Goal: Task Accomplishment & Management: Use online tool/utility

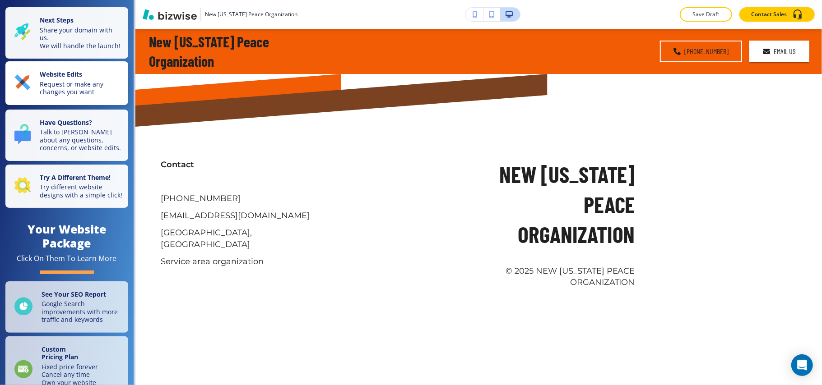
click at [70, 92] on p "Request or make any changes you want" at bounding box center [81, 88] width 83 height 16
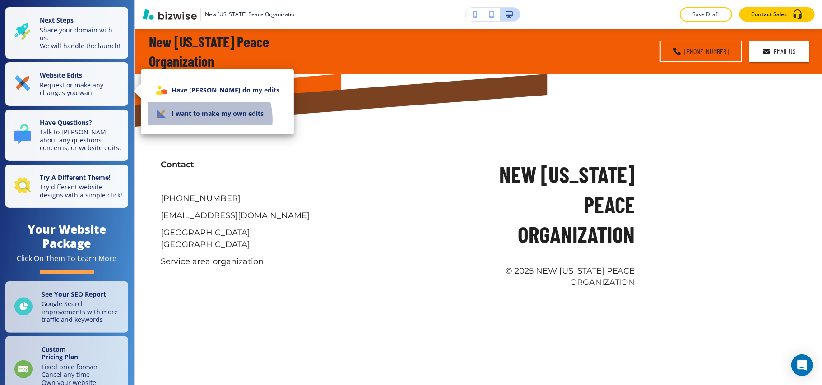
click at [208, 119] on li "I want to make my own edits" at bounding box center [217, 113] width 139 height 23
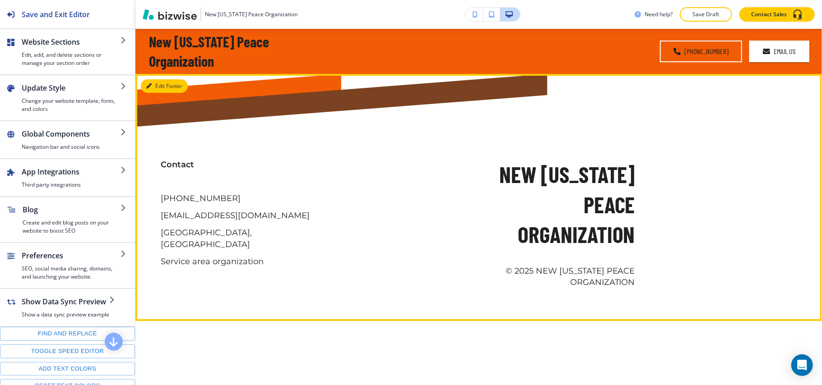
click at [155, 83] on button "Edit Footer" at bounding box center [164, 86] width 47 height 14
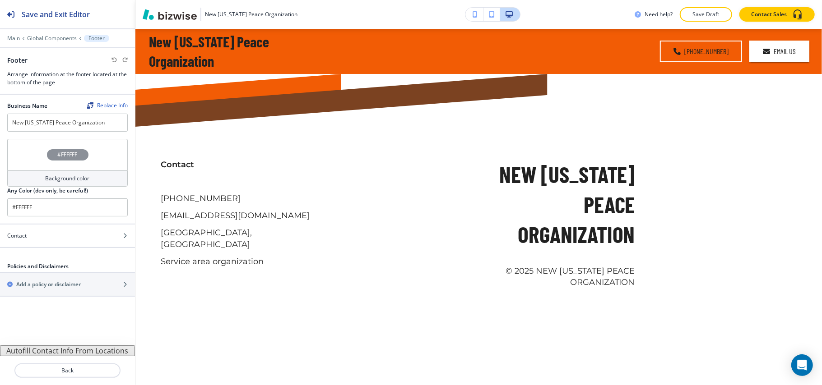
click at [51, 35] on div "Main Global Components Footer" at bounding box center [67, 38] width 121 height 7
click at [51, 37] on p "Global Components" at bounding box center [52, 38] width 50 height 6
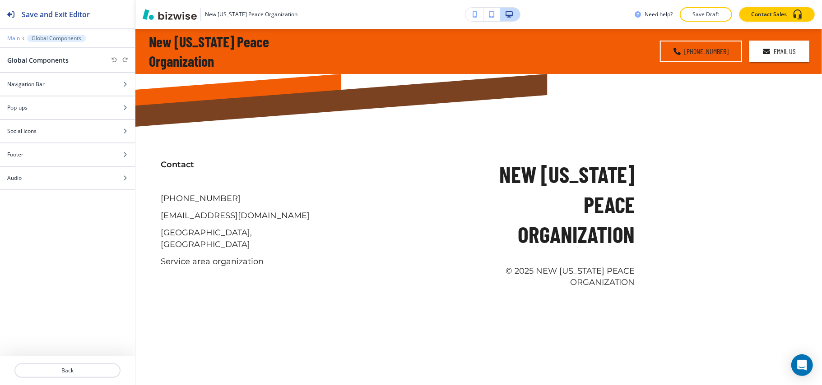
click at [13, 36] on p "Main" at bounding box center [13, 38] width 13 height 6
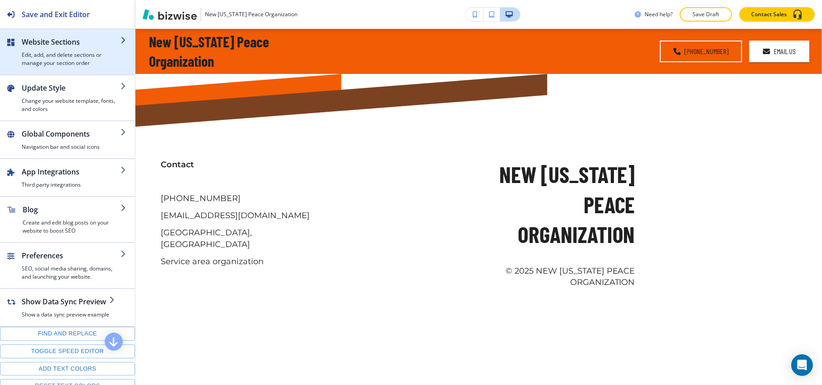
click at [62, 60] on h4 "Edit, add, and delete sections or manage your section order" at bounding box center [71, 59] width 99 height 16
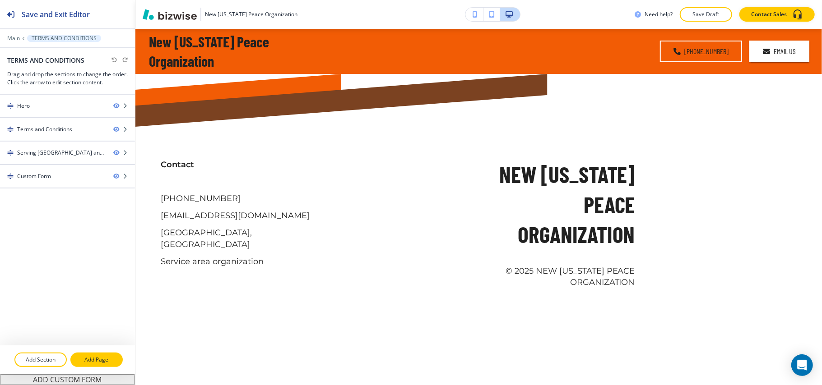
click at [93, 360] on p "Add Page" at bounding box center [96, 360] width 51 height 8
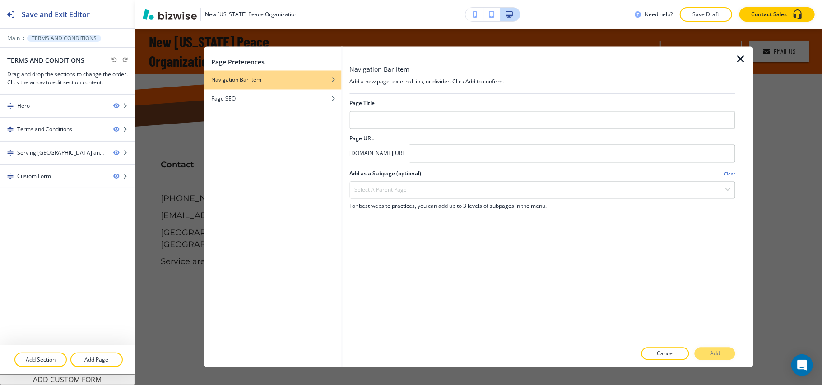
click at [740, 56] on icon "button" at bounding box center [740, 59] width 11 height 11
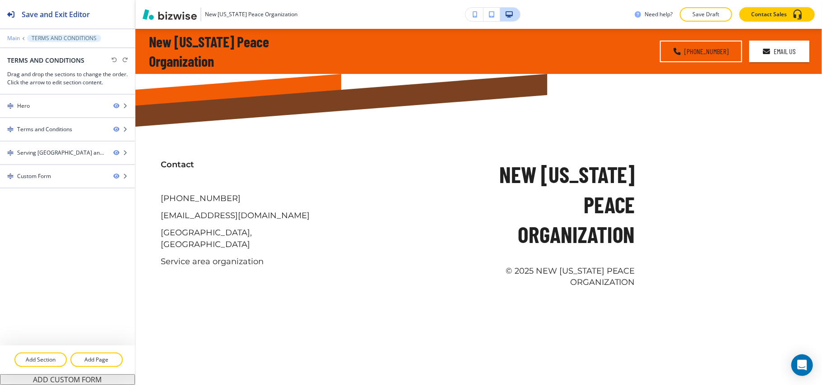
click at [13, 35] on p "Main" at bounding box center [13, 38] width 13 height 6
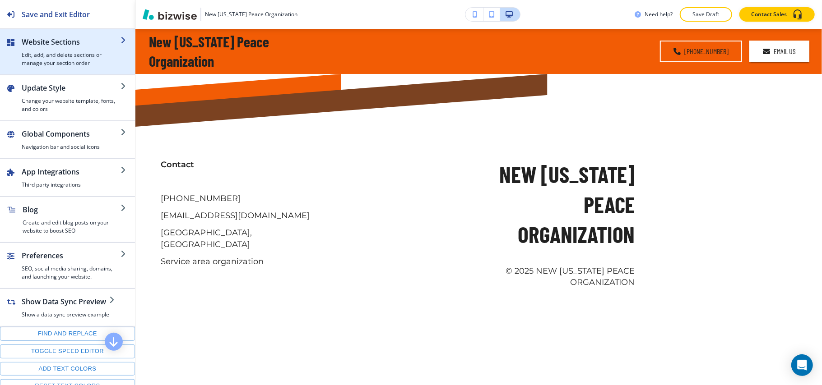
click at [69, 38] on h2 "Website Sections" at bounding box center [71, 42] width 99 height 11
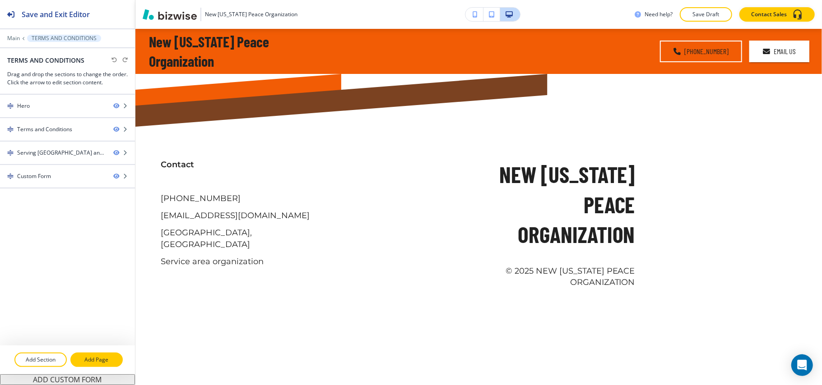
click at [96, 362] on p "Add Page" at bounding box center [96, 360] width 51 height 8
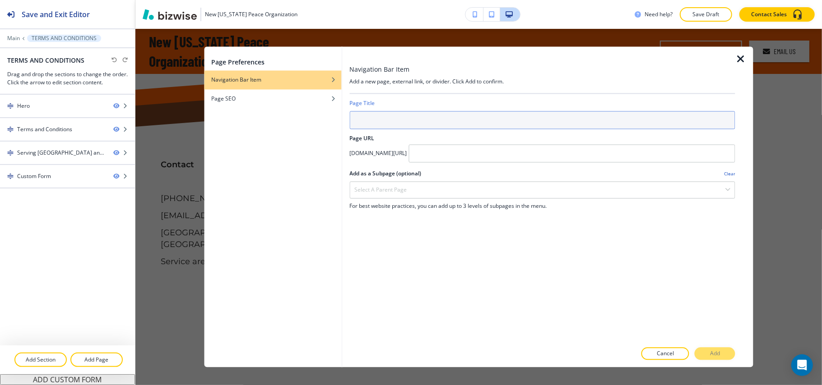
click at [385, 116] on input "text" at bounding box center [542, 120] width 386 height 18
type input "a"
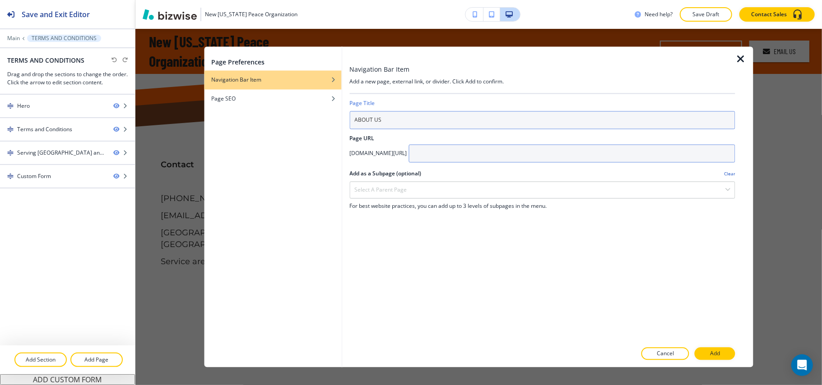
type input "ABOUT US"
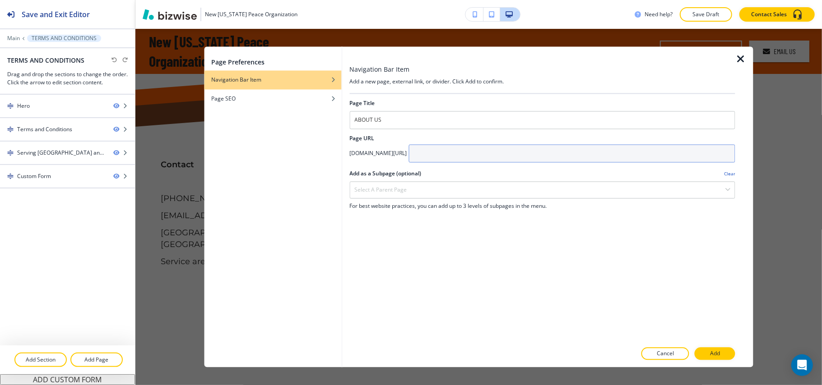
click at [507, 152] on input "text" at bounding box center [571, 154] width 327 height 18
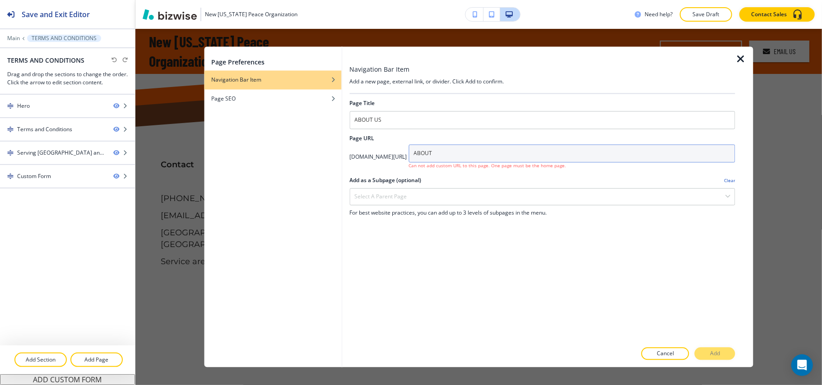
type input "ABOUT"
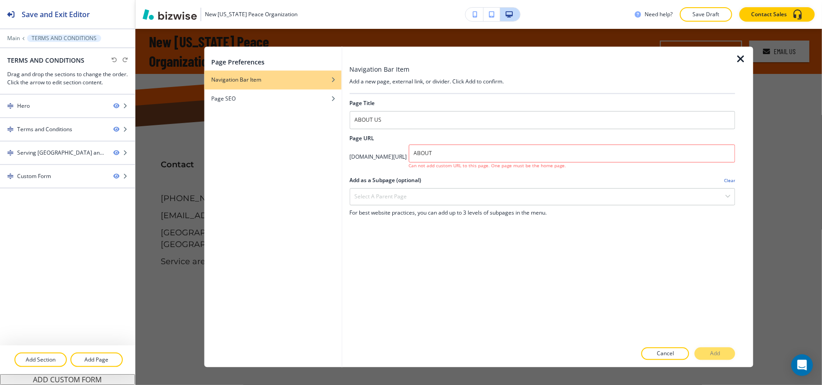
click at [501, 177] on div at bounding box center [542, 173] width 386 height 7
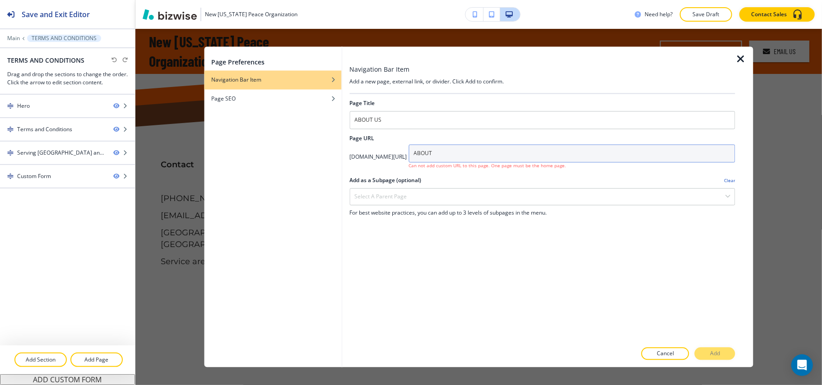
drag, startPoint x: 439, startPoint y: 155, endPoint x: 413, endPoint y: 153, distance: 26.7
click at [413, 153] on div "app.bizwise.com/preview?id=ju0jbzdqekym/ ABOUT Can not add custom URL to this p…" at bounding box center [542, 157] width 386 height 25
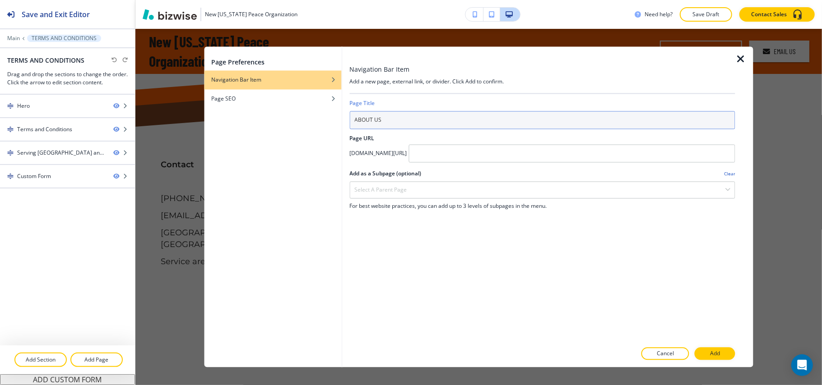
drag, startPoint x: 392, startPoint y: 113, endPoint x: 268, endPoint y: 118, distance: 123.8
click at [268, 118] on div "Page Preferences Navigation Bar Item Page SEO Navigation Bar Item Add a new pag…" at bounding box center [478, 207] width 549 height 321
type input "HOME"
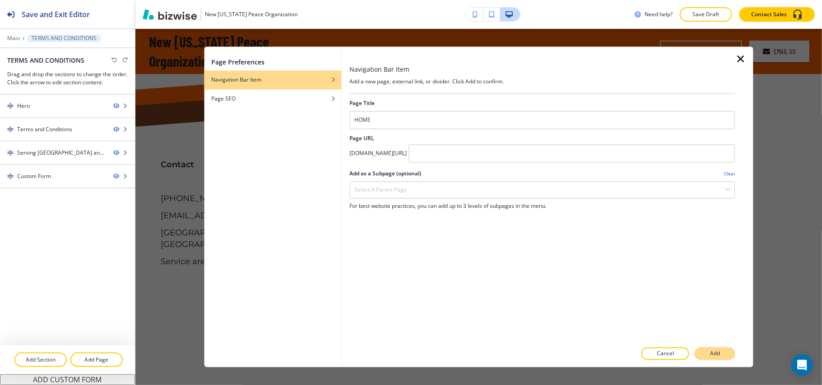
click at [721, 353] on button "Add" at bounding box center [715, 354] width 41 height 13
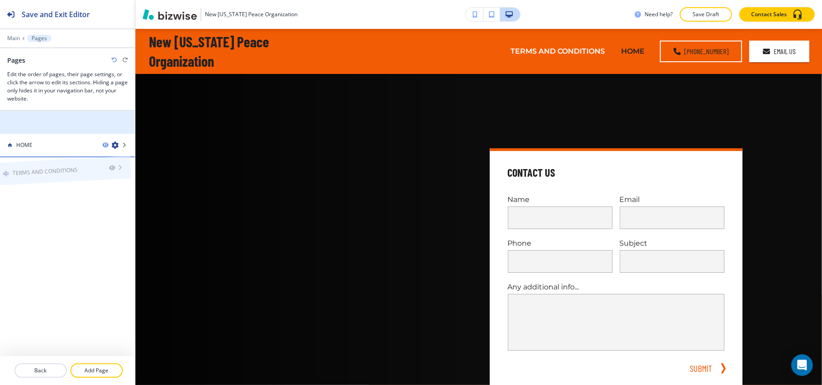
drag, startPoint x: 54, startPoint y: 120, endPoint x: 49, endPoint y: 149, distance: 29.8
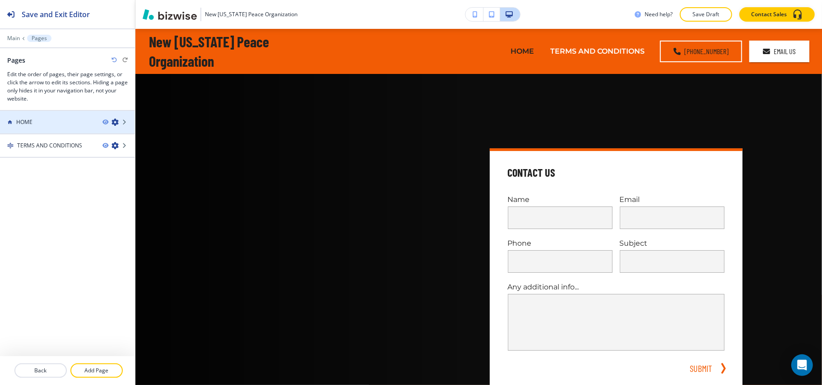
click at [49, 127] on div at bounding box center [67, 129] width 135 height 7
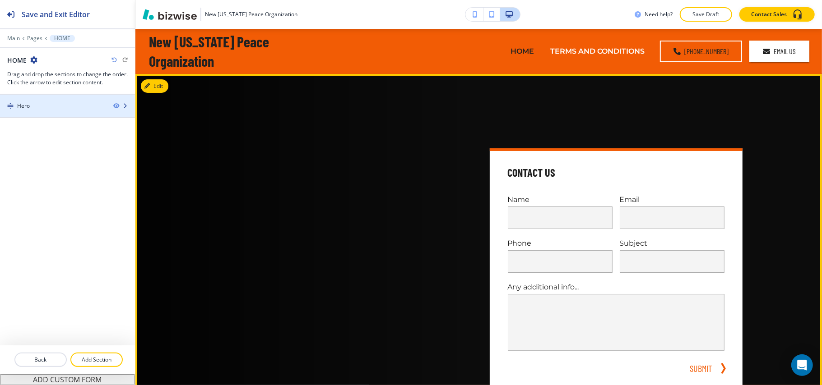
click at [57, 112] on div at bounding box center [67, 113] width 135 height 7
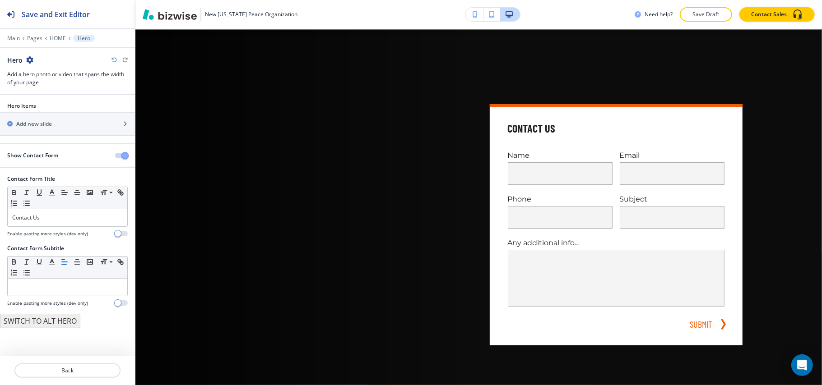
scroll to position [45, 0]
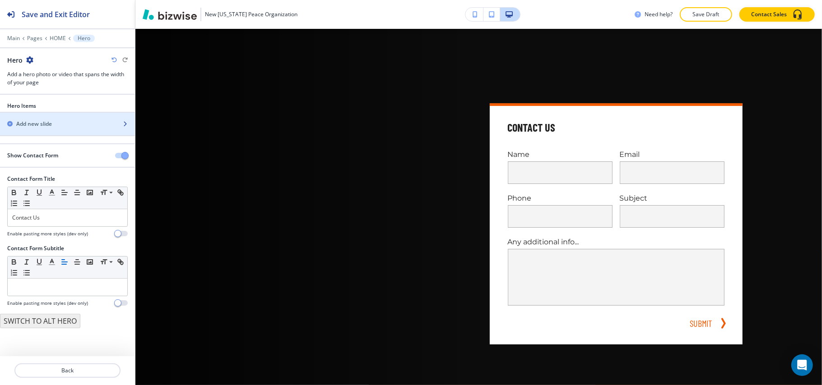
click at [52, 121] on h2 "Add new slide" at bounding box center [34, 124] width 36 height 8
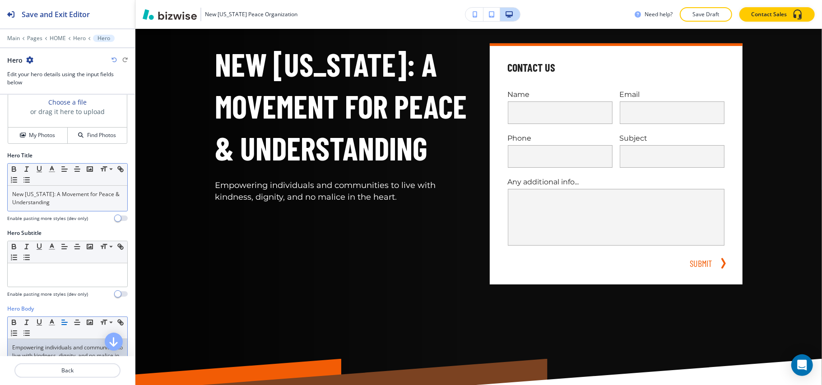
scroll to position [0, 0]
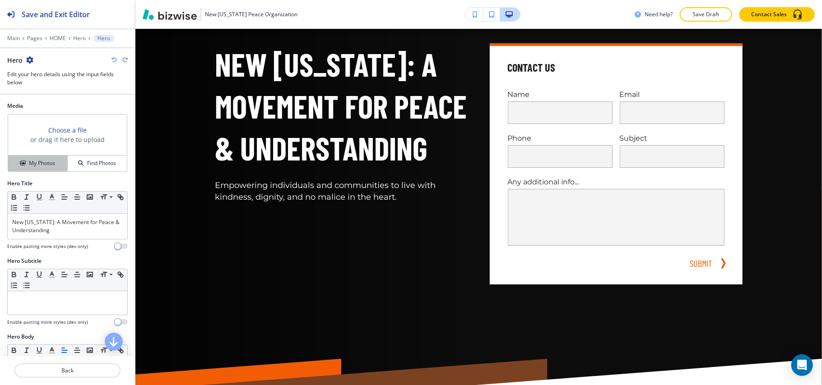
click at [32, 165] on h4 "My Photos" at bounding box center [42, 163] width 26 height 8
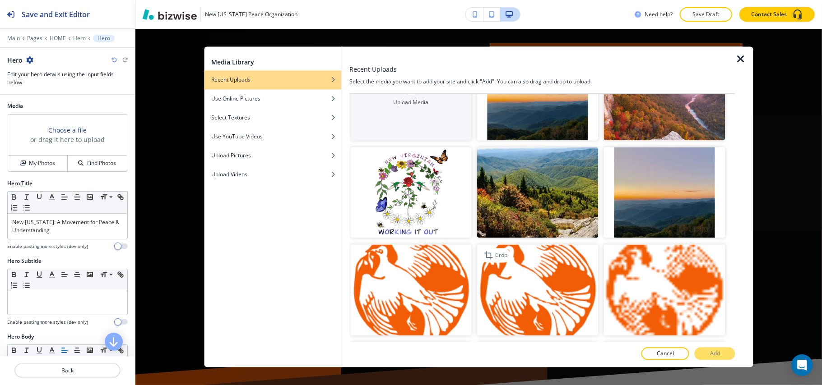
scroll to position [120, 0]
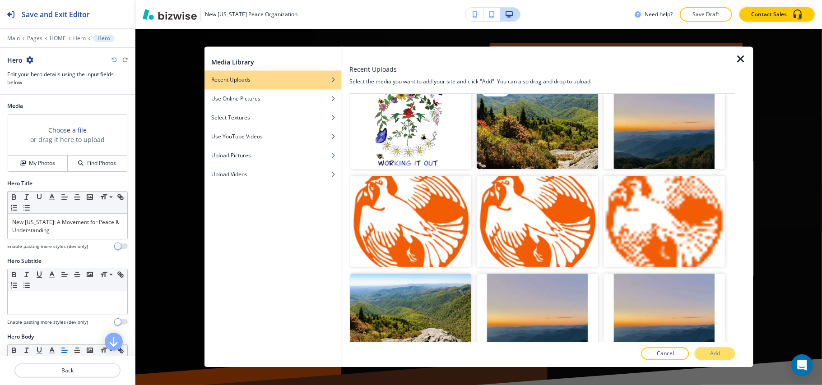
click at [533, 138] on img "button" at bounding box center [537, 123] width 121 height 91
click at [717, 353] on p "Add" at bounding box center [715, 354] width 10 height 8
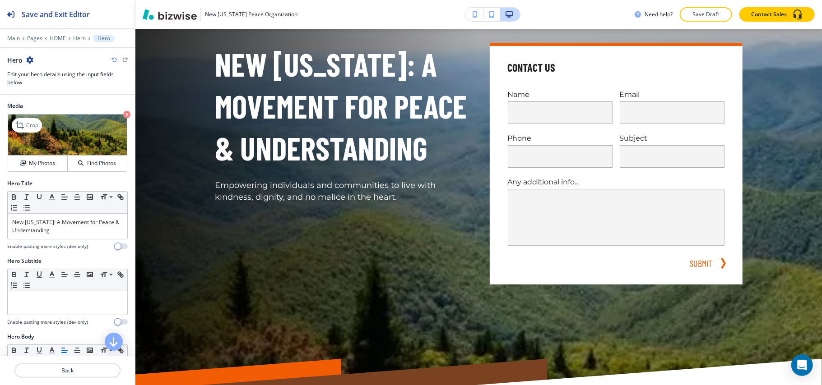
click at [123, 115] on icon "button" at bounding box center [126, 114] width 7 height 7
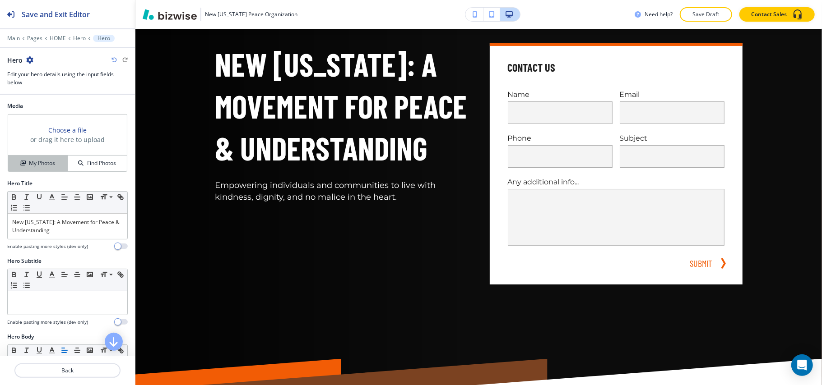
click at [32, 166] on h4 "My Photos" at bounding box center [42, 163] width 26 height 8
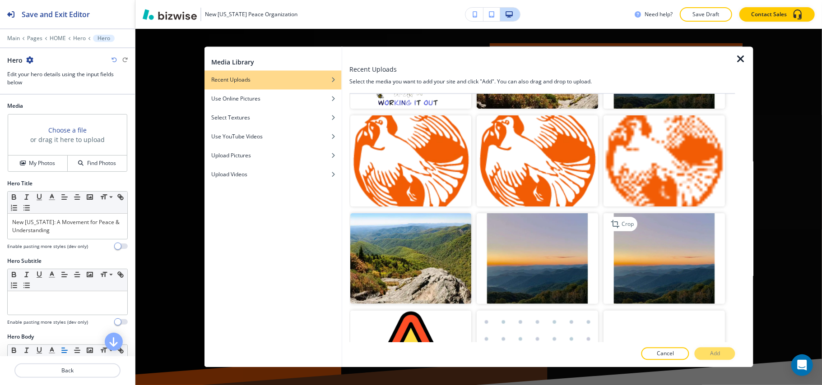
scroll to position [331, 0]
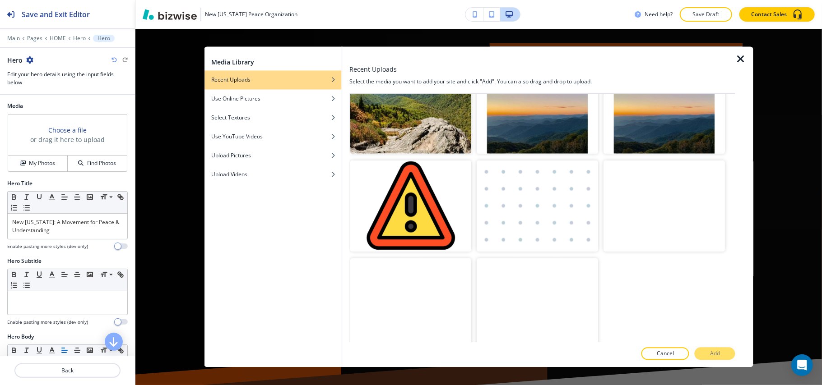
click at [421, 122] on img "button" at bounding box center [410, 108] width 121 height 91
click at [726, 353] on button "Add" at bounding box center [715, 354] width 41 height 13
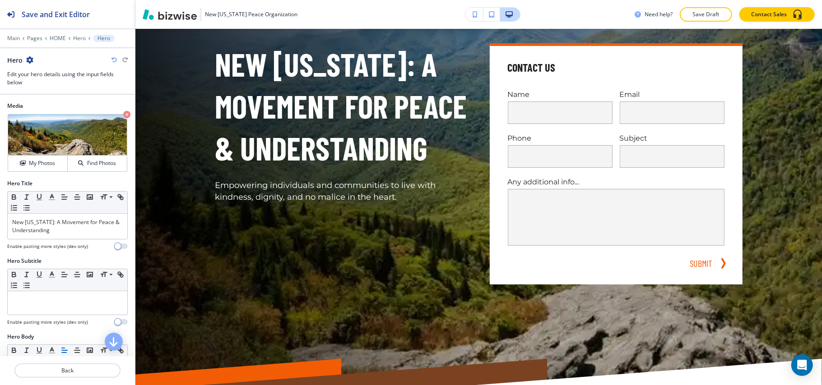
click at [123, 112] on icon "button" at bounding box center [126, 114] width 7 height 7
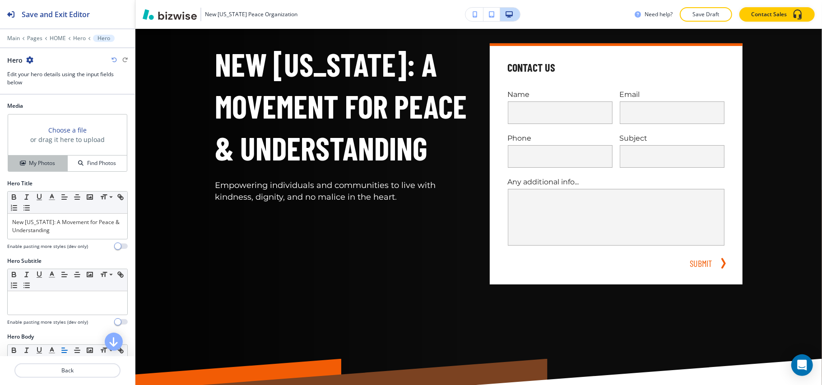
click at [51, 164] on h4 "My Photos" at bounding box center [42, 163] width 26 height 8
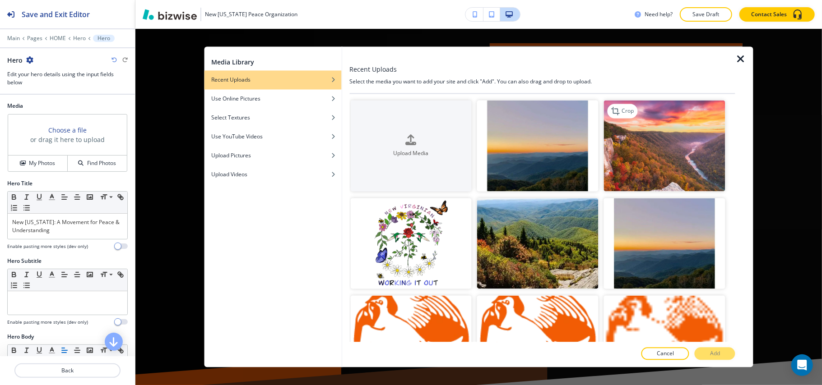
click at [667, 161] on img "button" at bounding box center [664, 146] width 121 height 91
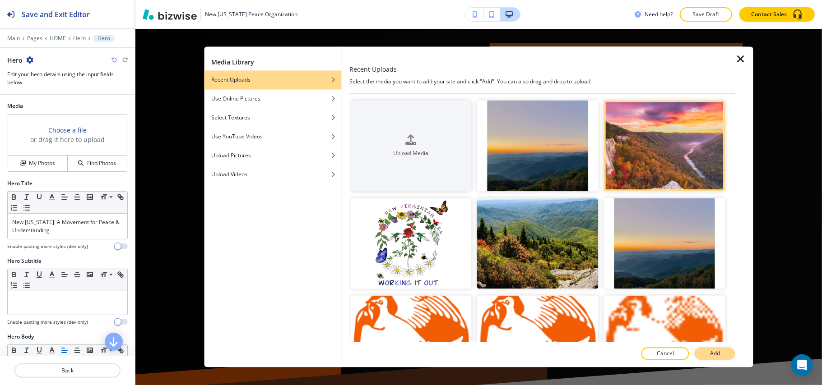
click at [723, 358] on button "Add" at bounding box center [715, 354] width 41 height 13
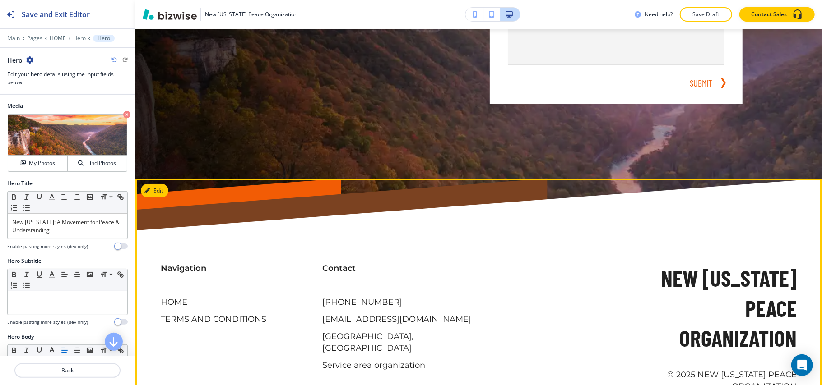
scroll to position [325, 0]
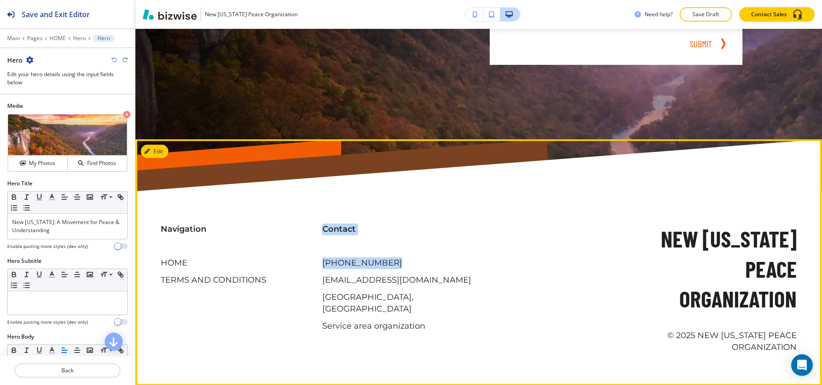
drag, startPoint x: 390, startPoint y: 262, endPoint x: 309, endPoint y: 263, distance: 81.3
click at [309, 263] on div "Navigation HOME TERMS AND CONDITIONS Contact (305) 893-8973 Reace@NewVirginiape…" at bounding box center [473, 280] width 647 height 148
copy div "Contact (305) 893-8973"
click at [399, 259] on div "(305) 893-8973 Reace@NewVirginiapeace.org Biscayne Park, FL 33161, USA Service …" at bounding box center [397, 295] width 151 height 75
drag, startPoint x: 344, startPoint y: 261, endPoint x: 121, endPoint y: 250, distance: 223.3
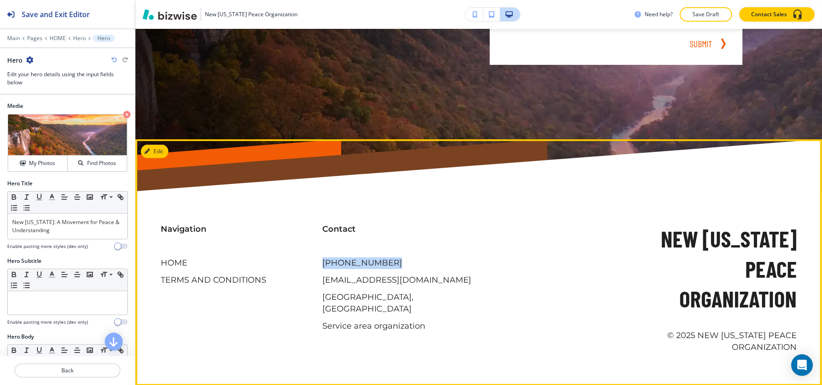
click at [314, 261] on div "Contact (305) 893-8973 Reace@NewVirginiapeace.org Biscayne Park, FL 33161, USA …" at bounding box center [392, 269] width 162 height 126
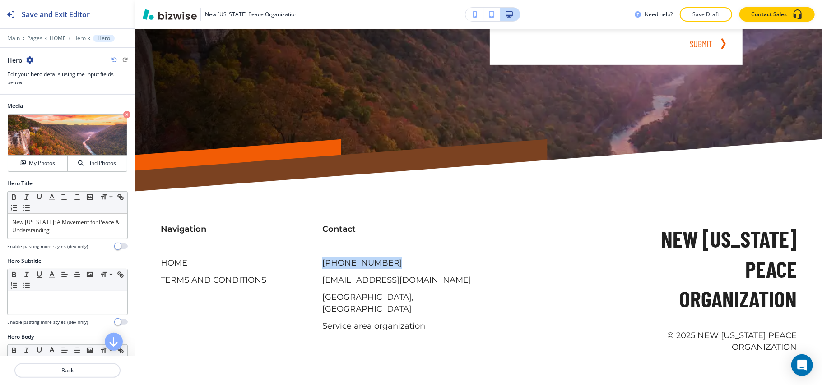
copy p "(305) 893-8973"
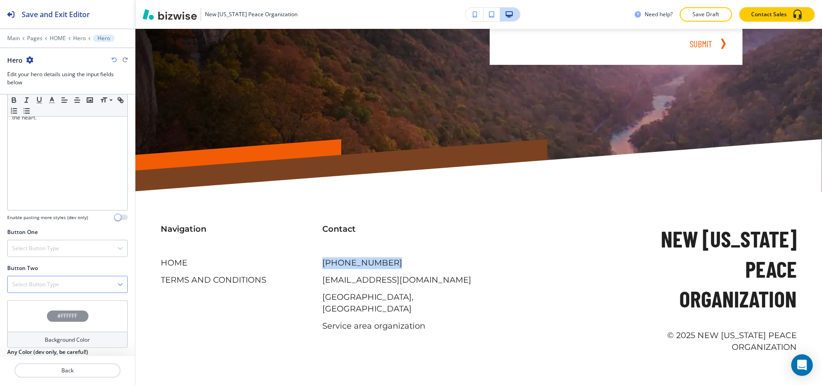
scroll to position [306, 0]
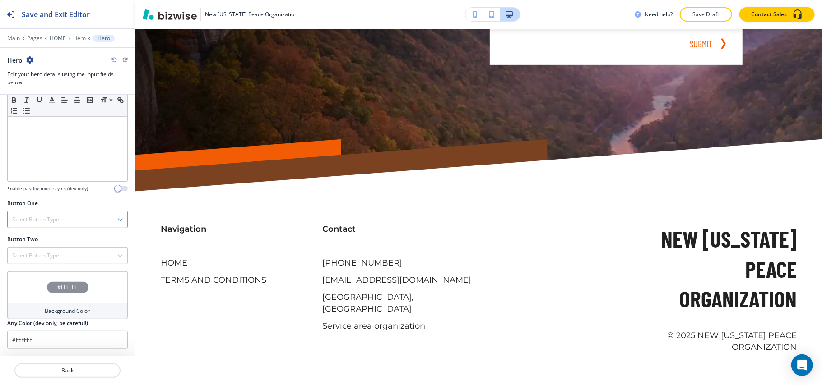
click at [59, 217] on h4 "Select Button Type" at bounding box center [35, 220] width 47 height 8
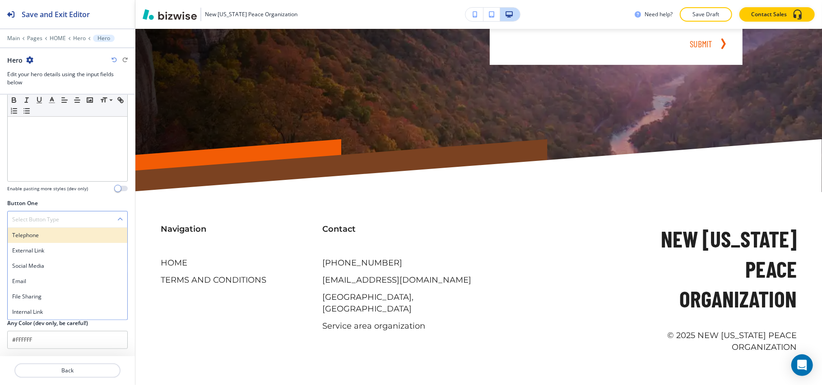
click at [53, 232] on h4 "Telephone" at bounding box center [67, 236] width 111 height 8
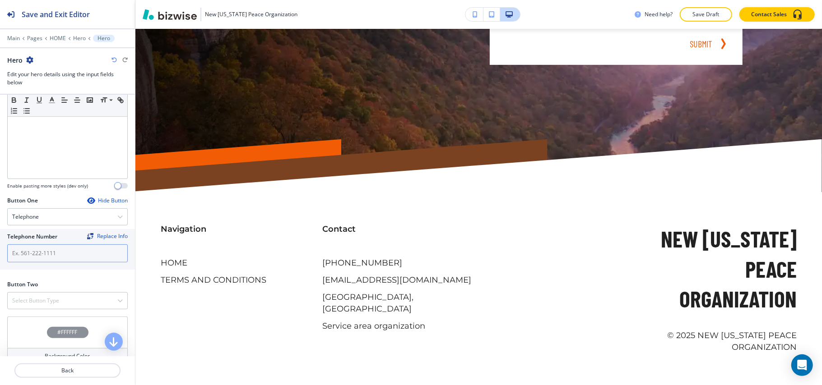
click at [51, 257] on input "text" at bounding box center [67, 254] width 121 height 18
paste input "(305) 893-8973"
type input "(305) 893-8973"
click at [46, 300] on h4 "Select Button Type" at bounding box center [35, 301] width 47 height 8
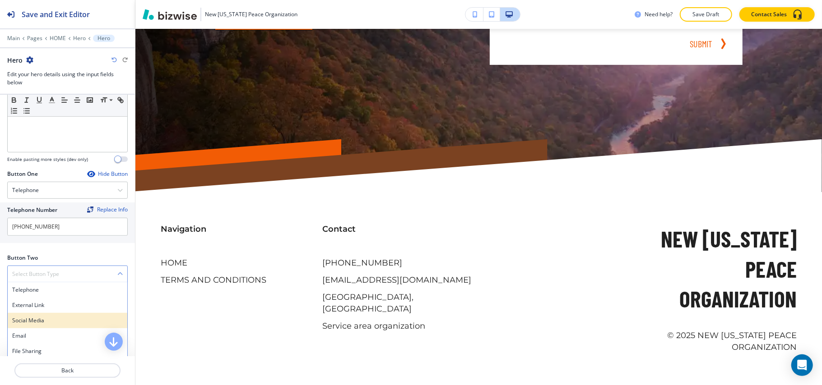
scroll to position [354, 0]
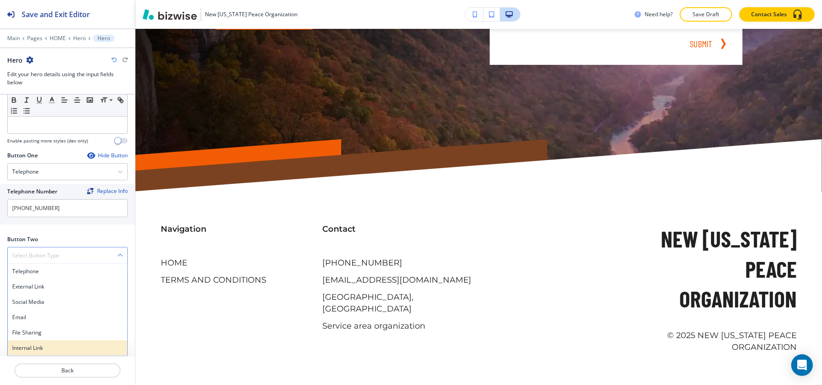
click at [28, 347] on h4 "Internal Link" at bounding box center [67, 348] width 111 height 8
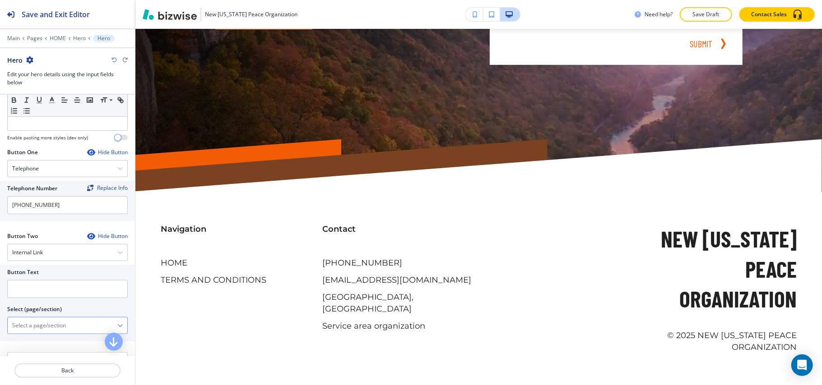
click at [61, 325] on \(page\/section\) "Manual Input" at bounding box center [63, 325] width 110 height 15
click at [54, 326] on \(page\/section\) "CONTACT" at bounding box center [63, 325] width 110 height 15
type \(page\/section\) "CONTACT US"
click at [57, 298] on input "text" at bounding box center [67, 289] width 121 height 18
paste input "CONTACT US"
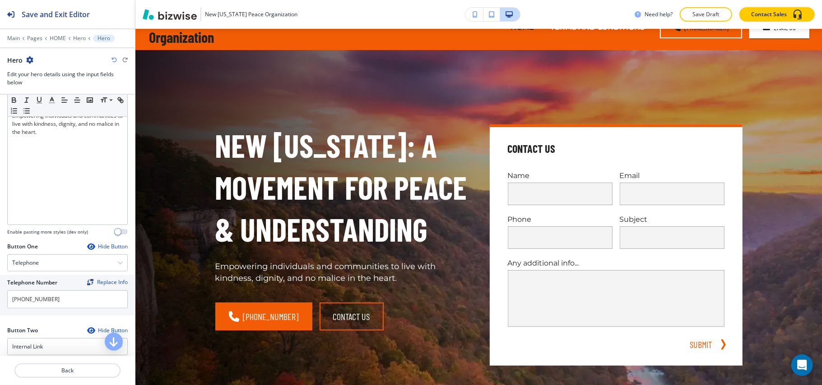
scroll to position [259, 0]
type input "CONTACT US"
click at [57, 39] on p "HOME" at bounding box center [58, 38] width 16 height 6
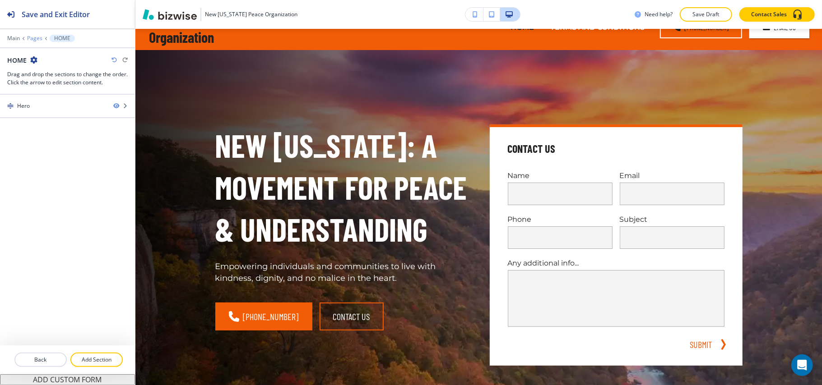
click at [37, 37] on p "Pages" at bounding box center [34, 38] width 15 height 6
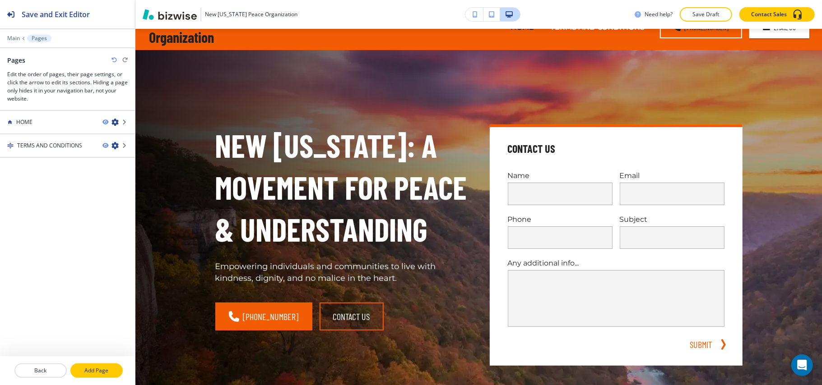
click at [91, 371] on p "Add Page" at bounding box center [96, 371] width 51 height 8
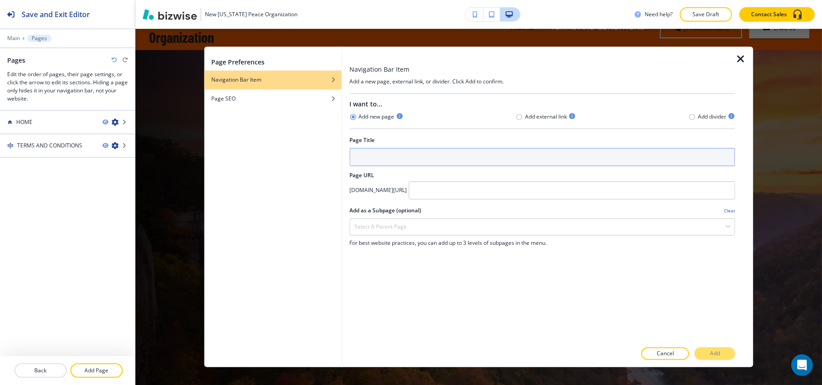
click at [393, 155] on input "text" at bounding box center [542, 158] width 386 height 18
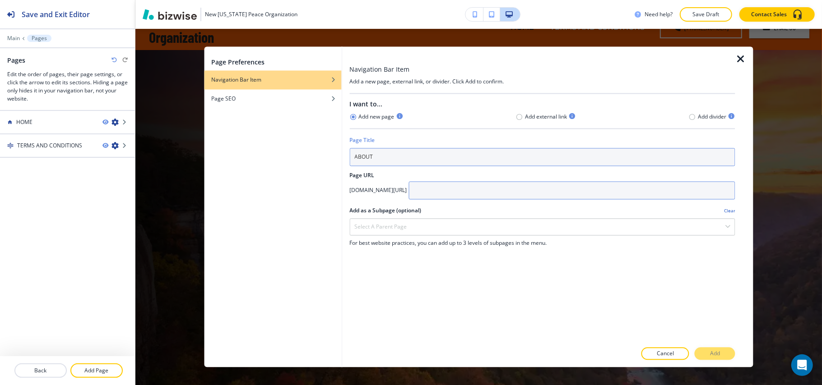
type input "ABOUT"
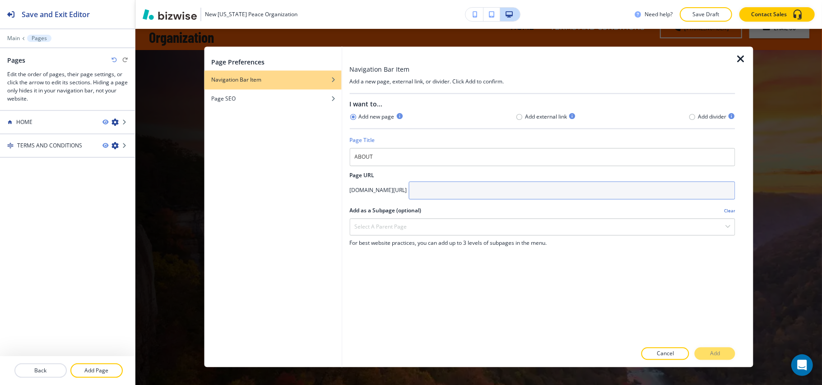
click at [482, 195] on input "text" at bounding box center [571, 191] width 327 height 18
paste input "ABOUT"
type input "ABOUT"
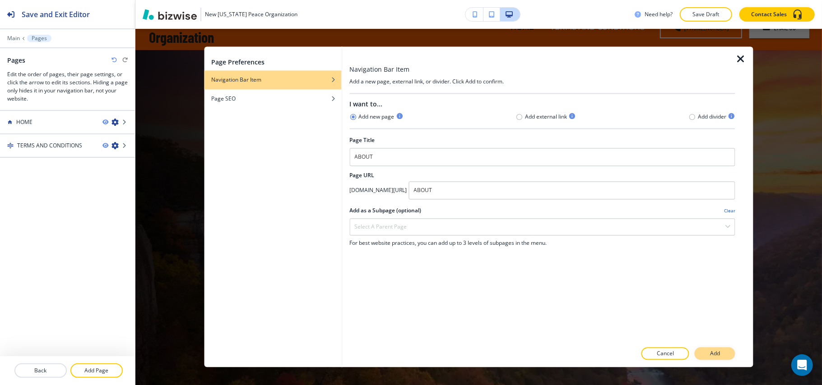
click at [723, 353] on button "Add" at bounding box center [715, 354] width 41 height 13
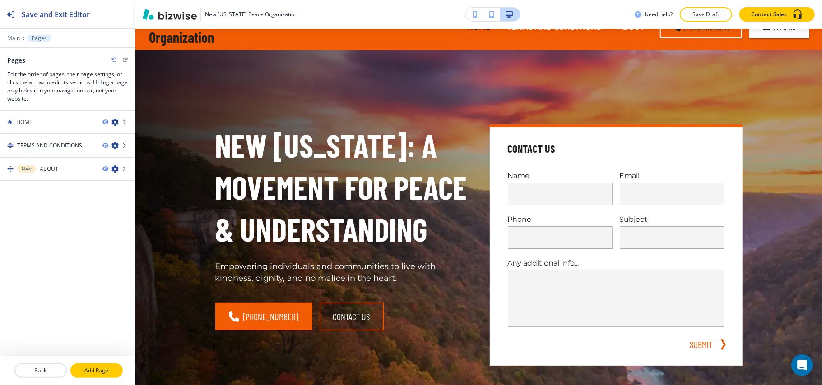
click at [87, 364] on button "Add Page" at bounding box center [96, 371] width 52 height 14
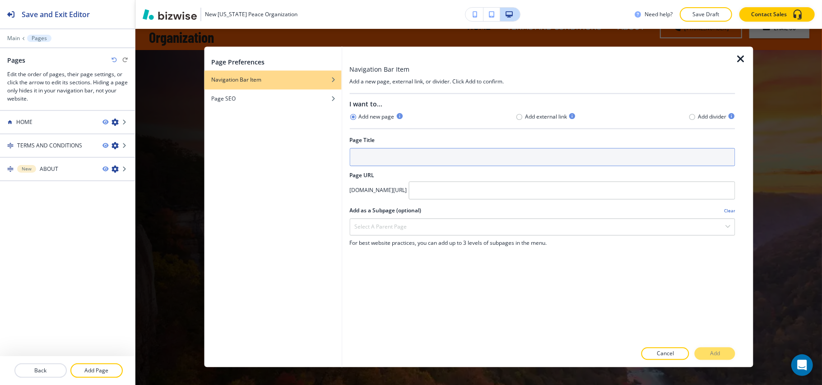
click at [362, 159] on input "text" at bounding box center [542, 158] width 386 height 18
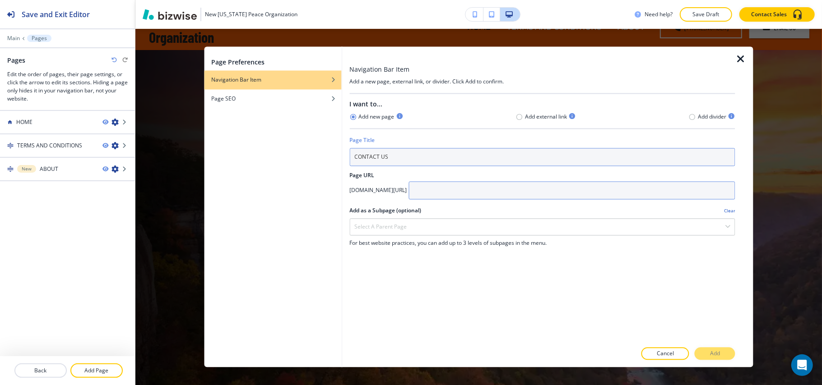
type input "CONTACT US"
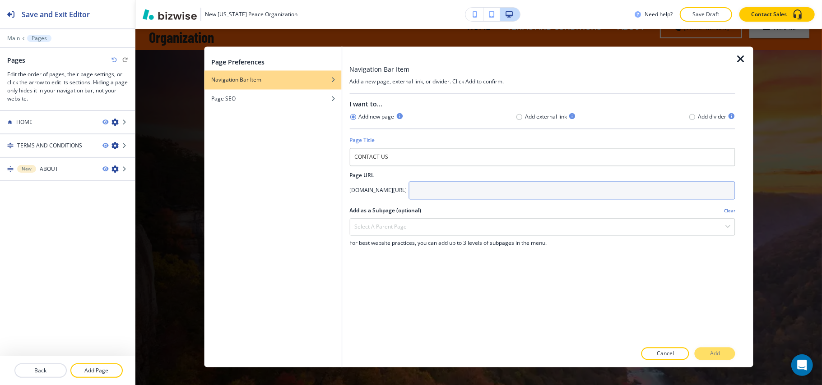
click at [494, 190] on input "text" at bounding box center [571, 191] width 327 height 18
type input "CONTACT"
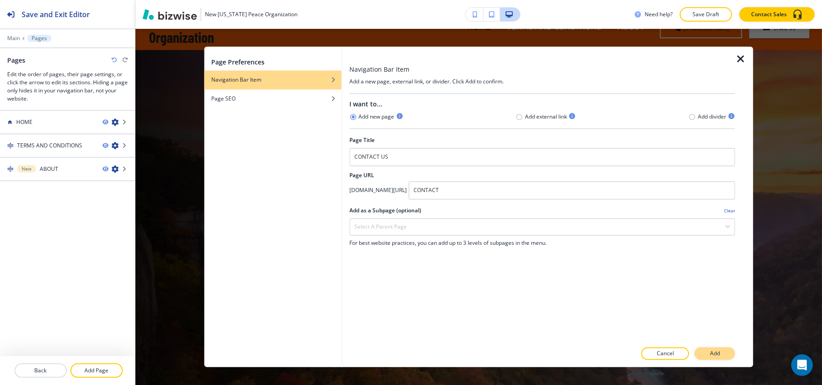
click at [724, 355] on button "Add" at bounding box center [715, 354] width 41 height 13
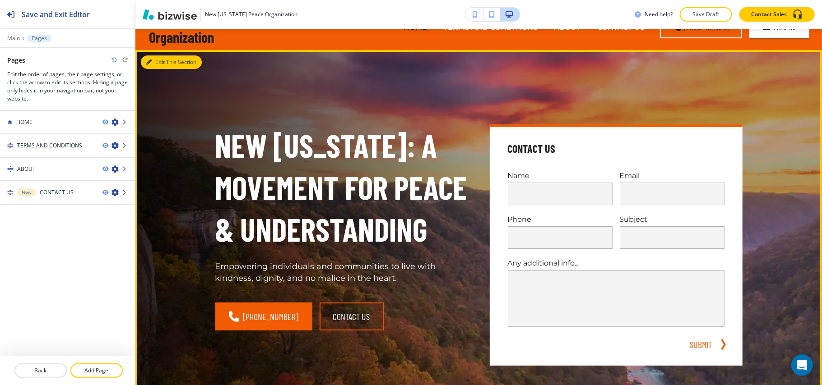
click at [157, 62] on button "Edit This Section" at bounding box center [171, 63] width 61 height 14
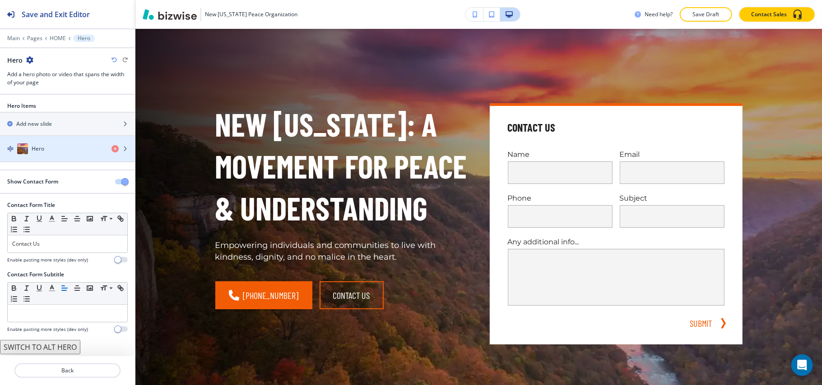
scroll to position [1, 0]
click at [75, 146] on div "Hero" at bounding box center [52, 149] width 104 height 11
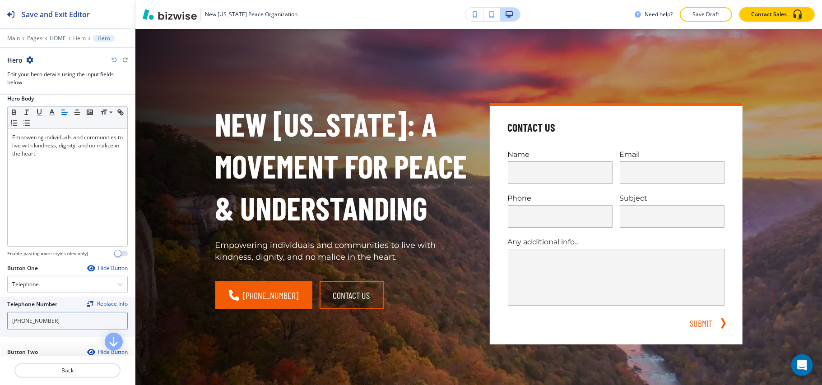
scroll to position [361, 0]
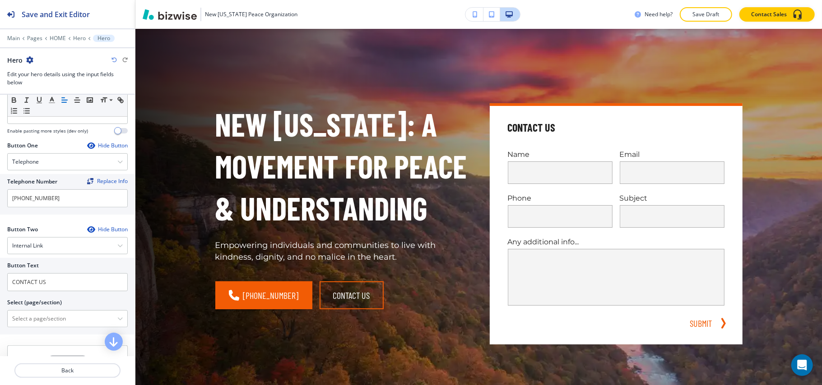
click at [76, 232] on div "Button Two Hide Button" at bounding box center [67, 230] width 121 height 8
click at [87, 232] on icon "button" at bounding box center [90, 229] width 7 height 7
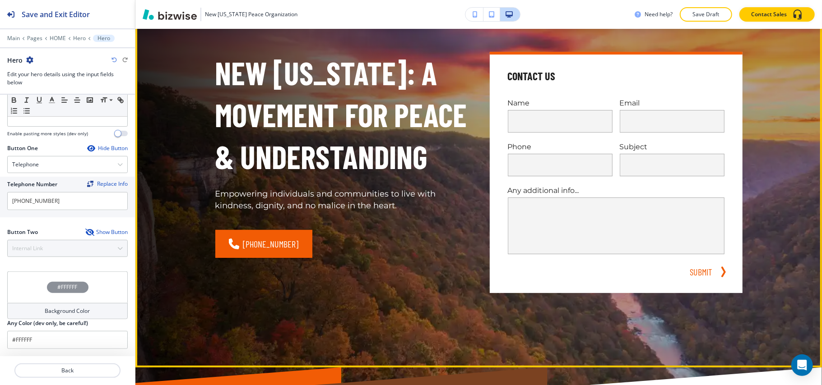
scroll to position [84, 0]
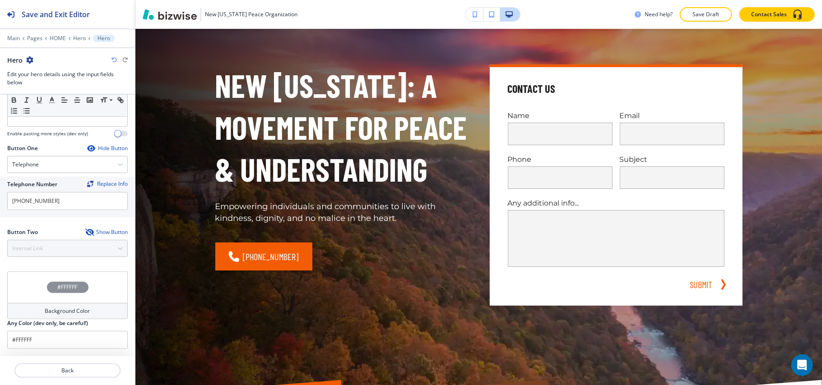
click at [55, 42] on div at bounding box center [67, 44] width 135 height 5
click at [56, 39] on p "HOME" at bounding box center [58, 38] width 16 height 6
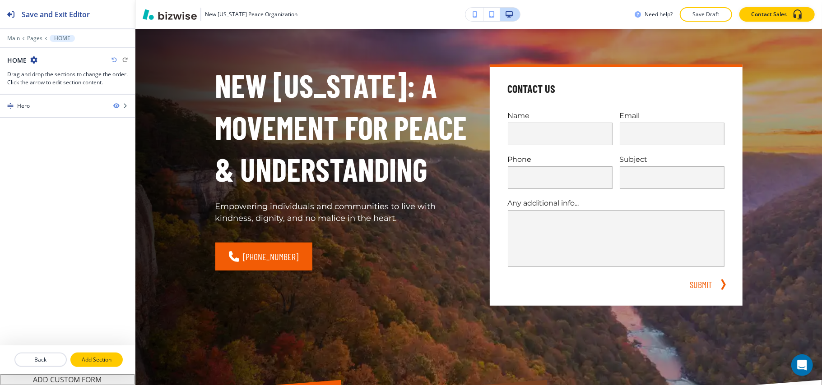
click at [93, 359] on p "Add Section" at bounding box center [96, 360] width 51 height 8
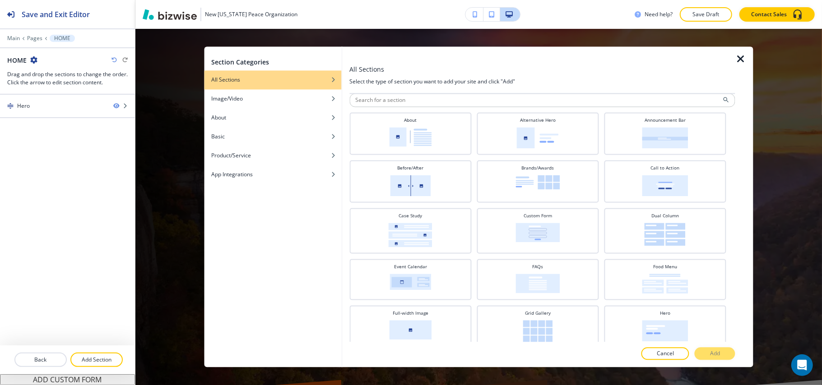
scroll to position [0, 0]
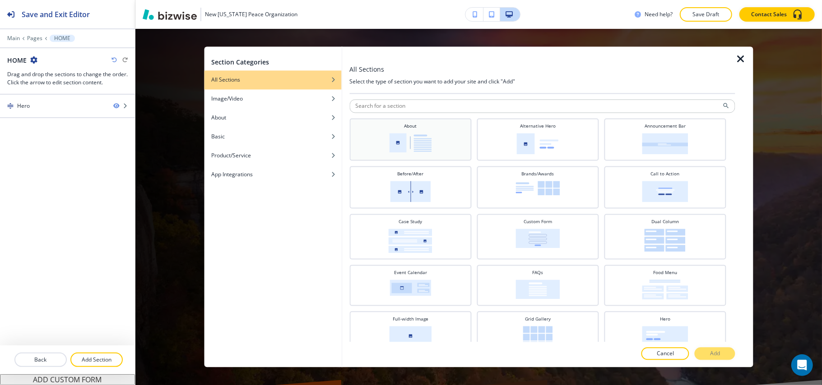
click at [416, 149] on img at bounding box center [410, 143] width 42 height 19
drag, startPoint x: 715, startPoint y: 356, endPoint x: 351, endPoint y: 300, distance: 368.5
click at [716, 355] on p "Add" at bounding box center [715, 354] width 10 height 8
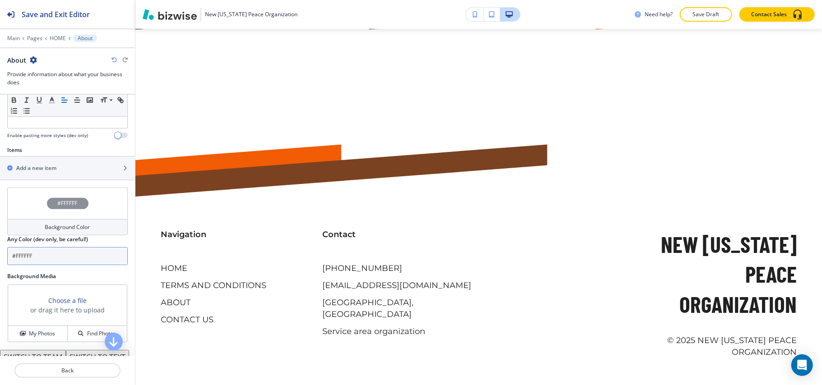
scroll to position [301, 0]
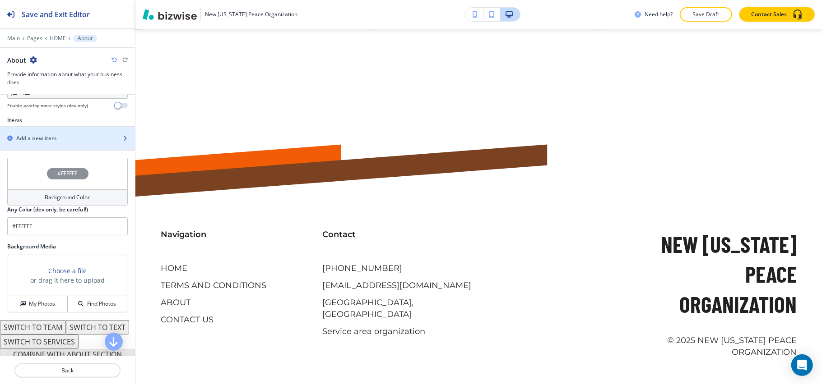
click at [57, 145] on div "button" at bounding box center [67, 146] width 135 height 7
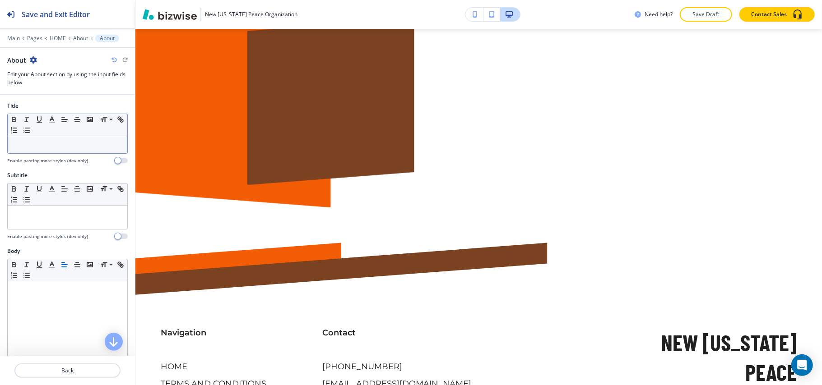
scroll to position [580, 0]
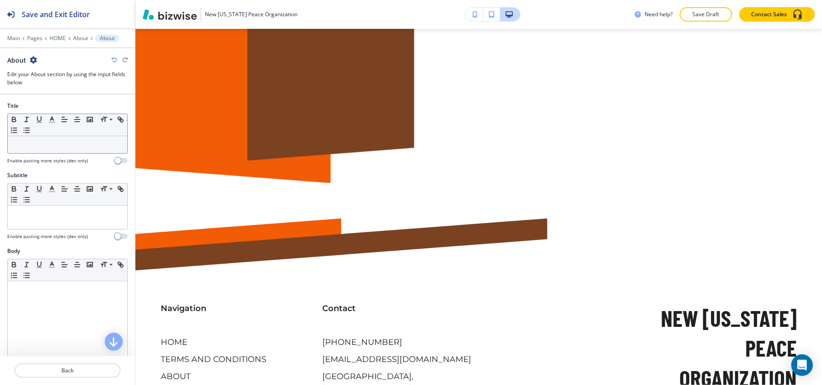
drag, startPoint x: 59, startPoint y: 130, endPoint x: 44, endPoint y: 141, distance: 18.7
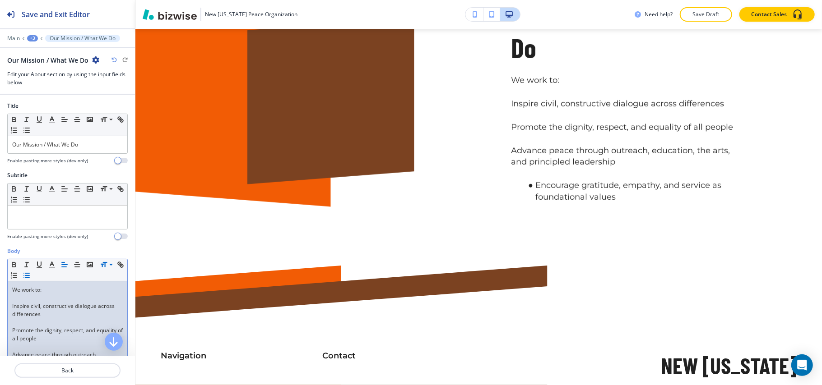
scroll to position [0, 0]
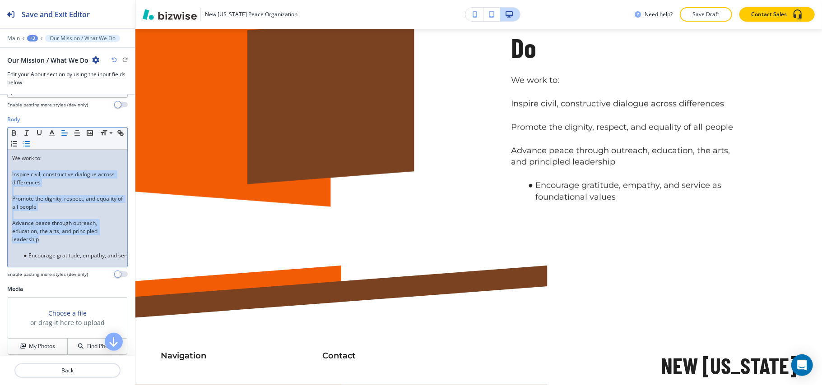
drag, startPoint x: 44, startPoint y: 243, endPoint x: 0, endPoint y: 177, distance: 79.1
click at [0, 177] on div "Body Small Normal Large Huge We work to: Inspire civil, constructive dialogue a…" at bounding box center [67, 201] width 135 height 170
click at [33, 144] on button "button" at bounding box center [26, 144] width 13 height 11
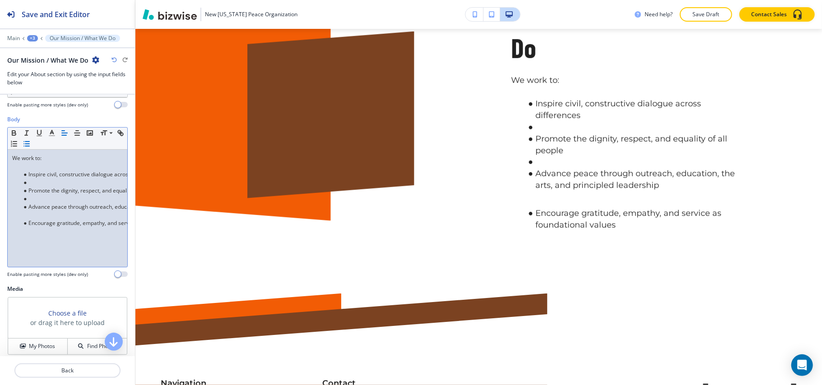
click at [33, 188] on li "Promote the dignity, respect, and equality of all people" at bounding box center [71, 191] width 102 height 8
click at [33, 184] on li at bounding box center [71, 183] width 102 height 8
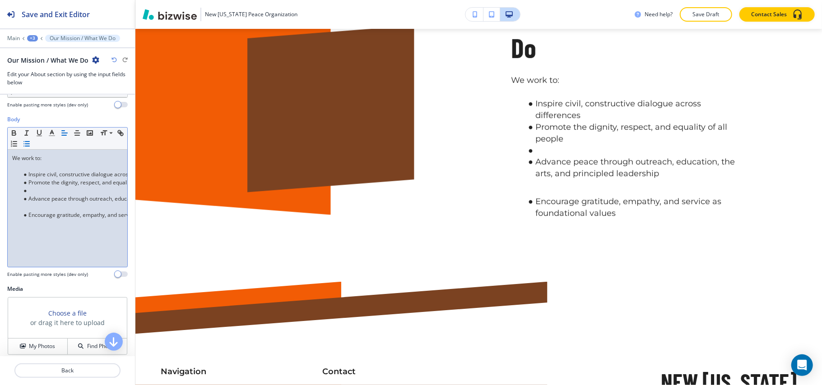
click at [29, 194] on li at bounding box center [71, 191] width 102 height 8
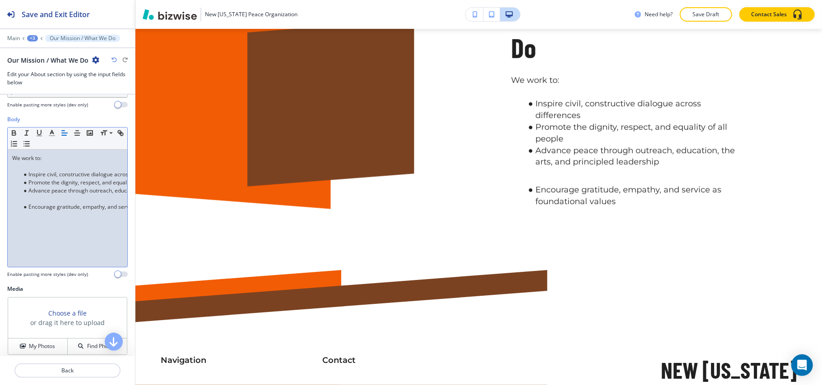
click at [31, 200] on p at bounding box center [67, 199] width 111 height 8
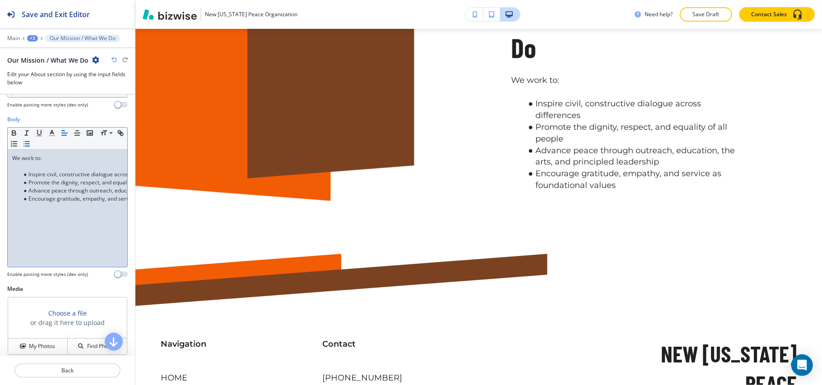
click at [15, 168] on p at bounding box center [67, 166] width 111 height 8
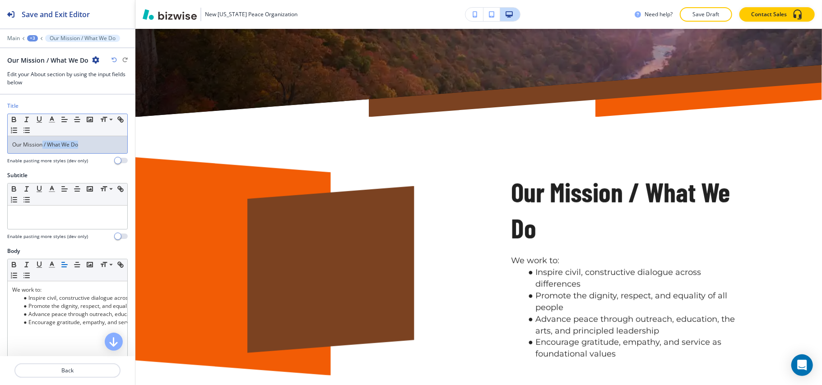
drag, startPoint x: 42, startPoint y: 147, endPoint x: 103, endPoint y: 147, distance: 60.9
click at [103, 147] on p "Our Mission / What We Do" at bounding box center [67, 145] width 111 height 8
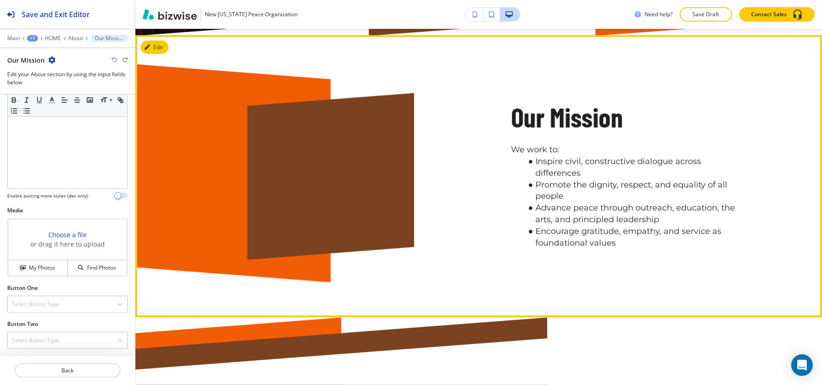
scroll to position [460, 0]
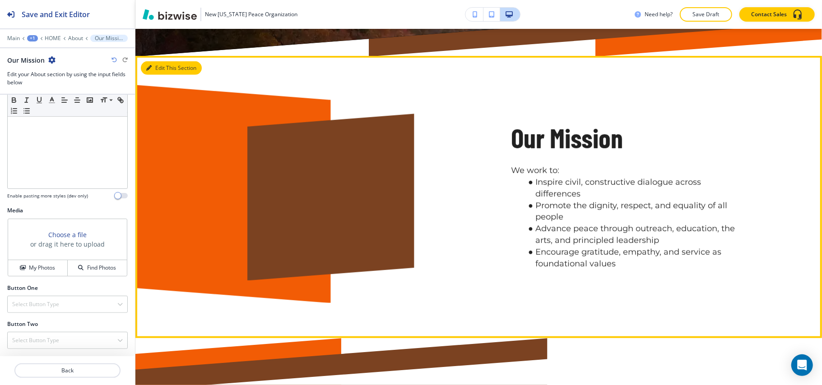
click at [157, 63] on button "Edit This Section" at bounding box center [171, 68] width 61 height 14
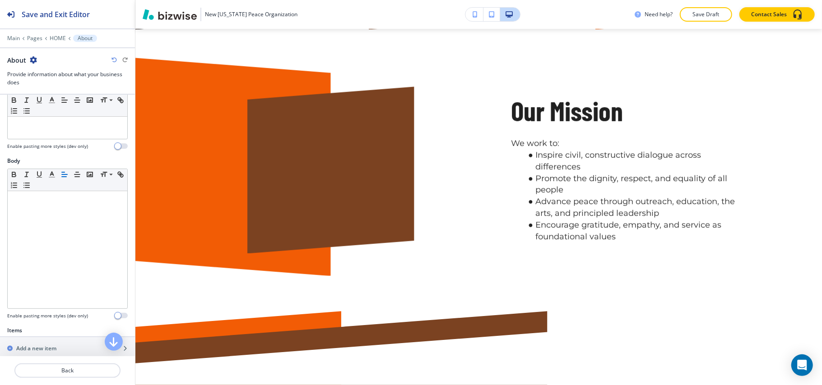
scroll to position [181, 0]
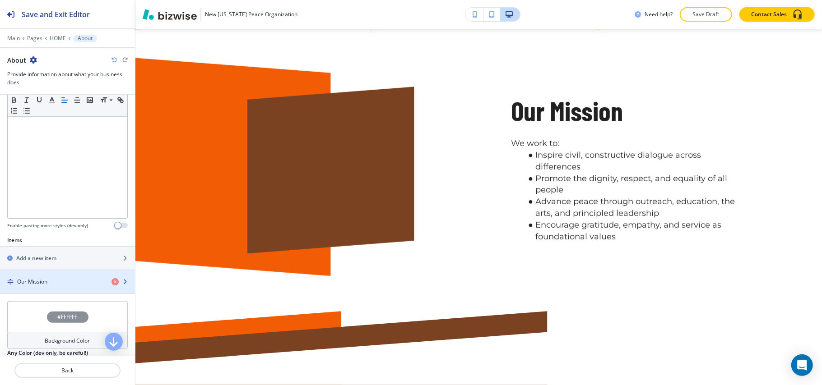
click at [51, 281] on div "Our Mission" at bounding box center [52, 282] width 104 height 8
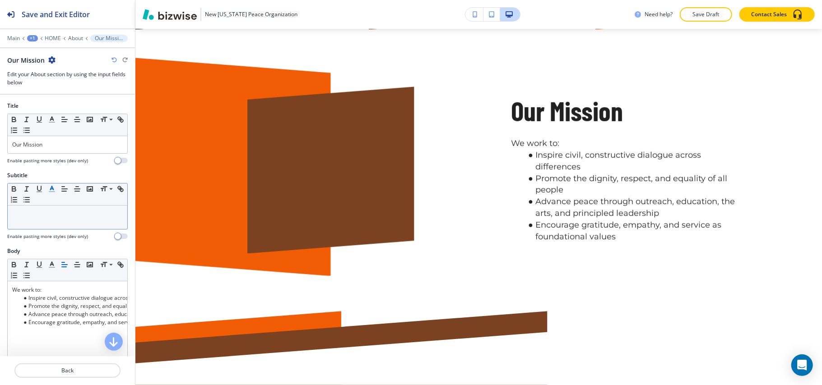
scroll to position [502, 0]
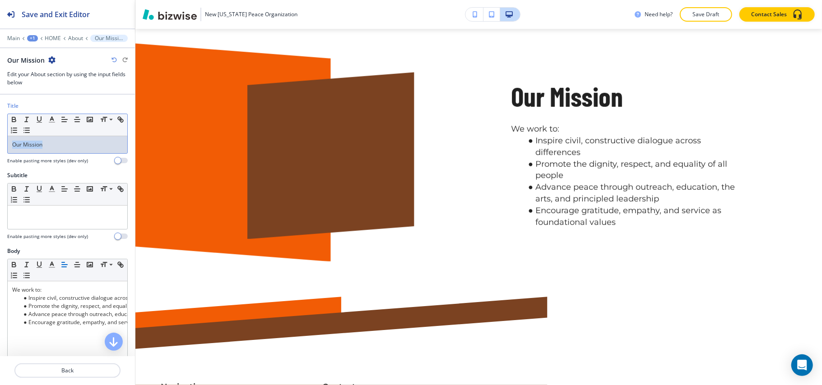
drag, startPoint x: 69, startPoint y: 152, endPoint x: 64, endPoint y: 141, distance: 11.7
click at [2, 141] on div "Title Small Normal Large Huge Our Mission Enable pasting more styles (dev only)" at bounding box center [67, 137] width 135 height 70
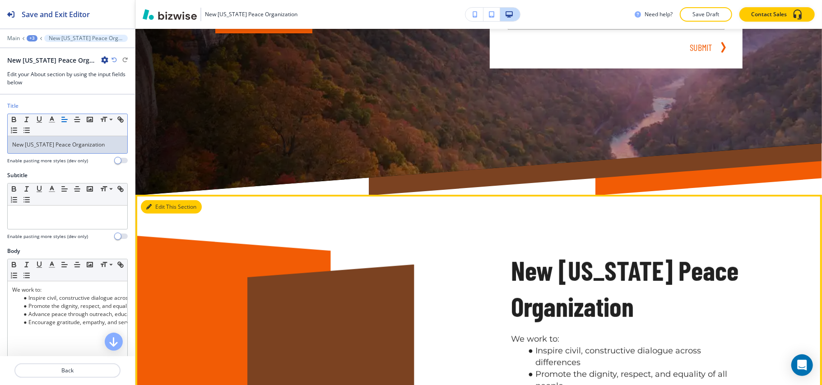
click at [160, 209] on button "Edit This Section" at bounding box center [171, 207] width 61 height 14
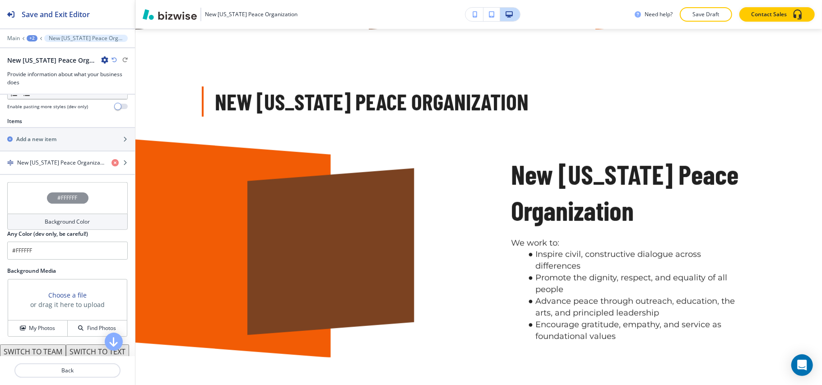
scroll to position [301, 0]
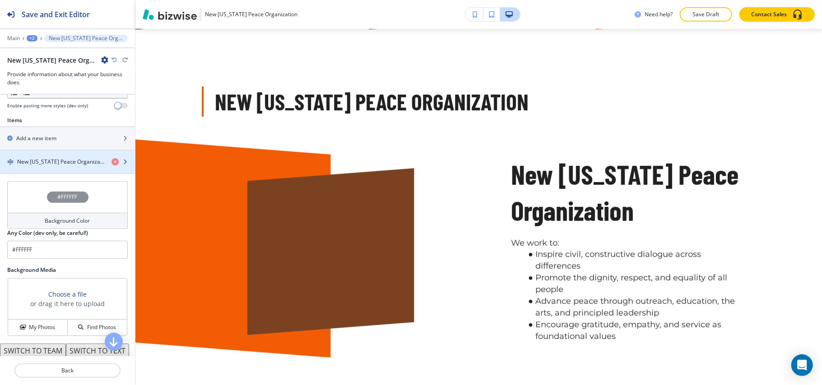
click at [56, 172] on div "button" at bounding box center [67, 169] width 135 height 7
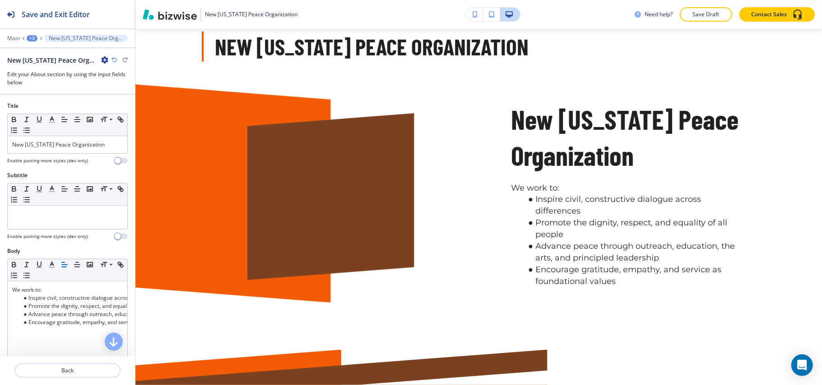
scroll to position [571, 0]
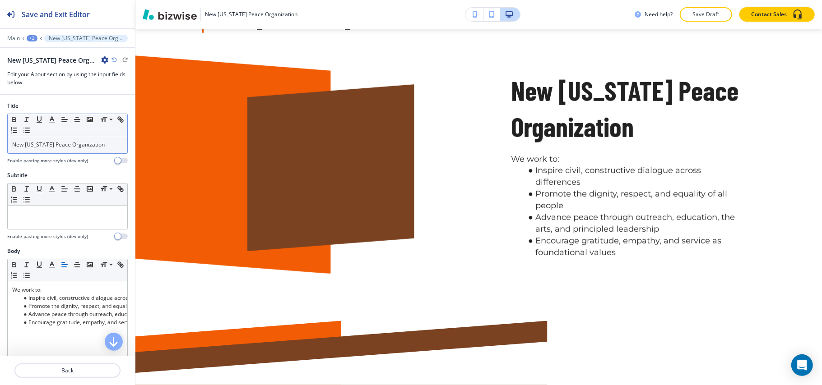
click at [71, 152] on div "New Virginia Peace Organization" at bounding box center [68, 144] width 120 height 17
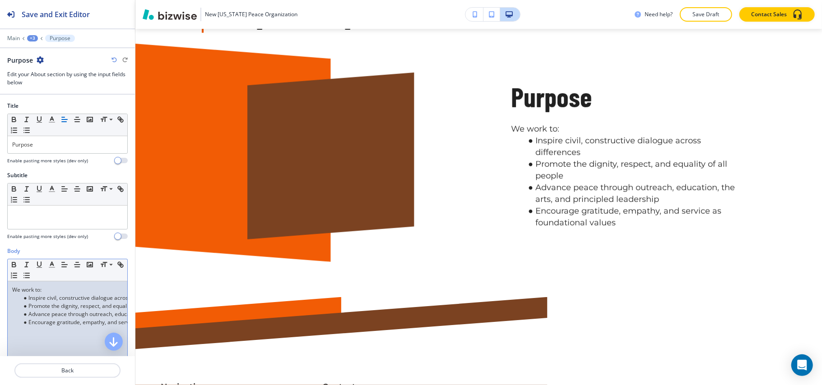
click at [61, 307] on li "Promote the dignity, respect, and equality of all people" at bounding box center [71, 306] width 102 height 8
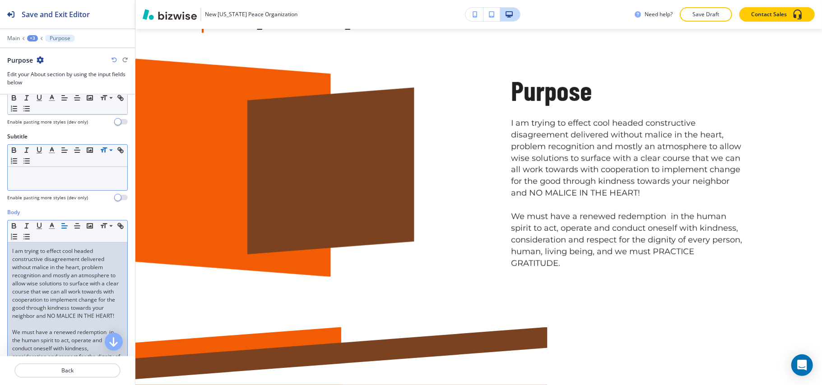
scroll to position [60, 0]
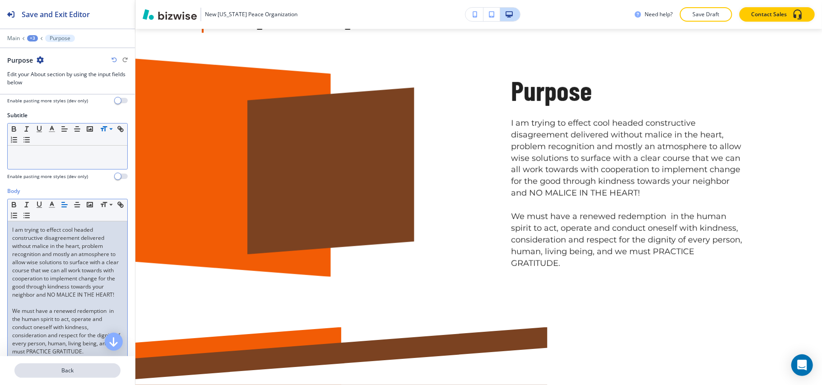
click at [73, 372] on p "Back" at bounding box center [67, 371] width 104 height 8
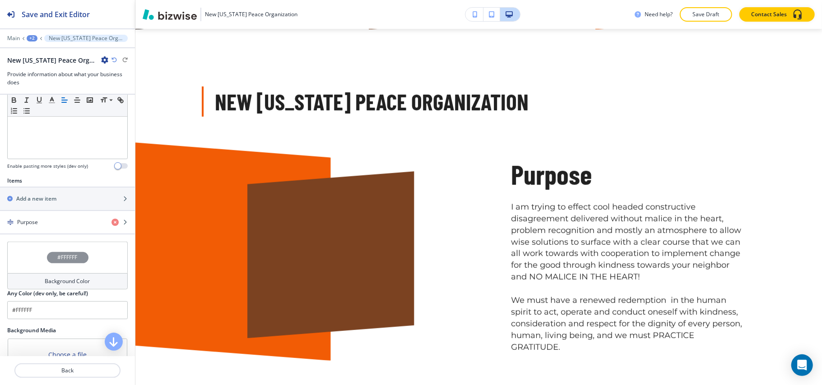
scroll to position [241, 0]
click at [62, 193] on div "button" at bounding box center [67, 190] width 135 height 7
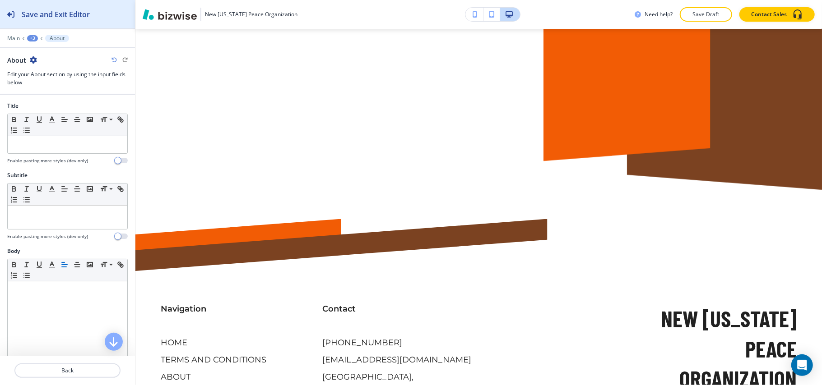
scroll to position [948, 0]
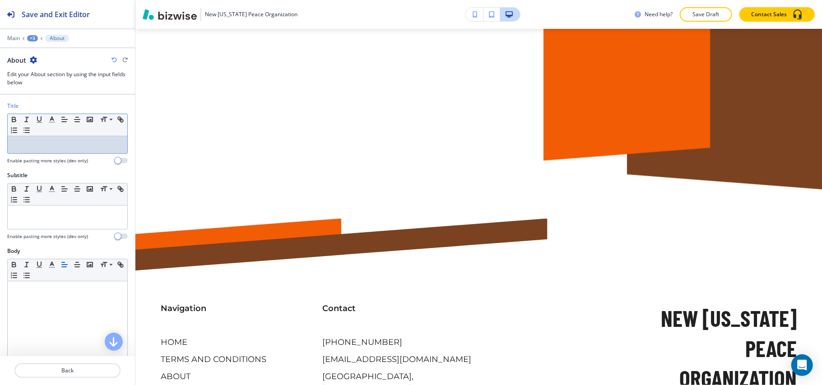
click at [47, 142] on div at bounding box center [68, 144] width 120 height 17
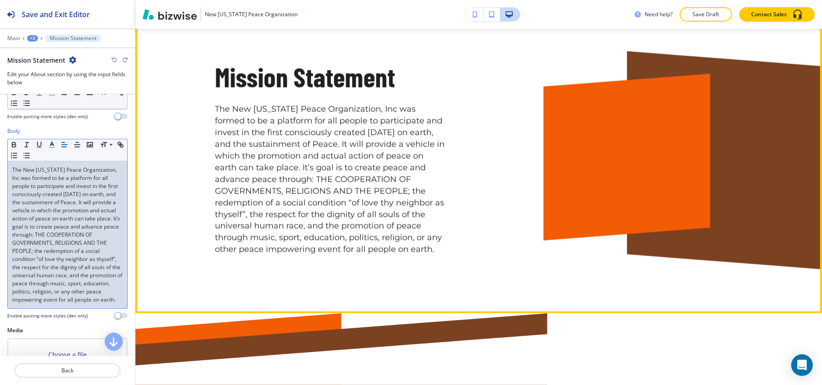
scroll to position [888, 0]
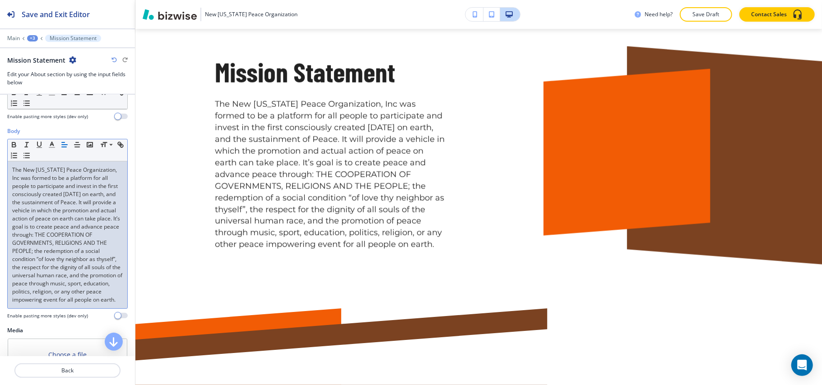
click at [37, 242] on p "The New Virginia Peace Organization, Inc was formed to be a platform for all pe…" at bounding box center [67, 235] width 111 height 138
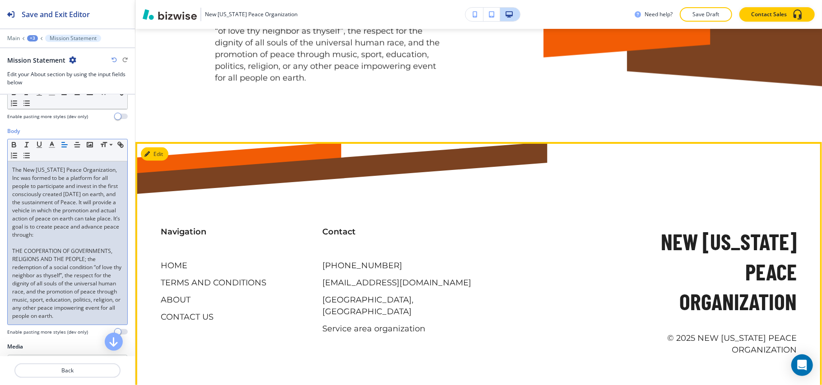
scroll to position [1081, 0]
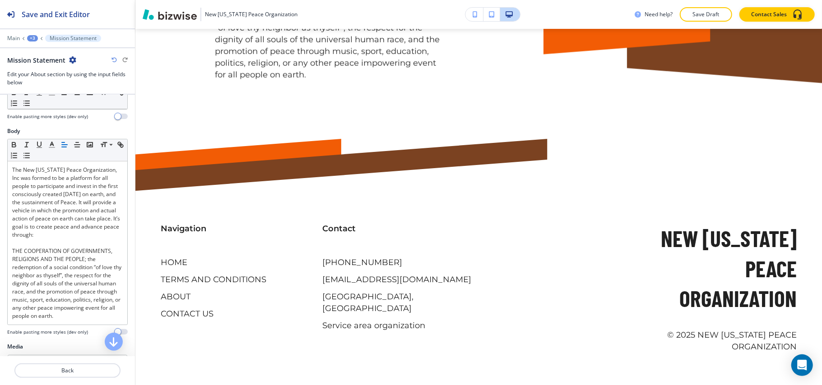
click at [40, 38] on icon at bounding box center [42, 39] width 4 height 4
click at [33, 38] on div "+3" at bounding box center [32, 38] width 11 height 6
click at [37, 68] on p "HOME" at bounding box center [56, 69] width 46 height 8
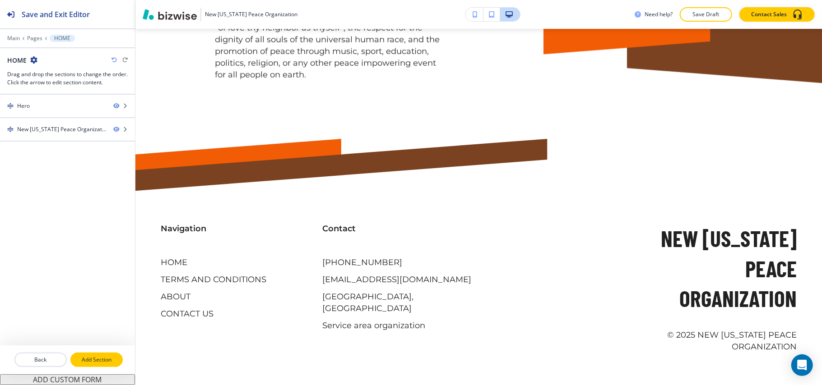
click at [93, 364] on p "Add Section" at bounding box center [96, 360] width 51 height 8
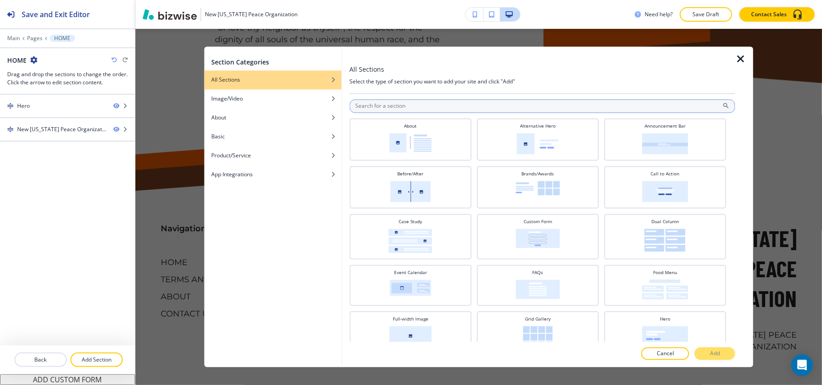
click at [407, 110] on input "text" at bounding box center [542, 107] width 386 height 14
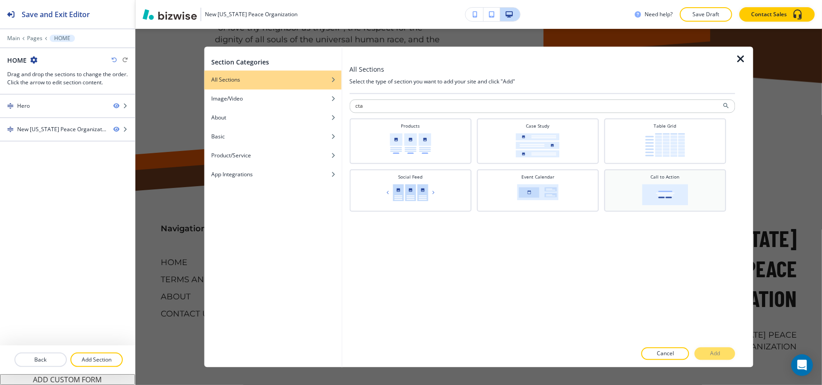
type input "cta"
click at [655, 189] on img at bounding box center [665, 195] width 46 height 21
click at [716, 351] on p "Add" at bounding box center [715, 354] width 10 height 8
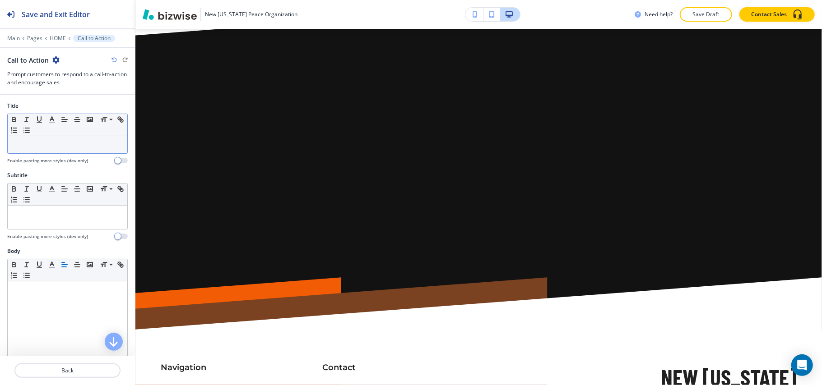
scroll to position [1243, 0]
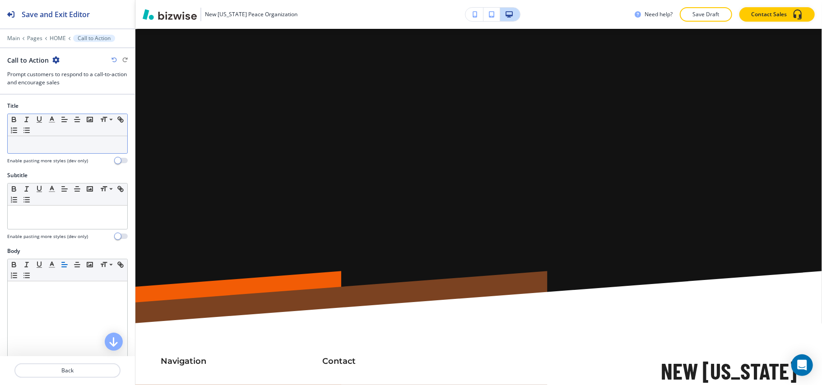
click at [35, 139] on div at bounding box center [68, 144] width 120 height 17
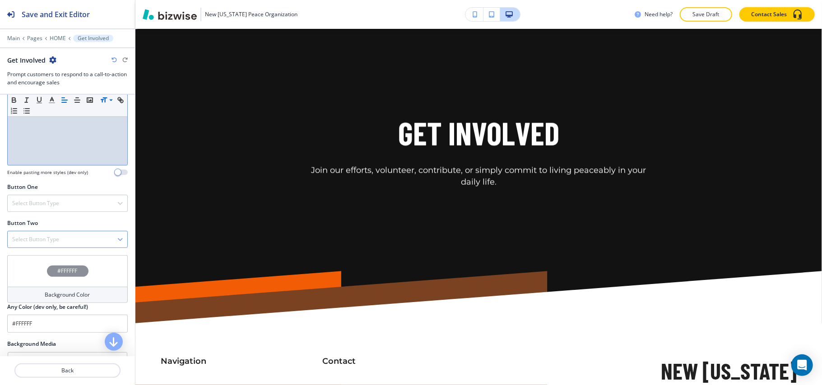
scroll to position [241, 0]
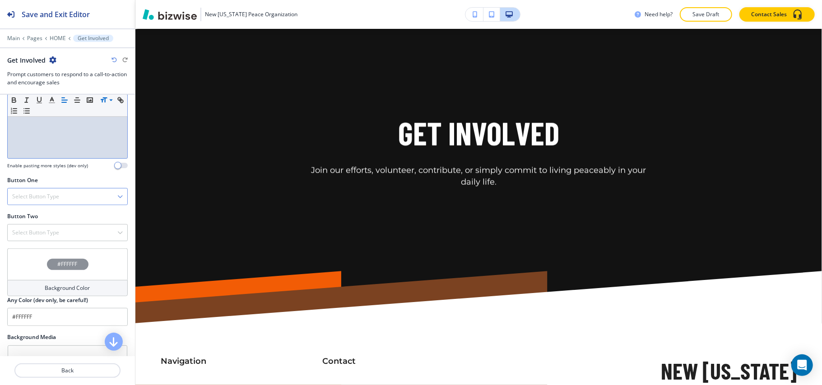
click at [45, 201] on h4 "Select Button Type" at bounding box center [35, 197] width 47 height 8
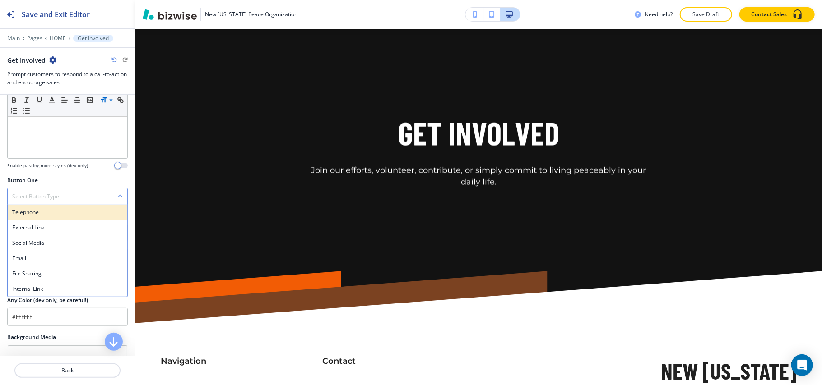
click at [44, 215] on h4 "Telephone" at bounding box center [67, 213] width 111 height 8
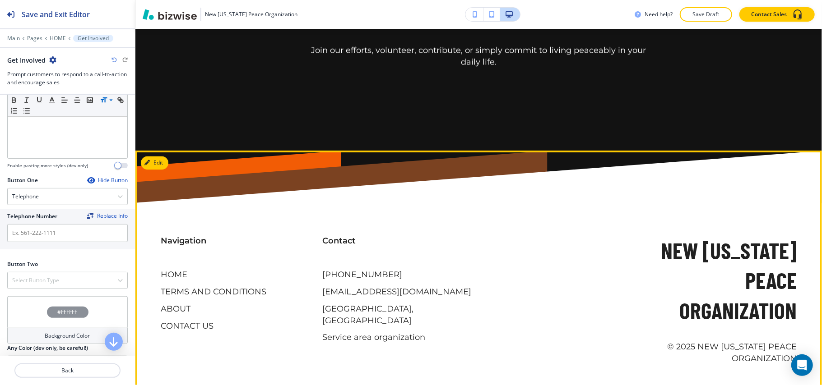
scroll to position [1375, 0]
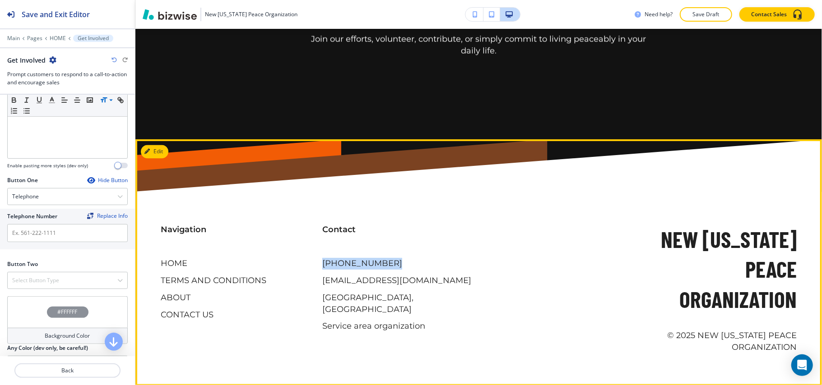
drag, startPoint x: 387, startPoint y: 259, endPoint x: 317, endPoint y: 265, distance: 70.2
click at [317, 265] on div "Contact (305) 893-8973 Reace@NewVirginiapeace.org Biscayne Park, FL 33161, USA …" at bounding box center [392, 269] width 162 height 126
copy p "(305) 893-8973"
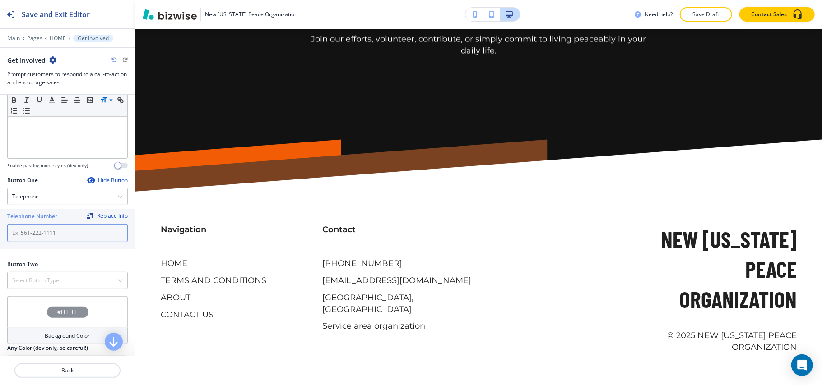
click at [25, 239] on input "text" at bounding box center [67, 233] width 121 height 18
paste input "(305) 893-8973"
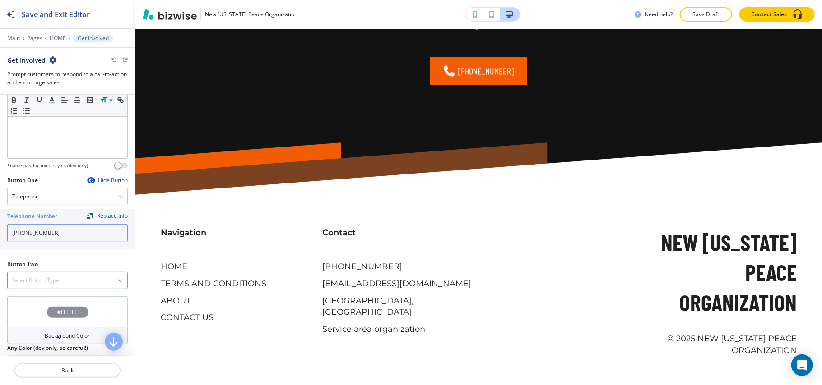
type input "(305) 893-8973"
click at [47, 284] on h4 "Select Button Type" at bounding box center [35, 281] width 47 height 8
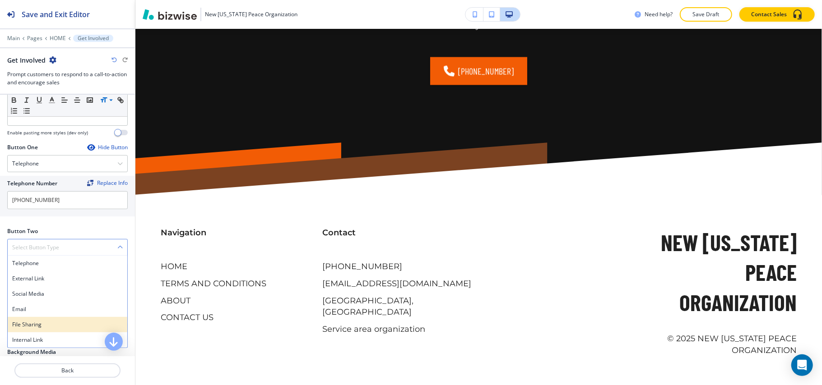
scroll to position [301, 0]
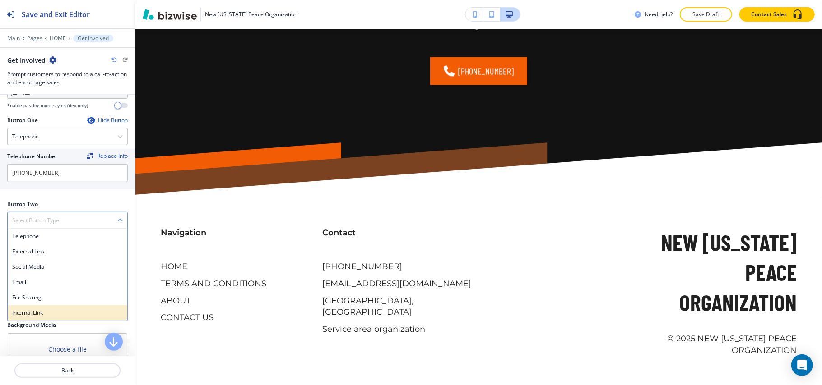
click at [49, 315] on h4 "Internal Link" at bounding box center [67, 313] width 111 height 8
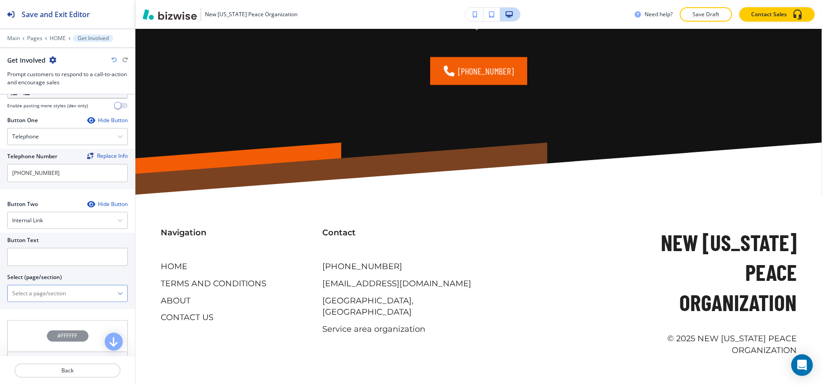
click at [58, 296] on \(page\/section\) "Manual Input" at bounding box center [63, 293] width 110 height 15
type \(page\/section\) "CONTACT US"
click at [53, 313] on h4 "CONTACT US" at bounding box center [67, 310] width 111 height 8
click at [53, 261] on input "text" at bounding box center [67, 257] width 121 height 18
paste input "CONTACT US"
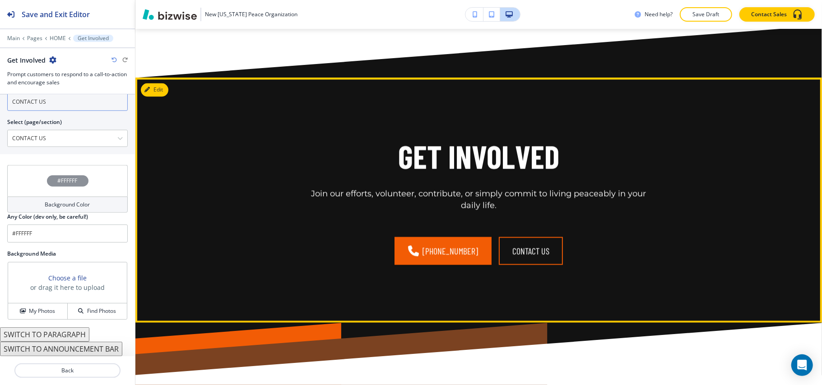
scroll to position [1014, 0]
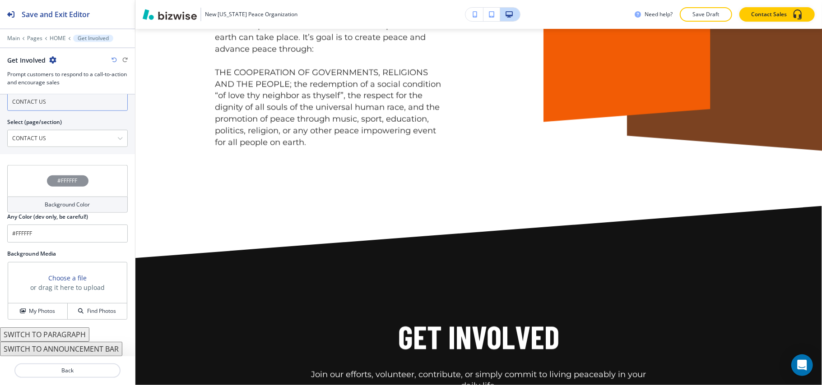
type input "CONTACT US"
click at [54, 35] on div "Main Pages HOME Get Involved" at bounding box center [67, 38] width 121 height 7
click at [55, 38] on p "HOME" at bounding box center [58, 38] width 16 height 6
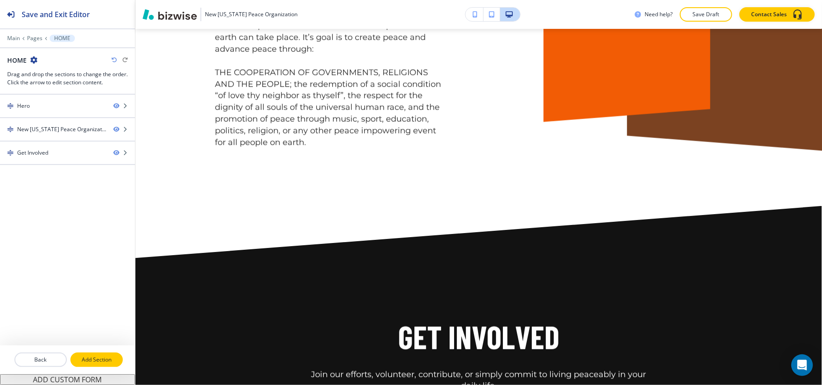
click at [107, 360] on p "Add Section" at bounding box center [96, 360] width 51 height 8
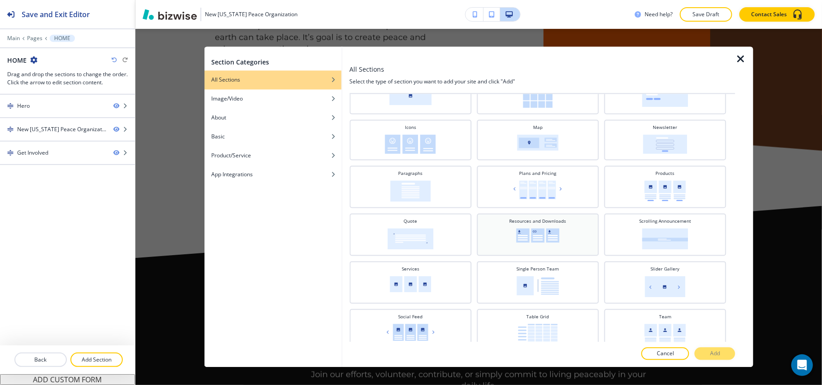
scroll to position [296, 0]
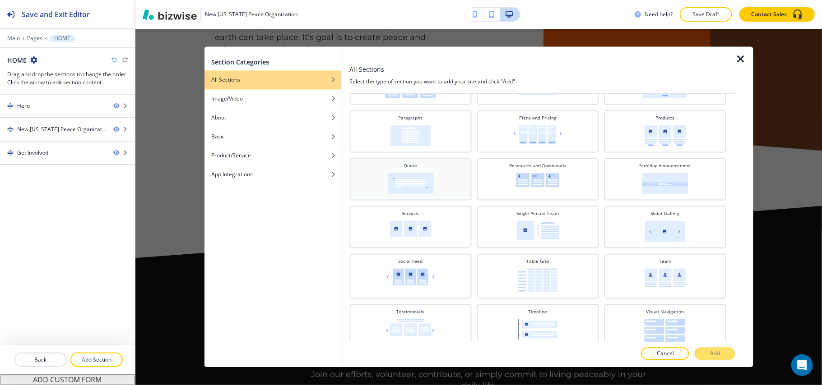
click at [434, 186] on div "Quote" at bounding box center [410, 179] width 113 height 32
click at [714, 351] on p "Add" at bounding box center [715, 354] width 10 height 8
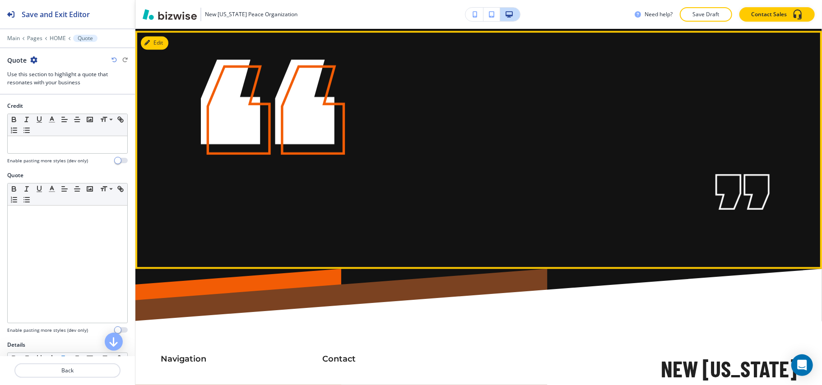
scroll to position [1511, 0]
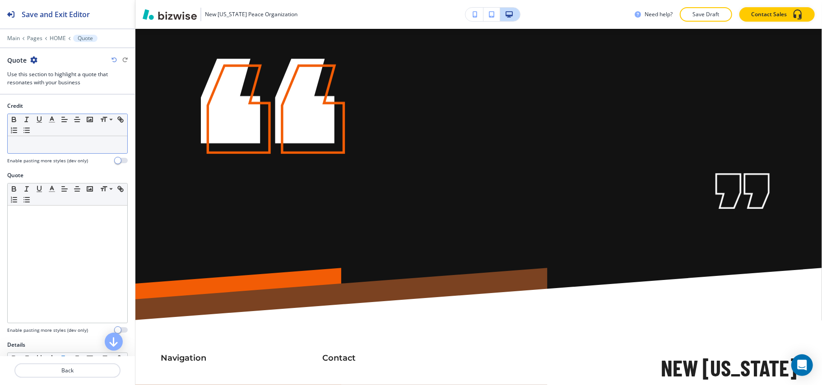
click at [51, 140] on div at bounding box center [68, 144] width 120 height 17
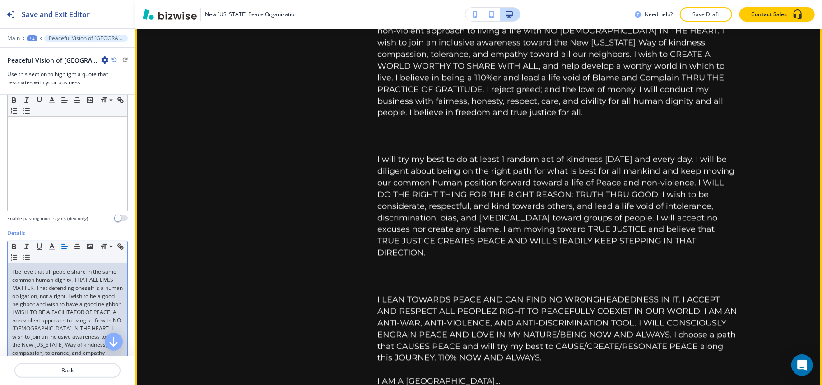
scroll to position [1631, 0]
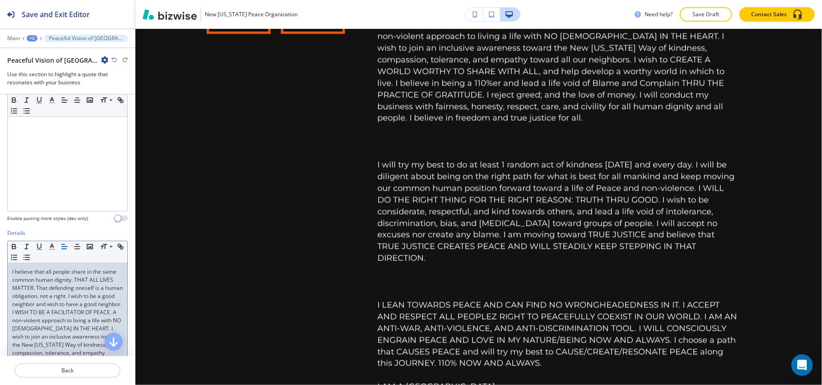
click at [107, 60] on icon "button" at bounding box center [104, 59] width 7 height 7
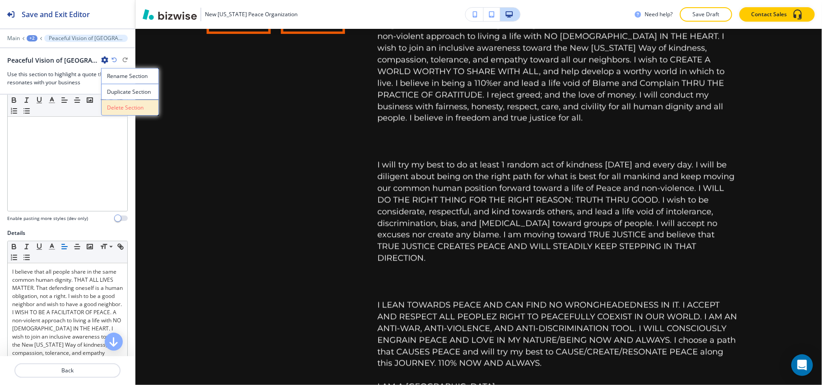
click at [121, 102] on button "Delete Section" at bounding box center [130, 108] width 58 height 16
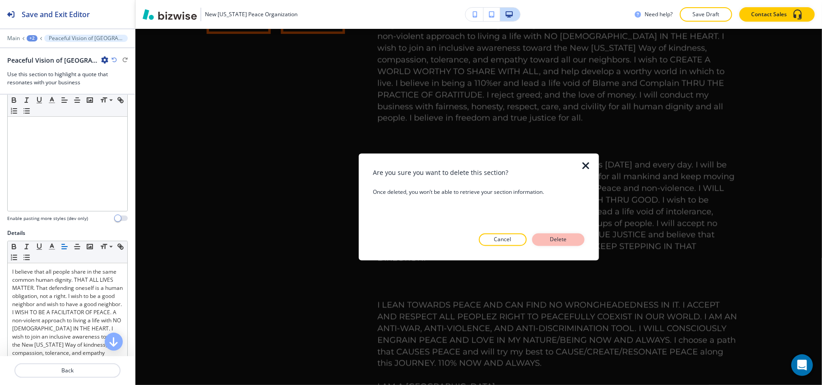
click at [573, 237] on button "Delete" at bounding box center [558, 240] width 52 height 13
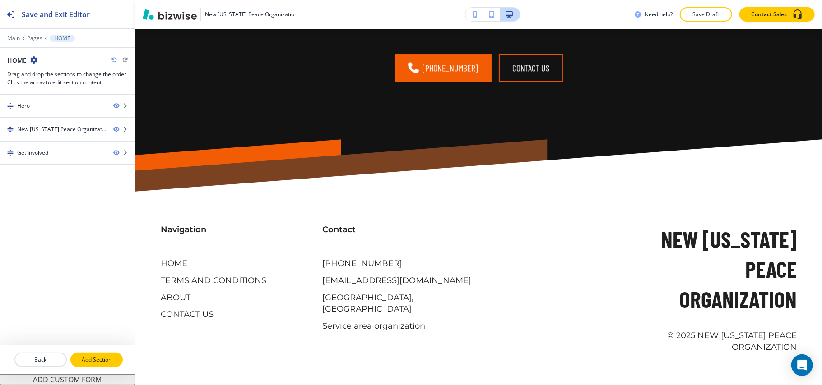
click at [98, 358] on p "Add Section" at bounding box center [96, 360] width 51 height 8
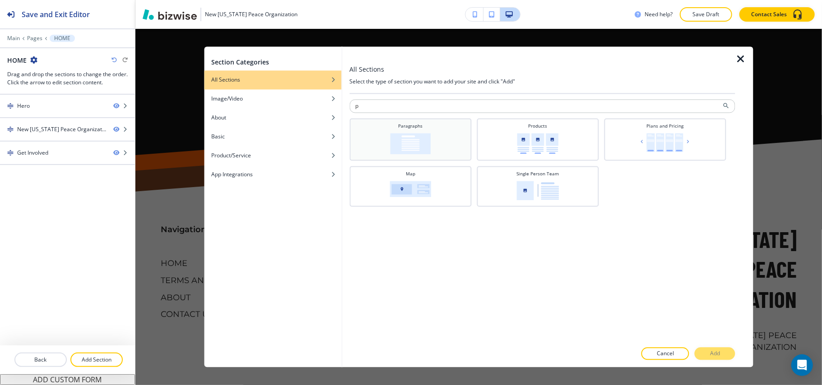
type input "p"
click at [412, 130] on div "Paragraphs" at bounding box center [410, 139] width 113 height 32
click at [719, 355] on p "Add" at bounding box center [715, 354] width 10 height 8
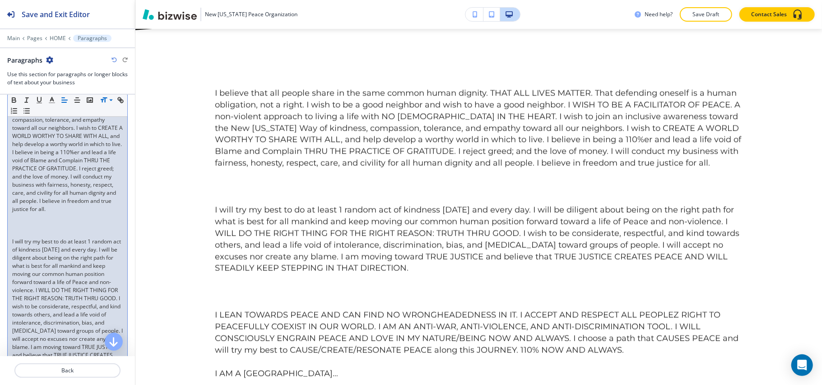
scroll to position [265, 0]
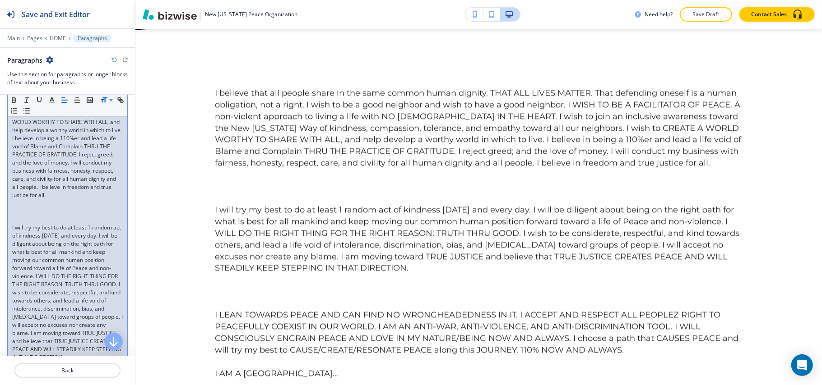
click at [35, 216] on p at bounding box center [67, 212] width 111 height 8
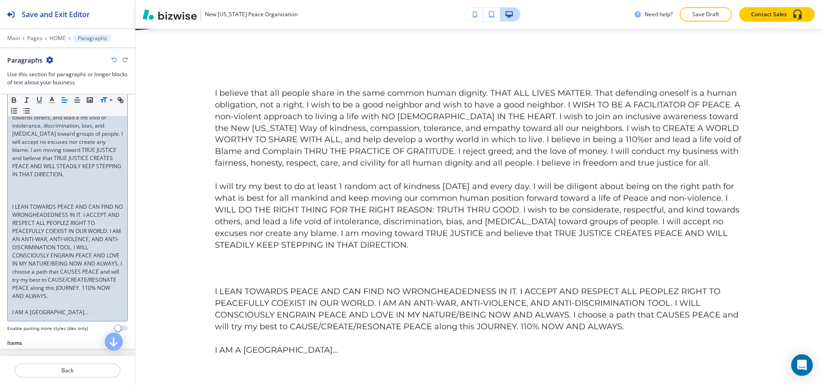
scroll to position [439, 0]
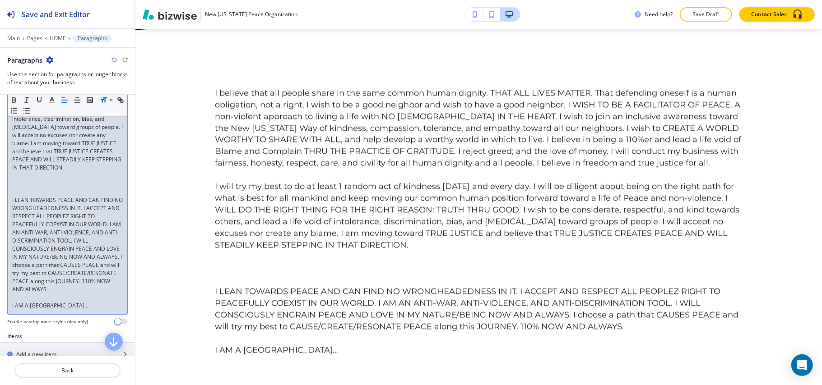
click at [22, 196] on p at bounding box center [67, 192] width 111 height 8
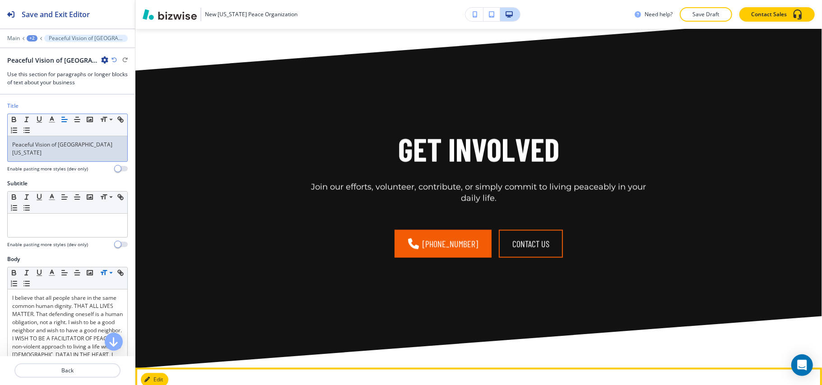
scroll to position [1179, 0]
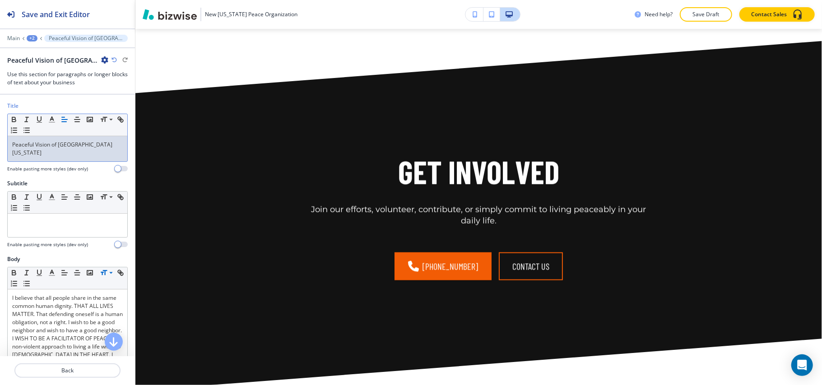
click at [38, 38] on div "Main +2 Peaceful Vision of New Virginia" at bounding box center [67, 38] width 121 height 7
click at [35, 40] on div "+2" at bounding box center [32, 38] width 11 height 6
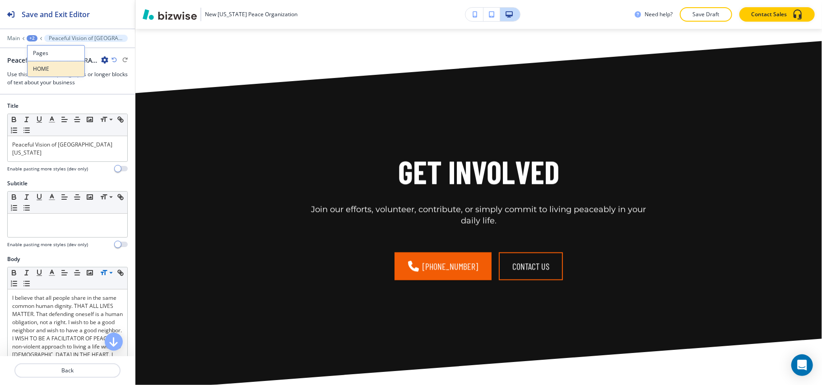
click at [53, 69] on p "HOME" at bounding box center [56, 69] width 46 height 8
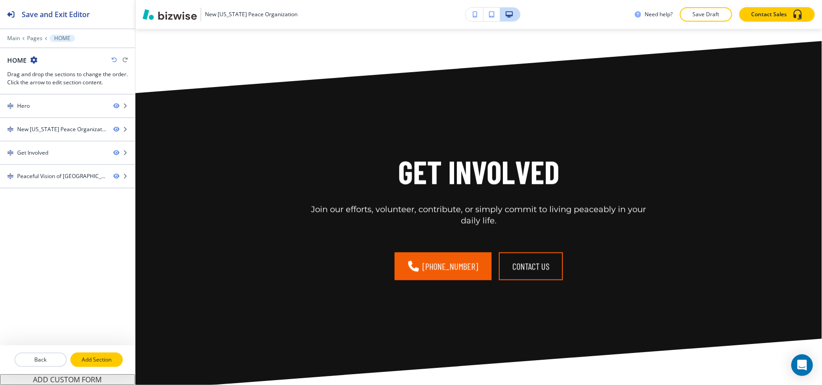
click at [88, 360] on p "Add Section" at bounding box center [96, 360] width 51 height 8
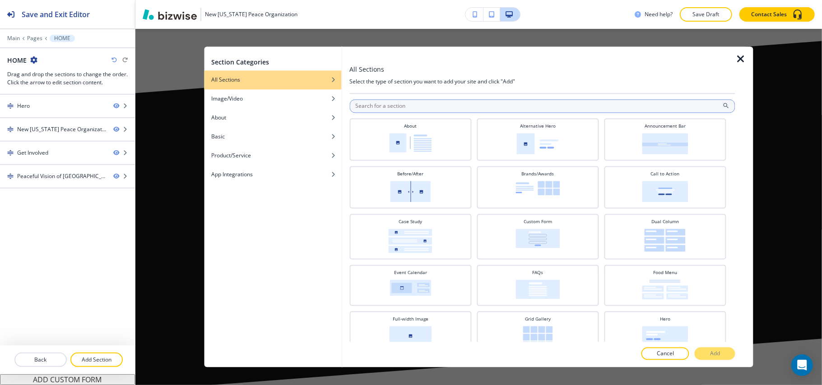
click at [374, 111] on input "text" at bounding box center [542, 107] width 386 height 14
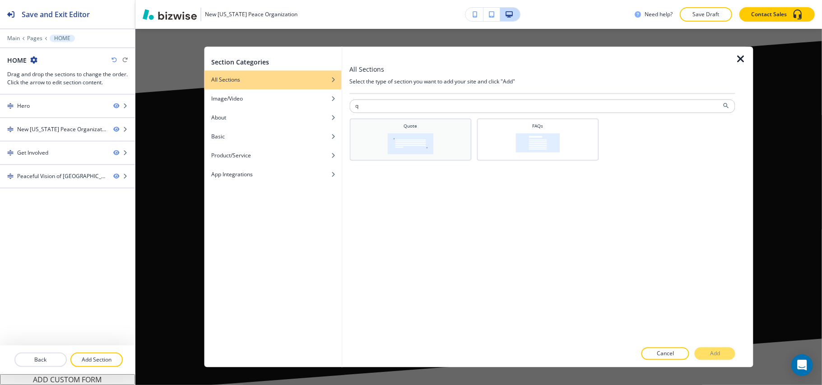
type input "q"
click at [385, 130] on div "Quote" at bounding box center [410, 139] width 113 height 32
click at [715, 355] on p "Add" at bounding box center [715, 354] width 10 height 8
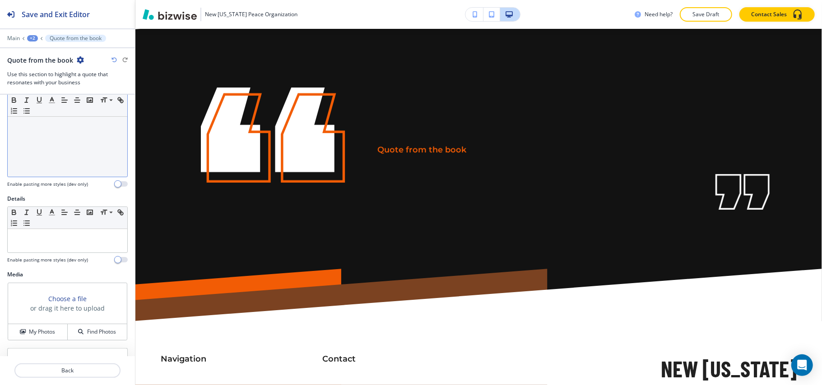
scroll to position [45, 0]
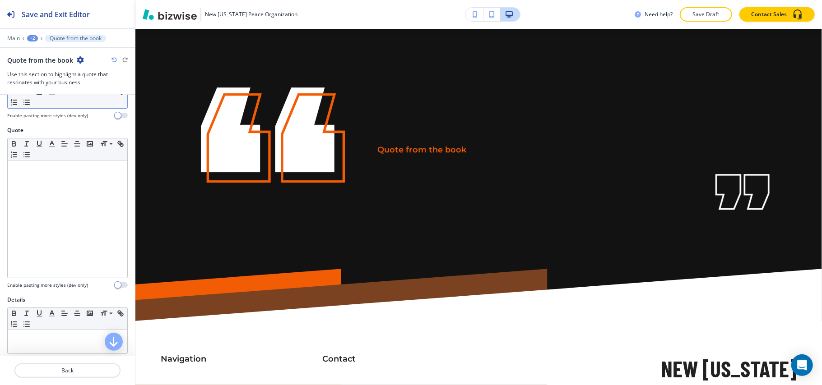
click at [77, 60] on icon "button" at bounding box center [80, 59] width 7 height 7
click at [85, 107] on p "Delete Section" at bounding box center [104, 108] width 46 height 8
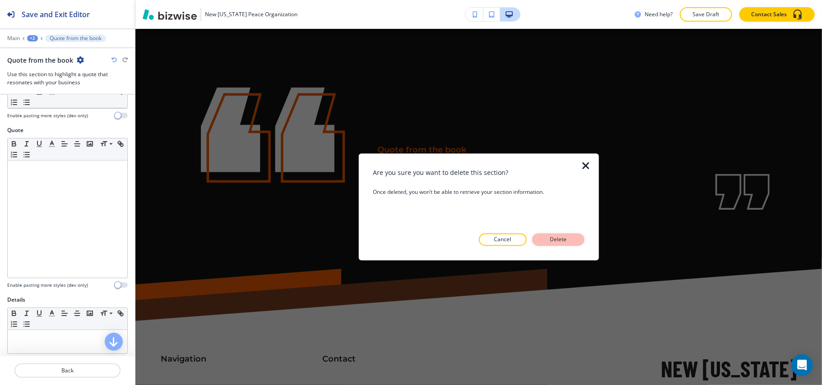
click at [548, 235] on button "Delete" at bounding box center [558, 240] width 52 height 13
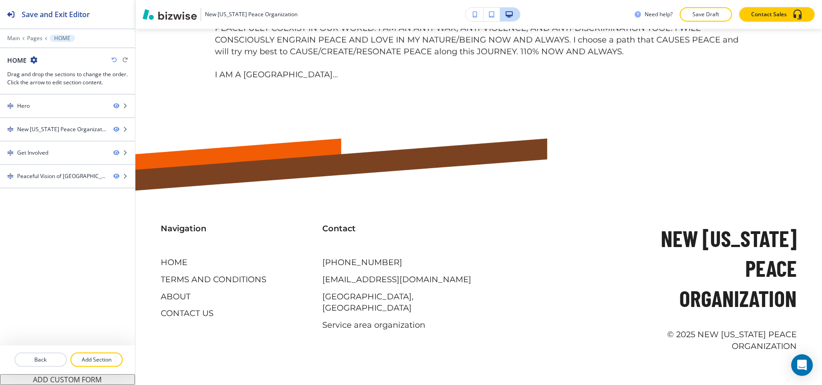
scroll to position [1832, 0]
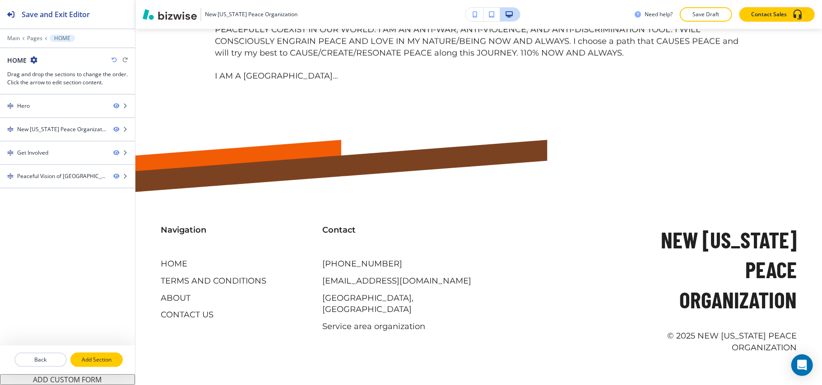
click at [98, 357] on p "Add Section" at bounding box center [96, 360] width 51 height 8
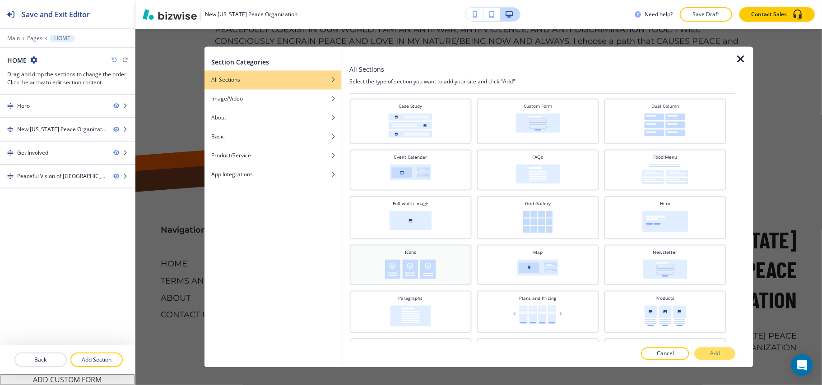
scroll to position [55, 0]
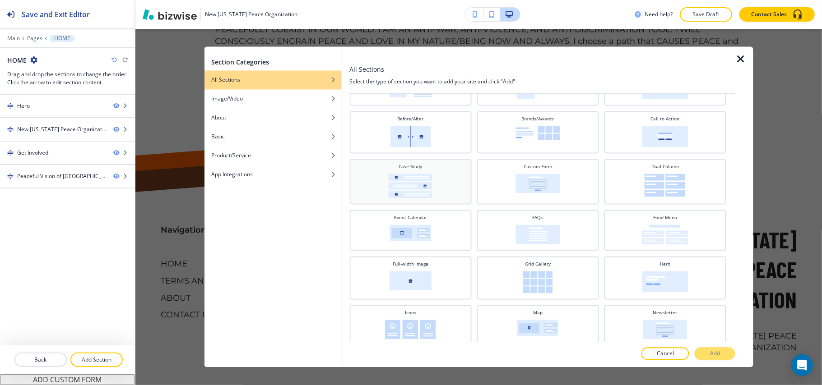
click at [412, 185] on img at bounding box center [411, 186] width 44 height 24
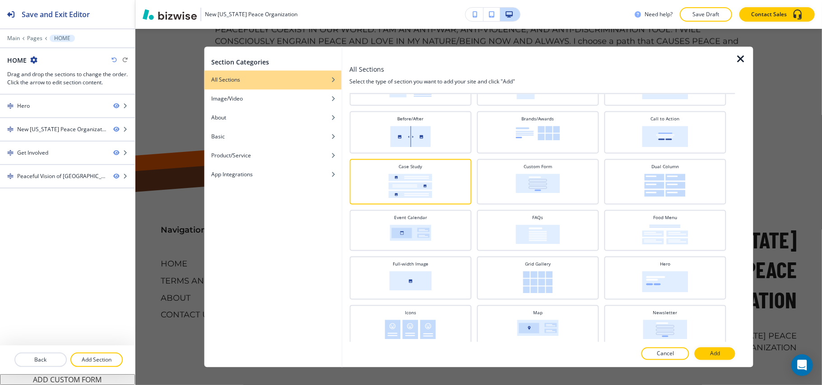
click at [714, 354] on p "Add" at bounding box center [715, 354] width 10 height 8
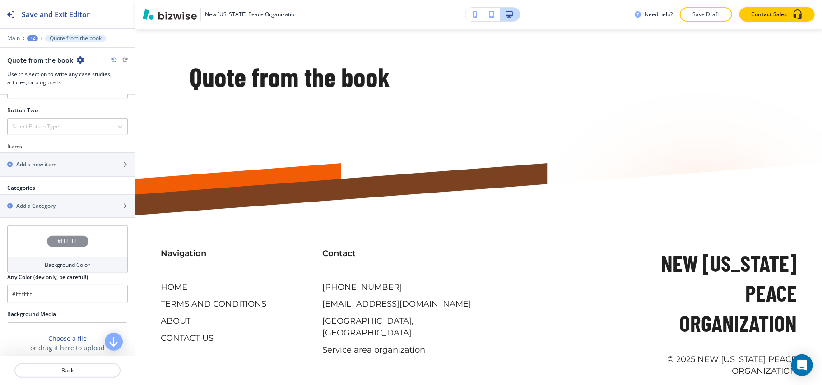
scroll to position [361, 0]
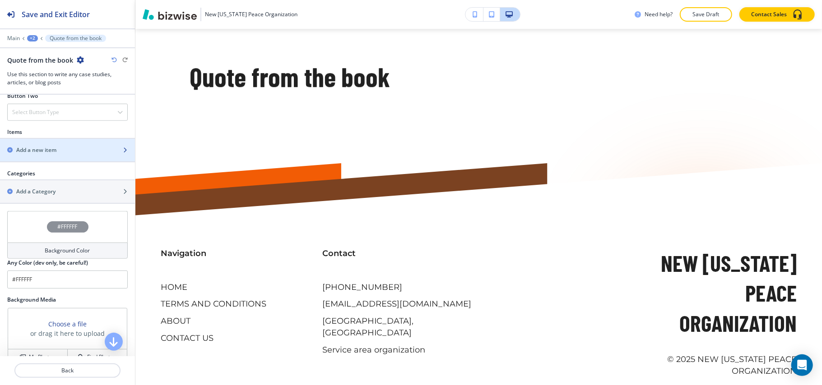
click at [53, 158] on div "button" at bounding box center [67, 157] width 135 height 7
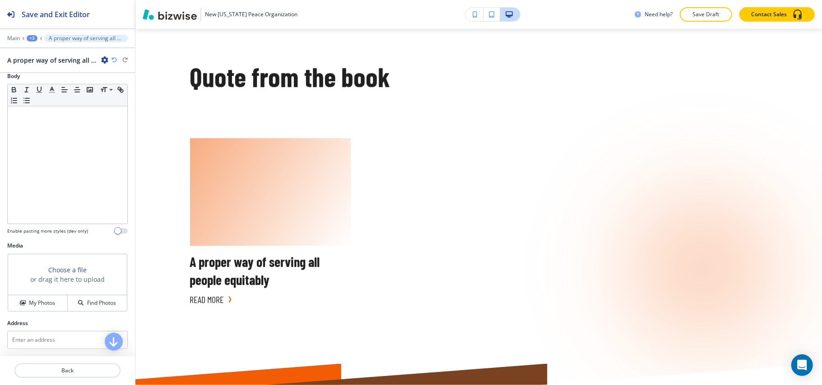
scroll to position [87, 0]
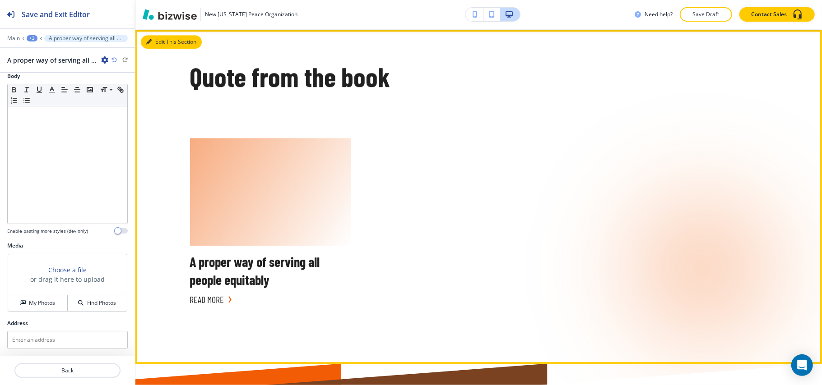
click at [153, 40] on button "Edit This Section" at bounding box center [171, 42] width 61 height 14
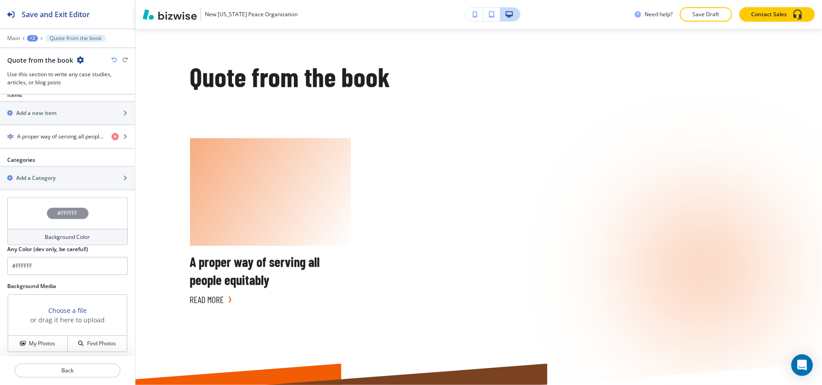
scroll to position [406, 0]
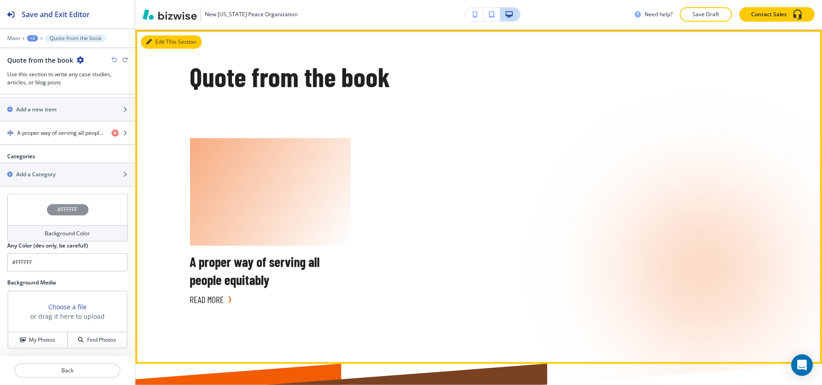
click at [157, 42] on button "Edit This Section" at bounding box center [171, 42] width 61 height 14
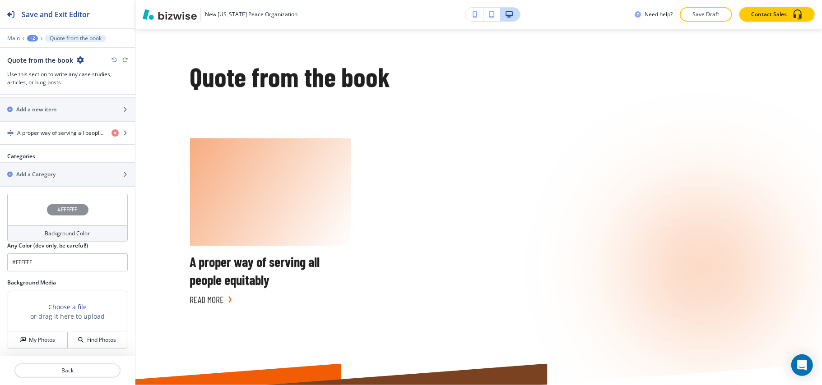
click at [79, 62] on icon "button" at bounding box center [80, 59] width 7 height 7
click at [99, 109] on p "Delete Section" at bounding box center [104, 108] width 46 height 8
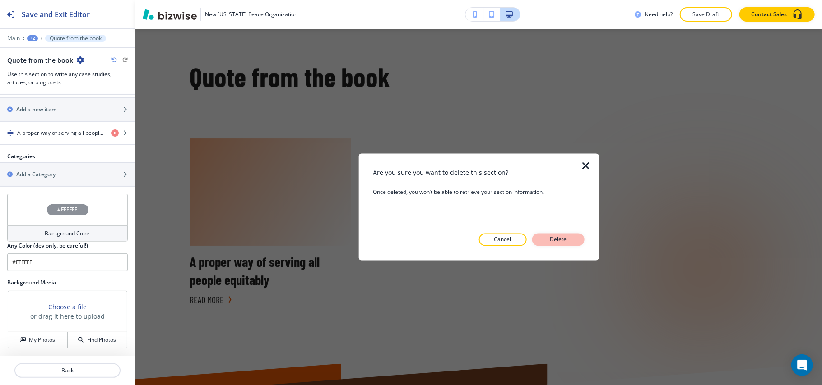
click at [556, 237] on p "Delete" at bounding box center [559, 240] width 22 height 8
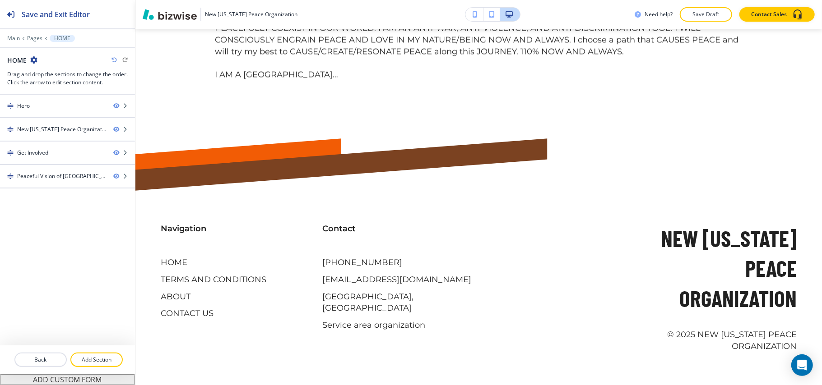
scroll to position [1832, 0]
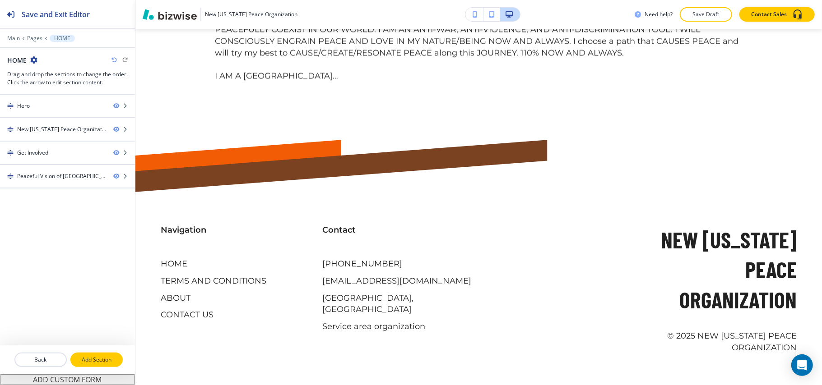
click at [103, 366] on button "Add Section" at bounding box center [96, 360] width 52 height 14
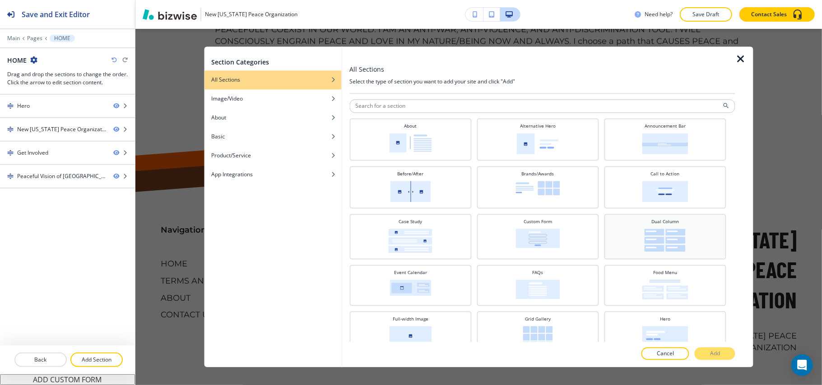
click at [657, 238] on img at bounding box center [665, 240] width 41 height 23
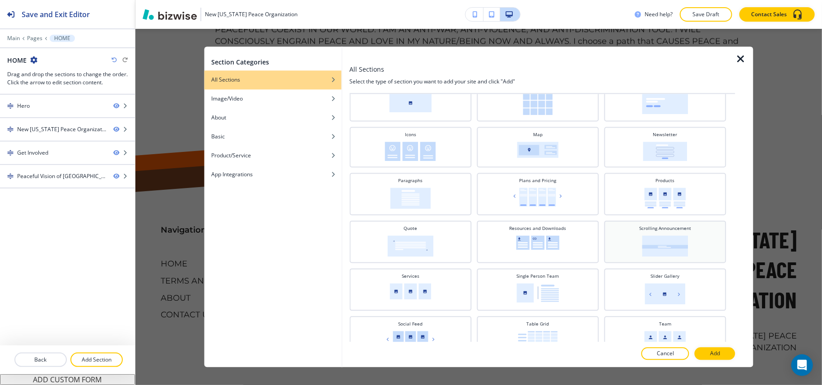
scroll to position [296, 0]
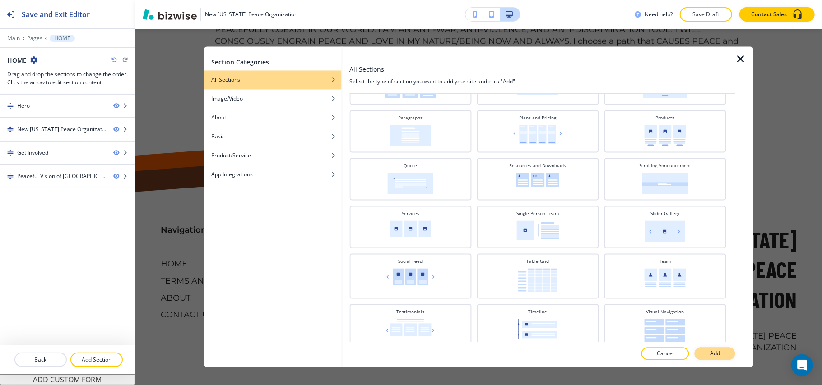
click at [712, 349] on button "Add" at bounding box center [715, 354] width 41 height 13
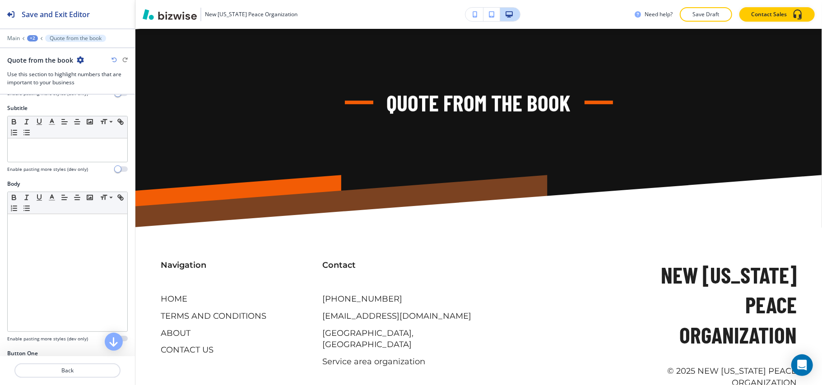
scroll to position [241, 0]
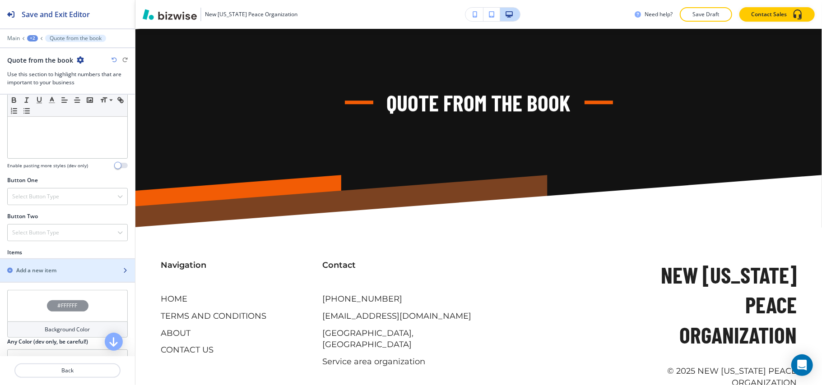
click at [51, 272] on h2 "Add a new item" at bounding box center [36, 271] width 40 height 8
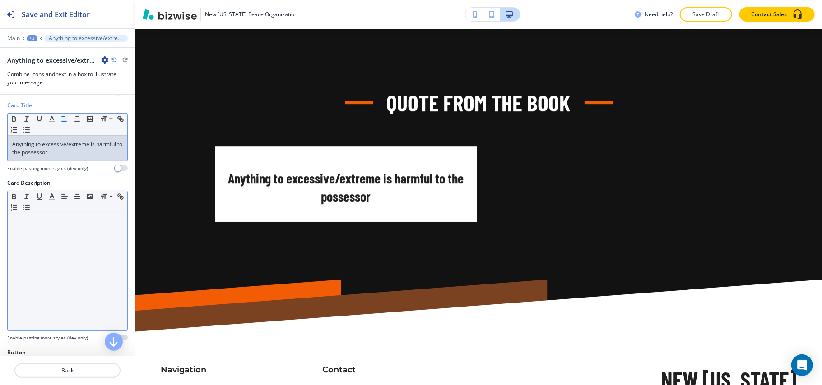
scroll to position [181, 0]
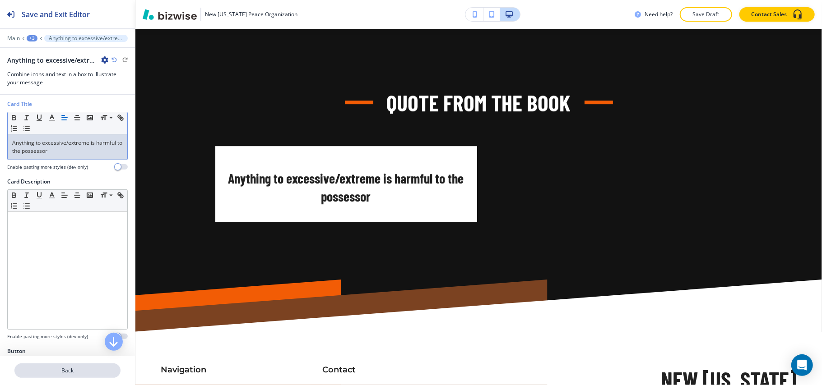
click at [70, 372] on p "Back" at bounding box center [67, 371] width 104 height 8
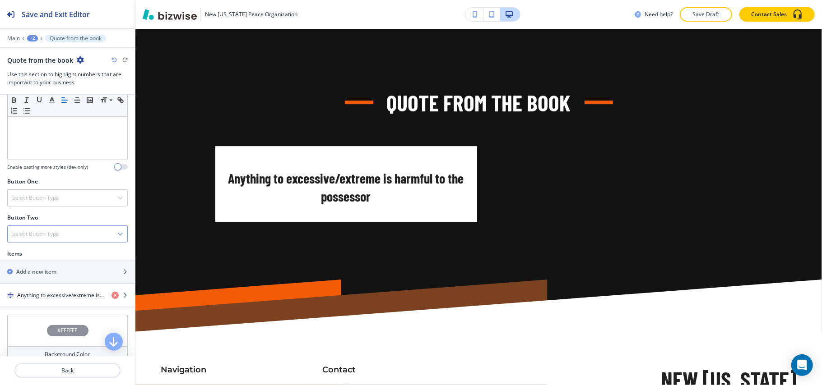
scroll to position [241, 0]
click at [69, 267] on div "button" at bounding box center [67, 263] width 135 height 7
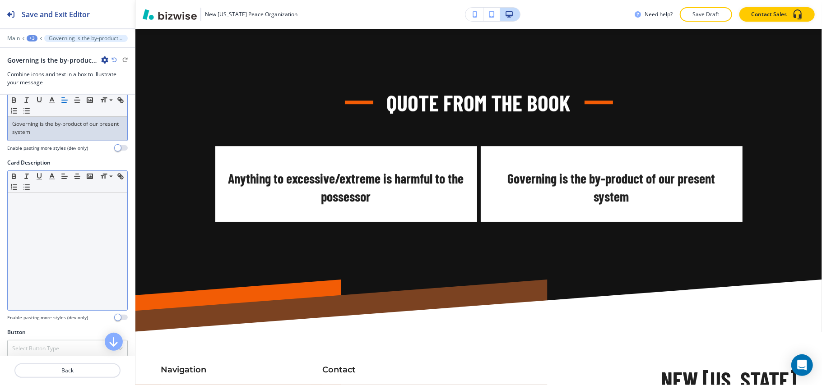
scroll to position [210, 0]
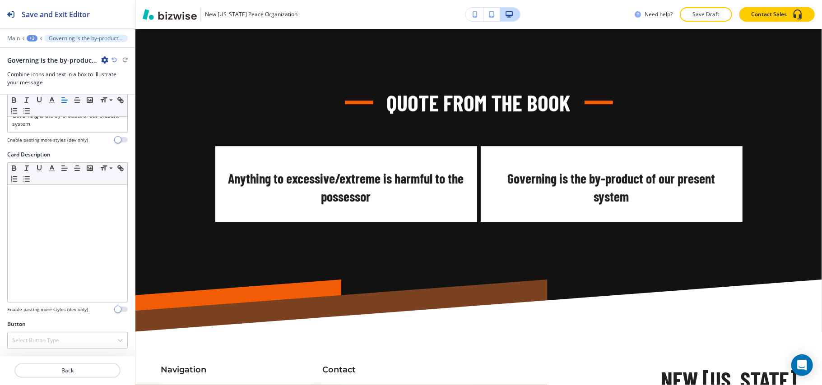
click at [74, 381] on div at bounding box center [67, 381] width 135 height 7
click at [75, 371] on p "Back" at bounding box center [67, 371] width 104 height 8
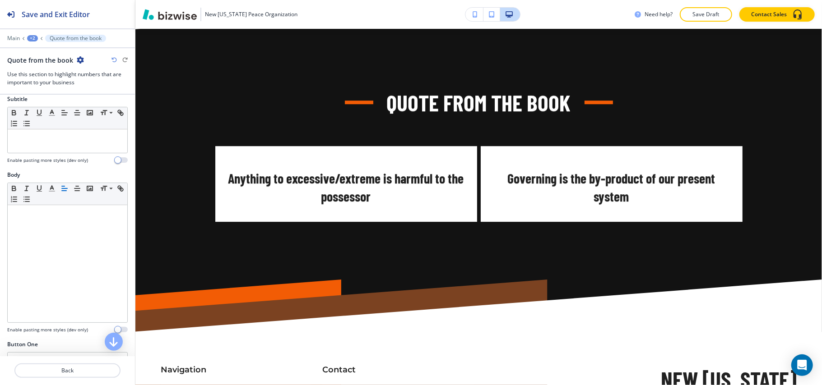
scroll to position [181, 0]
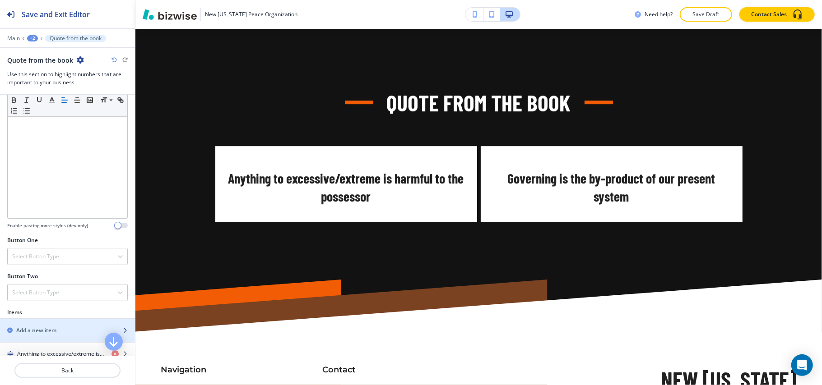
click at [43, 335] on h2 "Add a new item" at bounding box center [36, 331] width 40 height 8
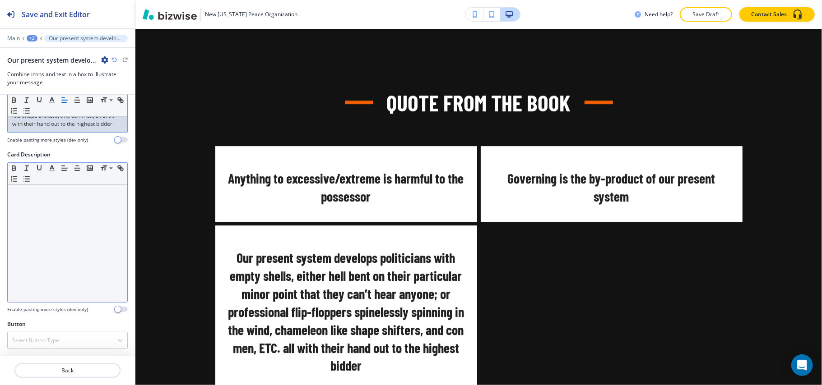
scroll to position [259, 0]
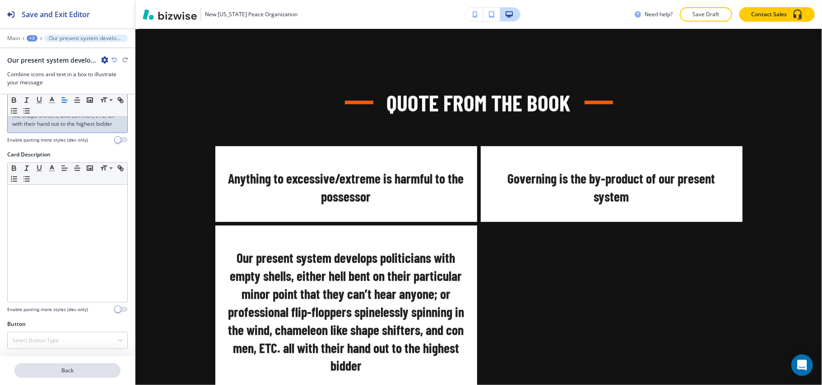
click at [78, 368] on p "Back" at bounding box center [67, 371] width 104 height 8
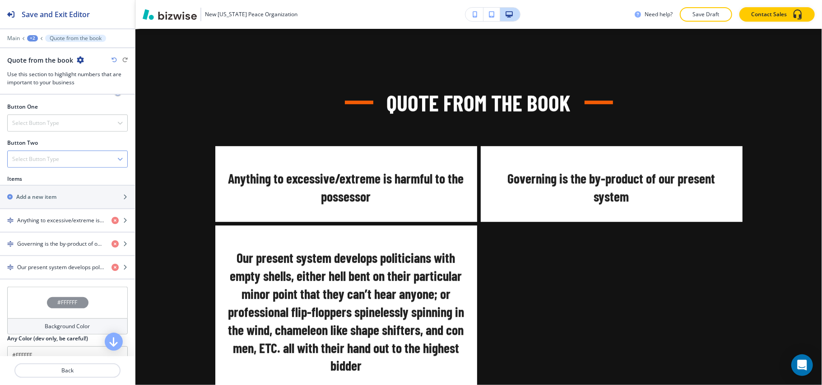
scroll to position [361, 0]
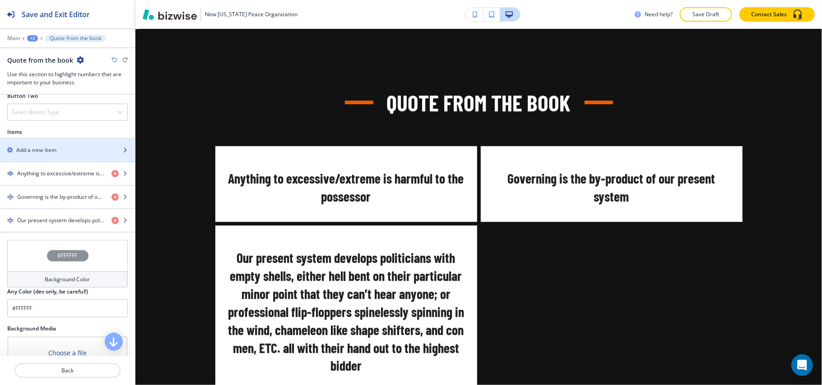
click at [40, 152] on h2 "Add a new item" at bounding box center [36, 150] width 40 height 8
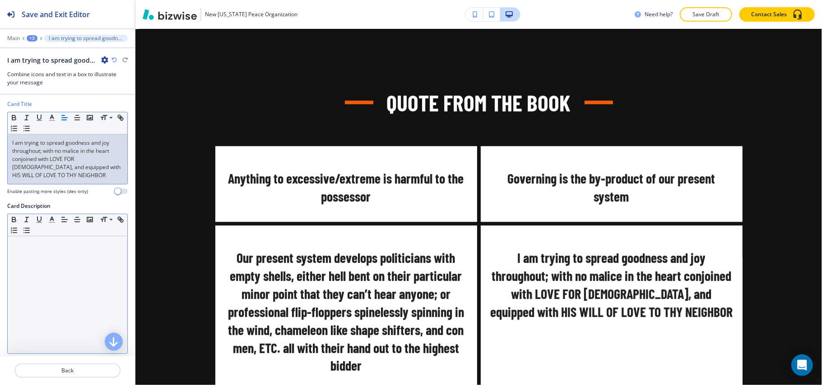
scroll to position [235, 0]
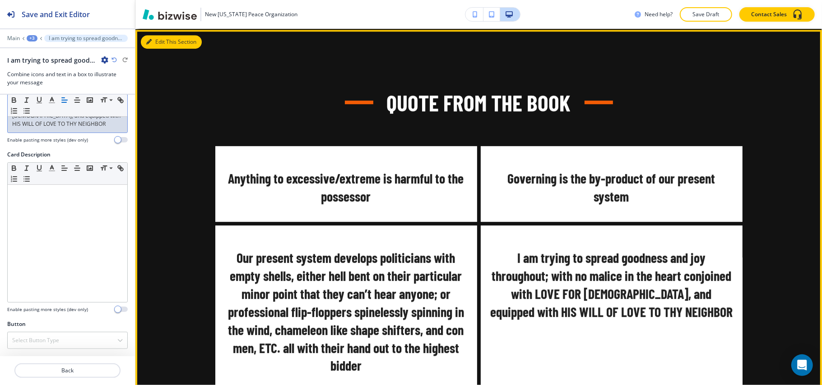
click at [150, 39] on icon "button" at bounding box center [148, 41] width 5 height 5
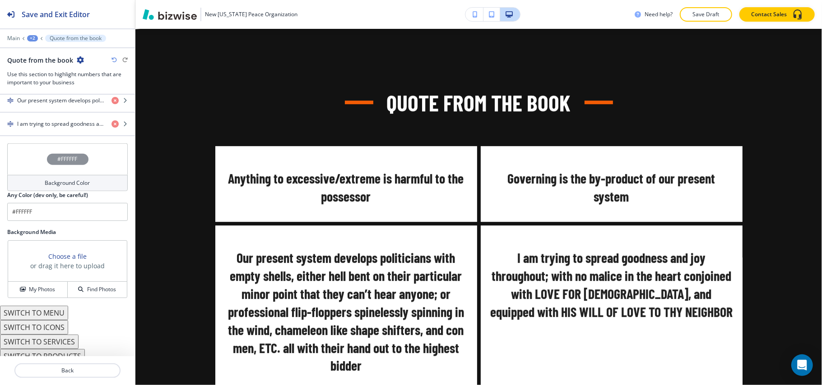
scroll to position [493, 0]
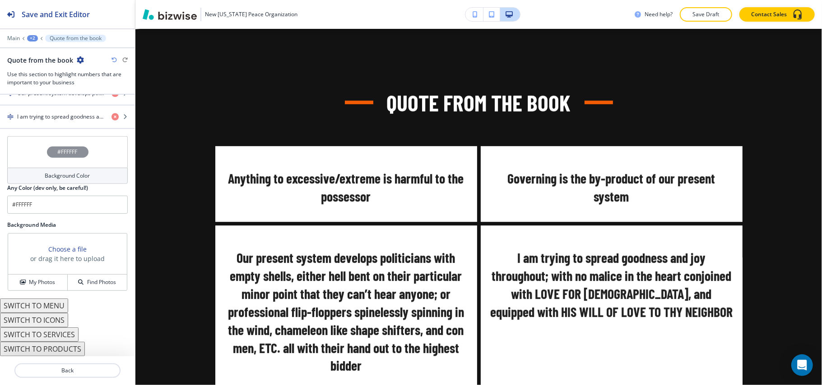
click at [35, 307] on button "SWITCH TO MENU" at bounding box center [34, 306] width 68 height 14
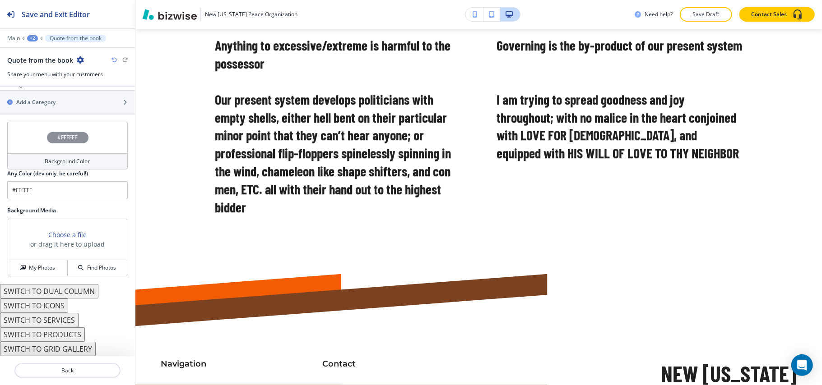
scroll to position [469, 0]
click at [35, 307] on button "SWITCH TO ICONS" at bounding box center [34, 306] width 68 height 14
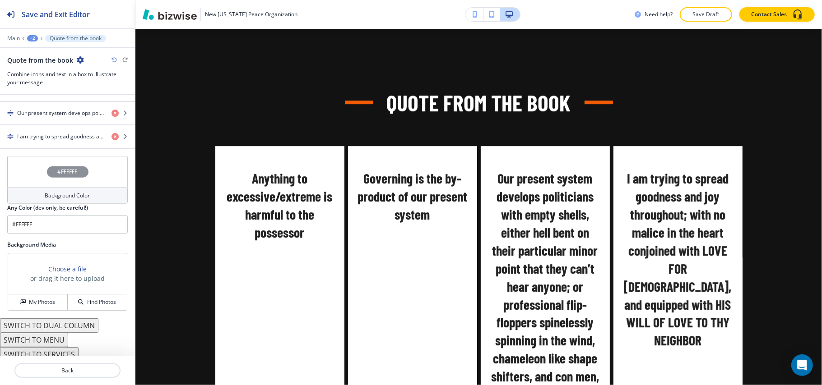
scroll to position [493, 0]
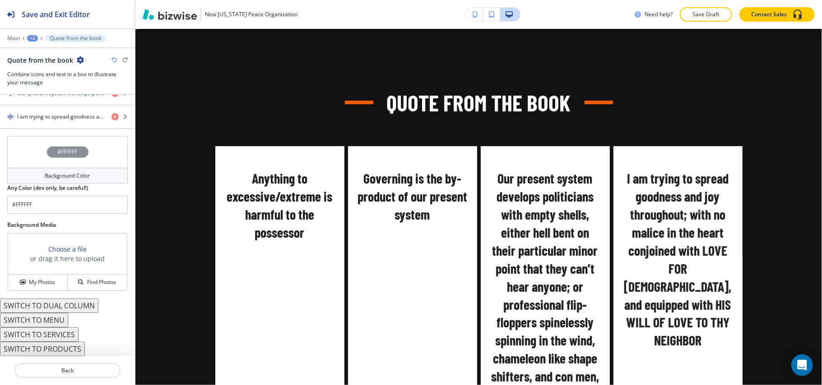
click at [59, 305] on button "SWITCH TO DUAL COLUMN" at bounding box center [49, 306] width 98 height 14
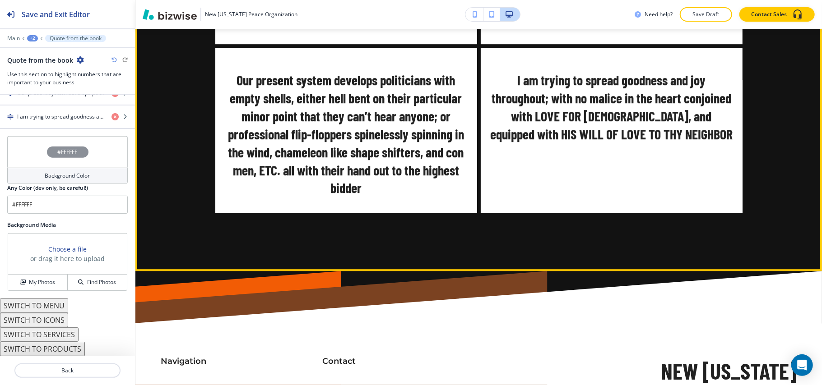
scroll to position [2175, 0]
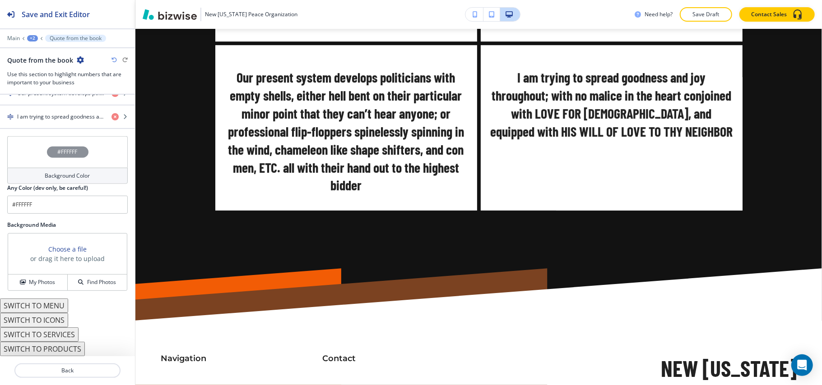
click at [55, 306] on button "SWITCH TO MENU" at bounding box center [34, 306] width 68 height 14
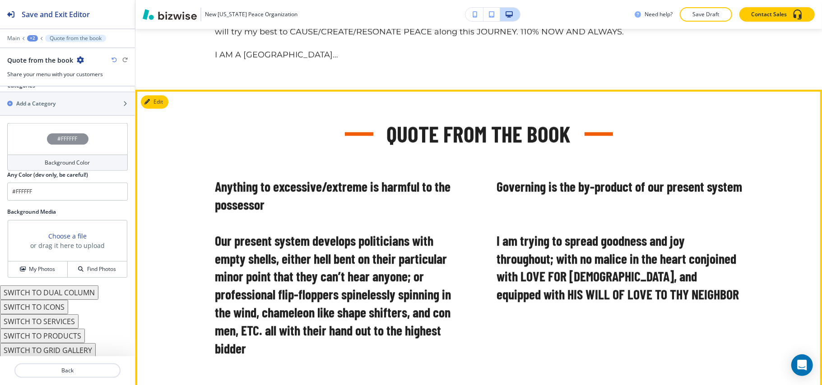
scroll to position [1793, 0]
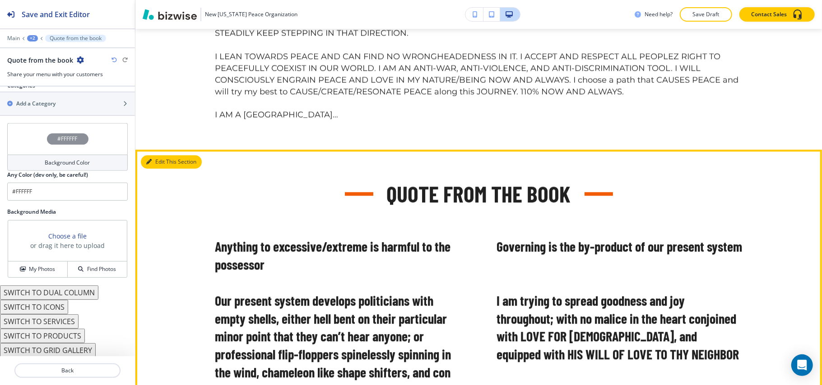
click at [158, 160] on button "Edit This Section" at bounding box center [171, 162] width 61 height 14
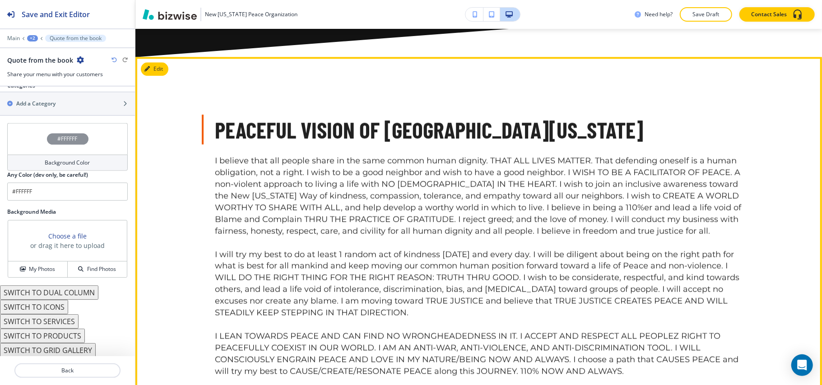
scroll to position [1492, 0]
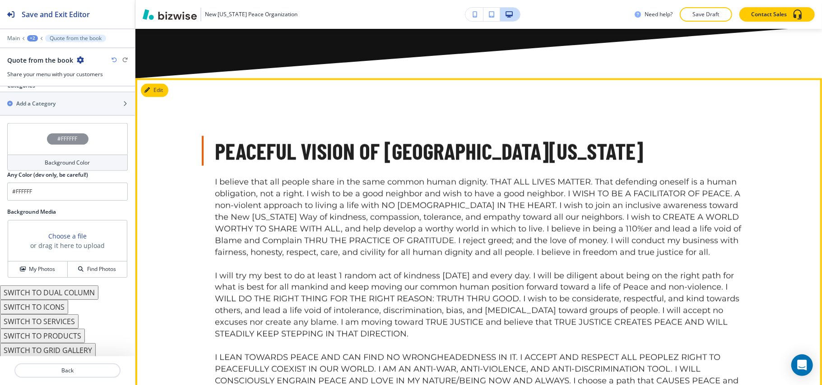
click at [170, 91] on div "Peaceful Vision of New Virginia I believe that all people share in the same com…" at bounding box center [478, 264] width 687 height 373
click at [156, 89] on button "Edit" at bounding box center [155, 91] width 28 height 14
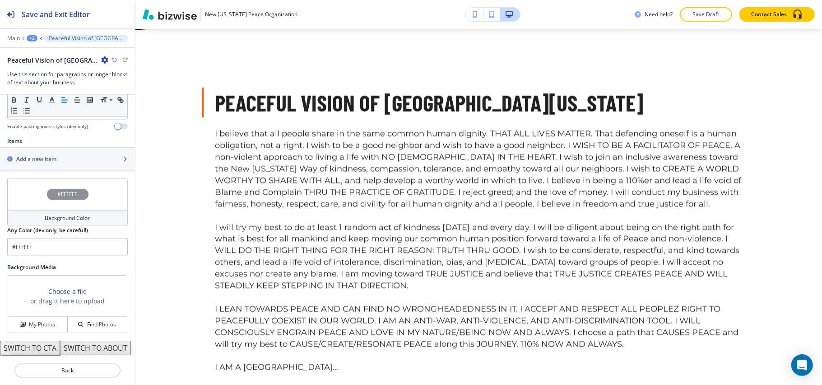
scroll to position [688, 0]
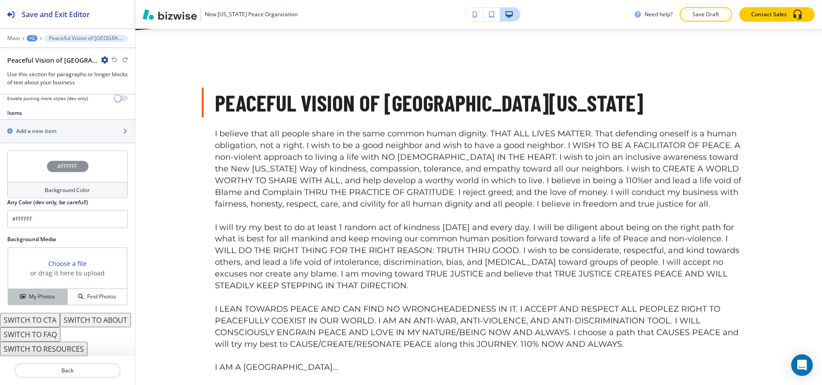
click at [33, 293] on h4 "My Photos" at bounding box center [42, 297] width 26 height 8
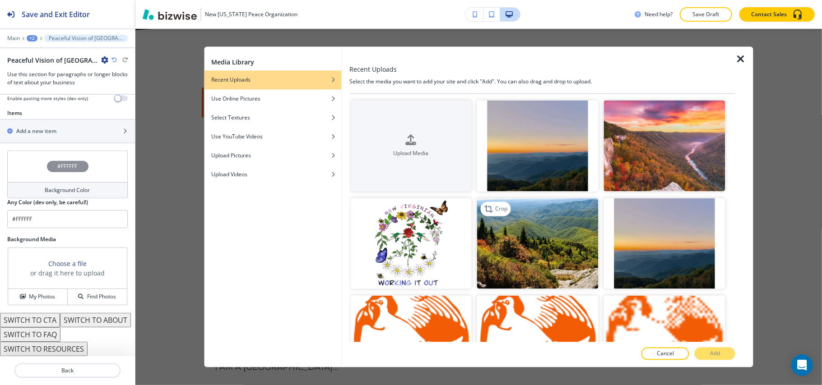
click at [566, 250] on img "button" at bounding box center [537, 243] width 121 height 91
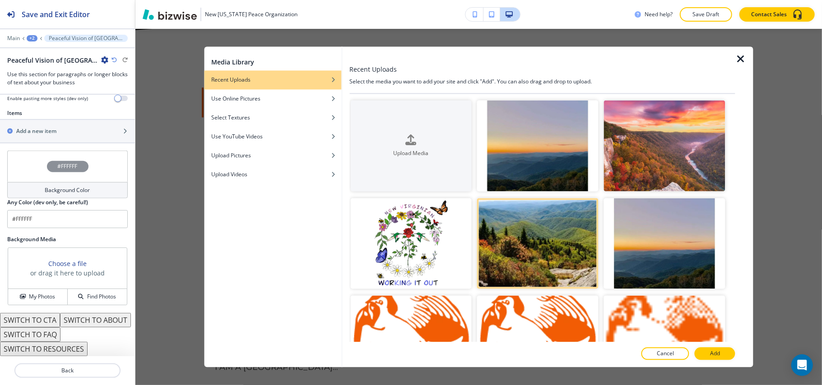
click at [708, 347] on div at bounding box center [542, 345] width 386 height 5
click at [715, 353] on p "Add" at bounding box center [715, 354] width 10 height 8
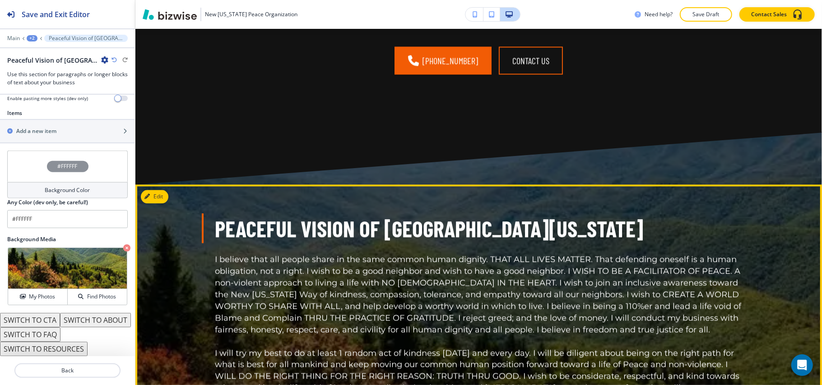
scroll to position [1387, 0]
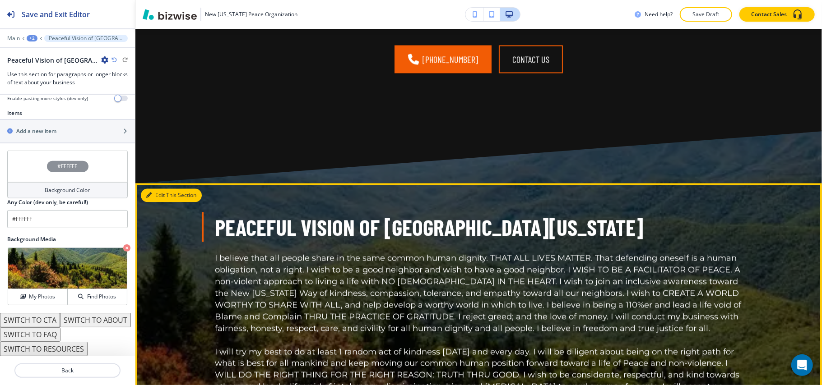
click at [149, 190] on button "Edit This Section" at bounding box center [171, 196] width 61 height 14
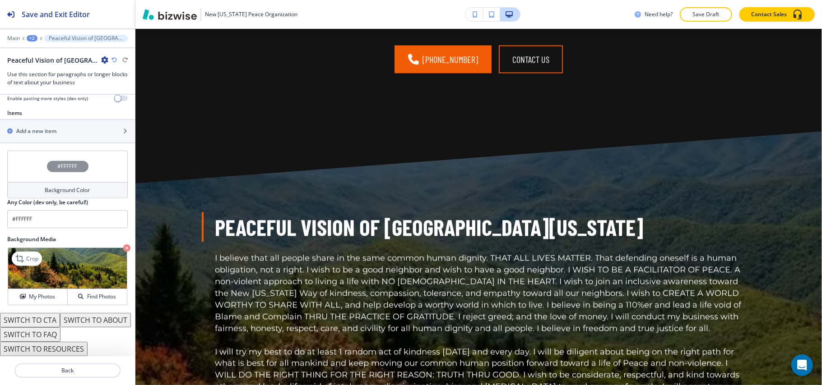
click at [123, 245] on icon "button" at bounding box center [126, 248] width 7 height 7
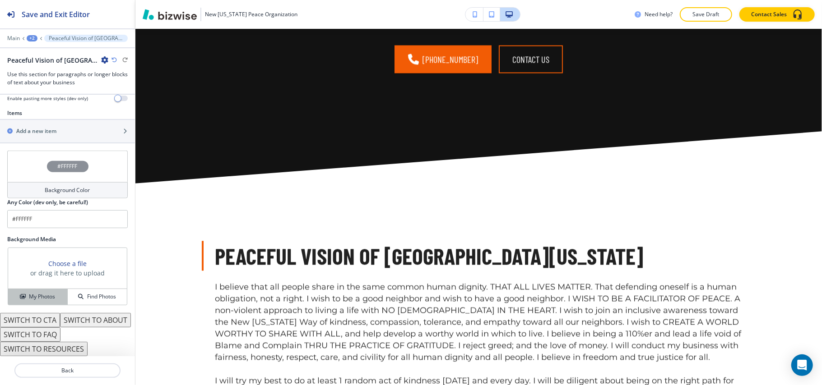
click at [30, 293] on h4 "My Photos" at bounding box center [42, 297] width 26 height 8
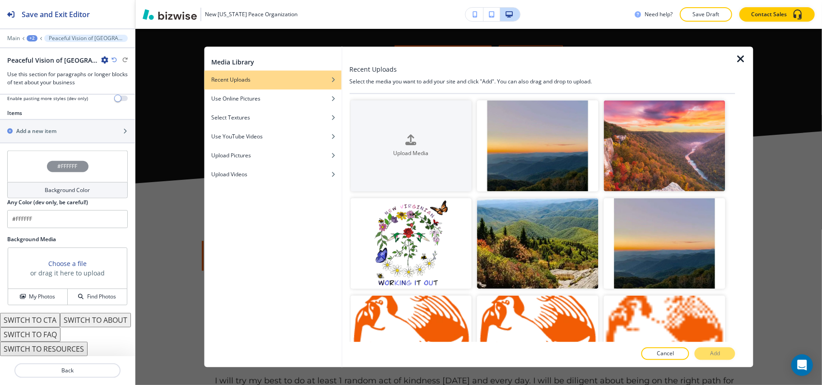
click at [743, 56] on icon "button" at bounding box center [740, 59] width 11 height 11
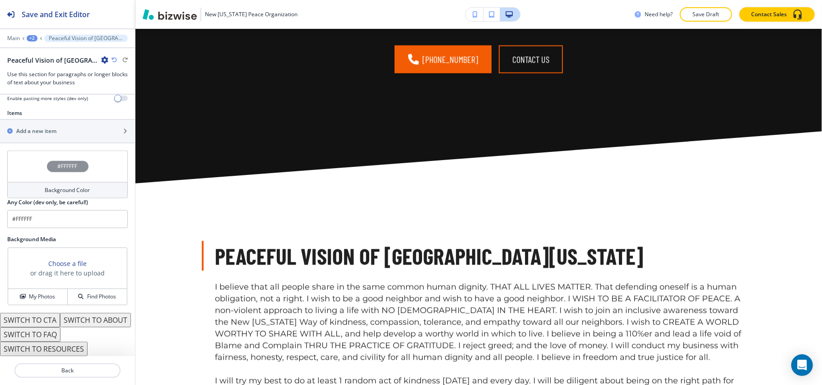
click at [26, 151] on div "#FFFFFF" at bounding box center [67, 167] width 121 height 32
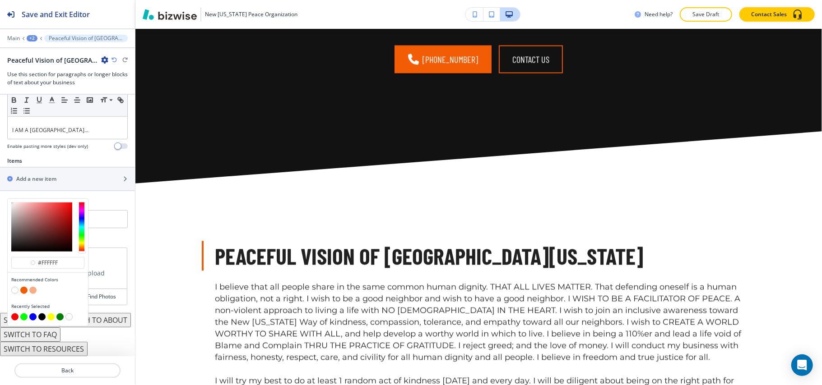
scroll to position [640, 0]
click at [31, 287] on button "button" at bounding box center [32, 290] width 7 height 7
type input "#f8ad82"
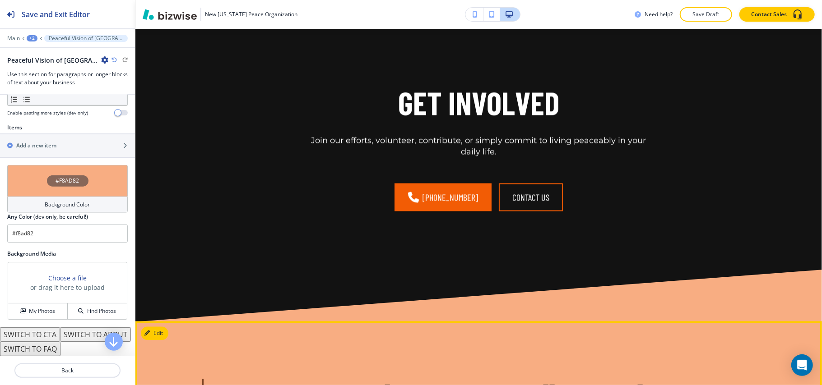
scroll to position [1086, 0]
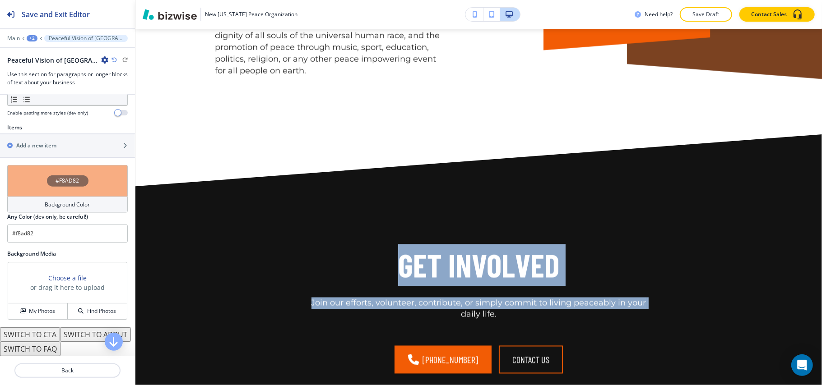
drag, startPoint x: 813, startPoint y: 208, endPoint x: 815, endPoint y: 136, distance: 71.8
click at [812, 66] on main "Edit New Virginia: A Movement for Peace & Understanding Empowering individuals …" at bounding box center [478, 140] width 687 height 2304
click at [783, 149] on main "Edit New Virginia: A Movement for Peace & Understanding Empowering individuals …" at bounding box center [478, 140] width 687 height 2304
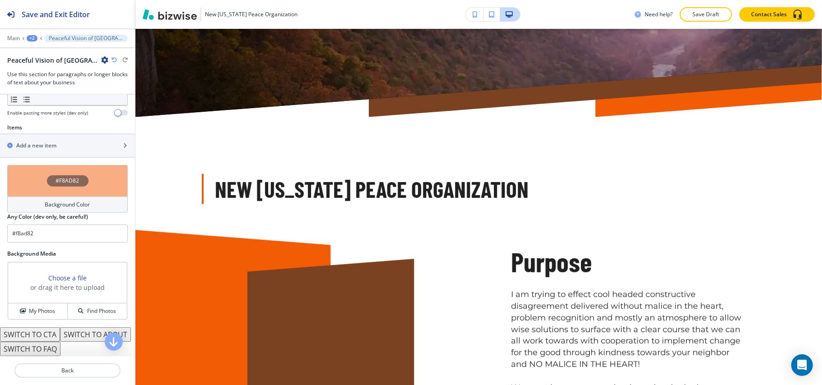
scroll to position [461, 0]
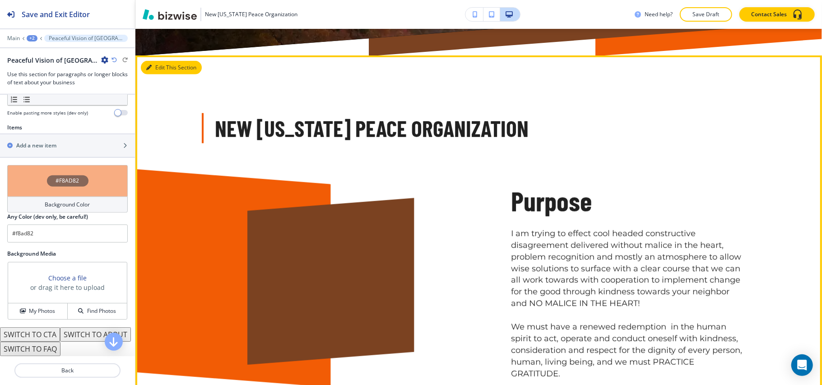
click at [152, 67] on button "Edit This Section" at bounding box center [171, 68] width 61 height 14
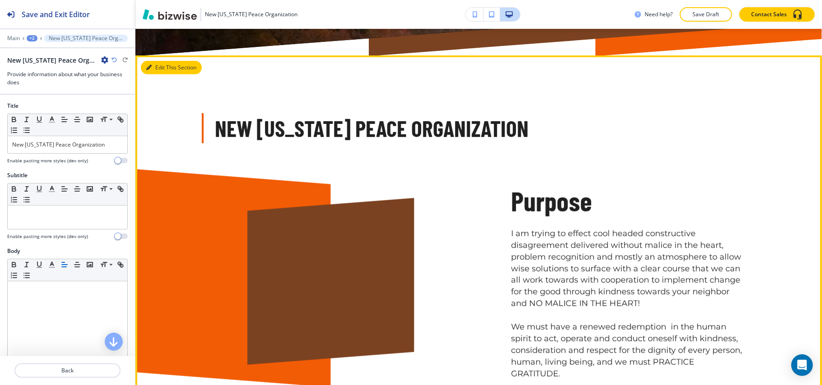
scroll to position [487, 0]
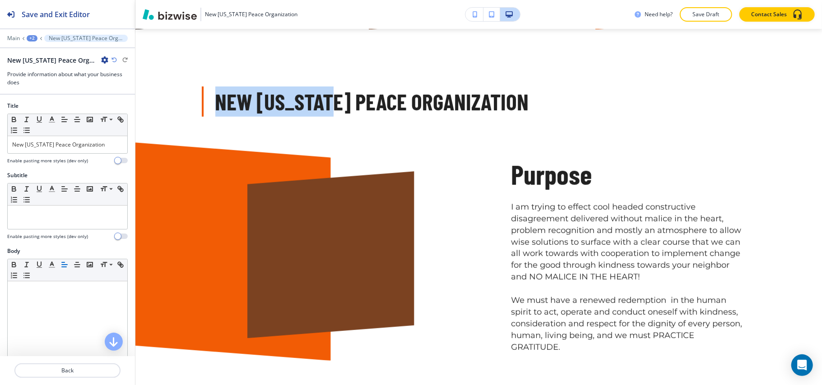
drag, startPoint x: 212, startPoint y: 98, endPoint x: 318, endPoint y: 99, distance: 106.5
click at [318, 99] on p "New Virginia Peace Organization" at bounding box center [478, 102] width 527 height 30
copy p "New Virginia"
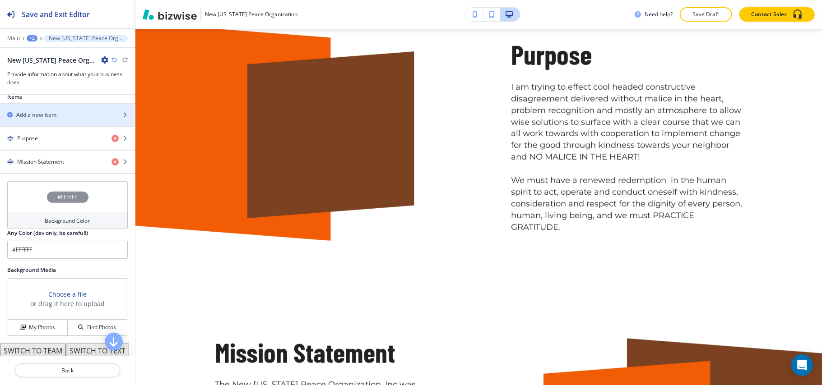
scroll to position [361, 0]
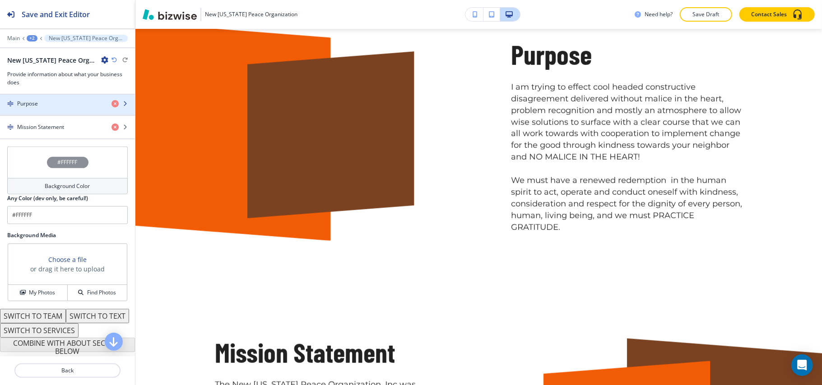
click at [38, 105] on div "Purpose" at bounding box center [52, 104] width 104 height 8
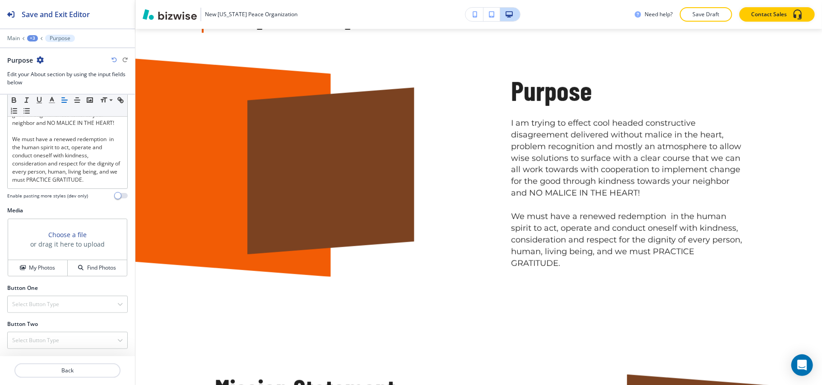
scroll to position [251, 0]
click at [39, 265] on h4 "My Photos" at bounding box center [42, 268] width 26 height 8
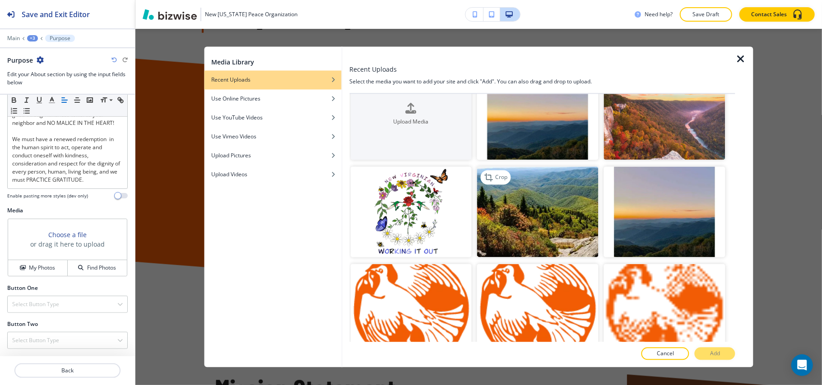
scroll to position [60, 0]
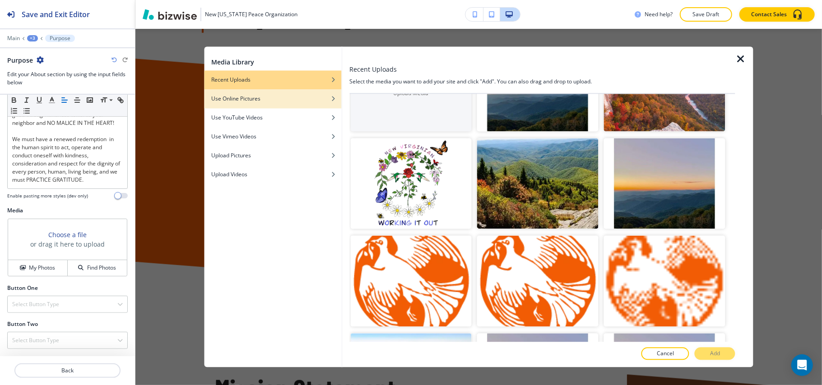
click at [284, 107] on div "button" at bounding box center [272, 105] width 137 height 5
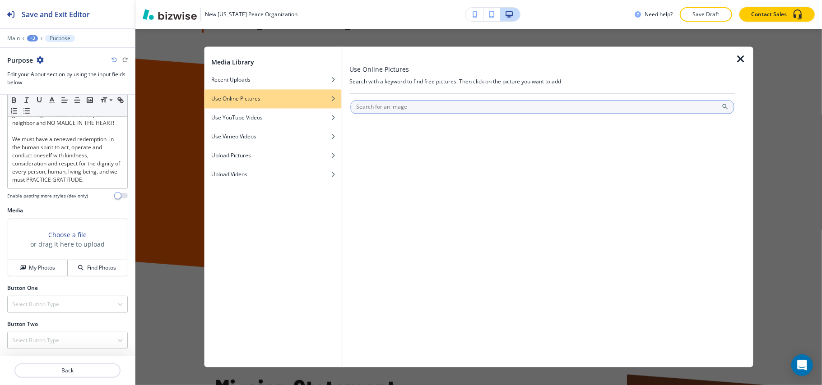
scroll to position [0, 0]
click at [396, 110] on input "text" at bounding box center [542, 108] width 384 height 14
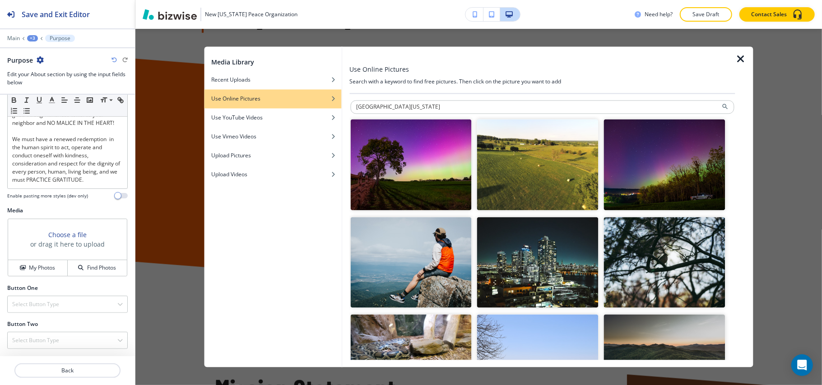
drag, startPoint x: 387, startPoint y: 107, endPoint x: 311, endPoint y: 105, distance: 75.9
click at [307, 106] on div "Media Library Recent Uploads Use Online Pictures Use YouTube Videos Use Vimeo V…" at bounding box center [478, 207] width 549 height 321
type input "people"
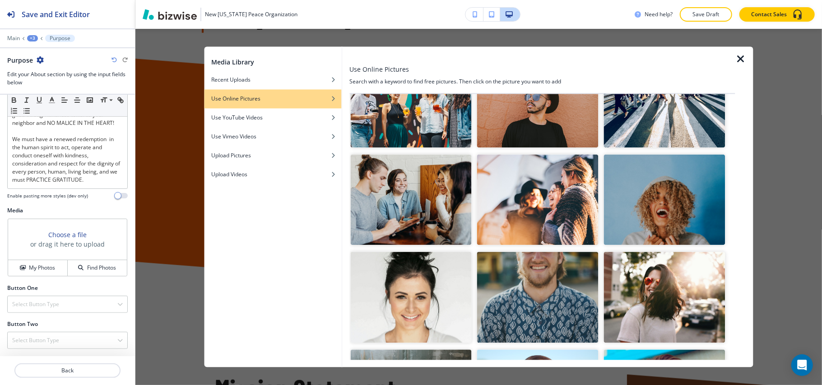
scroll to position [481, 0]
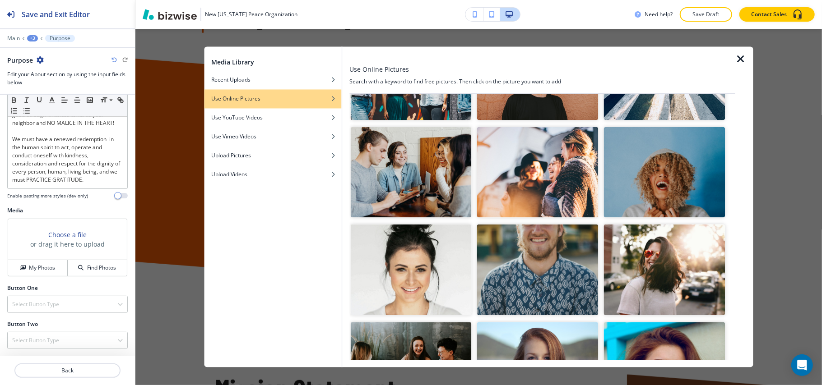
click at [422, 142] on img "button" at bounding box center [410, 172] width 121 height 91
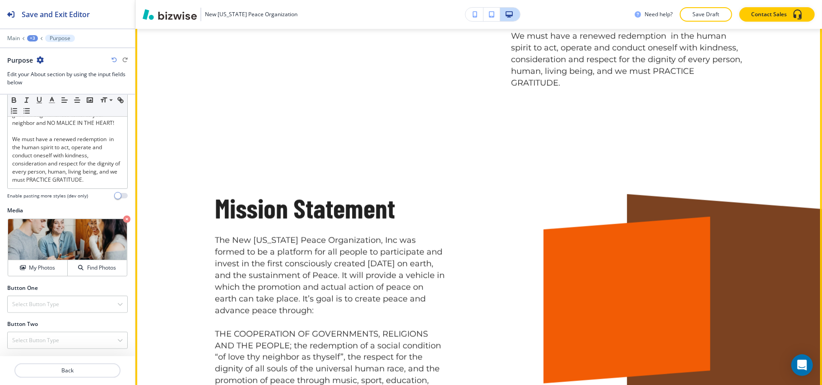
scroll to position [873, 0]
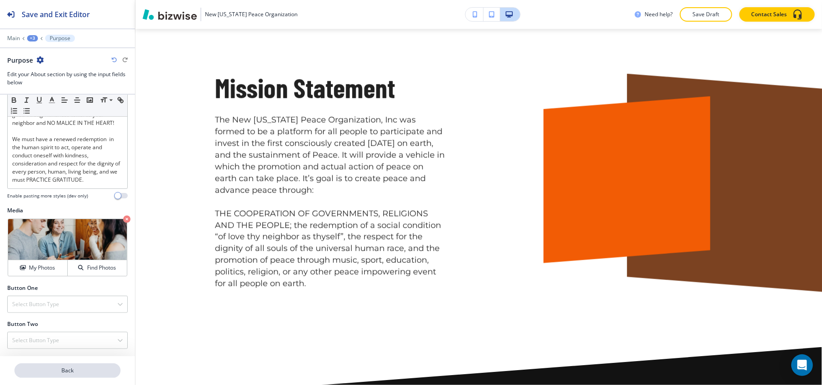
click at [73, 374] on p "Back" at bounding box center [67, 371] width 104 height 8
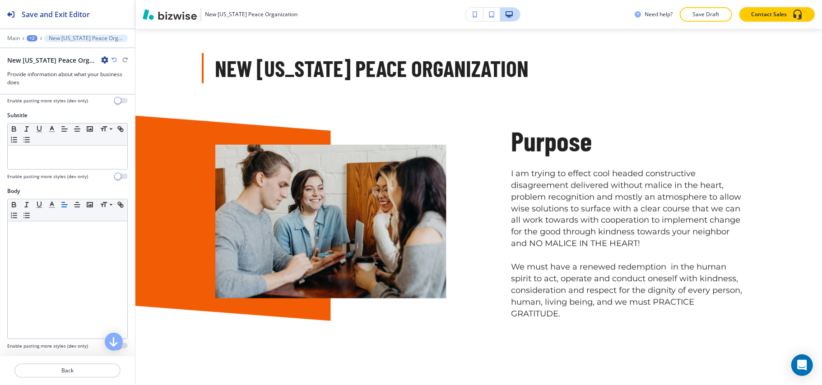
scroll to position [241, 0]
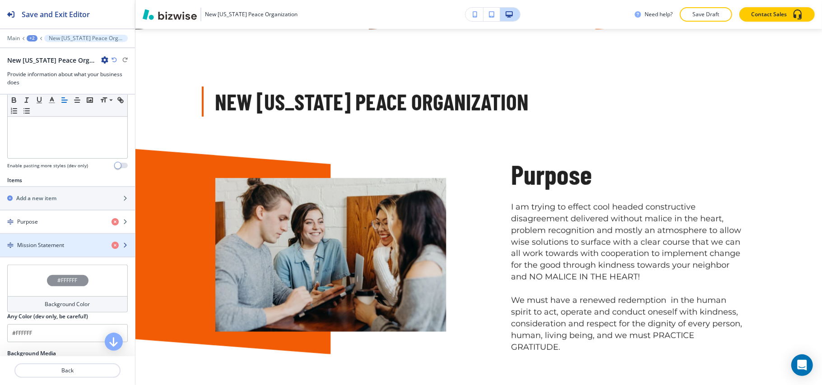
click at [38, 247] on h4 "Mission Statement" at bounding box center [40, 245] width 47 height 8
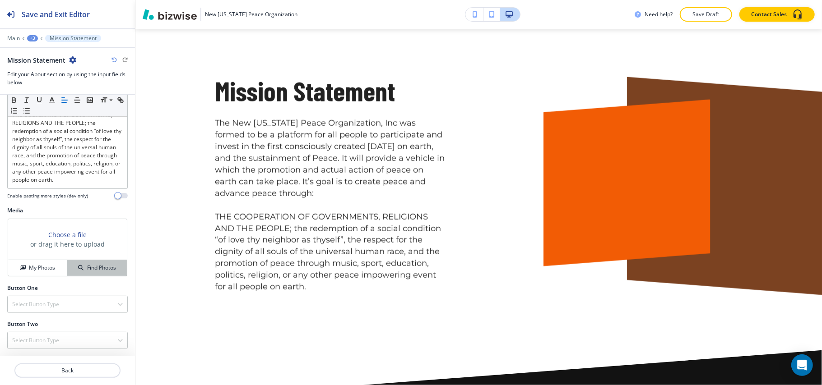
scroll to position [275, 0]
click at [47, 264] on h4 "My Photos" at bounding box center [42, 268] width 26 height 8
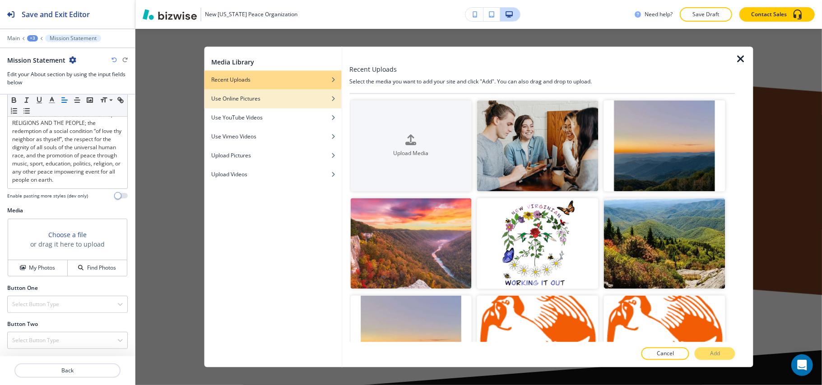
click at [283, 95] on div "Use Online Pictures" at bounding box center [272, 99] width 137 height 8
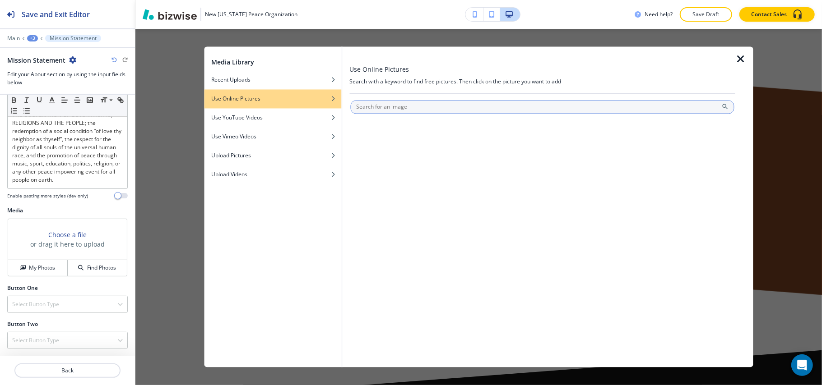
click at [389, 101] on input "text" at bounding box center [542, 108] width 384 height 14
type input "Open book on a table"
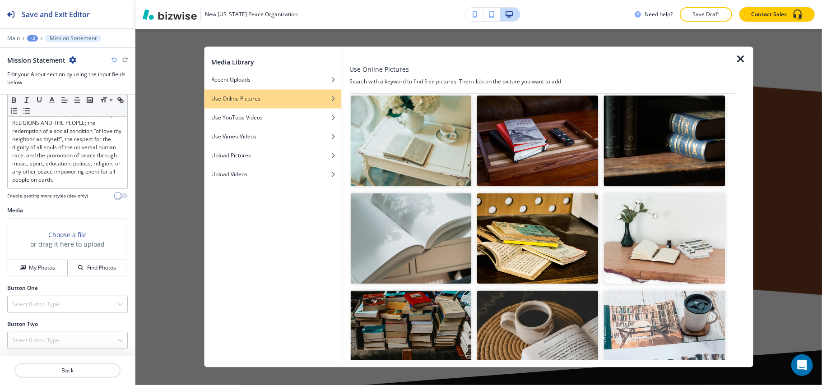
scroll to position [241, 0]
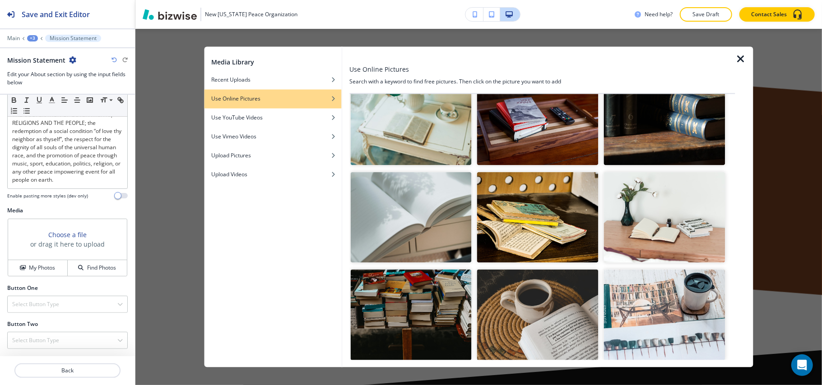
click at [664, 213] on img "button" at bounding box center [664, 217] width 121 height 91
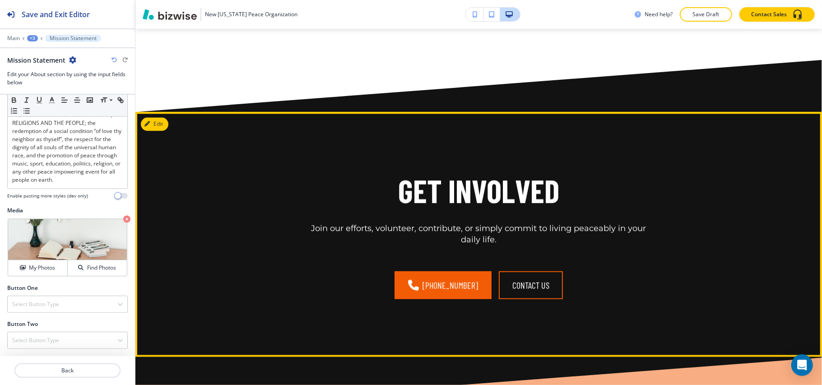
scroll to position [1170, 0]
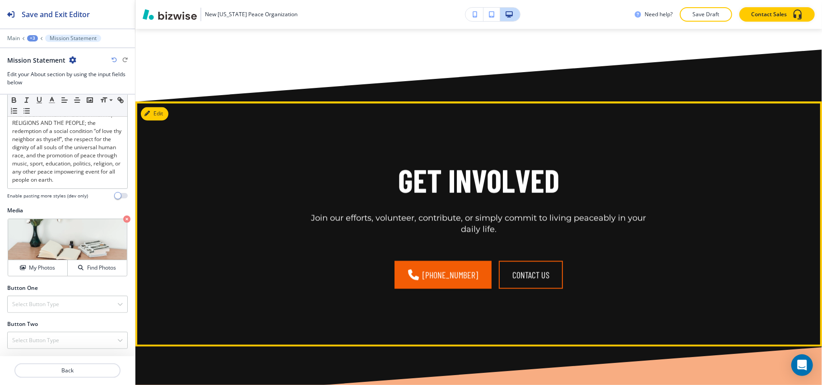
click at [168, 116] on div "Get Involved Join our efforts, volunteer, contribute, or simply commit to livin…" at bounding box center [478, 224] width 687 height 245
click at [165, 112] on button "Edit This Section" at bounding box center [171, 114] width 61 height 14
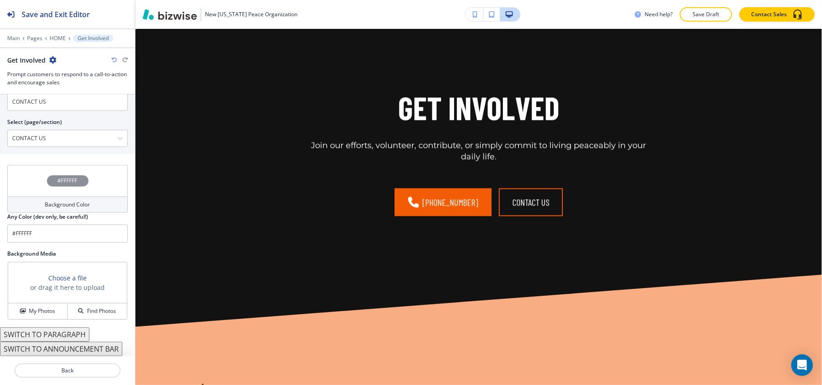
scroll to position [459, 0]
click at [42, 313] on h4 "My Photos" at bounding box center [42, 311] width 26 height 8
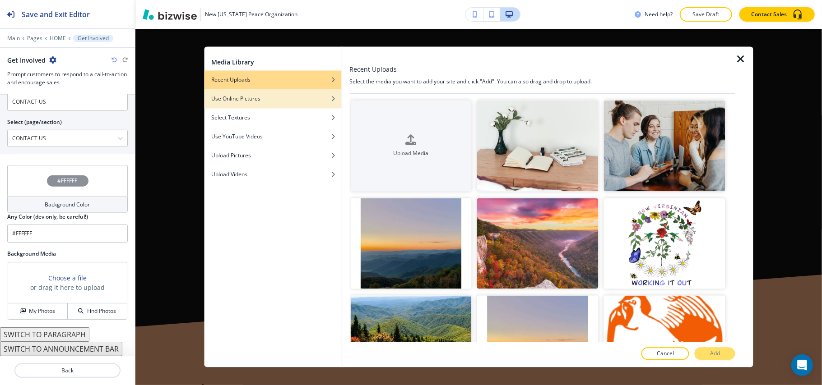
click at [264, 106] on div "button" at bounding box center [272, 105] width 137 height 5
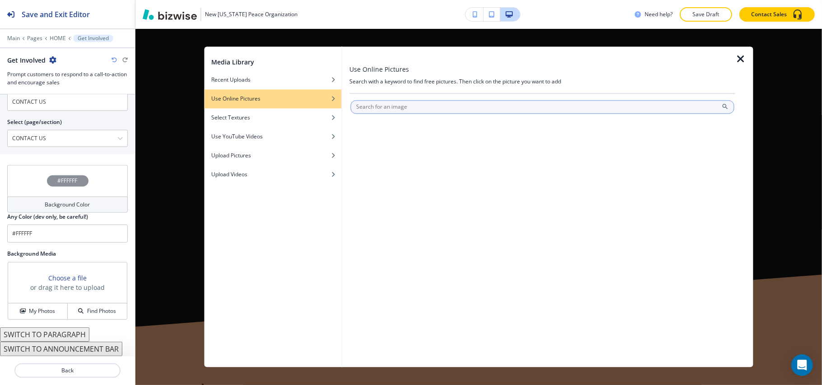
click at [372, 105] on input "text" at bounding box center [542, 108] width 384 height 14
type input "Hands planting a tree together"
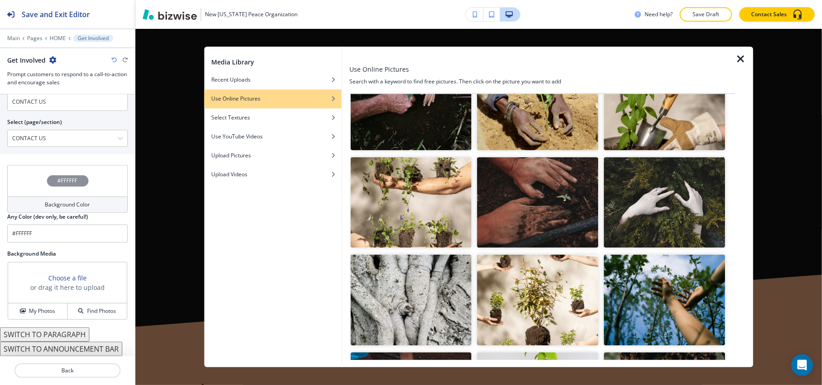
scroll to position [0, 0]
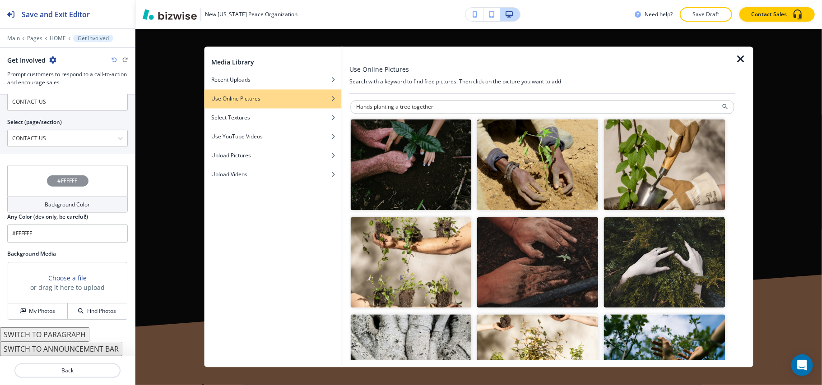
click at [405, 154] on img "button" at bounding box center [410, 165] width 121 height 91
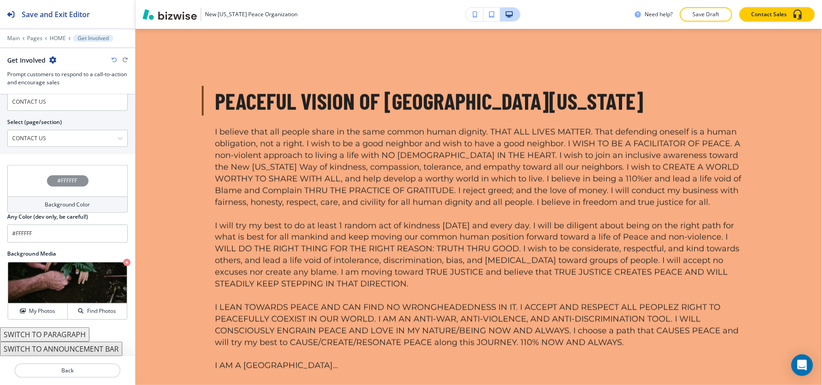
scroll to position [1532, 0]
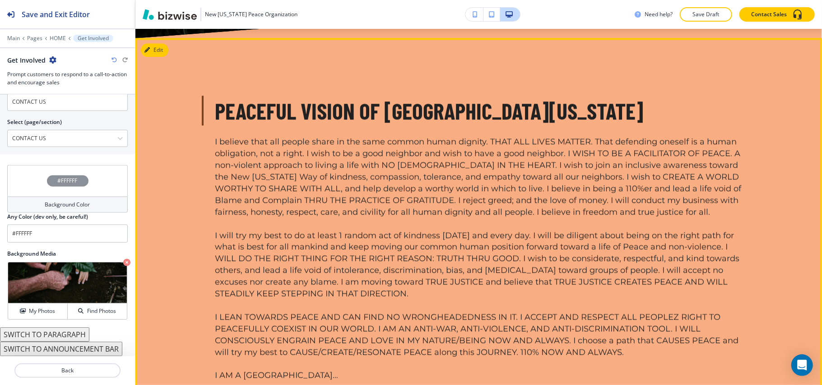
click at [161, 45] on button "Edit" at bounding box center [155, 50] width 28 height 14
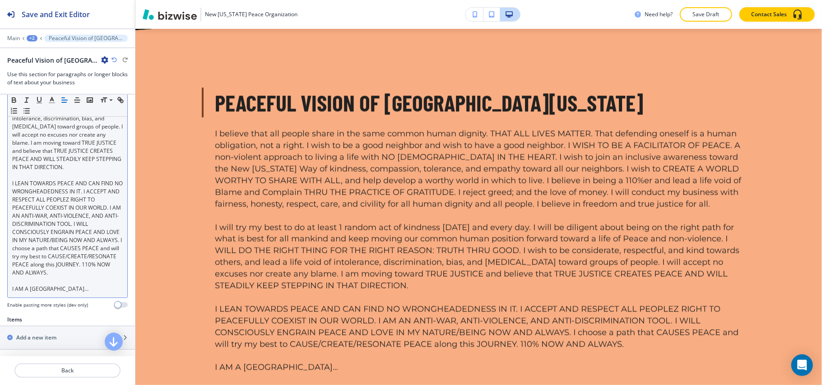
scroll to position [688, 0]
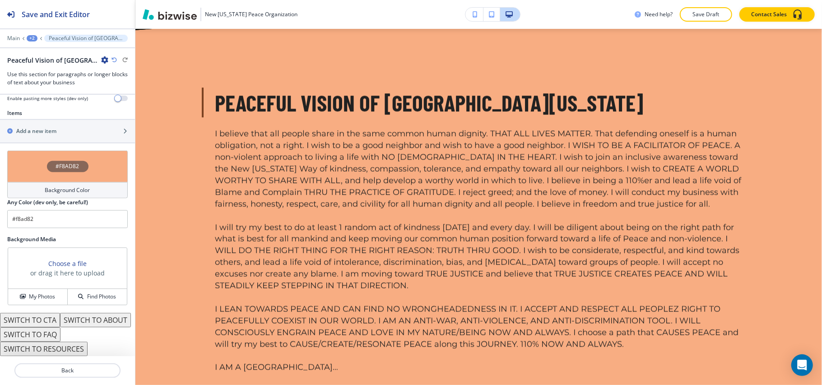
click at [60, 320] on button "SWITCH TO ABOUT" at bounding box center [95, 320] width 71 height 14
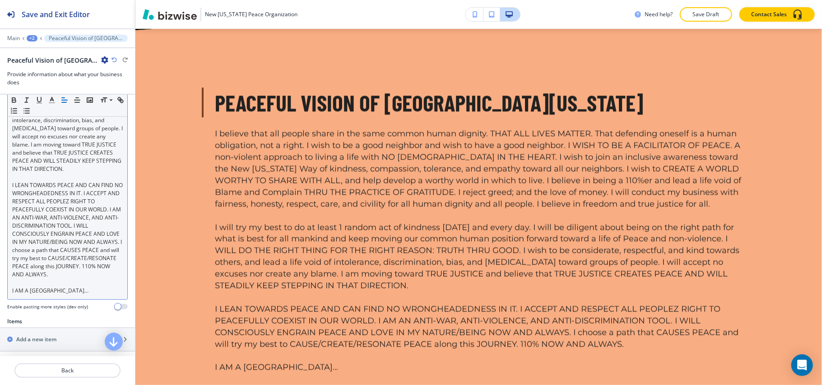
scroll to position [327, 0]
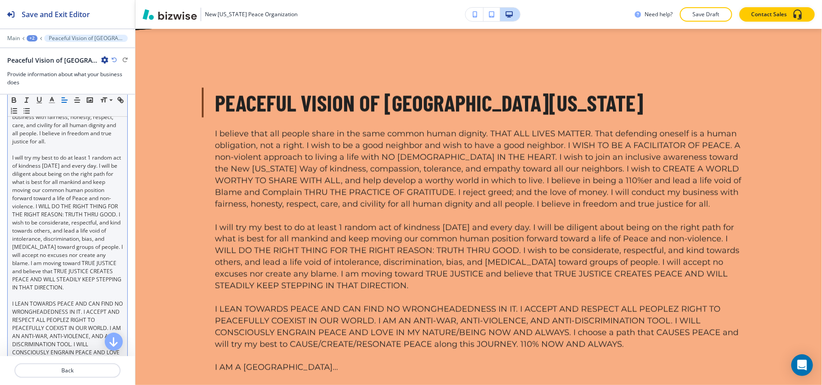
click at [62, 209] on p "I will try my best to do at least 1 random act of kindness today and every day.…" at bounding box center [67, 223] width 111 height 138
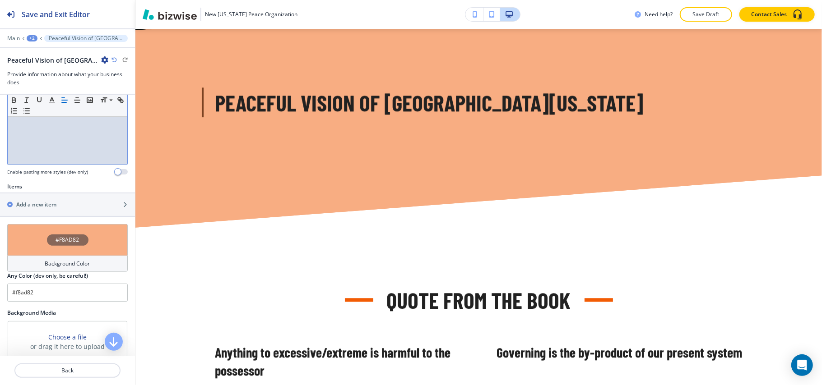
scroll to position [301, 0]
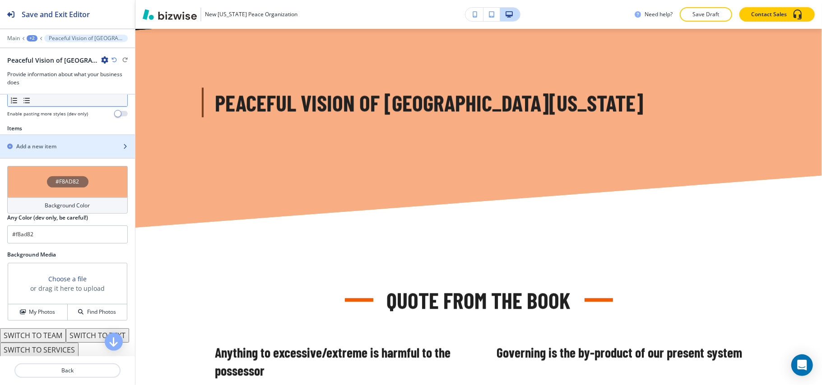
click at [45, 143] on h2 "Add a new item" at bounding box center [36, 147] width 40 height 8
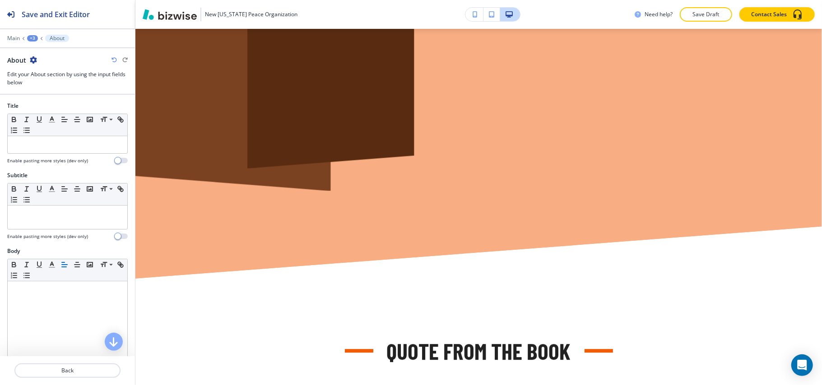
scroll to position [1703, 0]
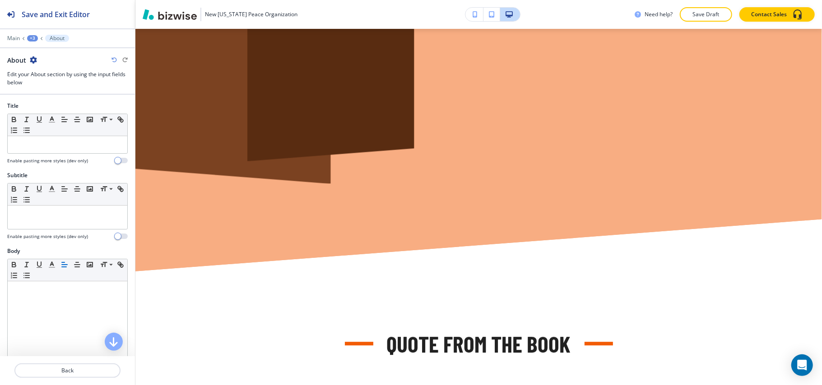
click at [113, 58] on icon "button" at bounding box center [113, 59] width 5 height 5
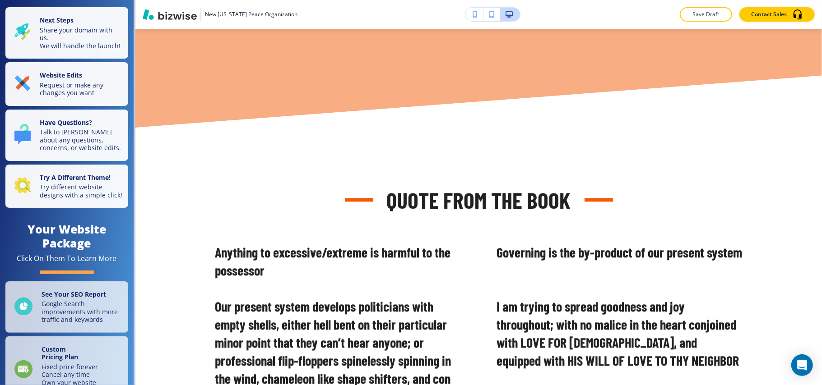
scroll to position [1490, 0]
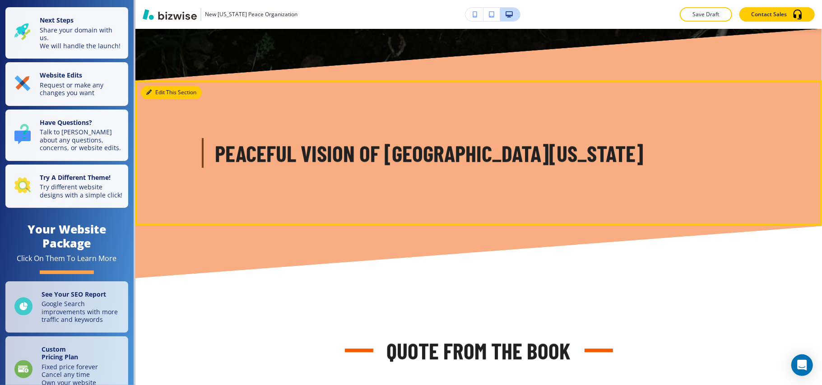
click at [153, 89] on button "Edit This Section" at bounding box center [171, 93] width 61 height 14
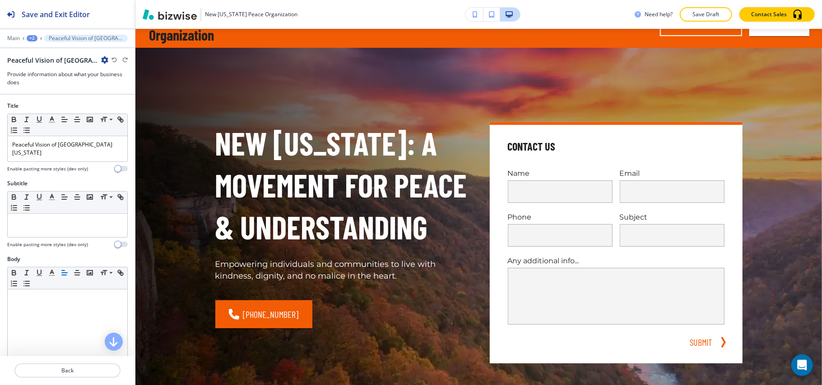
scroll to position [0, 0]
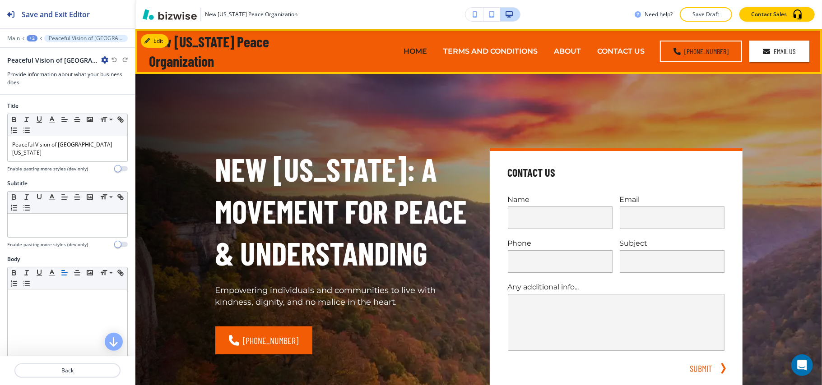
click at [161, 41] on button "Edit" at bounding box center [155, 41] width 28 height 14
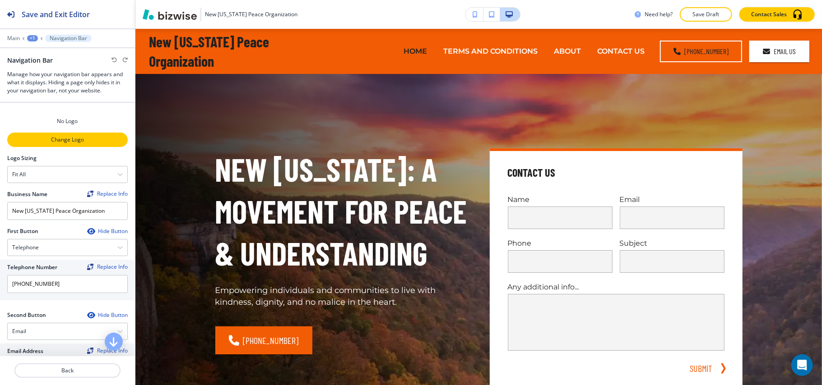
click at [69, 142] on p "Change Logo" at bounding box center [67, 140] width 119 height 8
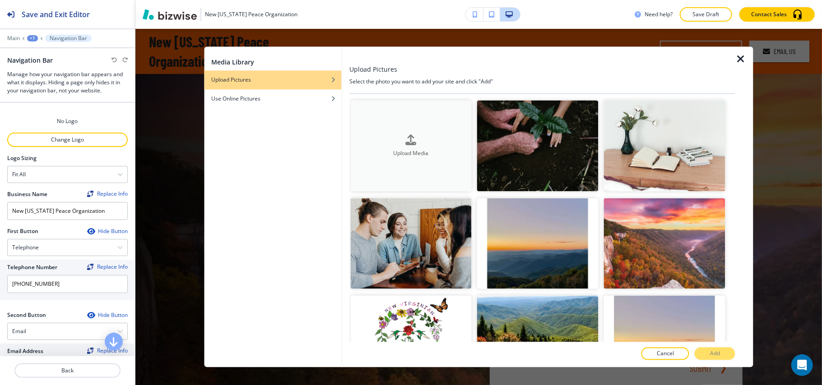
click at [386, 141] on div "Upload Media" at bounding box center [410, 146] width 121 height 23
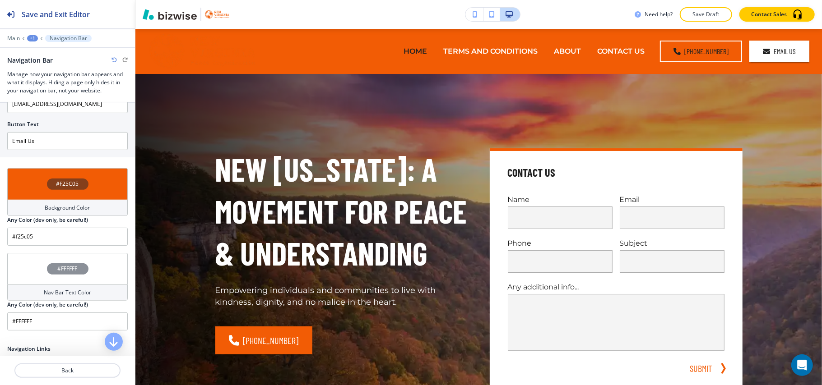
scroll to position [301, 0]
click at [24, 175] on div "#F25C05" at bounding box center [67, 184] width 121 height 32
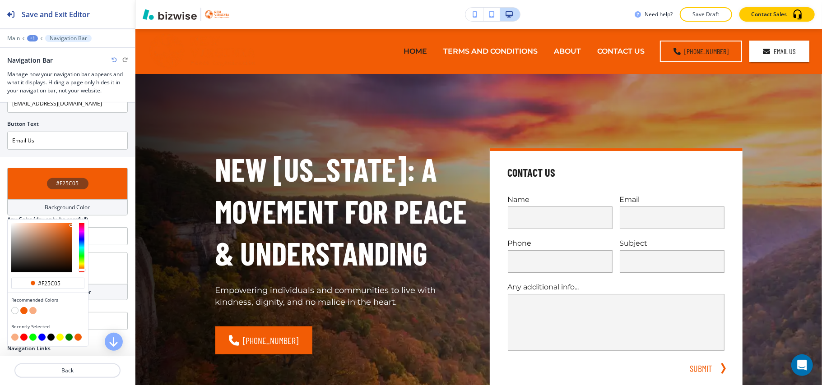
click at [16, 308] on button "button" at bounding box center [14, 310] width 7 height 7
type input "#FFFFFF"
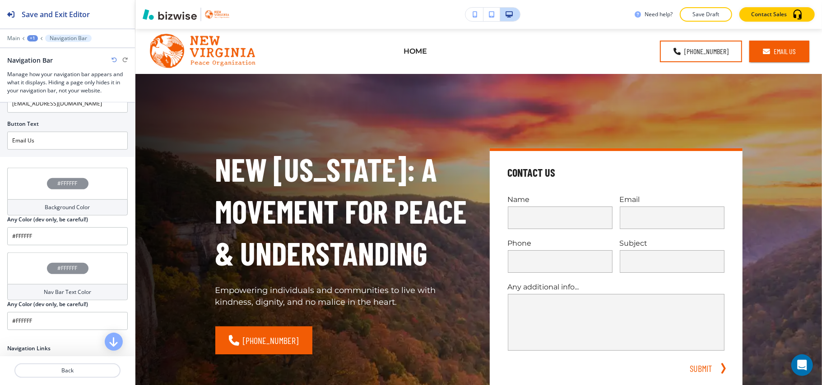
click at [29, 265] on div "#FFFFFF" at bounding box center [67, 269] width 121 height 32
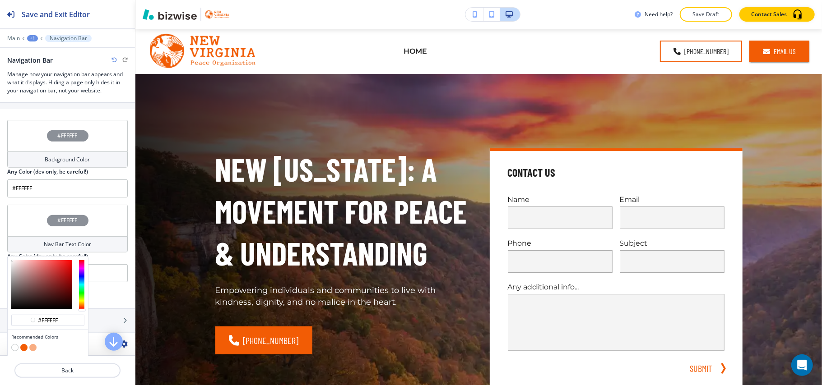
scroll to position [421, 0]
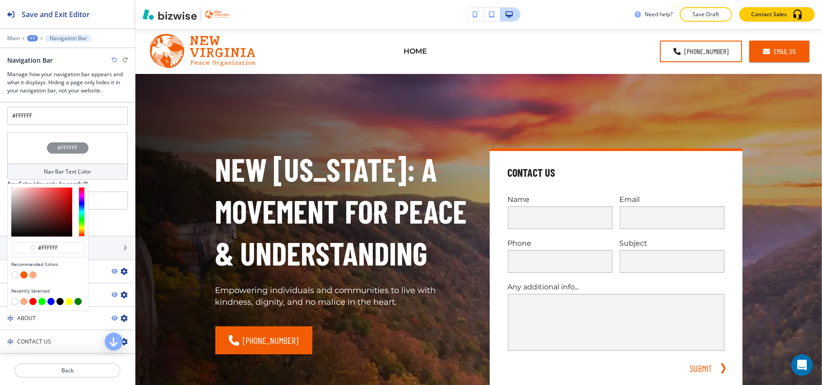
click at [22, 278] on button "button" at bounding box center [23, 275] width 7 height 7
type input "#f25c05"
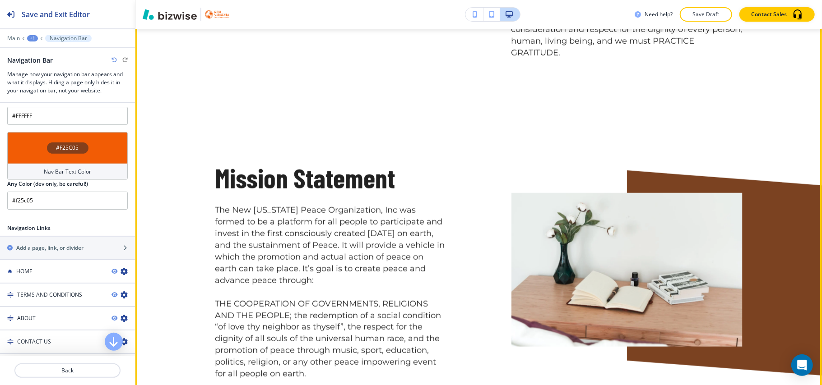
scroll to position [602, 0]
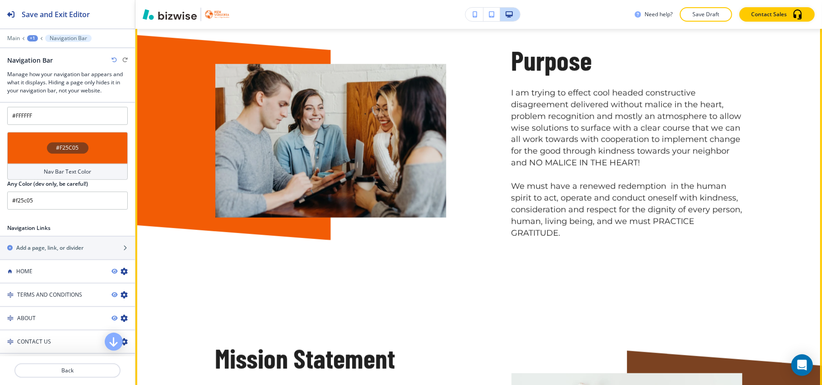
drag, startPoint x: 565, startPoint y: 149, endPoint x: 595, endPoint y: 201, distance: 59.8
click at [592, 230] on div "Purpose I am trying to effect cool headed constructive disagreement delivered w…" at bounding box center [594, 119] width 296 height 241
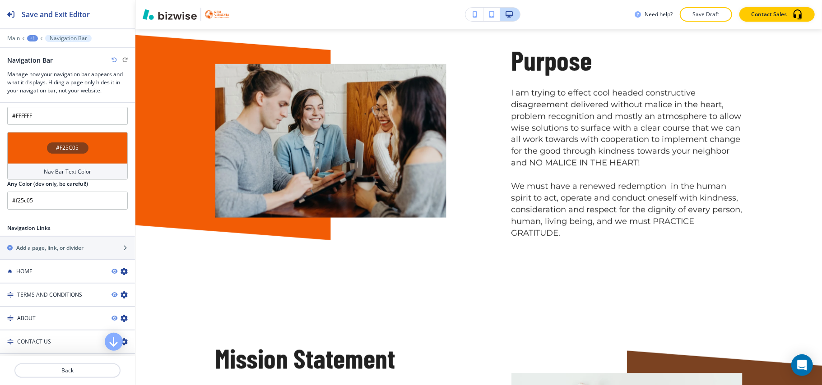
copy p "I am trying to effect cool headed constructive disagreement delivered without m…"
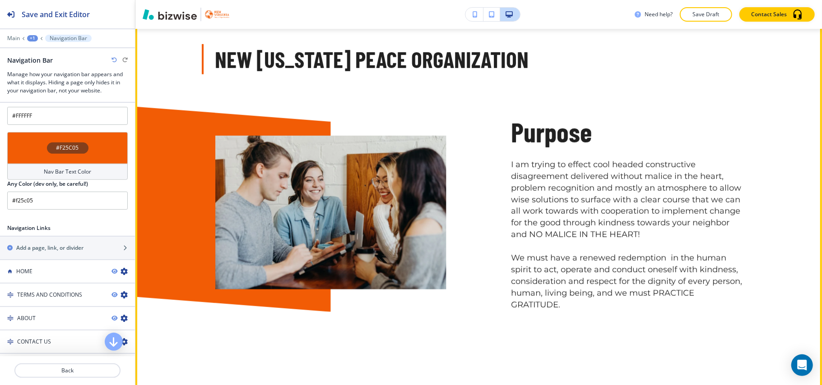
scroll to position [421, 0]
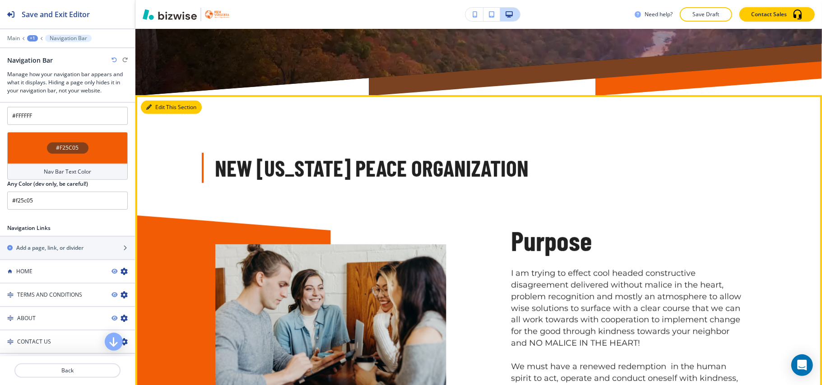
click at [152, 107] on button "Edit This Section" at bounding box center [171, 108] width 61 height 14
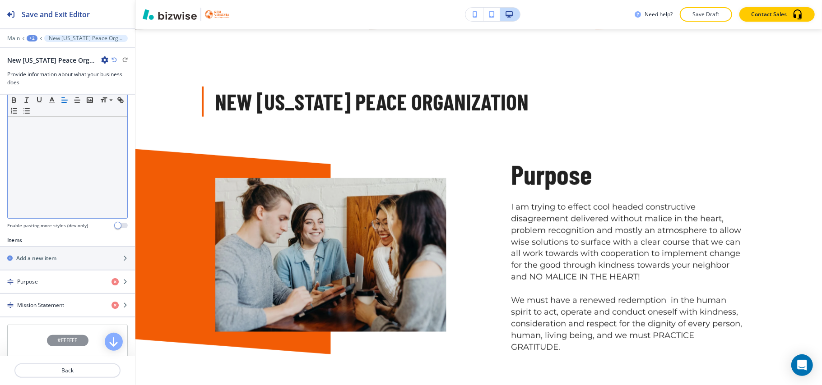
scroll to position [301, 0]
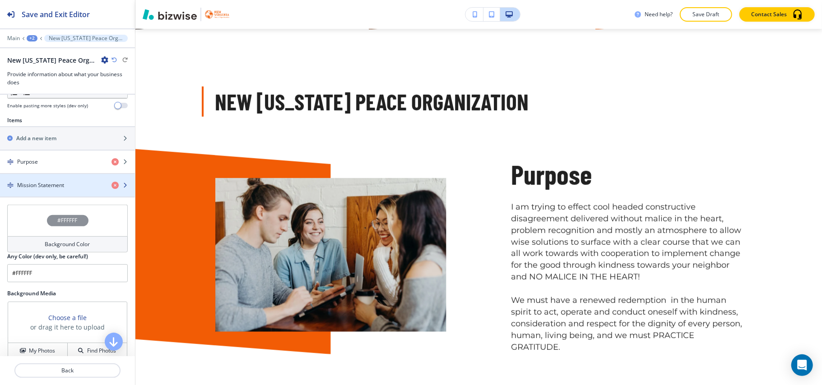
click at [62, 178] on div "button" at bounding box center [67, 177] width 135 height 7
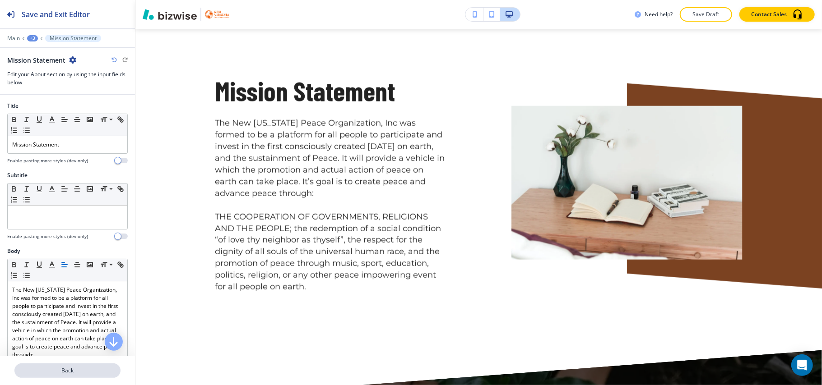
click at [53, 372] on p "Back" at bounding box center [67, 371] width 104 height 8
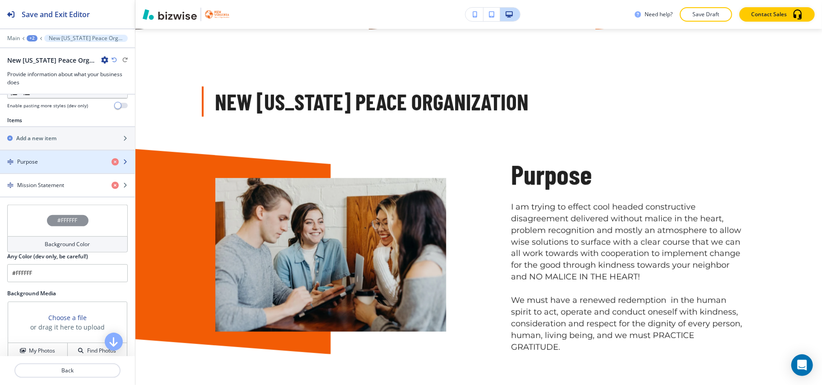
click at [59, 163] on div "Purpose" at bounding box center [52, 162] width 104 height 8
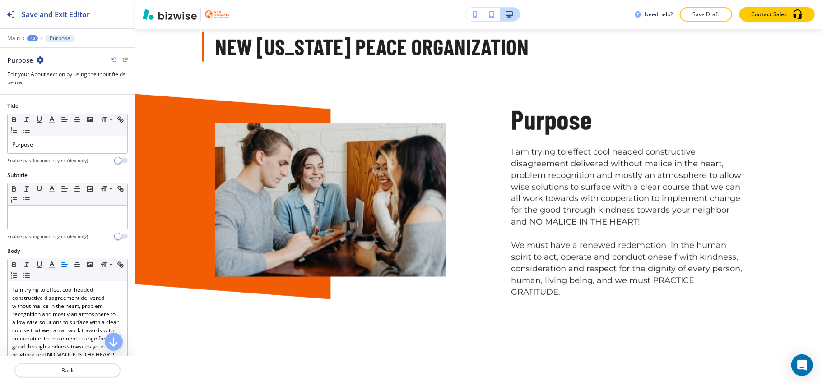
scroll to position [571, 0]
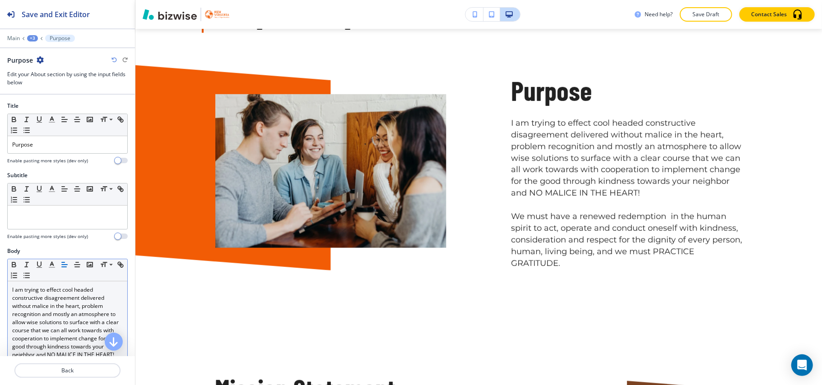
click at [46, 316] on p "I am trying to effect cool headed constructive disagreement delivered without m…" at bounding box center [67, 322] width 111 height 73
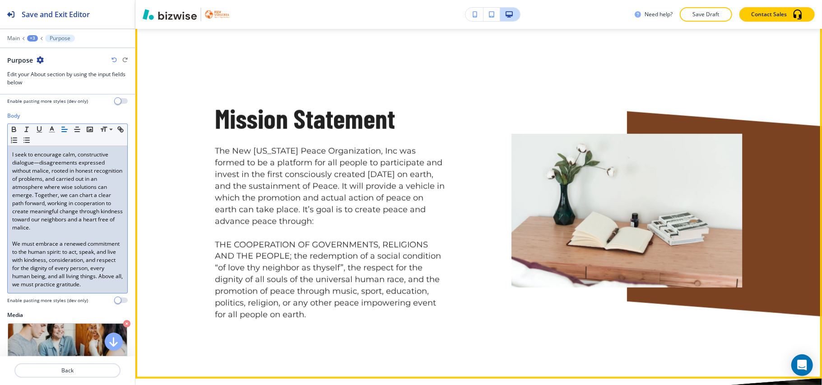
scroll to position [873, 0]
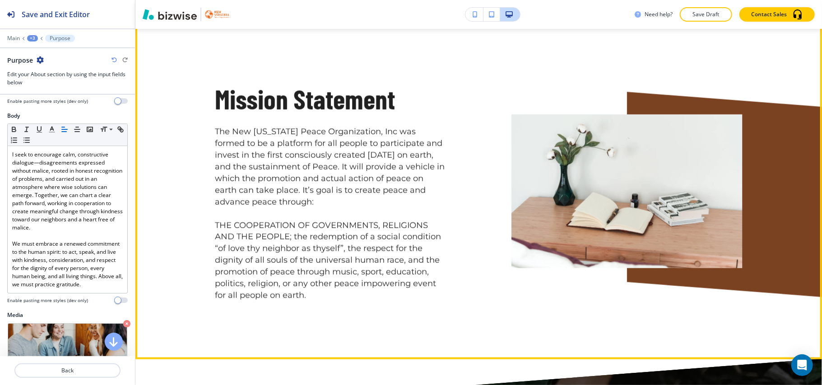
drag, startPoint x: 218, startPoint y: 144, endPoint x: 329, endPoint y: 298, distance: 189.9
click at [329, 298] on div "Mission Statement The New Virginia Peace Organization, Inc was formed to be a p…" at bounding box center [298, 170] width 296 height 264
copy p "The New Virginia Peace Organization, Inc was formed to be a platform for all pe…"
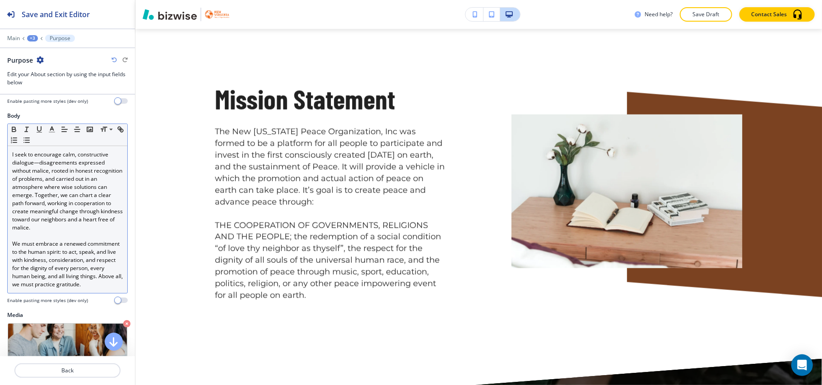
click at [79, 253] on p "We must embrace a renewed commitment to the human spirit: to act, speak, and li…" at bounding box center [67, 264] width 111 height 49
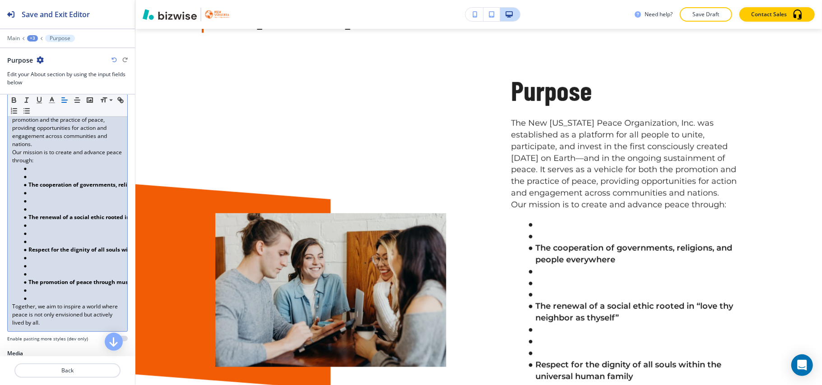
scroll to position [255, 0]
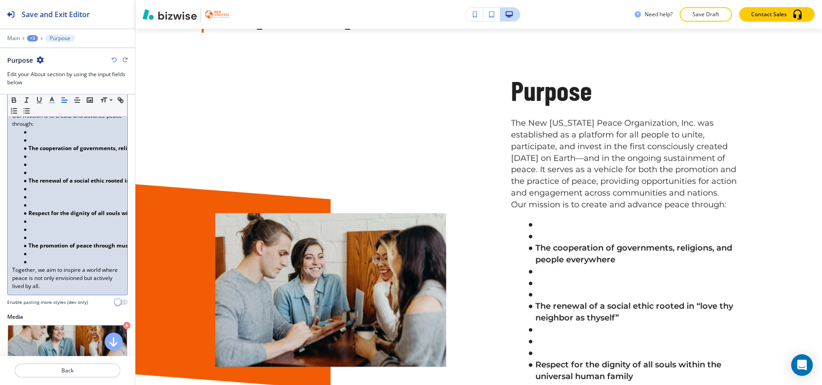
click at [40, 258] on li at bounding box center [71, 254] width 102 height 8
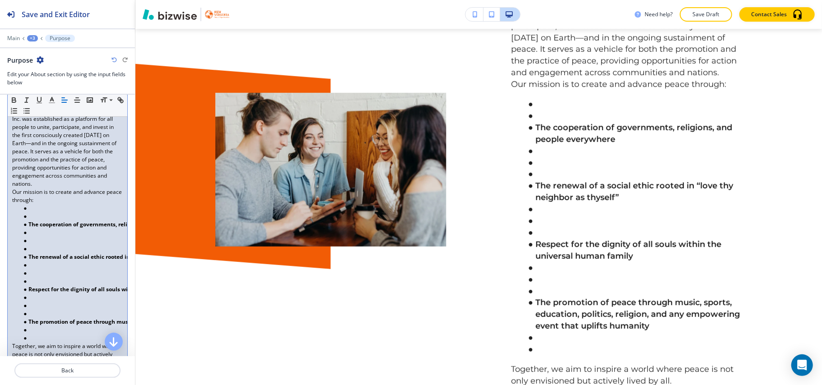
scroll to position [186, 0]
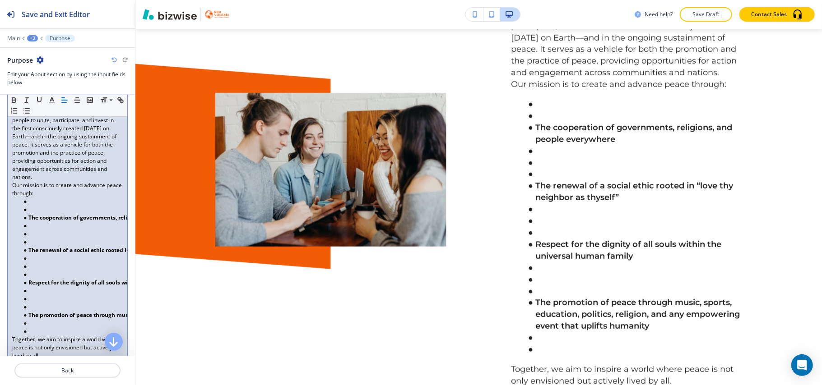
click at [30, 214] on li at bounding box center [71, 210] width 102 height 8
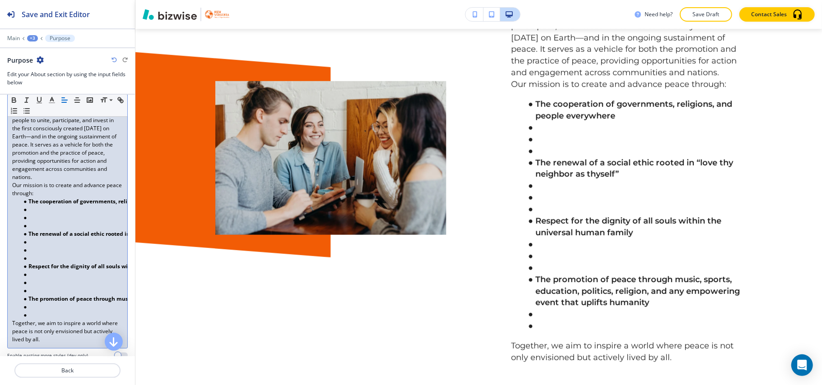
click at [40, 222] on li at bounding box center [71, 218] width 102 height 8
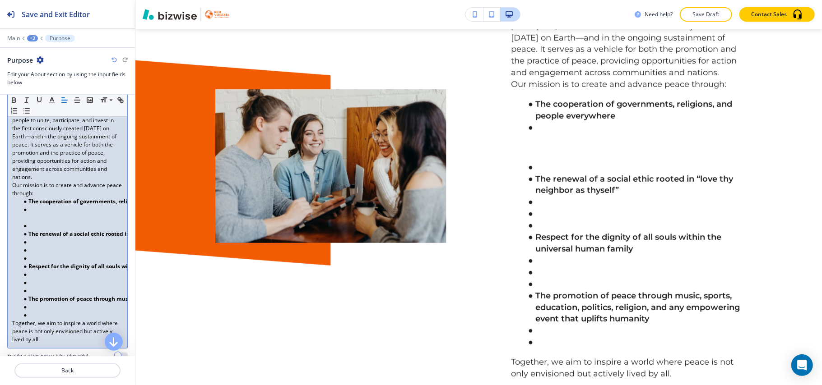
click at [38, 230] on li at bounding box center [71, 226] width 102 height 8
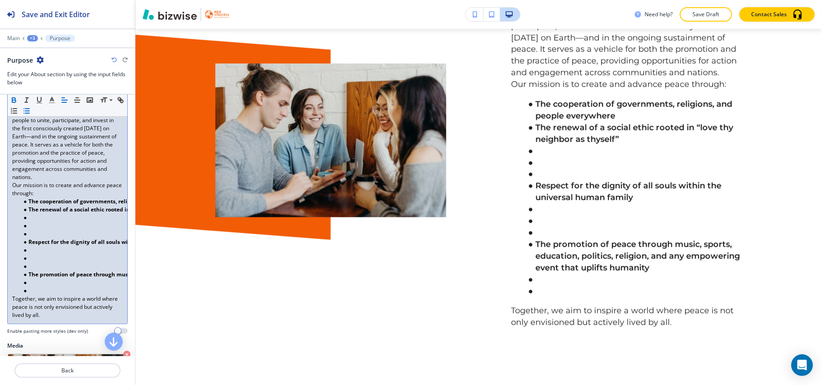
click at [32, 238] on li at bounding box center [71, 234] width 102 height 8
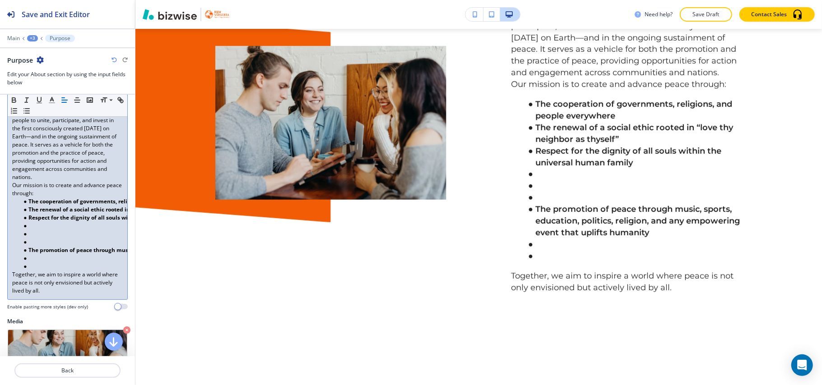
click at [35, 246] on li at bounding box center [71, 242] width 102 height 8
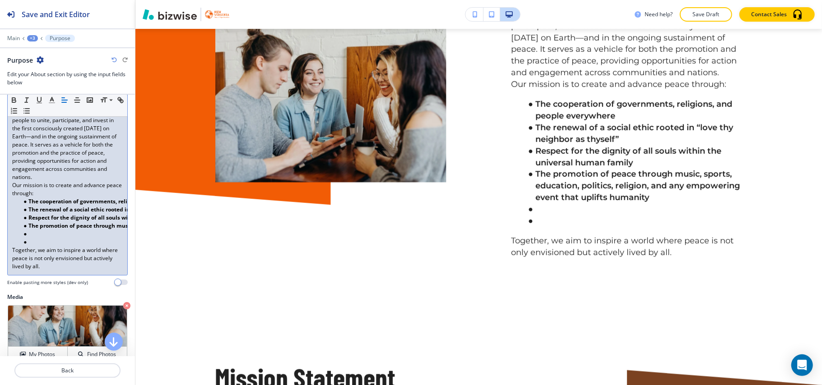
click at [35, 246] on li at bounding box center [71, 242] width 102 height 8
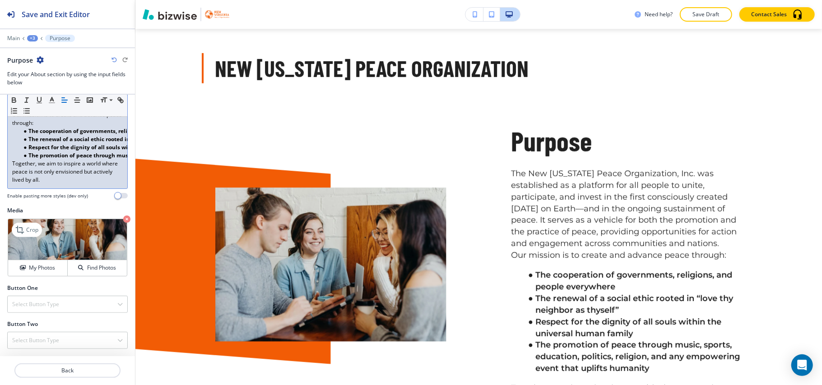
scroll to position [511, 0]
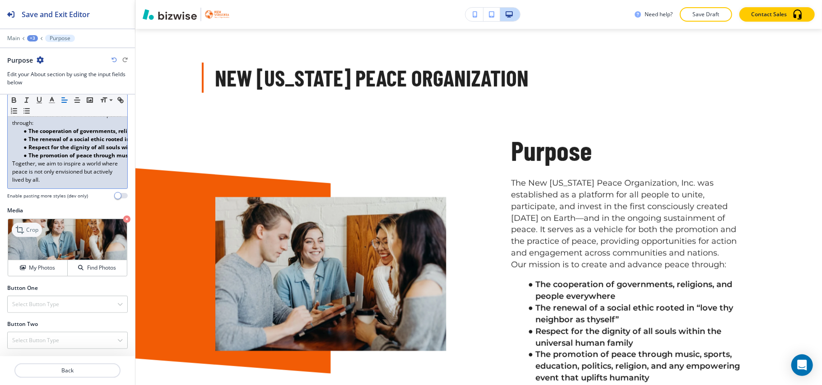
click at [37, 233] on p "Crop" at bounding box center [32, 230] width 12 height 8
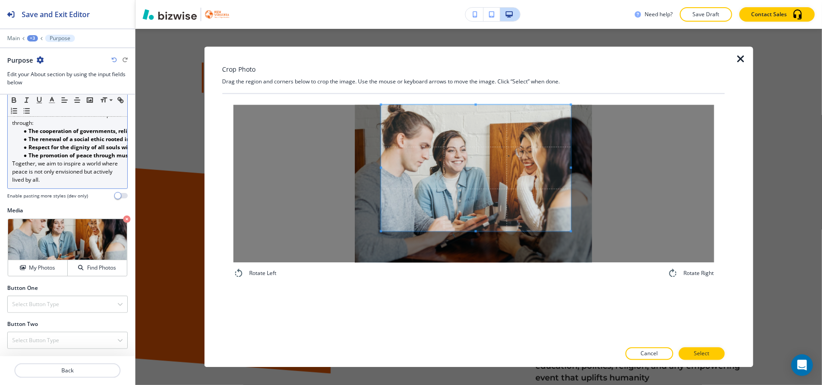
click at [455, 143] on span at bounding box center [476, 168] width 190 height 126
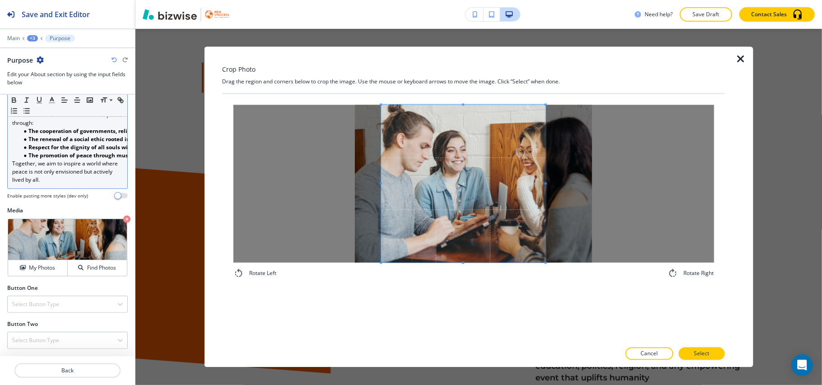
click at [546, 269] on div "Rotate Left Rotate Right" at bounding box center [473, 192] width 481 height 174
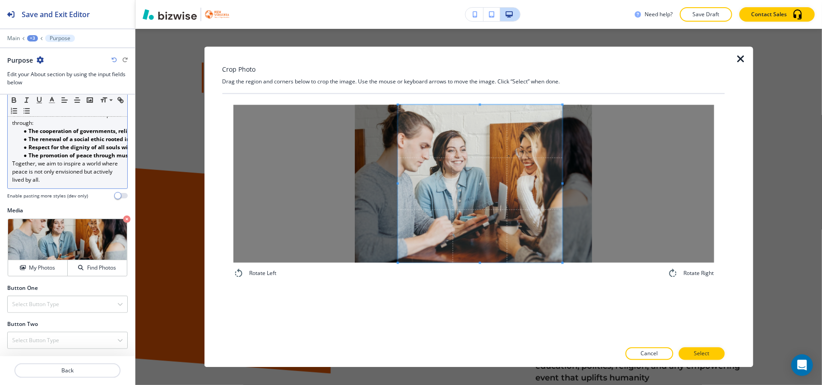
click at [517, 232] on span at bounding box center [480, 184] width 164 height 158
click at [695, 349] on button "Select" at bounding box center [701, 354] width 46 height 13
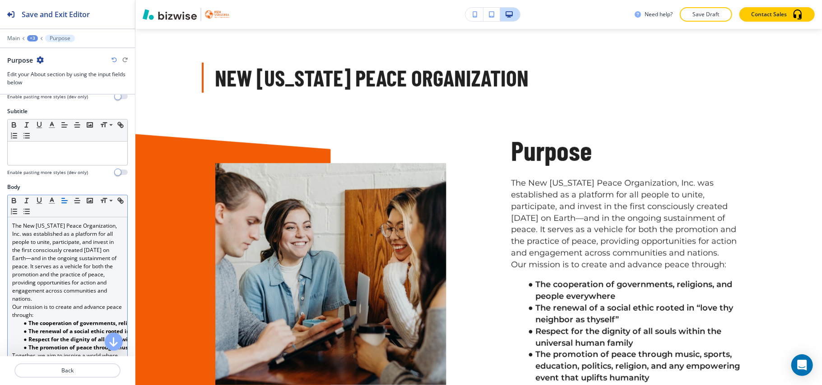
scroll to position [35, 0]
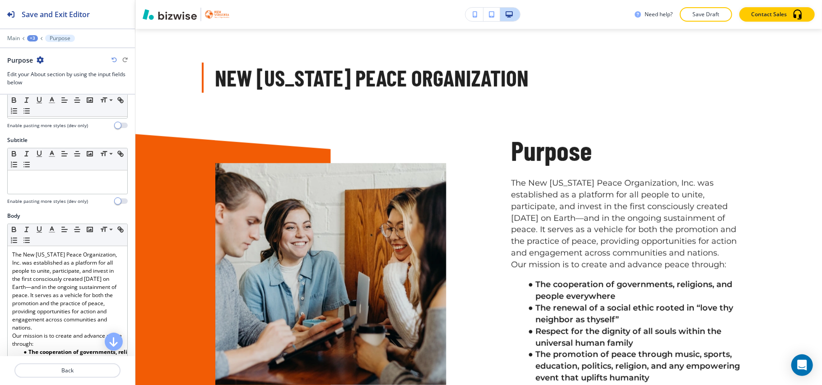
click at [51, 279] on p "The New Virginia Peace Organization, Inc. was established as a platform for all…" at bounding box center [67, 291] width 111 height 81
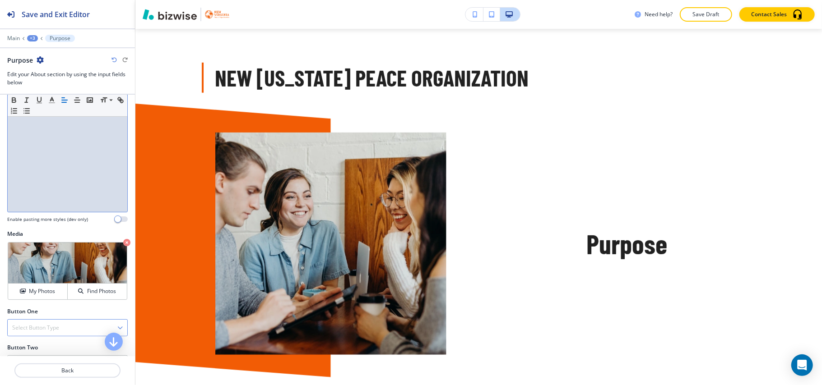
scroll to position [213, 0]
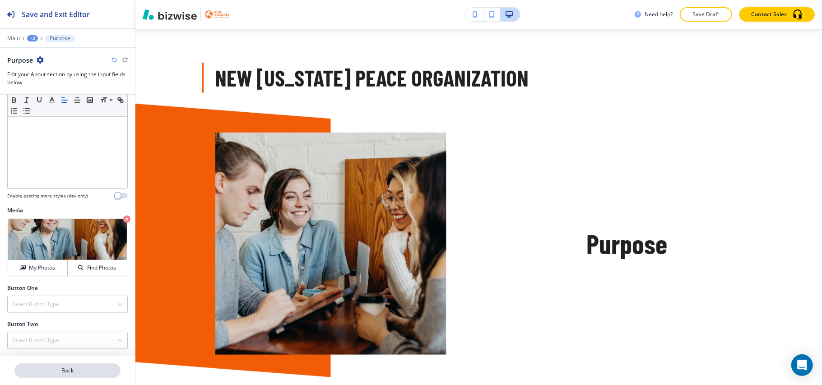
click at [78, 371] on p "Back" at bounding box center [67, 371] width 104 height 8
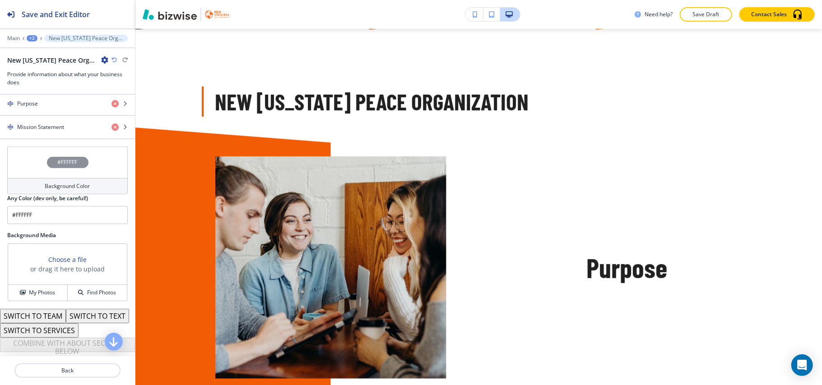
scroll to position [361, 0]
click at [57, 134] on div "button" at bounding box center [67, 134] width 135 height 7
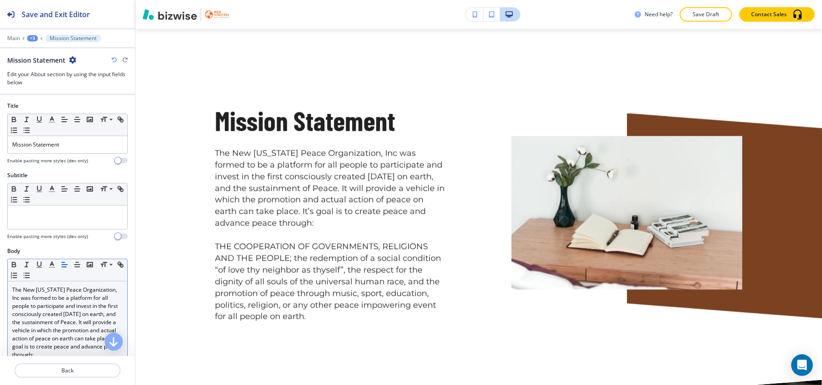
scroll to position [895, 0]
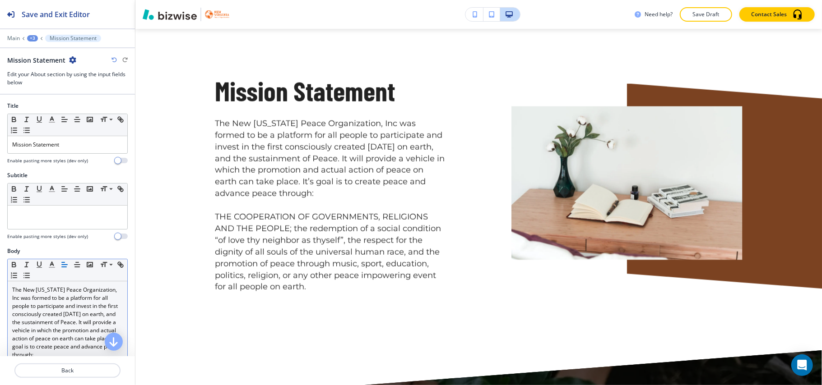
click at [69, 304] on p "The New Virginia Peace Organization, Inc was formed to be a platform for all pe…" at bounding box center [67, 322] width 111 height 73
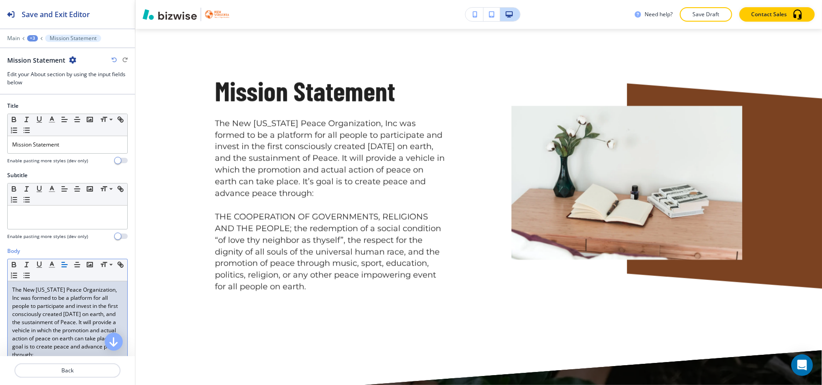
drag, startPoint x: 69, startPoint y: 304, endPoint x: 445, endPoint y: 128, distance: 415.0
click at [446, 128] on div at bounding box center [594, 162] width 296 height 264
click at [65, 311] on p "The New Virginia Peace Organization, Inc was formed to be a platform for all pe…" at bounding box center [67, 322] width 111 height 73
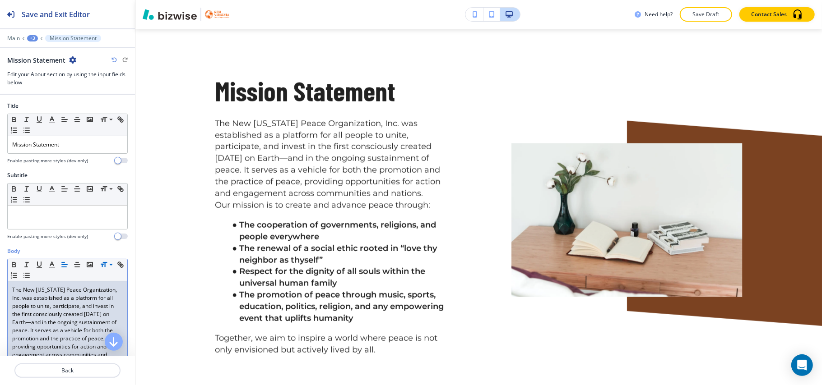
scroll to position [0, 0]
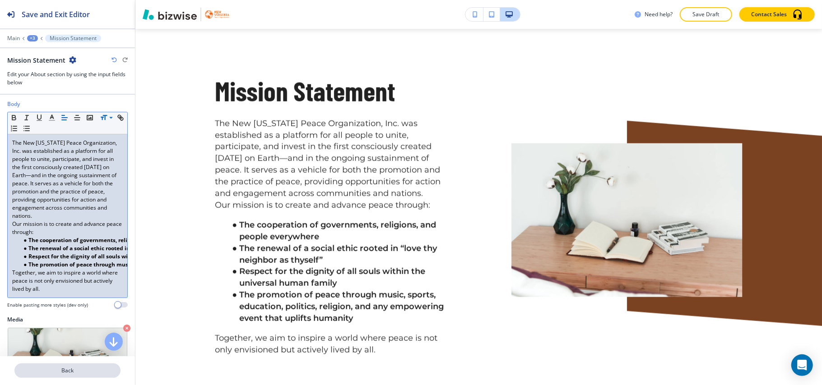
click at [73, 367] on button "Back" at bounding box center [67, 371] width 106 height 14
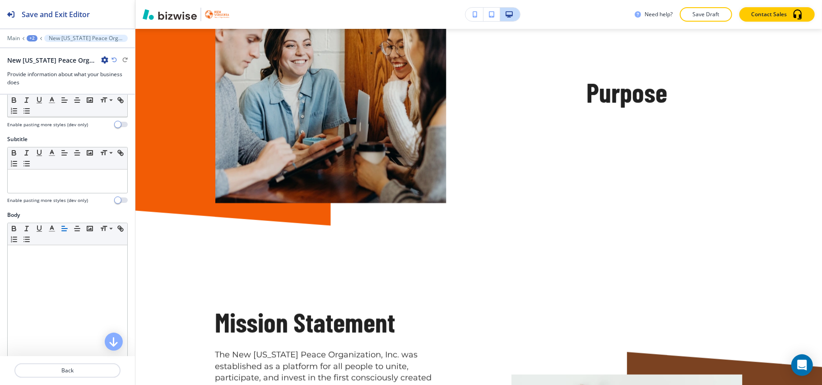
scroll to position [181, 0]
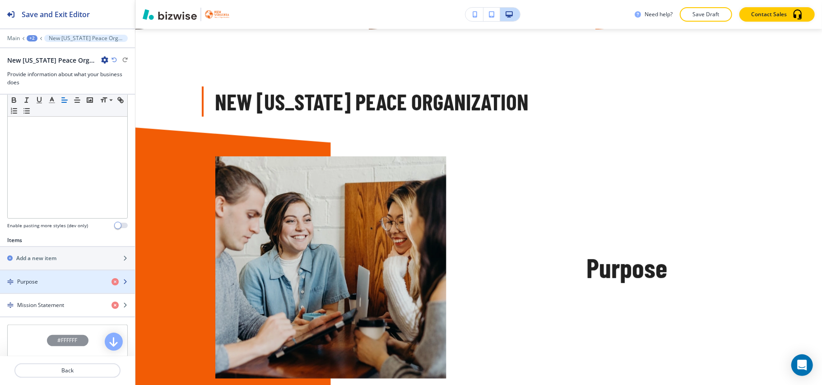
click at [49, 290] on div "button" at bounding box center [67, 289] width 135 height 7
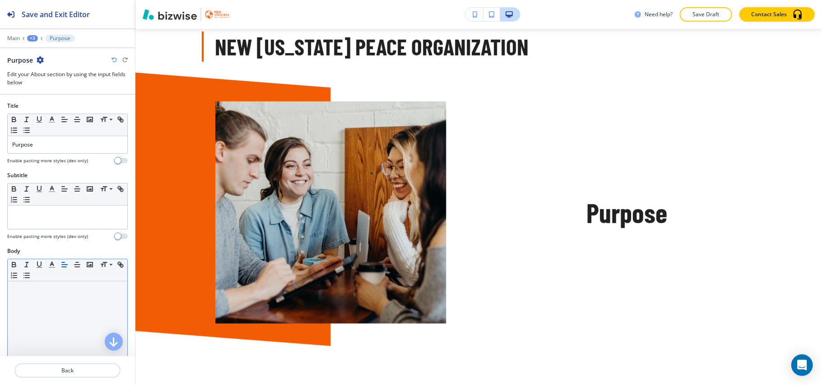
scroll to position [571, 0]
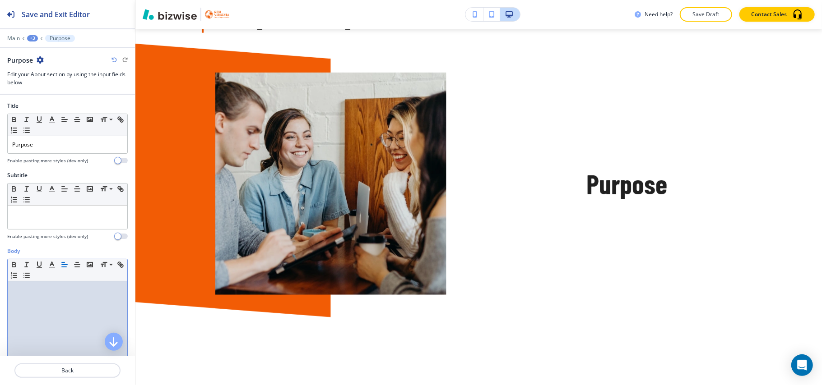
click at [58, 294] on p at bounding box center [67, 290] width 111 height 8
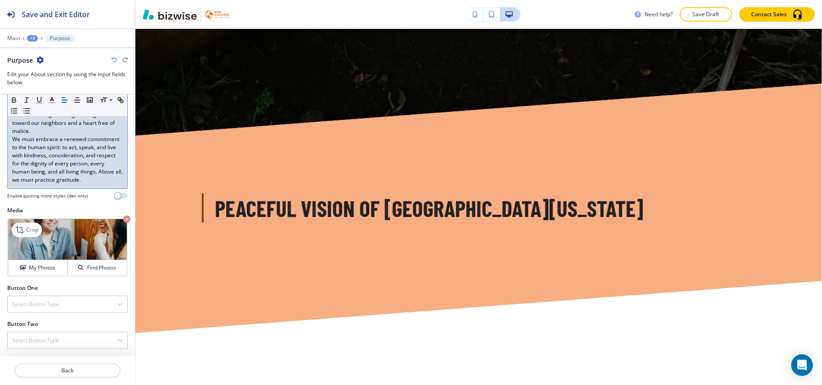
scroll to position [243, 0]
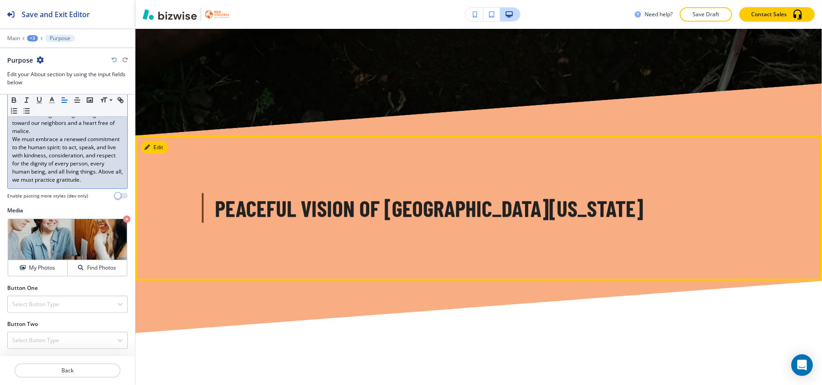
click at [150, 150] on div "Peaceful Vision of New Virginia" at bounding box center [478, 208] width 687 height 146
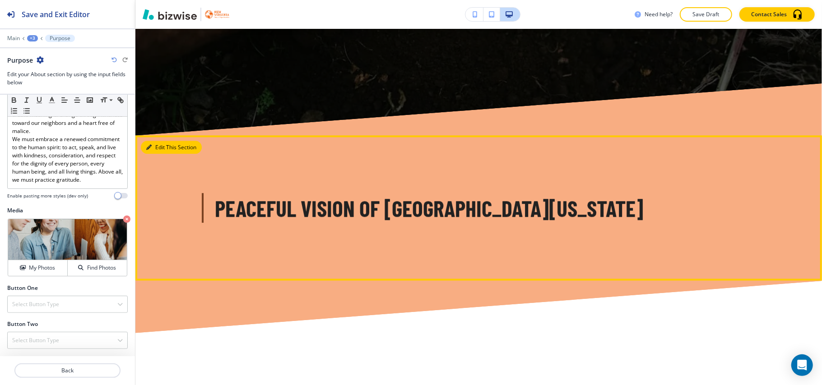
click at [160, 154] on button "Edit This Section" at bounding box center [171, 148] width 61 height 14
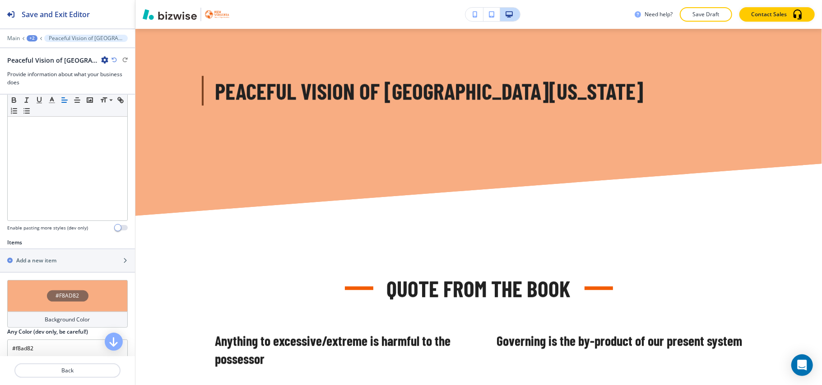
scroll to position [301, 0]
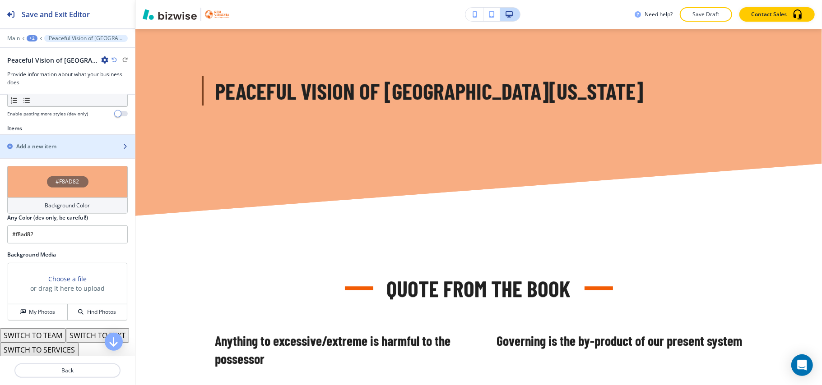
click at [44, 143] on h2 "Add a new item" at bounding box center [36, 147] width 40 height 8
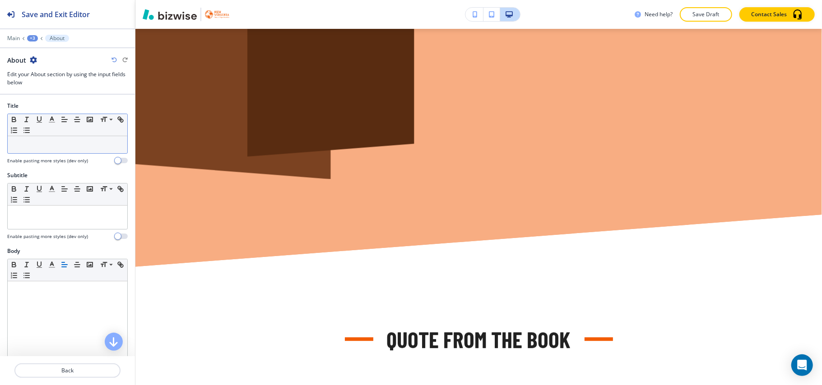
scroll to position [1815, 0]
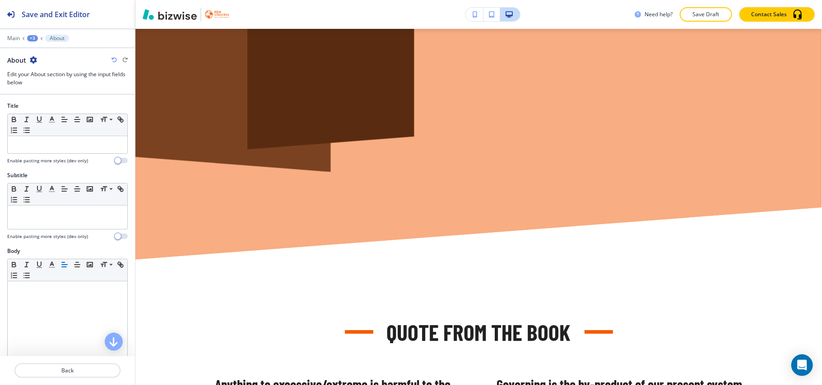
click at [112, 60] on icon "button" at bounding box center [113, 59] width 5 height 5
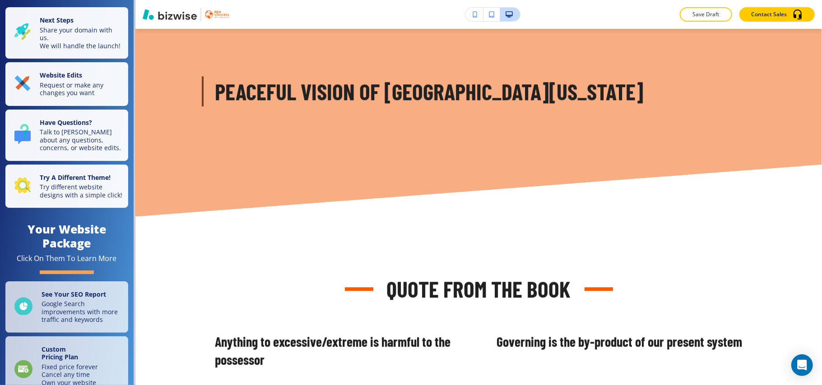
scroll to position [1609, 0]
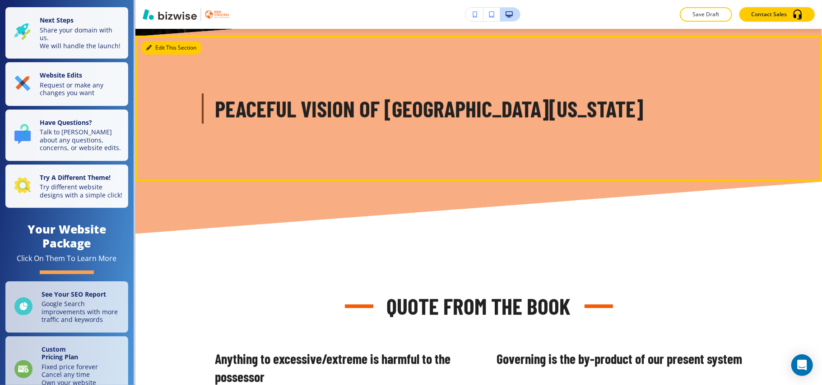
click at [165, 55] on button "Edit This Section" at bounding box center [171, 48] width 61 height 14
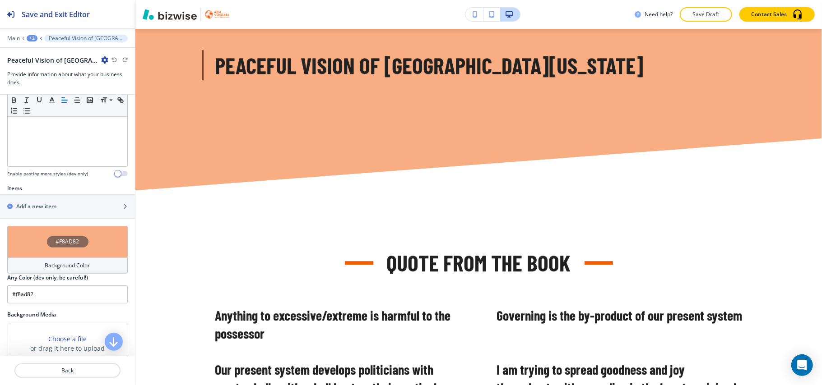
scroll to position [329, 0]
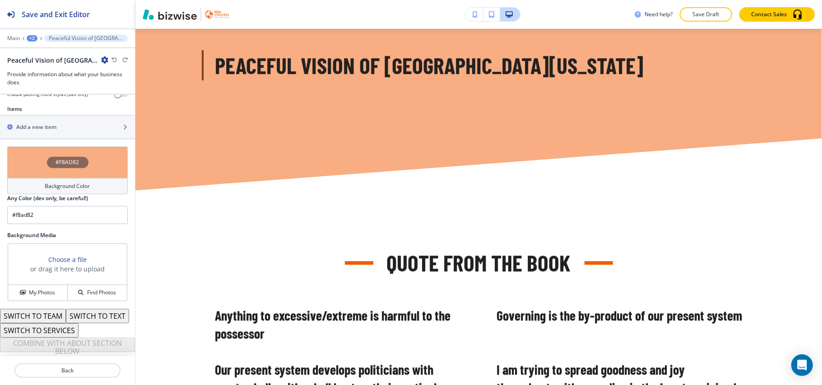
click at [66, 313] on button "SWITCH TO TEXT" at bounding box center [97, 316] width 63 height 14
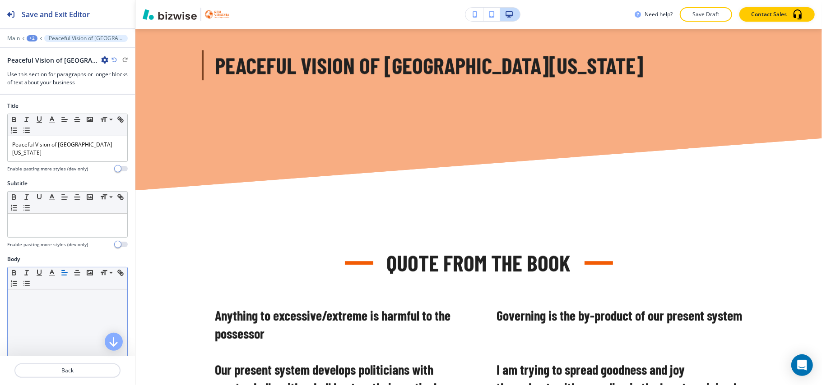
scroll to position [181, 0]
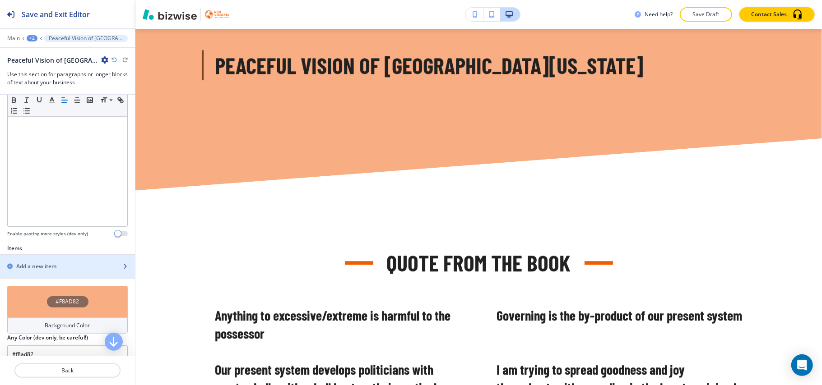
click at [41, 263] on h2 "Add a new item" at bounding box center [36, 267] width 40 height 8
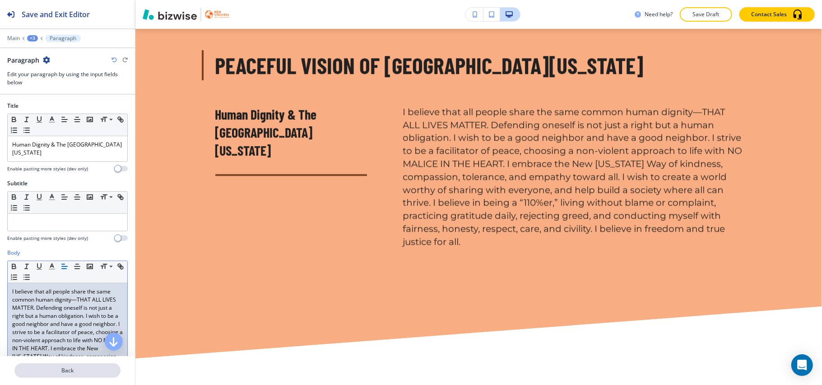
click at [70, 374] on p "Back" at bounding box center [67, 371] width 104 height 8
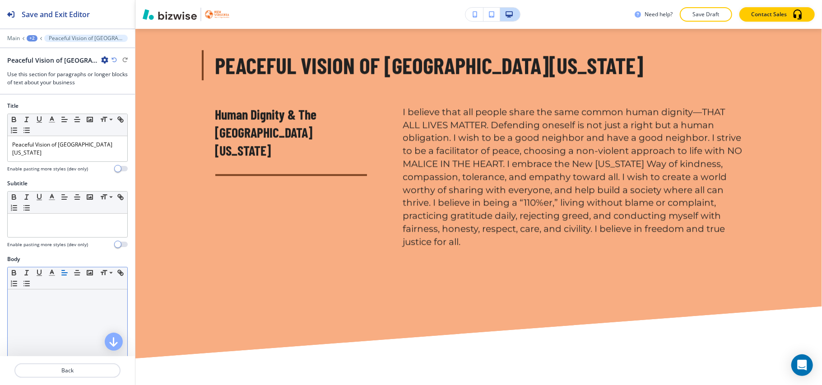
scroll to position [241, 0]
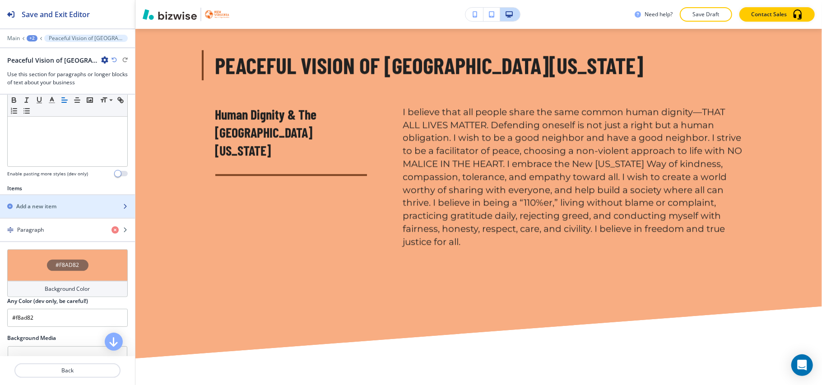
click at [42, 203] on h2 "Add a new item" at bounding box center [36, 207] width 40 height 8
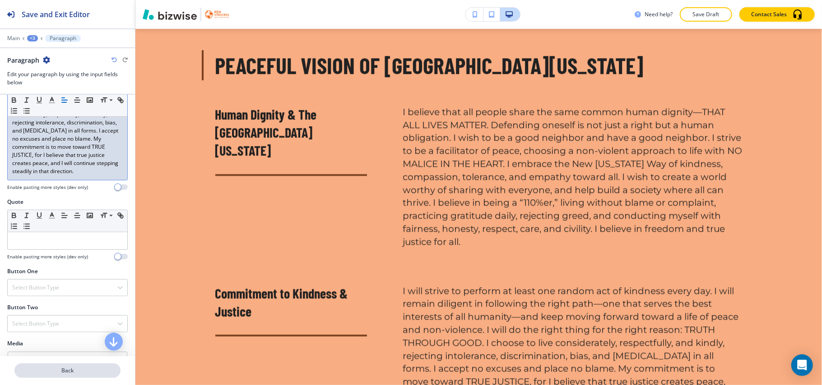
click at [79, 370] on p "Back" at bounding box center [67, 371] width 104 height 8
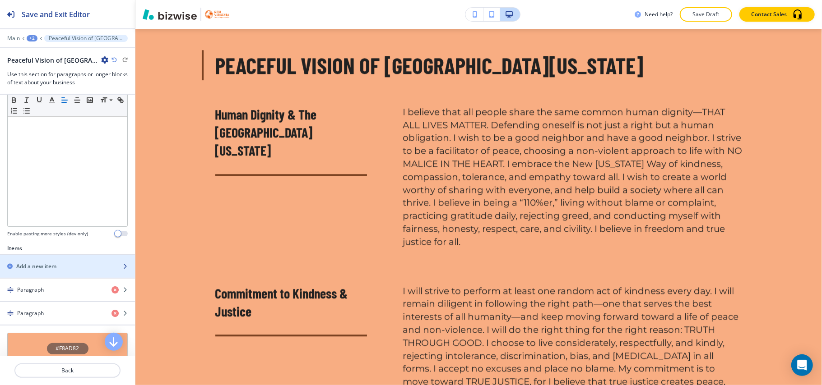
scroll to position [301, 0]
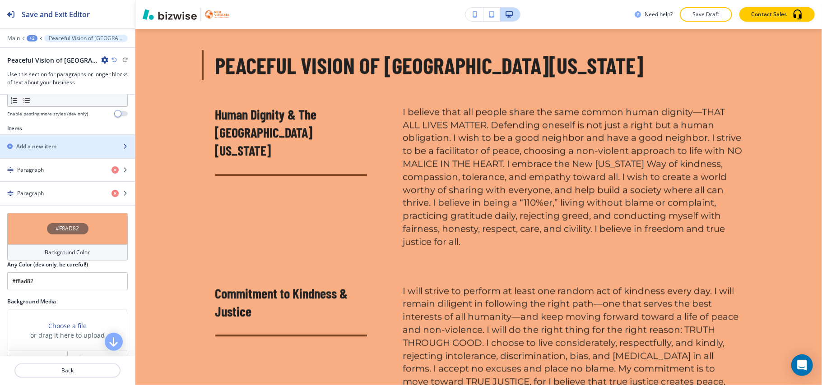
click at [58, 143] on div "Add a new item" at bounding box center [57, 147] width 115 height 8
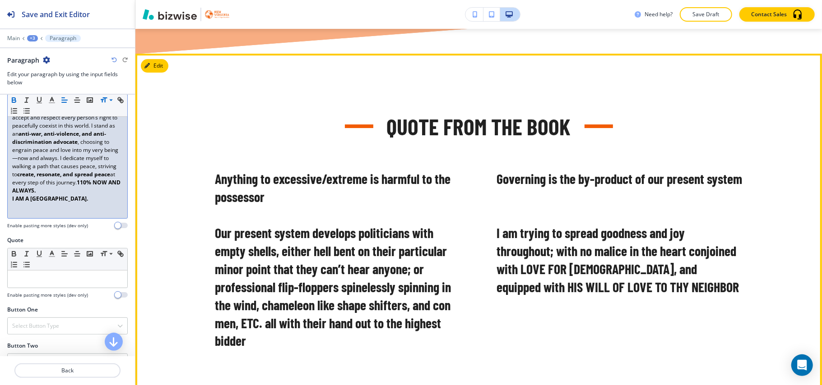
scroll to position [2254, 0]
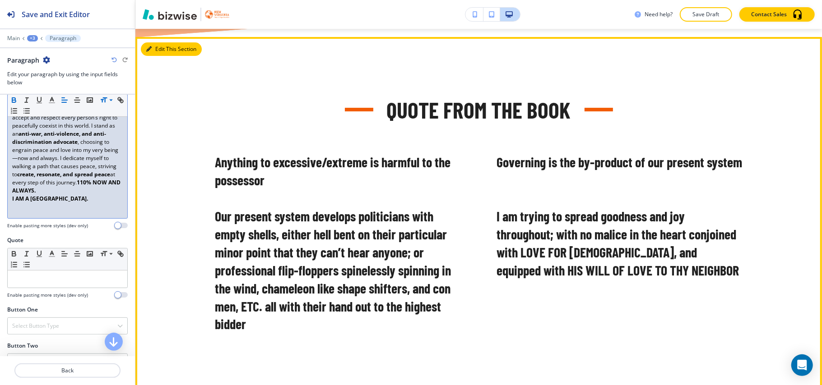
click at [158, 56] on button "Edit This Section" at bounding box center [171, 49] width 61 height 14
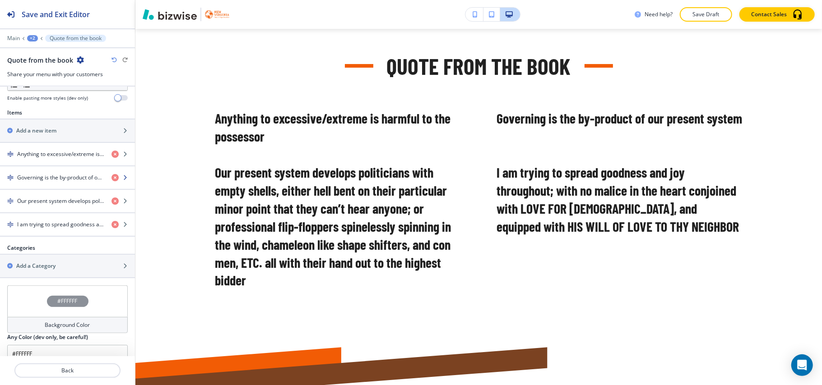
scroll to position [469, 0]
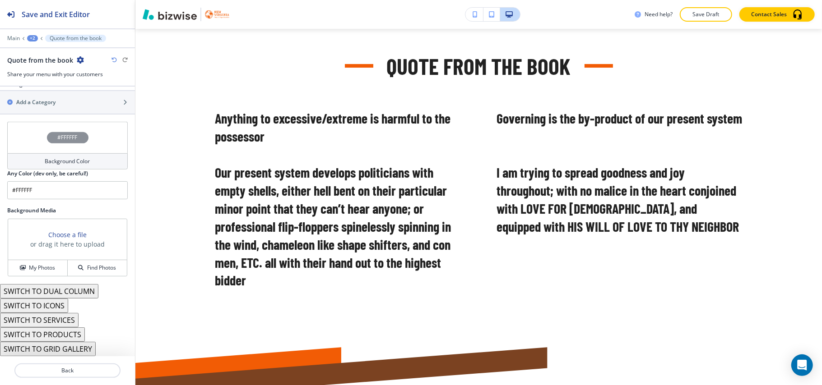
click at [80, 59] on icon "button" at bounding box center [80, 59] width 7 height 7
click at [92, 105] on p "Delete Section" at bounding box center [104, 108] width 46 height 8
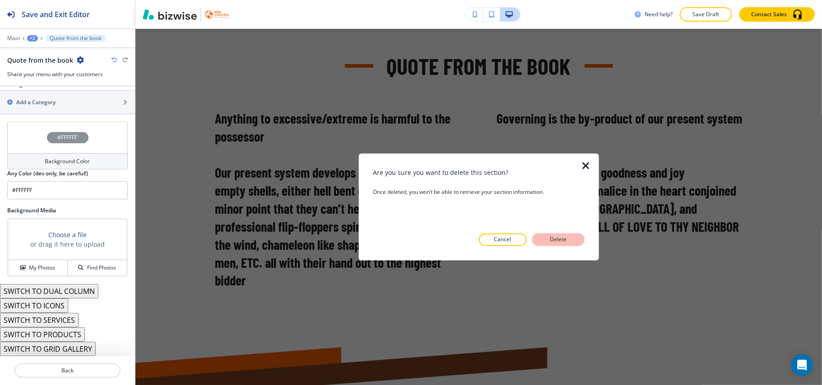
click at [558, 234] on button "Delete" at bounding box center [558, 240] width 52 height 13
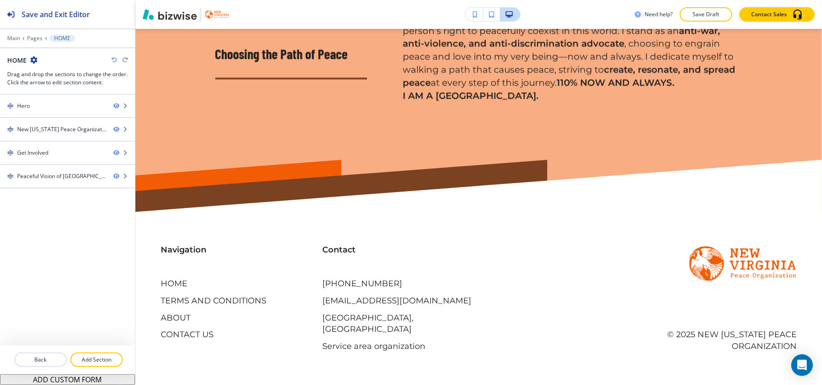
click at [556, 238] on div "Contact (305) 893-8973 Reace@NewVirginiapeace.org Biscayne Park, FL 33161, USA …" at bounding box center [473, 290] width 324 height 126
click at [96, 362] on p "Add Section" at bounding box center [96, 360] width 51 height 8
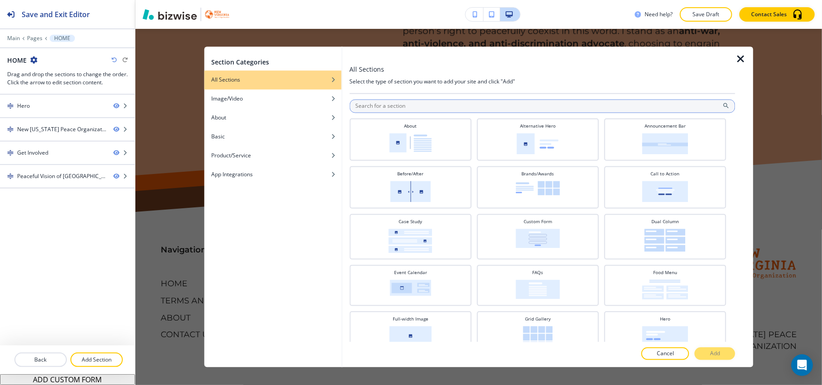
click at [385, 107] on input "text" at bounding box center [542, 107] width 386 height 14
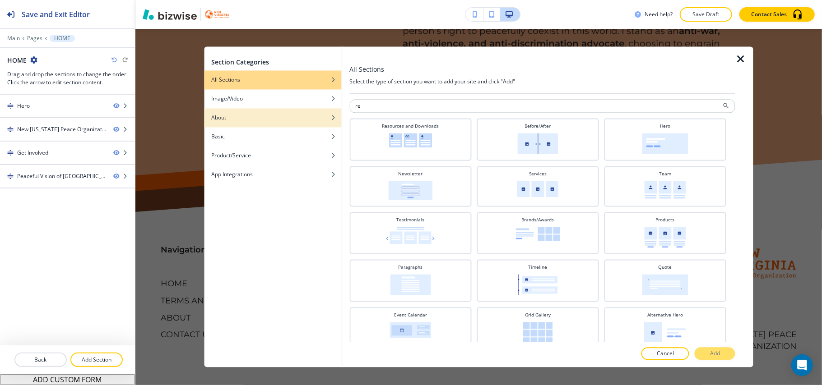
drag, startPoint x: 385, startPoint y: 110, endPoint x: 326, endPoint y: 110, distance: 59.6
click at [326, 110] on div "Section Categories All Sections Image/Video About Basic Product/Service App Int…" at bounding box center [478, 207] width 549 height 321
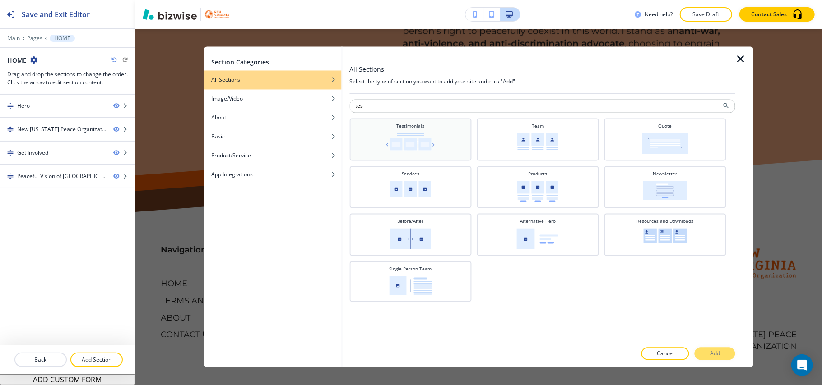
type input "tes"
click at [418, 136] on img at bounding box center [410, 143] width 53 height 18
click at [719, 353] on p "Add" at bounding box center [715, 354] width 10 height 8
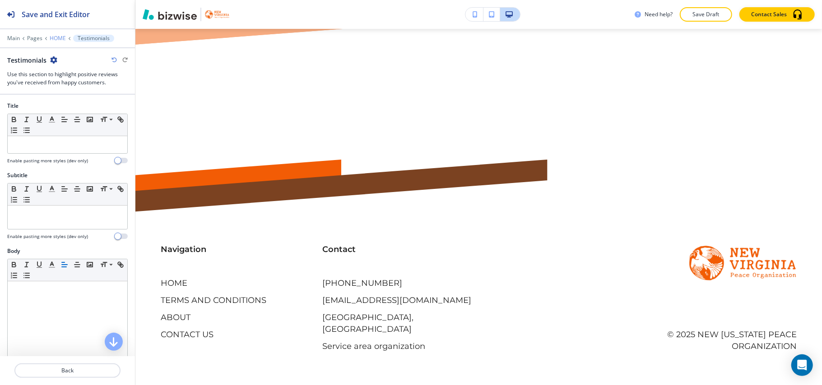
click at [60, 38] on p "HOME" at bounding box center [58, 38] width 16 height 6
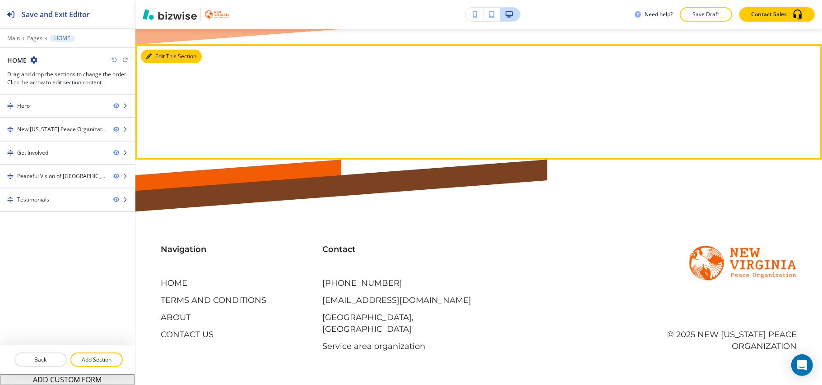
click at [158, 63] on button "Edit This Section" at bounding box center [171, 57] width 61 height 14
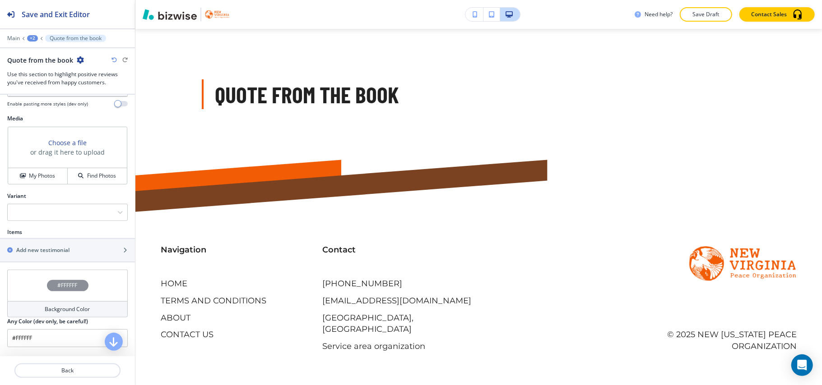
scroll to position [361, 0]
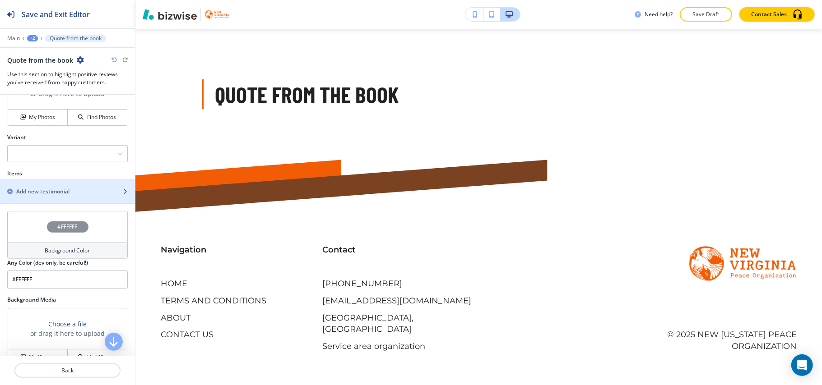
click at [50, 199] on div "button" at bounding box center [67, 199] width 135 height 7
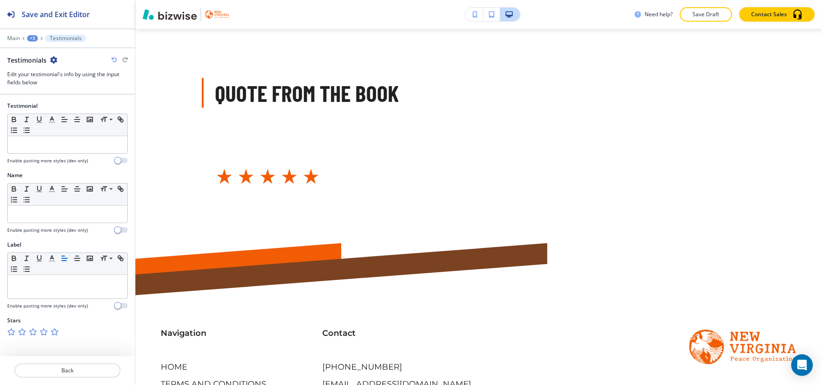
click at [53, 333] on icon "button" at bounding box center [54, 332] width 7 height 7
click at [45, 334] on icon "button" at bounding box center [43, 332] width 7 height 7
click at [38, 334] on div at bounding box center [38, 332] width 4 height 7
click at [45, 335] on icon "button" at bounding box center [43, 332] width 7 height 7
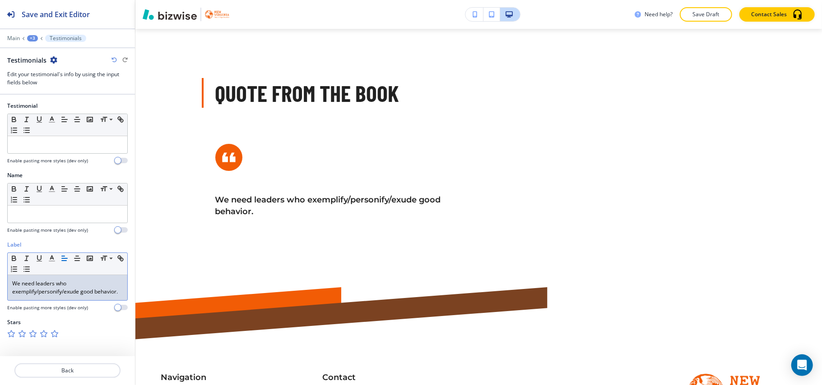
scroll to position [0, 0]
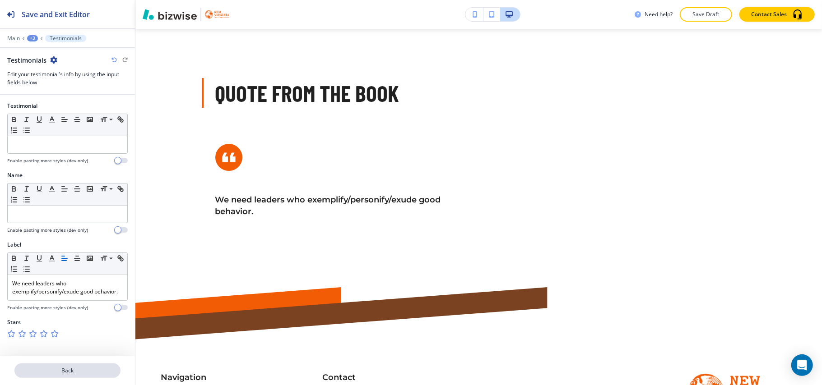
click at [60, 376] on button "Back" at bounding box center [67, 371] width 106 height 14
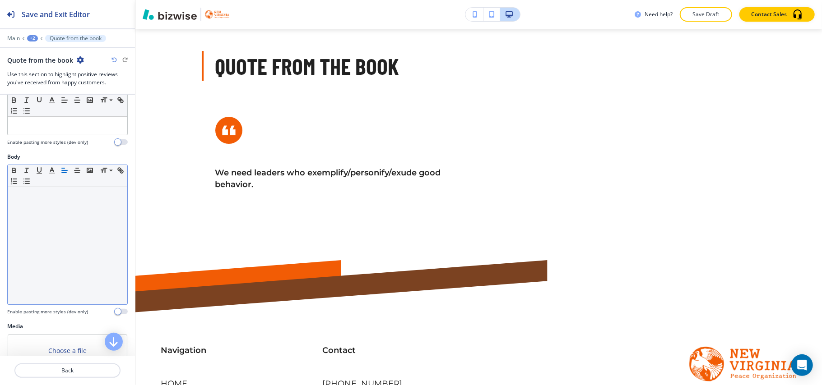
scroll to position [241, 0]
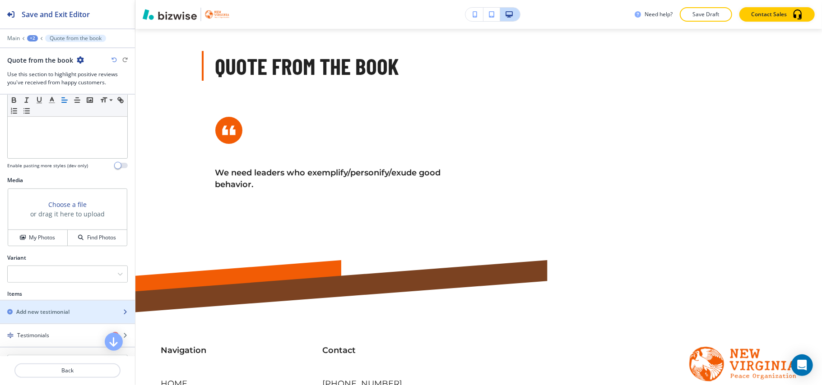
click at [44, 313] on h2 "Add new testimonial" at bounding box center [42, 312] width 53 height 8
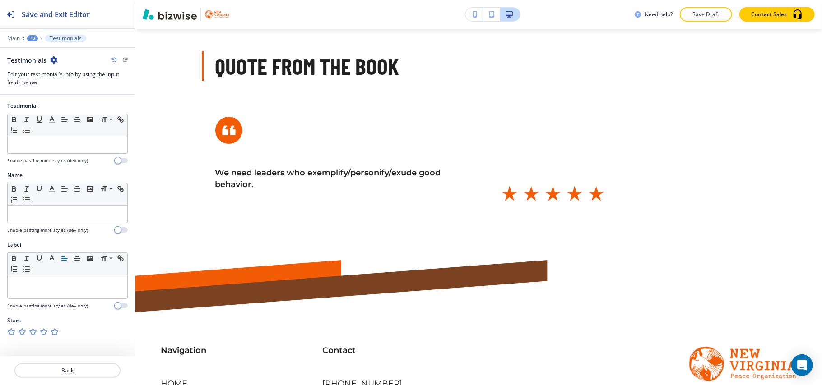
click at [8, 333] on icon "button" at bounding box center [10, 332] width 7 height 7
click at [53, 61] on icon "button" at bounding box center [53, 59] width 7 height 7
click at [71, 92] on p "Duplicate Testimonials" at bounding box center [78, 92] width 46 height 8
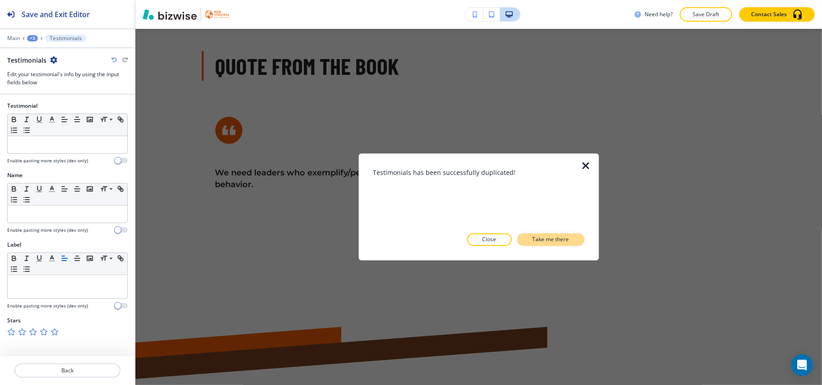
click at [554, 237] on p "Take me there" at bounding box center [551, 240] width 37 height 8
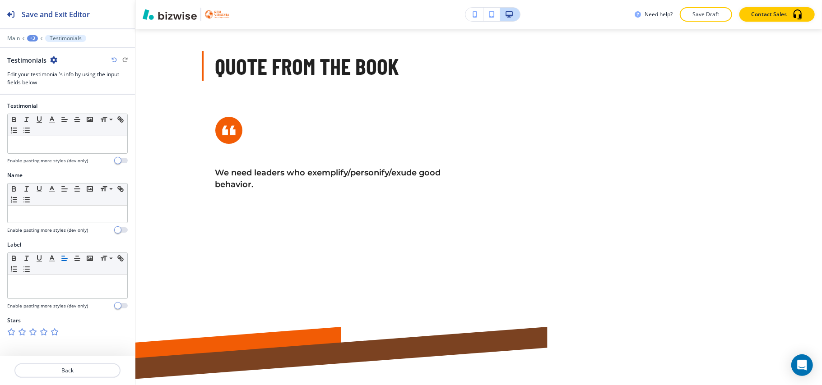
click at [54, 59] on icon "button" at bounding box center [53, 59] width 7 height 7
click at [84, 92] on p "Duplicate Testimonials" at bounding box center [78, 92] width 46 height 8
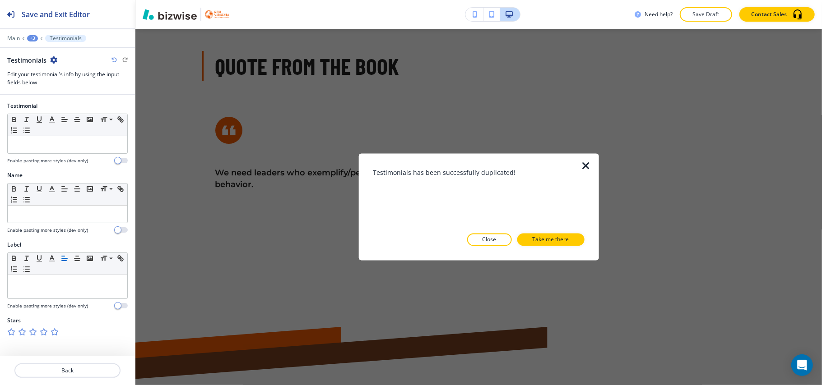
drag, startPoint x: 543, startPoint y: 239, endPoint x: 535, endPoint y: 239, distance: 7.2
click at [543, 239] on p "Take me there" at bounding box center [551, 240] width 37 height 8
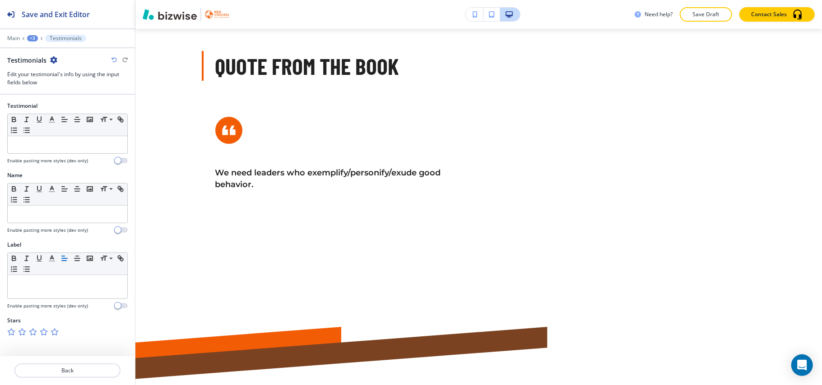
click at [51, 58] on icon "button" at bounding box center [53, 59] width 7 height 7
click at [76, 95] on p "Duplicate Testimonials" at bounding box center [78, 92] width 46 height 8
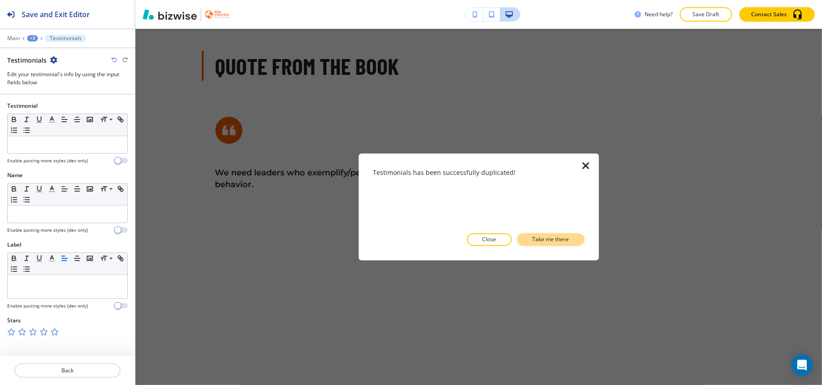
click at [561, 237] on p "Take me there" at bounding box center [551, 240] width 37 height 8
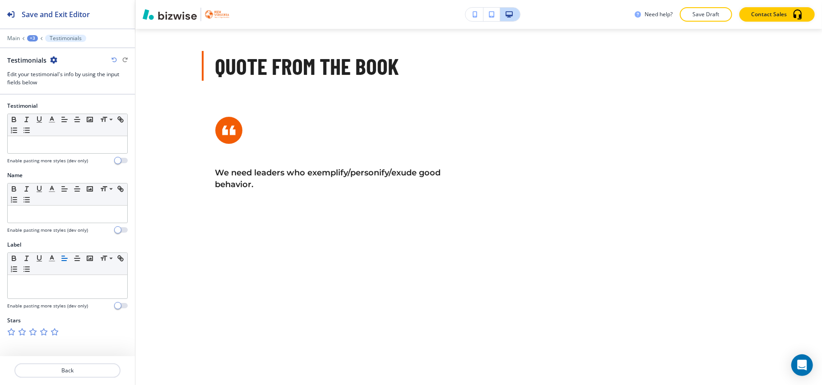
click at [50, 61] on icon "button" at bounding box center [53, 59] width 7 height 7
click at [85, 91] on p "Duplicate Testimonials" at bounding box center [78, 92] width 46 height 8
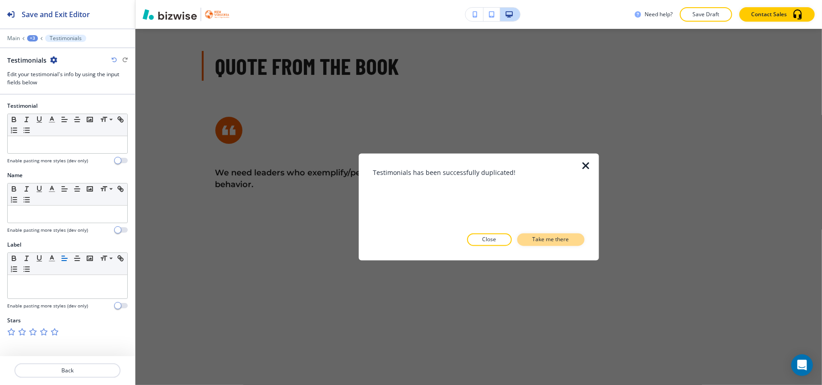
click at [553, 237] on p "Take me there" at bounding box center [551, 240] width 37 height 8
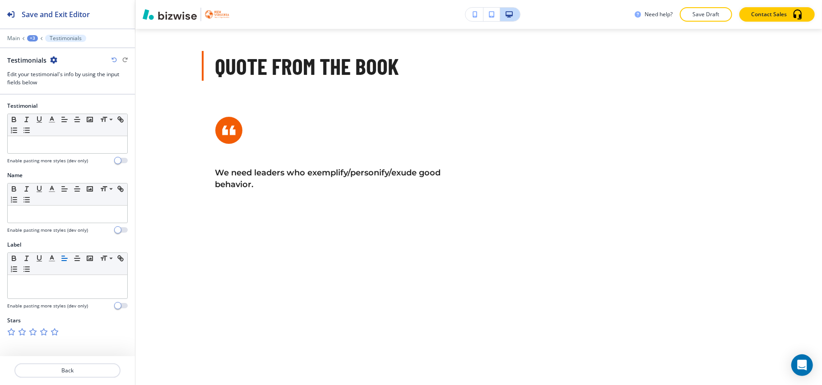
click at [30, 39] on div "+3" at bounding box center [32, 38] width 11 height 6
click at [42, 70] on p "HOME" at bounding box center [56, 69] width 46 height 8
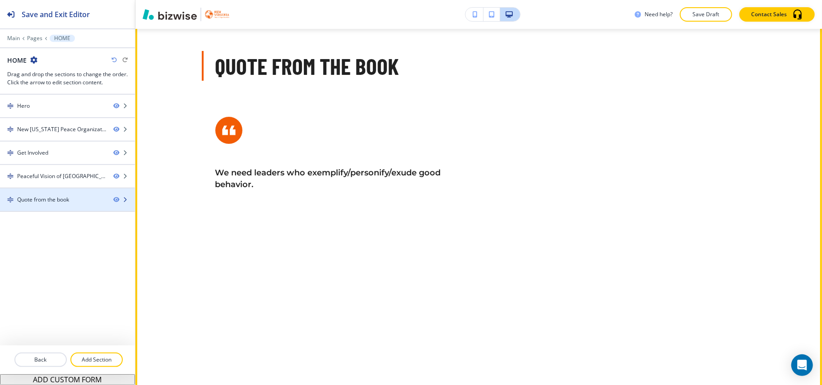
click at [58, 209] on div at bounding box center [67, 207] width 135 height 7
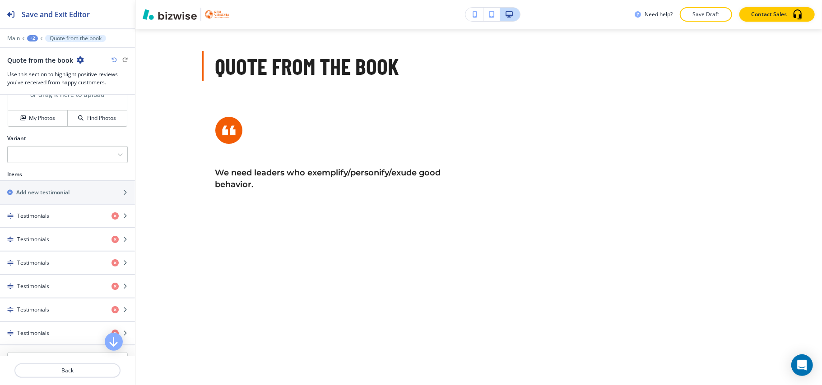
scroll to position [361, 0]
click at [51, 239] on div "Testimonials" at bounding box center [52, 239] width 104 height 8
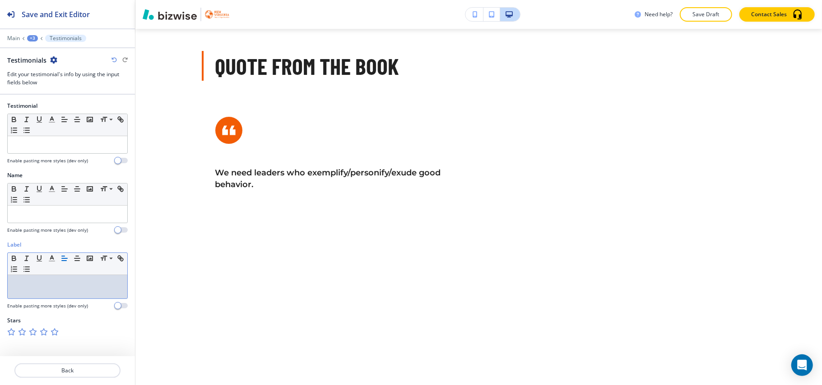
scroll to position [0, 0]
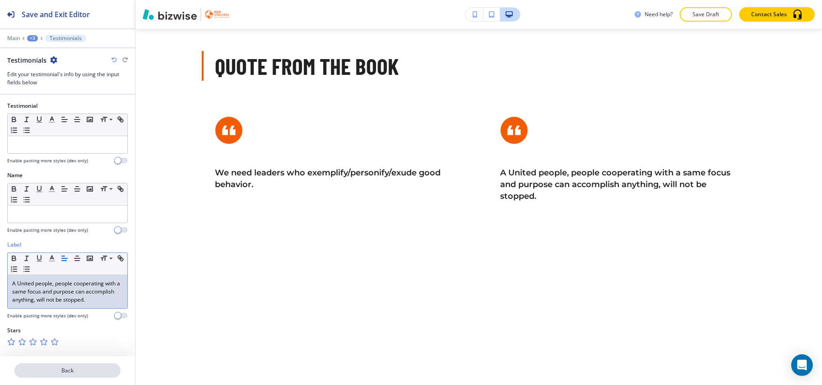
click at [68, 368] on p "Back" at bounding box center [67, 371] width 104 height 8
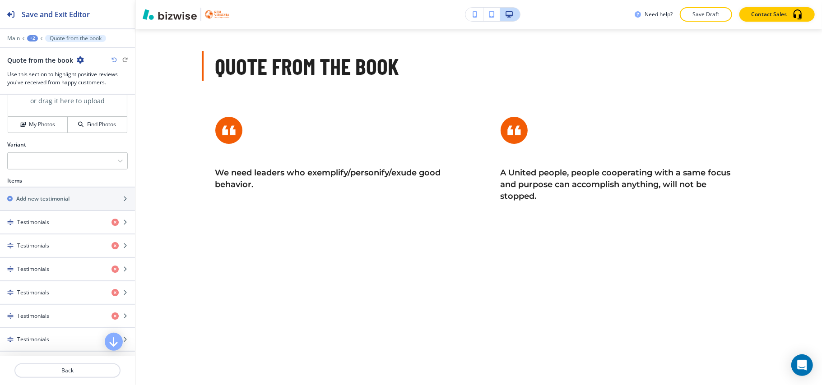
scroll to position [361, 0]
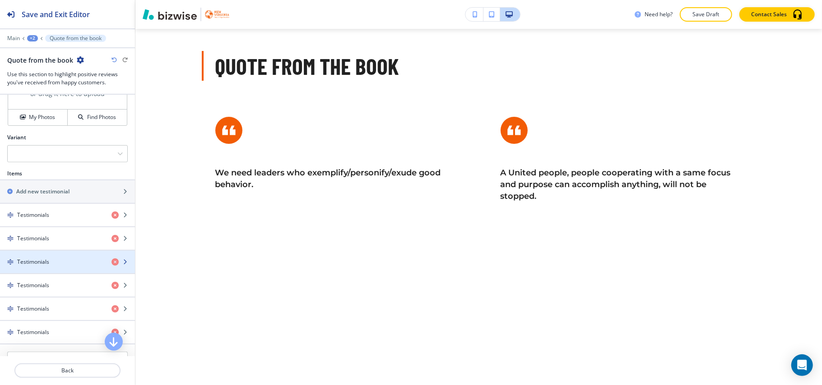
click at [58, 272] on div "button" at bounding box center [67, 269] width 135 height 7
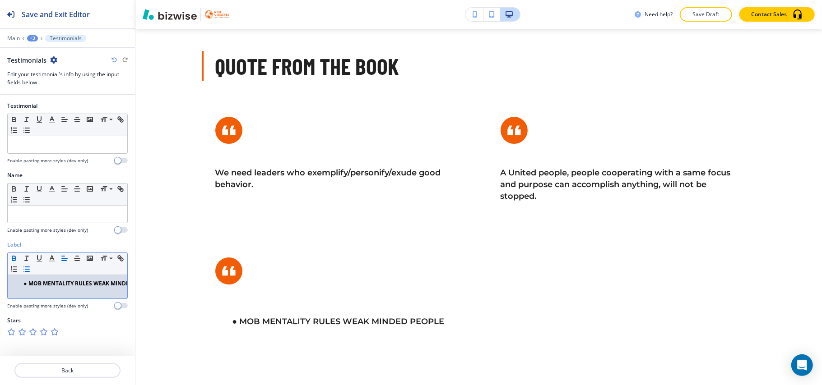
scroll to position [0, 0]
click at [27, 272] on line "button" at bounding box center [27, 272] width 4 height 0
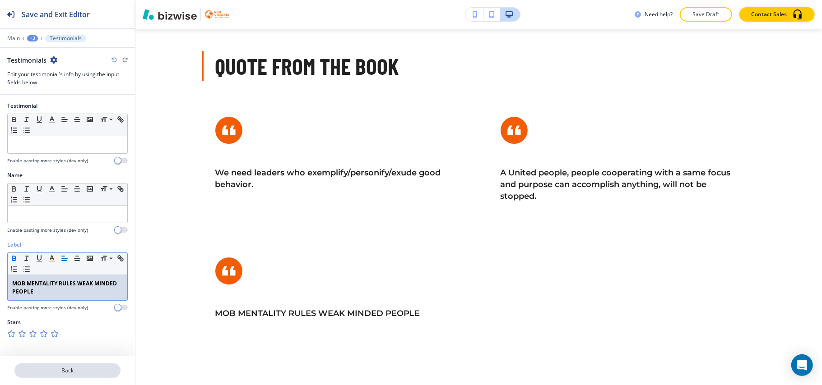
click at [67, 373] on p "Back" at bounding box center [67, 371] width 104 height 8
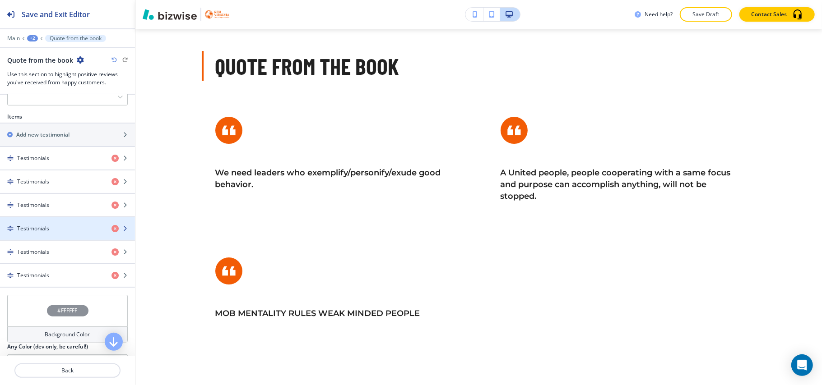
scroll to position [421, 0]
click at [42, 228] on h4 "Testimonials" at bounding box center [33, 226] width 32 height 8
click at [56, 222] on div "button" at bounding box center [67, 217] width 135 height 7
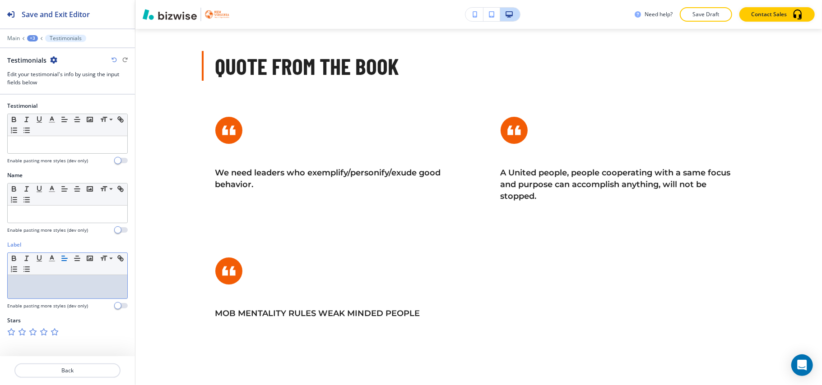
scroll to position [0, 0]
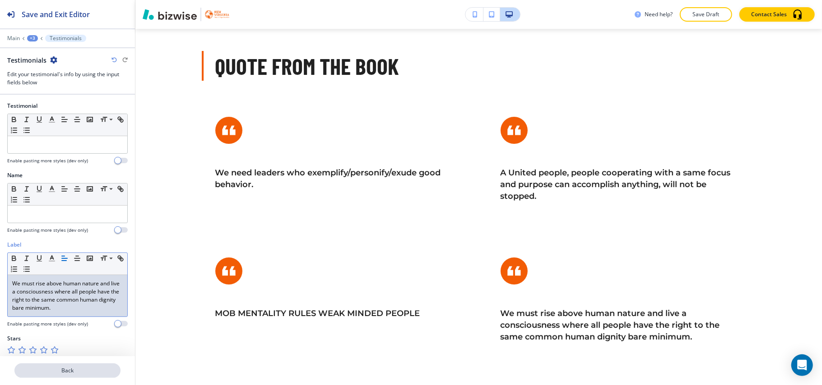
click at [80, 371] on p "Back" at bounding box center [67, 371] width 104 height 8
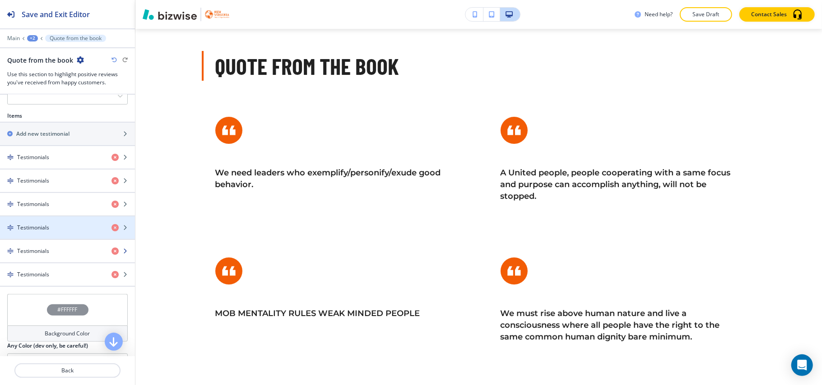
scroll to position [421, 0]
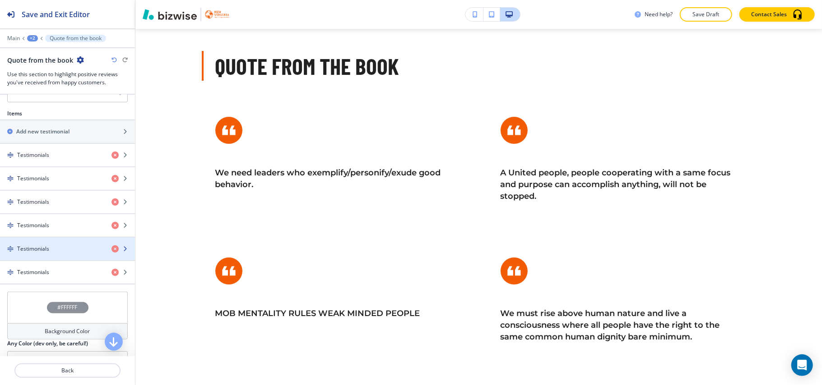
click at [47, 253] on h4 "Testimonials" at bounding box center [33, 249] width 32 height 8
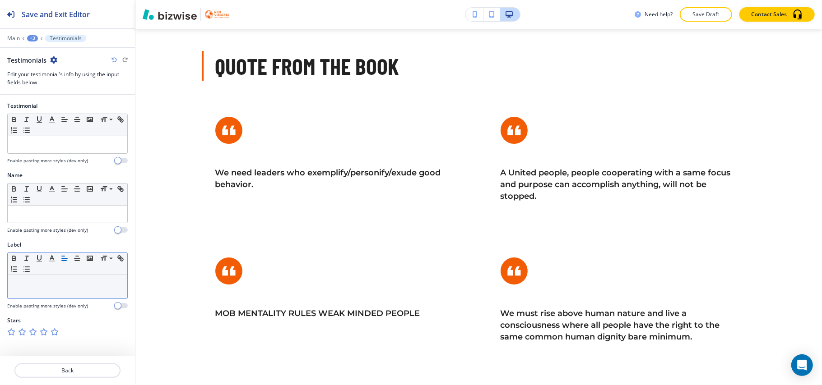
click at [41, 288] on p at bounding box center [67, 284] width 111 height 8
click at [71, 371] on p "Back" at bounding box center [67, 371] width 104 height 8
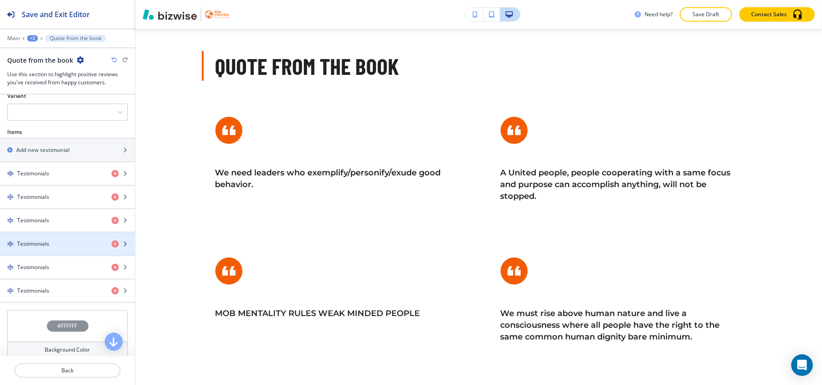
scroll to position [481, 0]
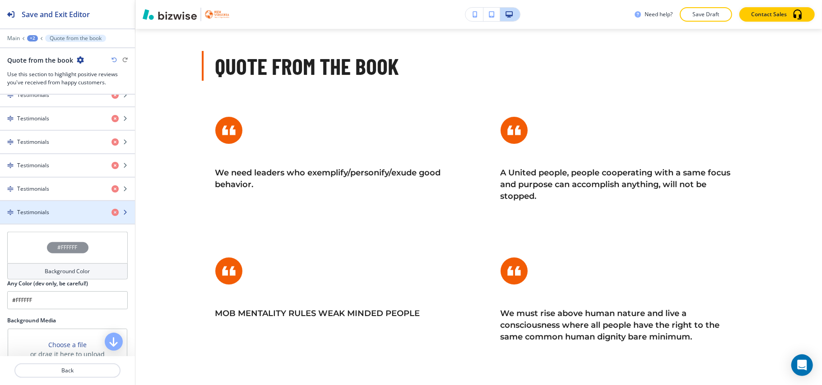
click at [37, 221] on div "button" at bounding box center [67, 220] width 135 height 7
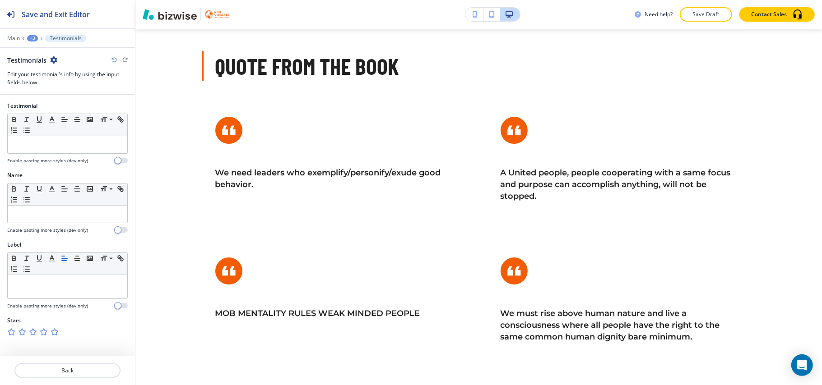
click at [55, 61] on icon "button" at bounding box center [53, 59] width 7 height 7
click at [60, 92] on p "Duplicate Testimonials" at bounding box center [78, 92] width 46 height 8
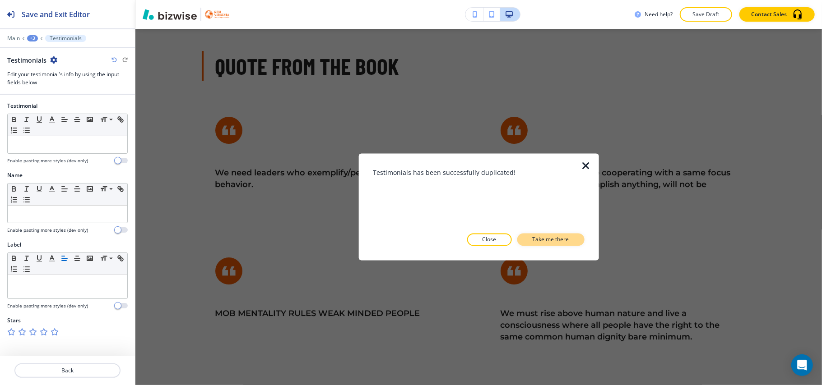
click at [568, 244] on p "Take me there" at bounding box center [551, 240] width 37 height 8
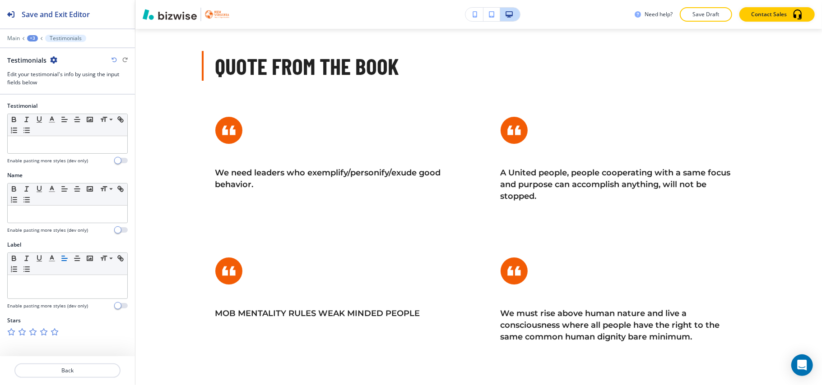
click at [52, 61] on icon "button" at bounding box center [53, 59] width 7 height 7
click at [78, 99] on button "Duplicate Testimonials" at bounding box center [78, 92] width 58 height 16
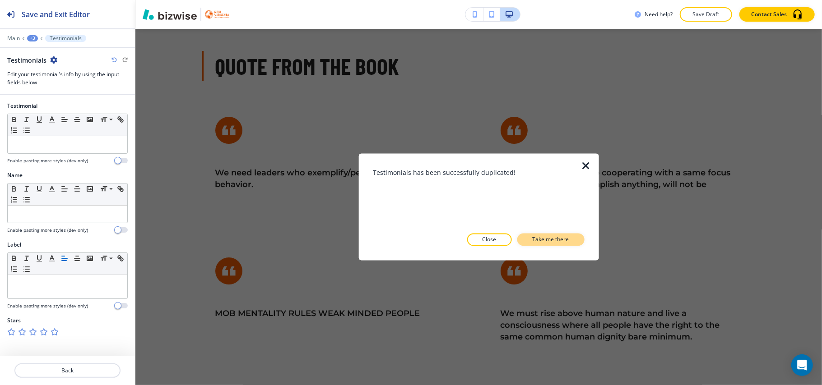
click at [539, 237] on p "Take me there" at bounding box center [551, 240] width 37 height 8
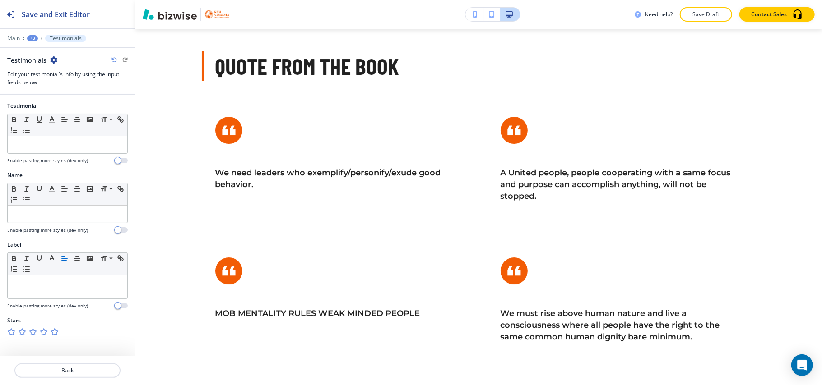
click at [50, 62] on icon "button" at bounding box center [53, 59] width 7 height 7
click at [67, 96] on p "Duplicate Testimonials" at bounding box center [78, 92] width 46 height 8
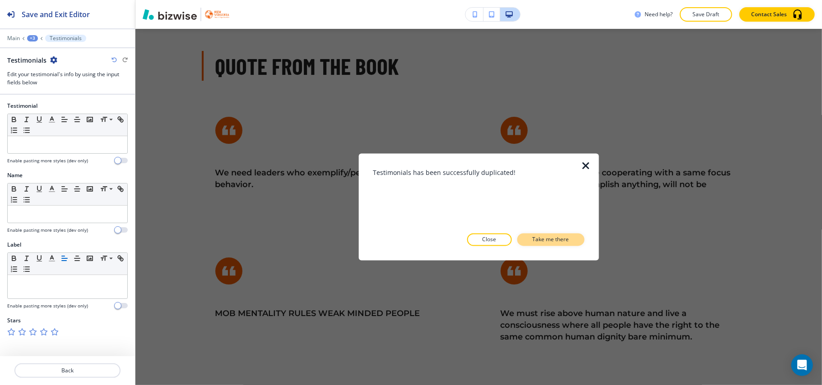
click at [544, 241] on p "Take me there" at bounding box center [551, 240] width 37 height 8
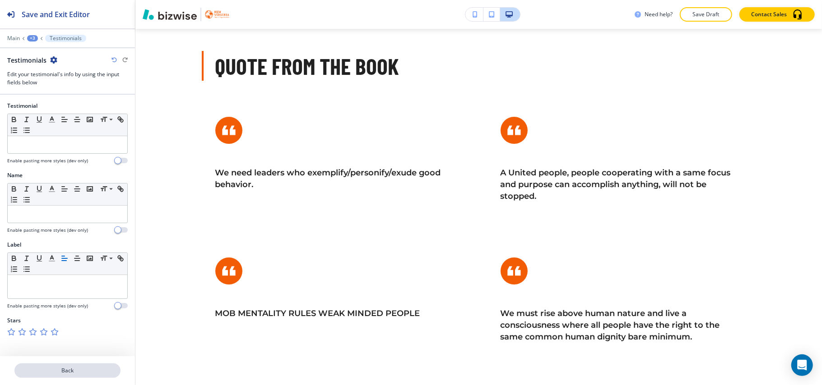
click at [78, 374] on p "Back" at bounding box center [67, 371] width 104 height 8
click at [41, 40] on icon at bounding box center [42, 39] width 4 height 4
click at [34, 38] on div "+3" at bounding box center [32, 38] width 11 height 6
click at [51, 85] on p "Quote from the book" at bounding box center [56, 85] width 46 height 8
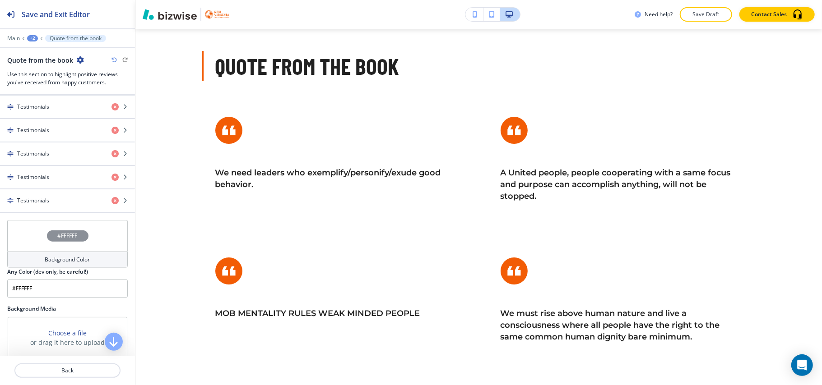
scroll to position [535, 0]
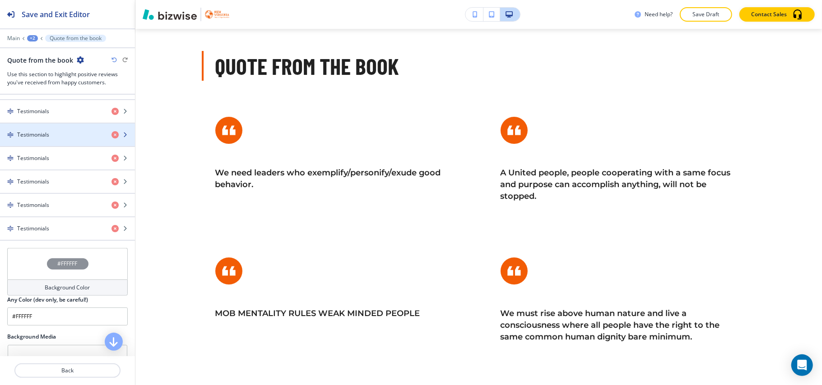
click at [42, 139] on h4 "Testimonials" at bounding box center [33, 135] width 32 height 8
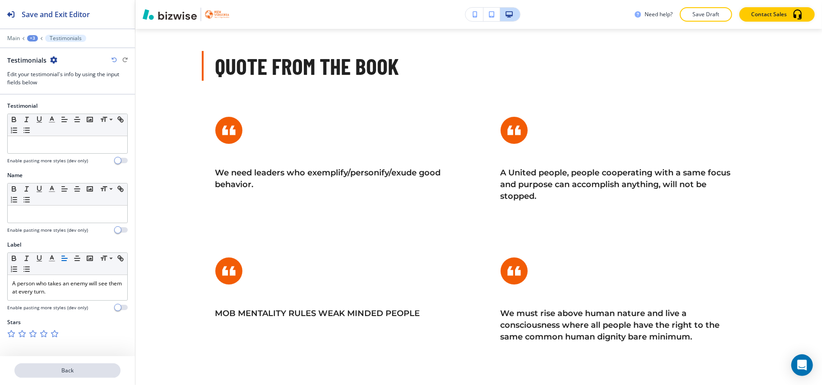
click at [77, 372] on p "Back" at bounding box center [67, 371] width 104 height 8
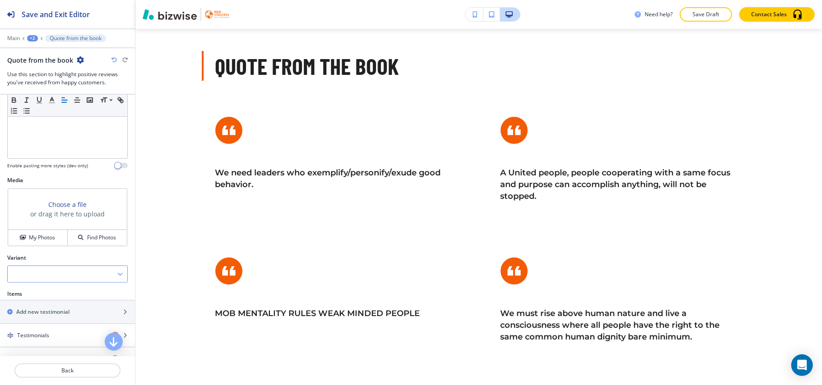
scroll to position [481, 0]
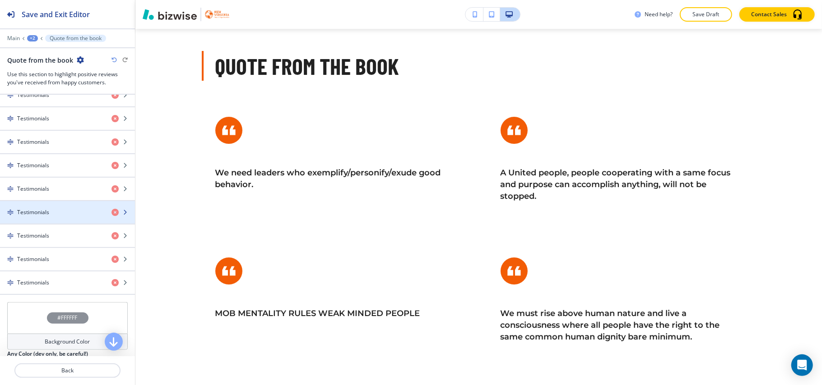
click at [51, 217] on div "Testimonials" at bounding box center [52, 213] width 104 height 8
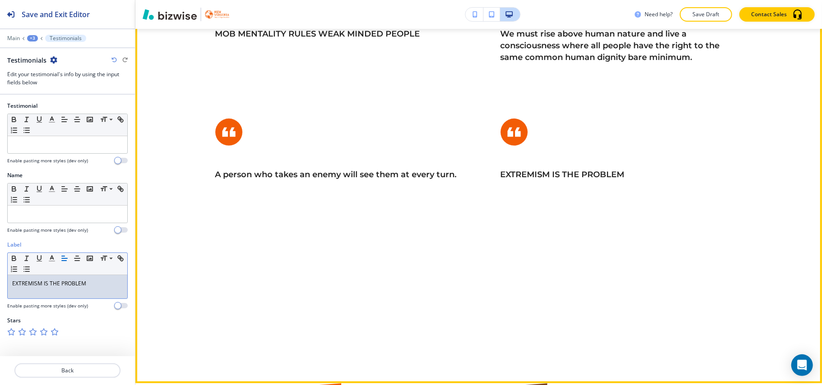
scroll to position [2599, 0]
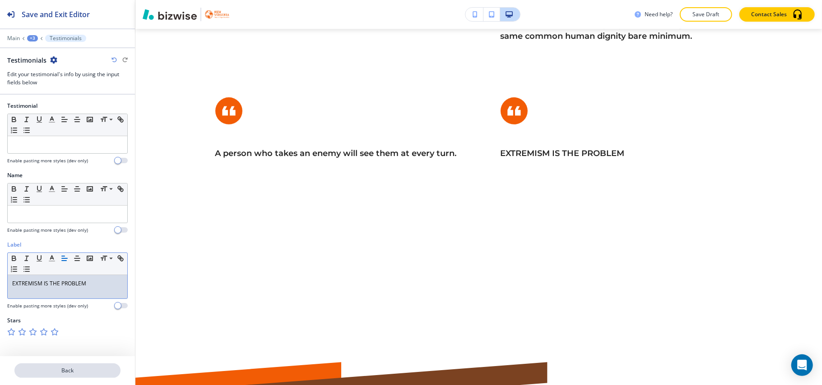
click at [75, 368] on p "Back" at bounding box center [67, 371] width 104 height 8
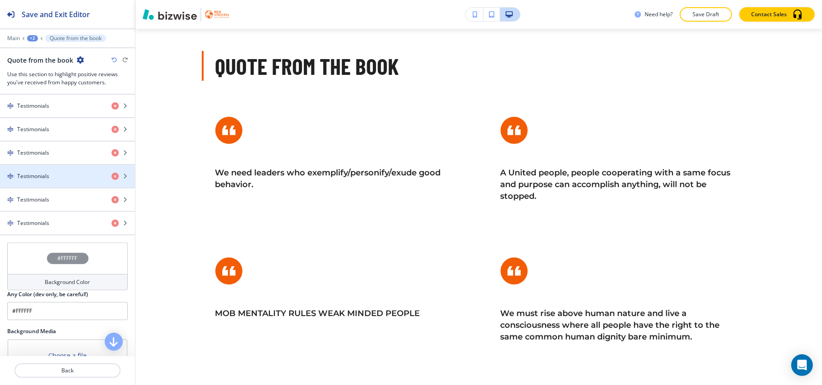
scroll to position [542, 0]
click at [45, 180] on h4 "Testimonials" at bounding box center [33, 176] width 32 height 8
click at [43, 185] on div "button" at bounding box center [67, 183] width 135 height 7
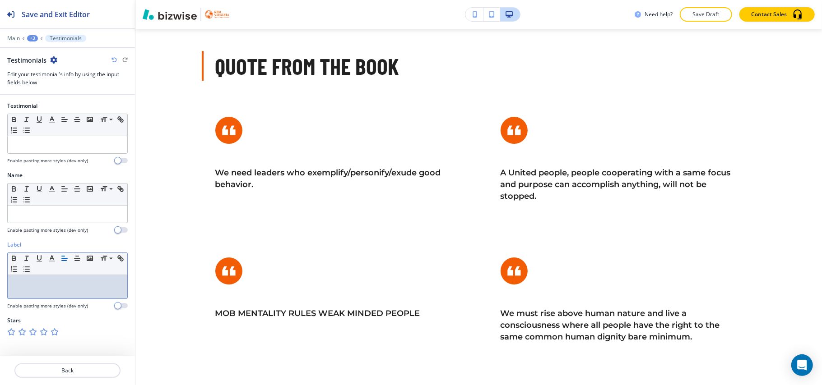
click at [53, 290] on div at bounding box center [68, 286] width 120 height 23
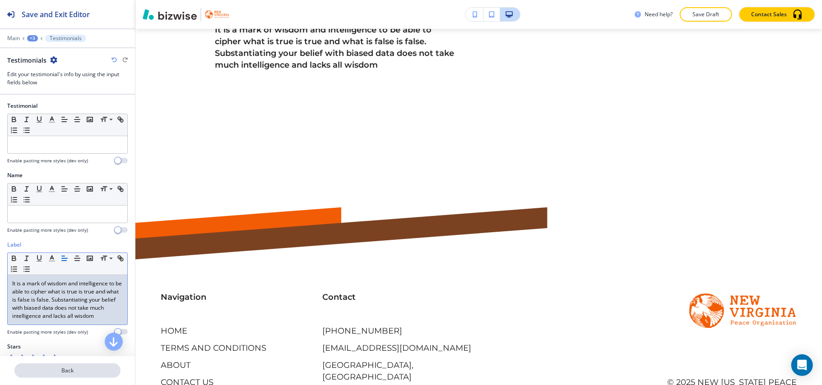
click at [61, 367] on p "Back" at bounding box center [67, 371] width 104 height 8
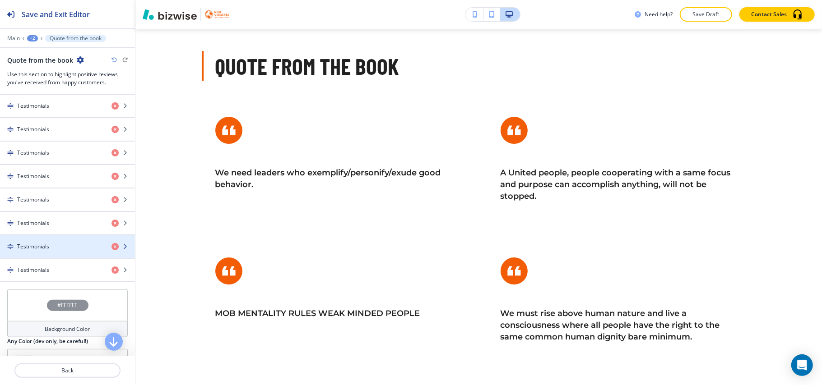
scroll to position [596, 0]
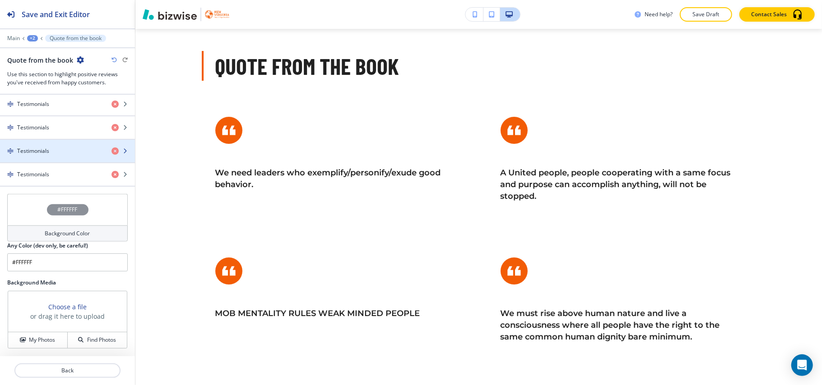
click at [35, 152] on h4 "Testimonials" at bounding box center [33, 151] width 32 height 8
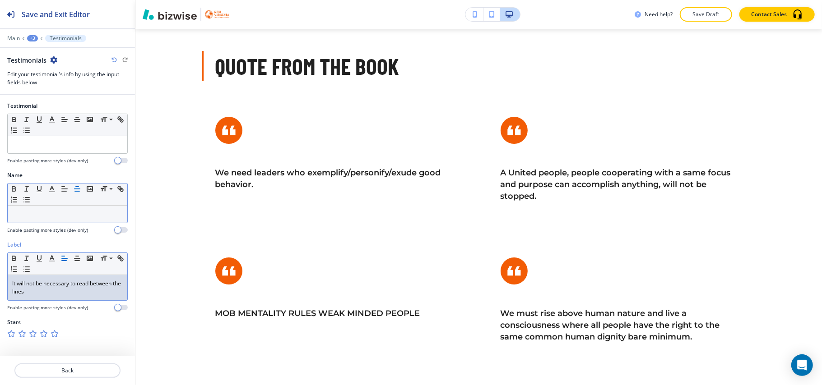
scroll to position [0, 0]
click at [87, 372] on p "Back" at bounding box center [67, 371] width 104 height 8
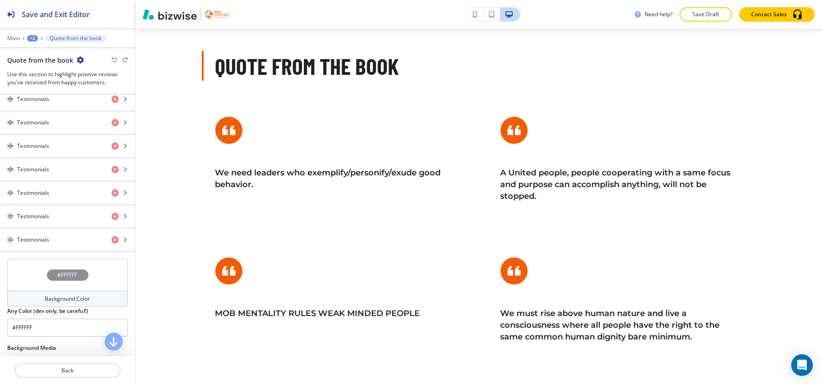
scroll to position [596, 0]
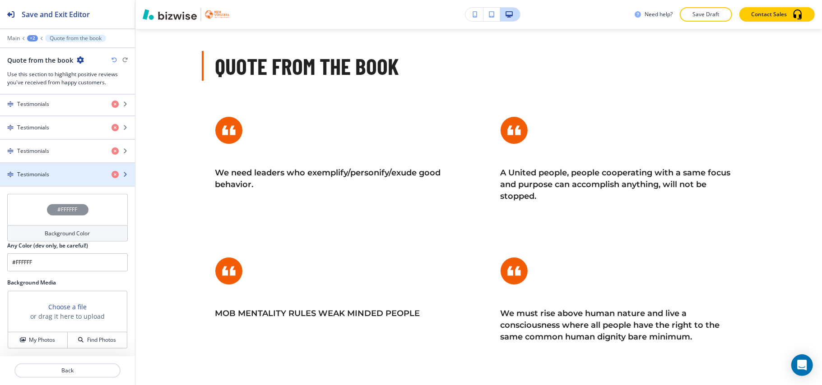
click at [44, 173] on h4 "Testimonials" at bounding box center [33, 175] width 32 height 8
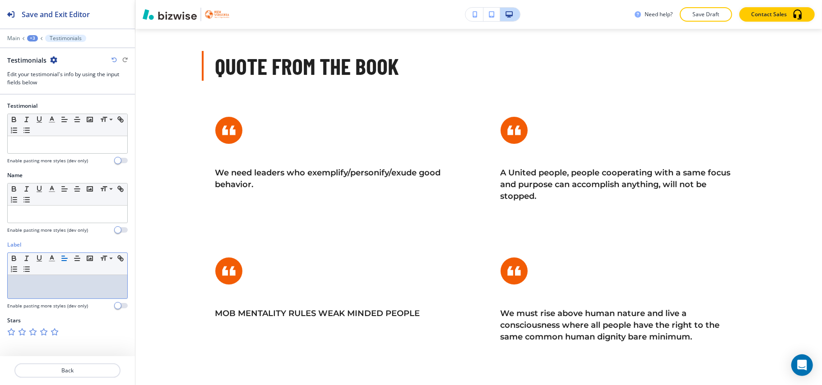
scroll to position [0, 0]
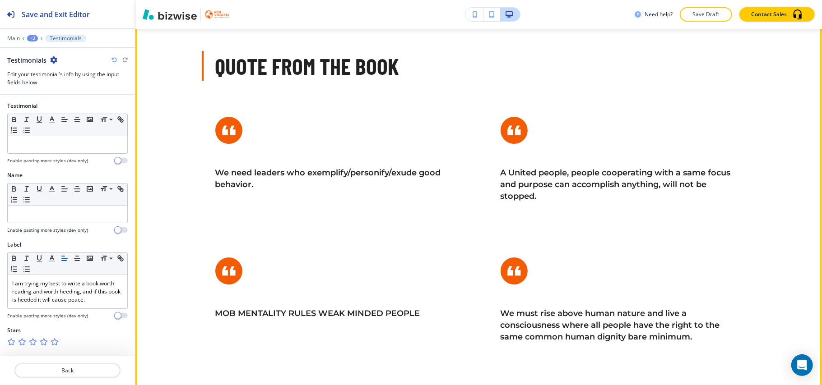
click at [152, 12] on button "Edit" at bounding box center [155, 6] width 28 height 14
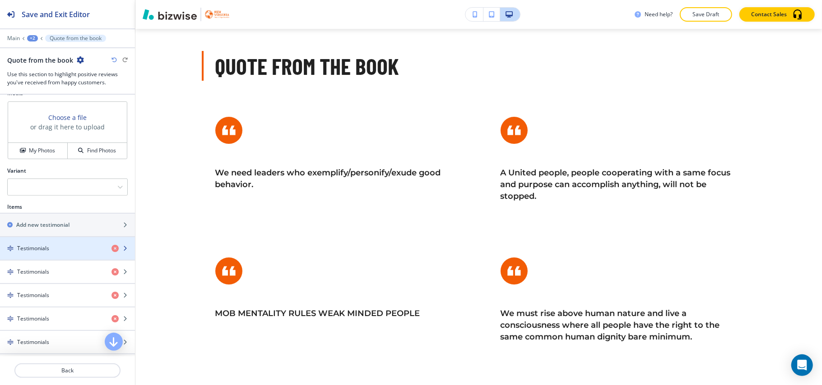
scroll to position [361, 0]
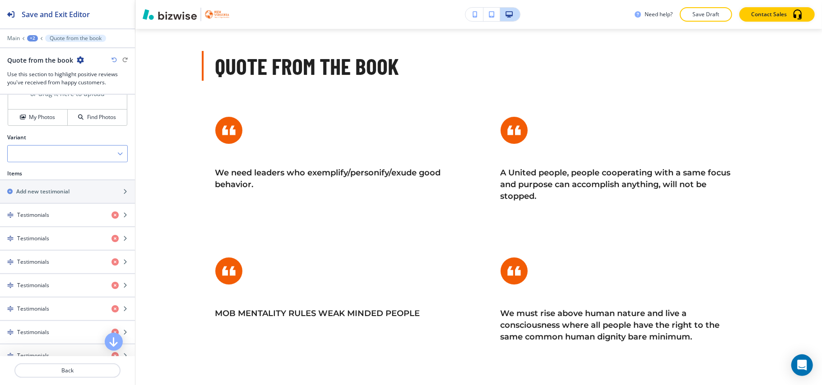
click at [46, 159] on div at bounding box center [68, 154] width 120 height 16
click at [42, 189] on h4 "Slider" at bounding box center [67, 185] width 111 height 8
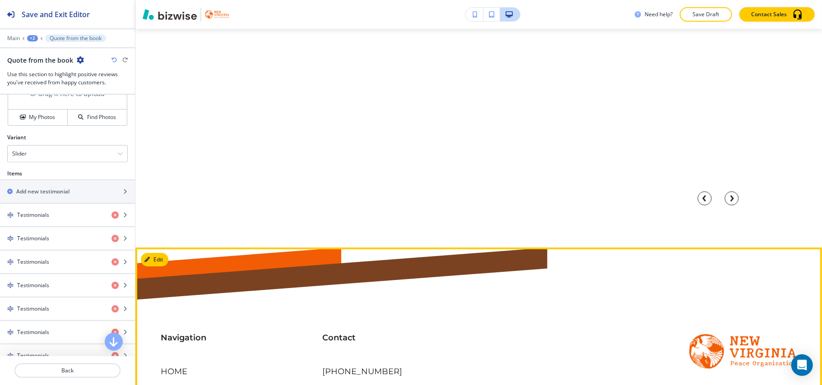
scroll to position [2418, 0]
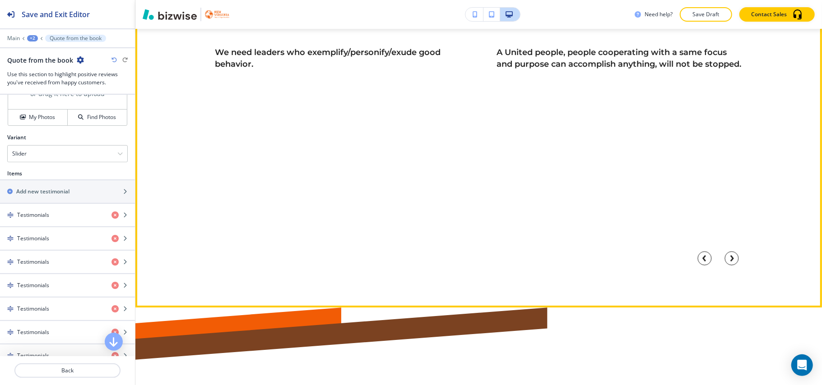
click at [734, 269] on button "Next Slide" at bounding box center [732, 259] width 22 height 22
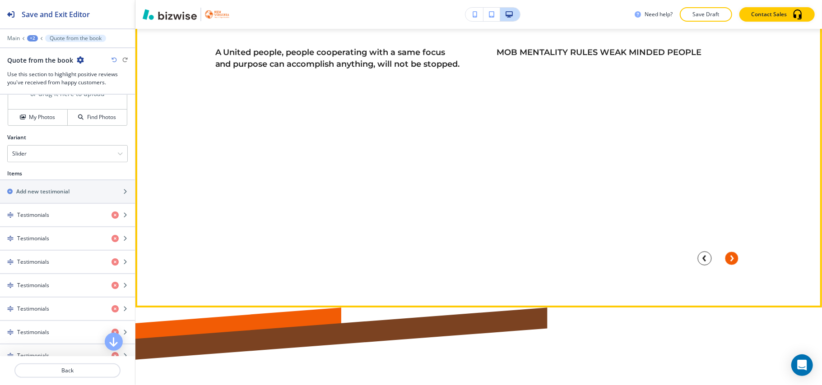
click at [725, 265] on circle "Next Slide" at bounding box center [732, 259] width 14 height 14
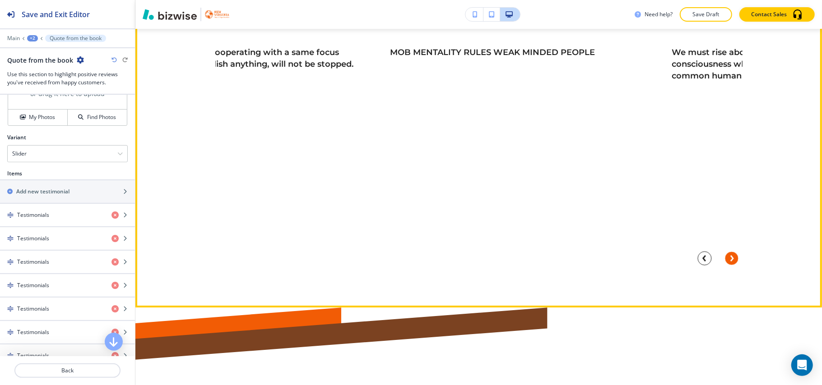
scroll to position [2358, 0]
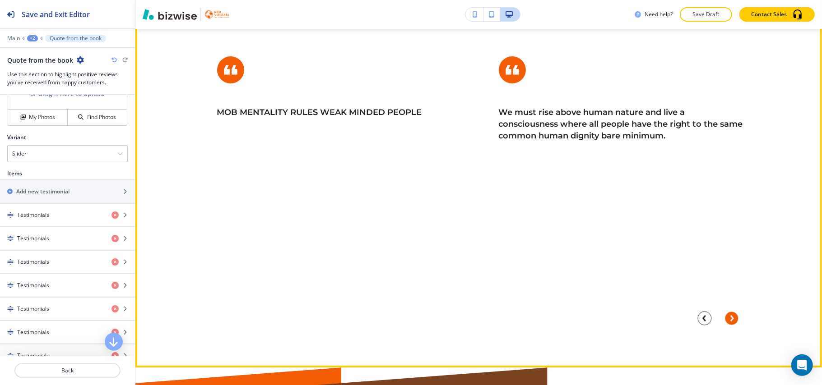
click at [721, 330] on button "Next Slide" at bounding box center [732, 319] width 22 height 22
click at [725, 325] on circle "Next Slide" at bounding box center [732, 319] width 14 height 14
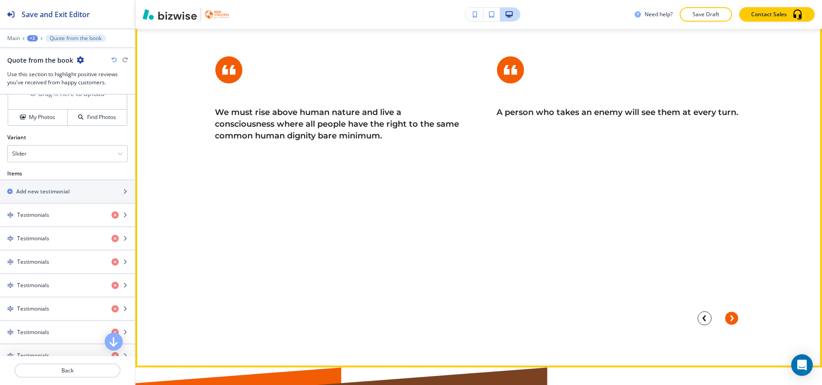
click at [725, 325] on circle "Next Slide" at bounding box center [732, 319] width 14 height 14
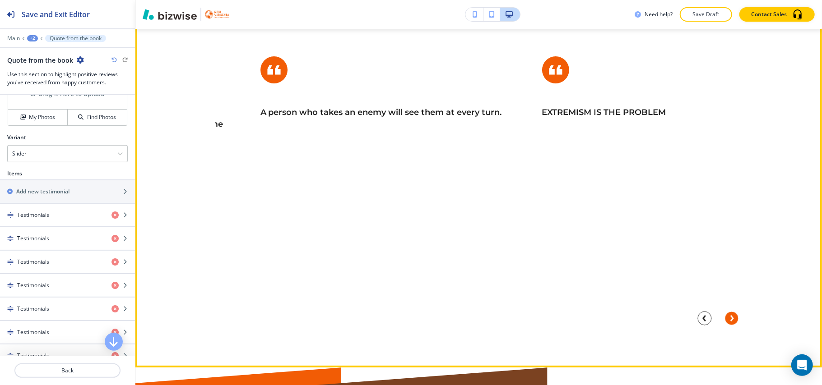
click at [725, 325] on circle "Next Slide" at bounding box center [732, 319] width 14 height 14
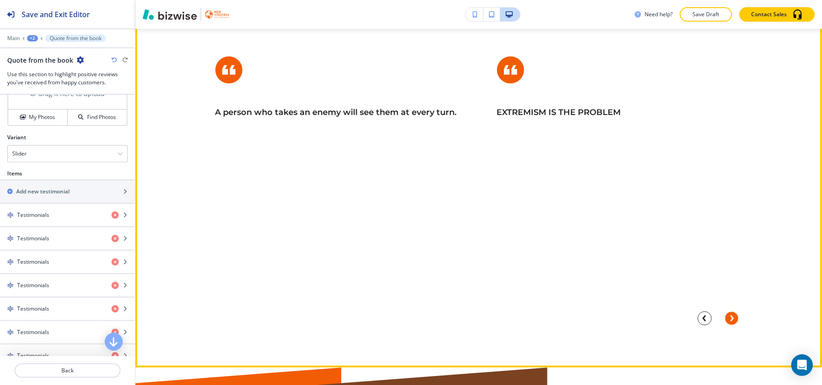
click at [725, 325] on circle "Next Slide" at bounding box center [732, 319] width 14 height 14
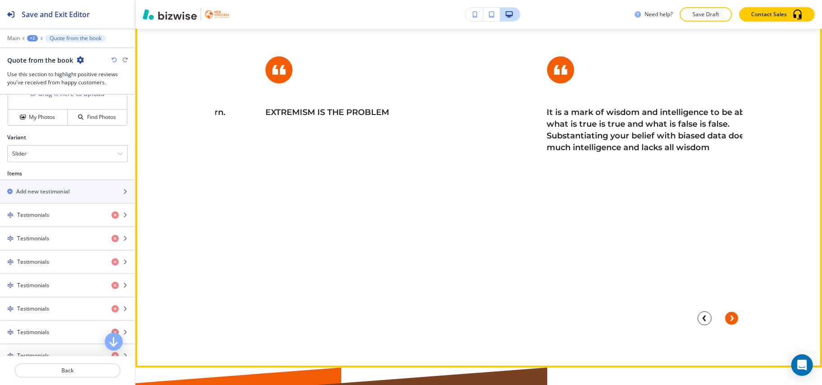
click at [725, 325] on circle "Next Slide" at bounding box center [732, 319] width 14 height 14
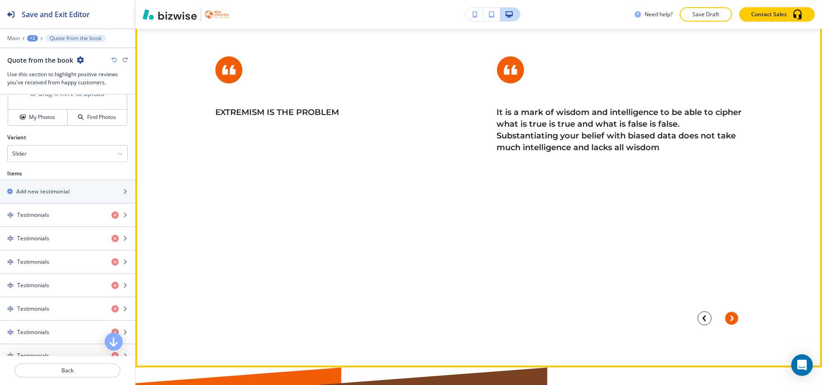
click at [725, 325] on circle "Next Slide" at bounding box center [732, 319] width 14 height 14
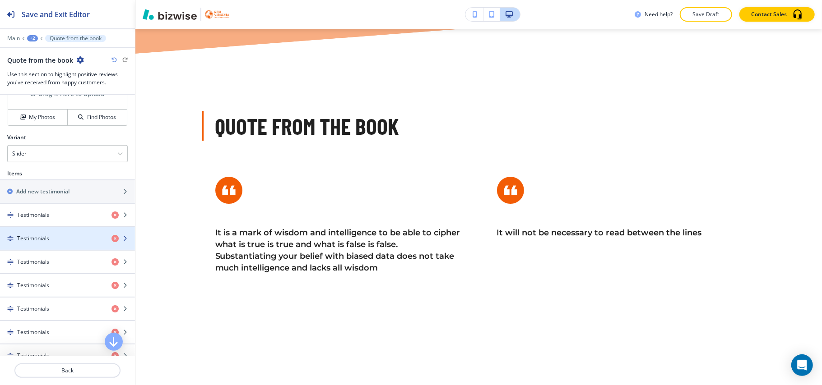
scroll to position [241, 0]
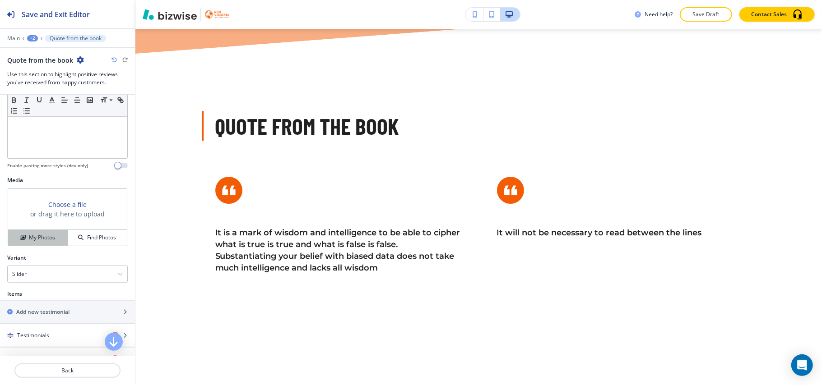
click at [42, 237] on h4 "My Photos" at bounding box center [42, 238] width 26 height 8
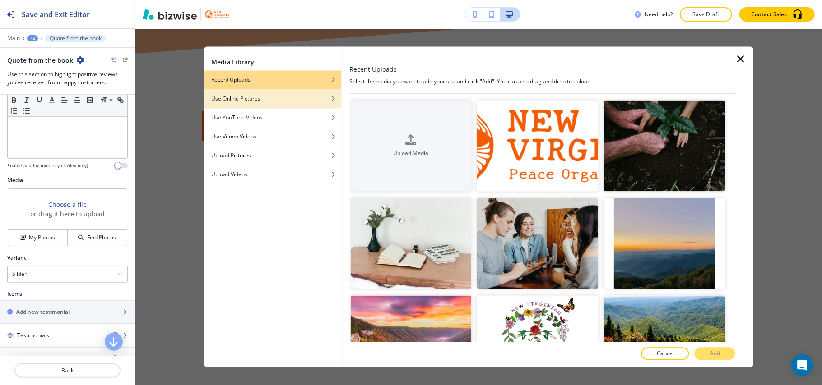
click at [288, 98] on div "Use Online Pictures" at bounding box center [272, 99] width 137 height 8
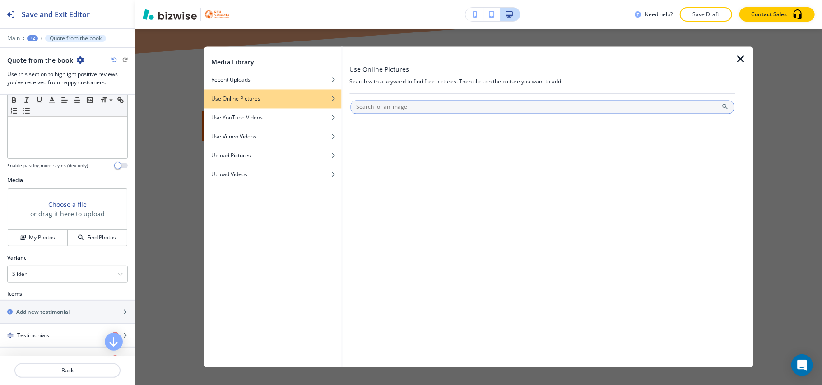
click at [371, 101] on input "text" at bounding box center [542, 108] width 384 height 14
click at [375, 109] on input "text" at bounding box center [542, 108] width 384 height 14
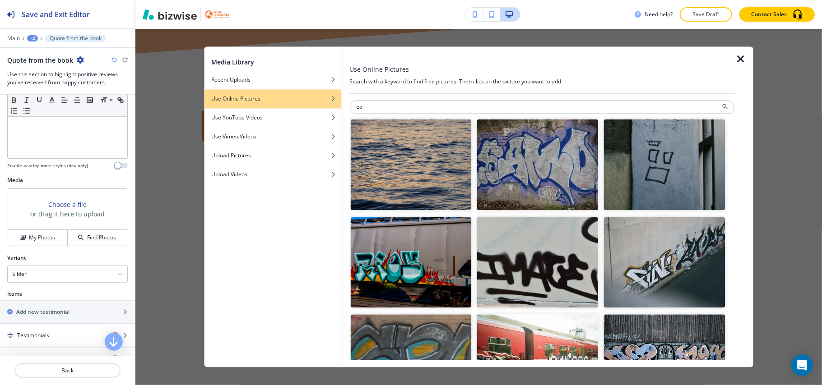
type input "e"
type input "peace"
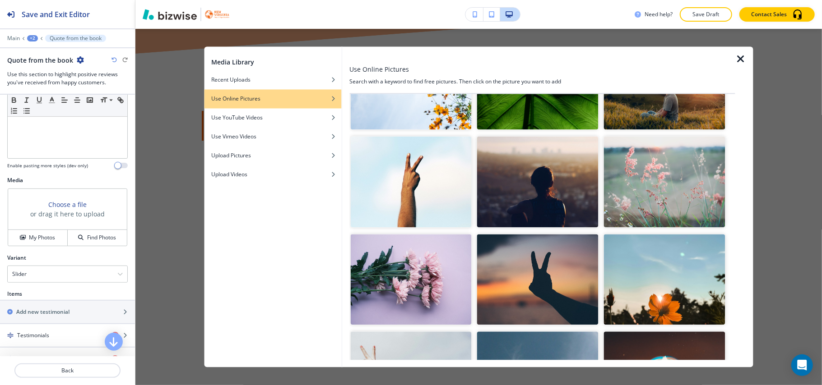
scroll to position [481, 0]
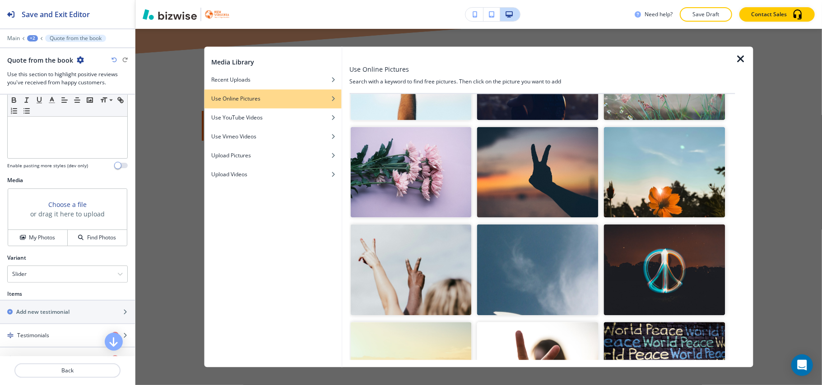
click at [398, 231] on img "button" at bounding box center [410, 270] width 121 height 91
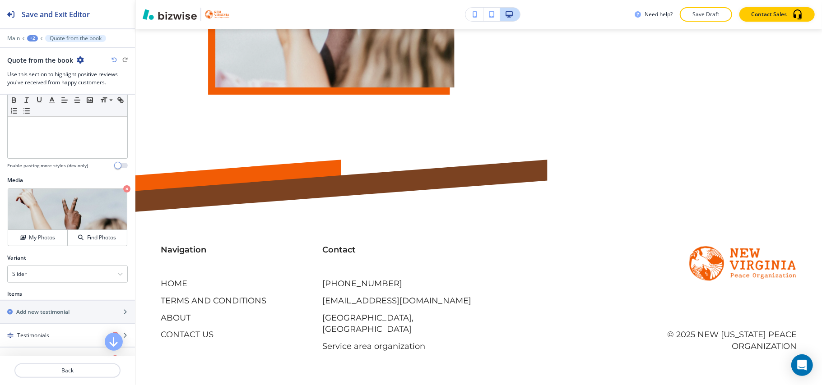
scroll to position [1752, 0]
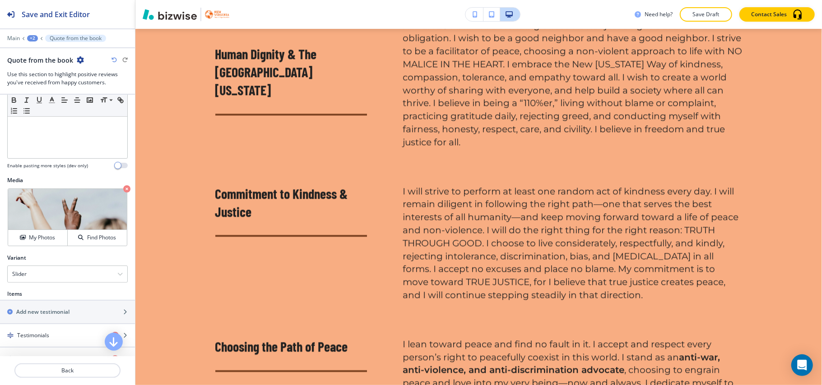
click at [32, 37] on div "+2" at bounding box center [32, 38] width 11 height 6
click at [37, 69] on p "HOME" at bounding box center [56, 69] width 46 height 8
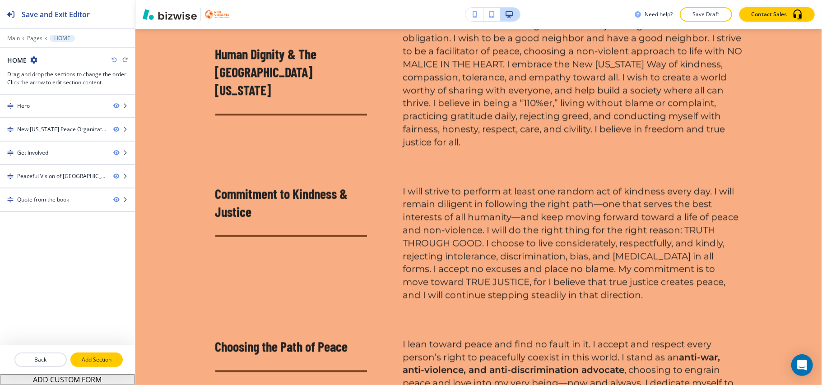
click at [103, 367] on button "Add Section" at bounding box center [96, 360] width 52 height 14
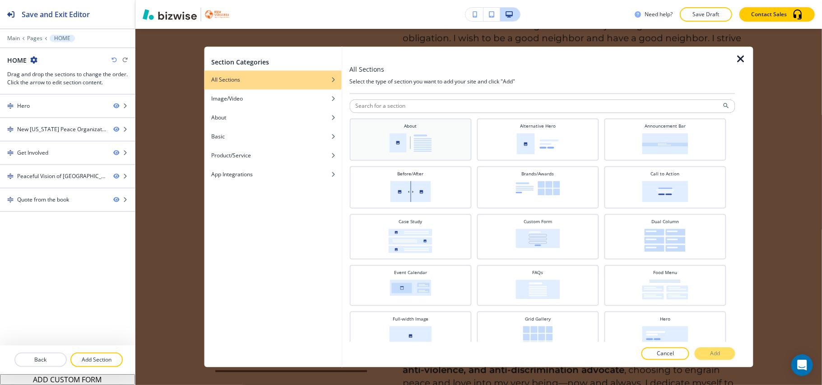
click at [418, 147] on img at bounding box center [410, 143] width 42 height 19
click at [717, 354] on p "Add" at bounding box center [715, 354] width 10 height 8
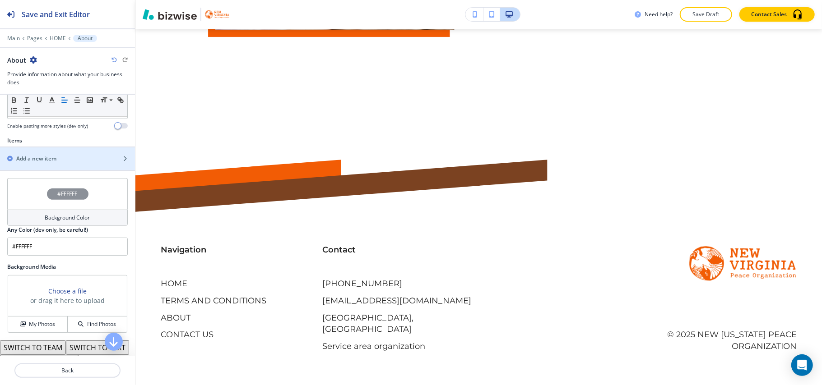
scroll to position [329, 0]
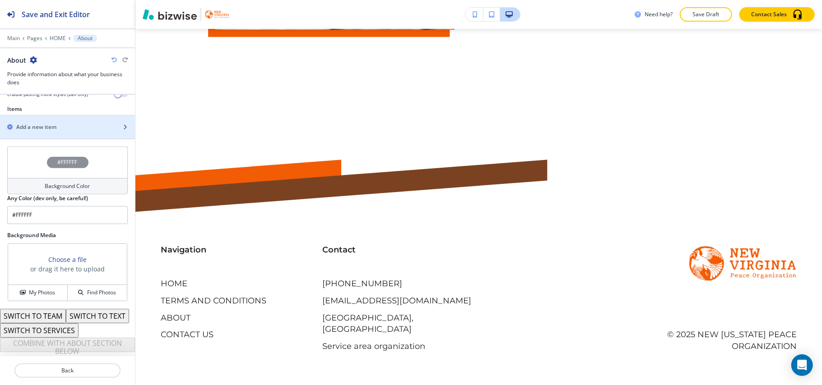
click at [48, 116] on div "button" at bounding box center [67, 119] width 135 height 7
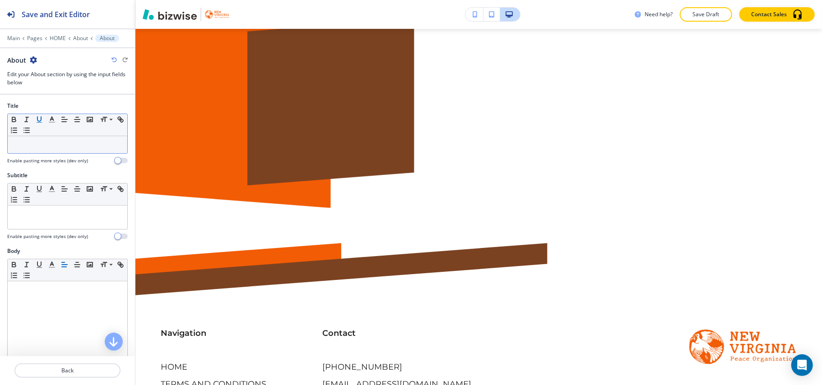
scroll to position [2769, 0]
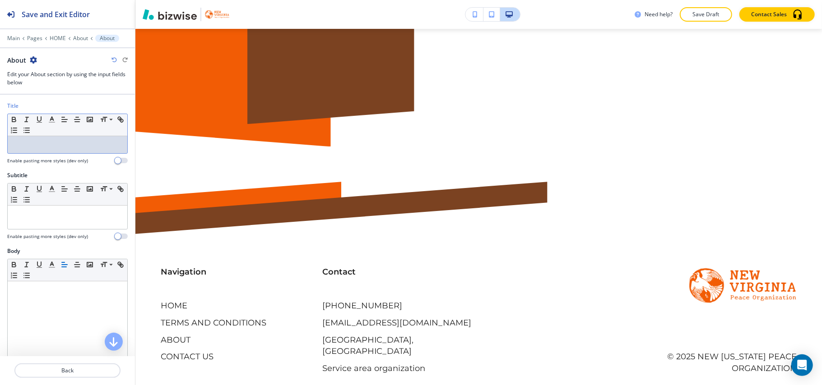
drag, startPoint x: 31, startPoint y: 136, endPoint x: 15, endPoint y: 144, distance: 17.8
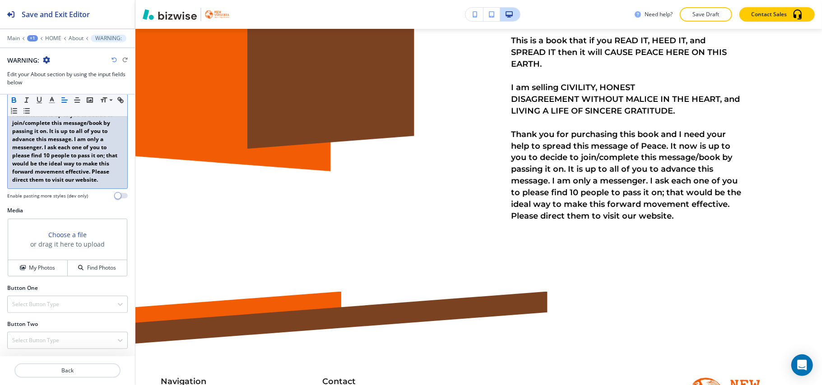
scroll to position [357, 0]
click at [39, 266] on h4 "My Photos" at bounding box center [42, 268] width 26 height 8
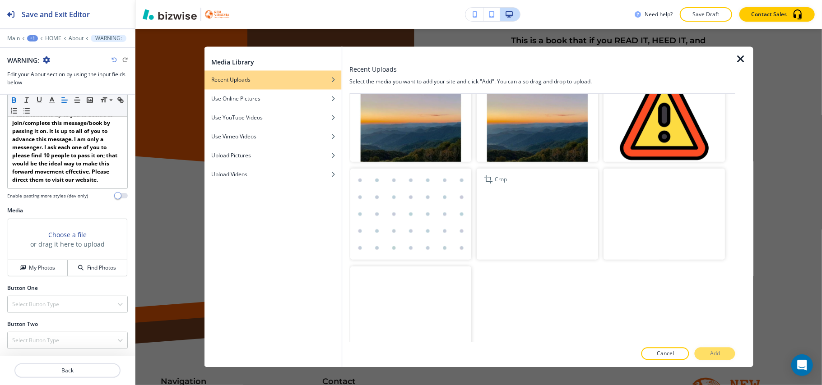
scroll to position [522, 0]
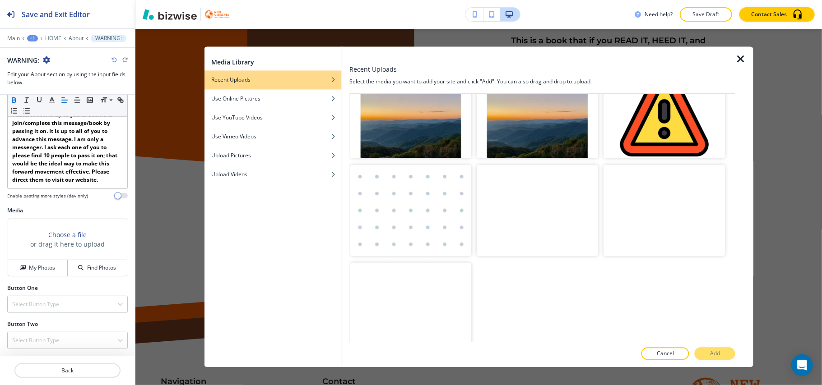
click at [647, 120] on img "button" at bounding box center [664, 112] width 121 height 91
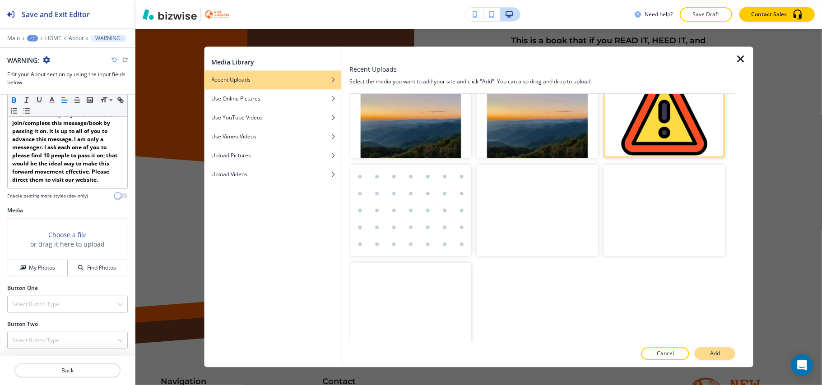
click at [714, 351] on p "Add" at bounding box center [715, 354] width 10 height 8
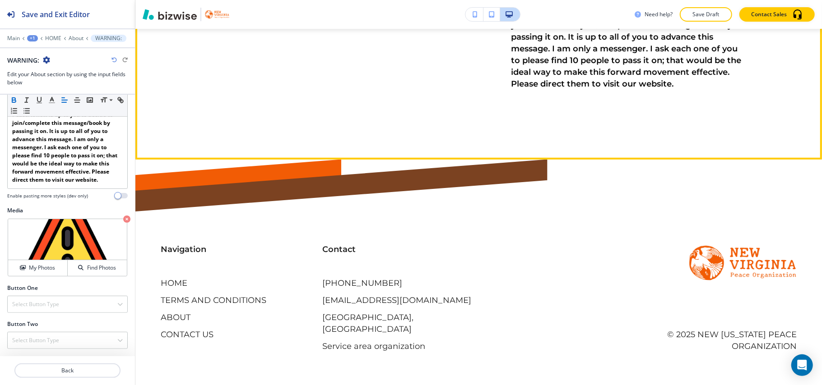
scroll to position [2805, 0]
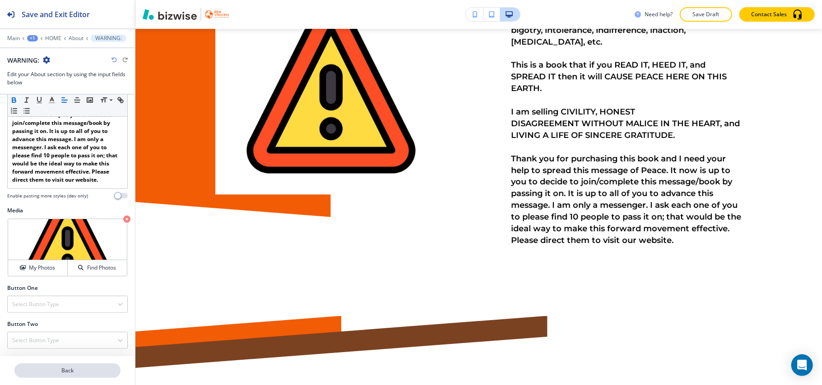
click at [83, 372] on p "Back" at bounding box center [67, 371] width 104 height 8
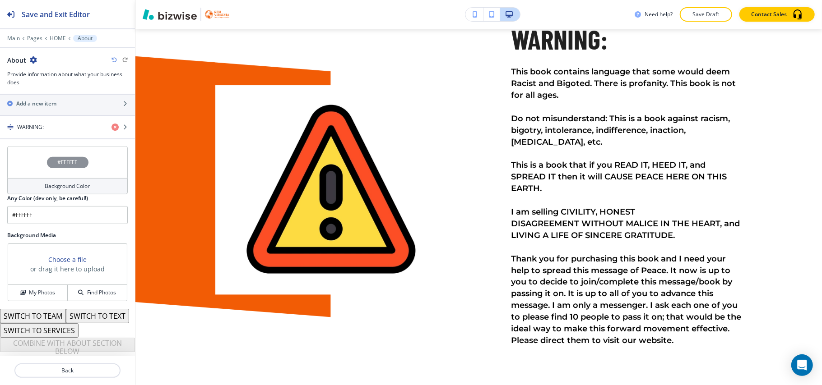
scroll to position [233, 0]
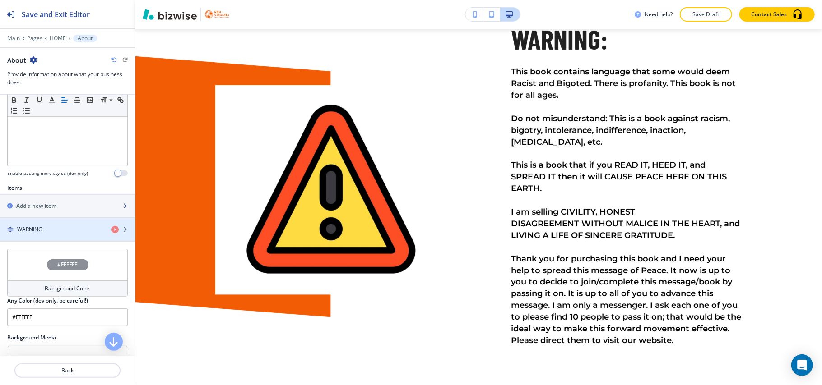
click at [43, 210] on h2 "Add a new item" at bounding box center [36, 206] width 40 height 8
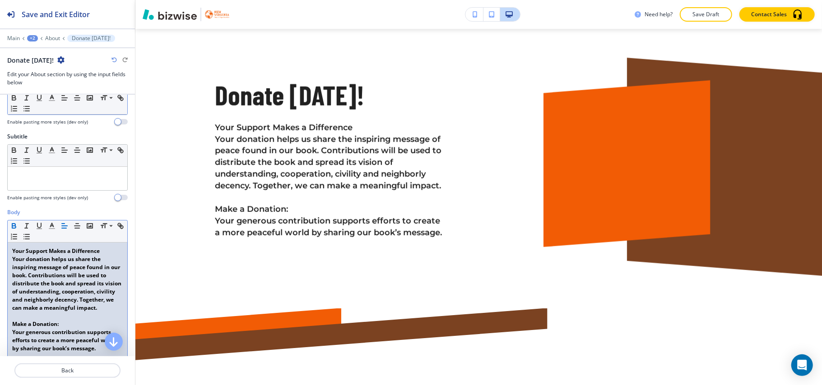
scroll to position [60, 0]
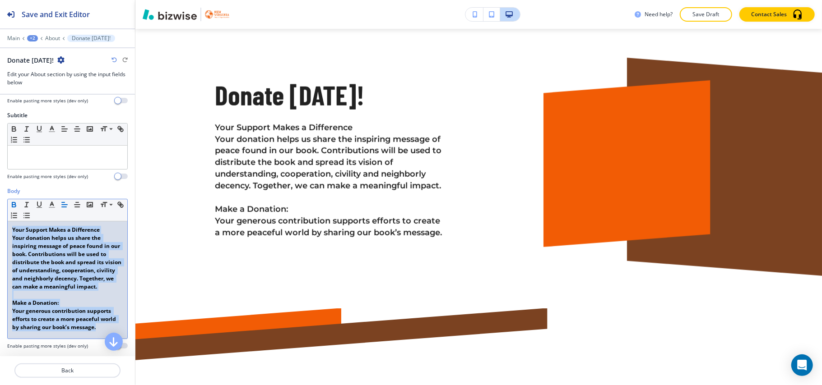
click at [14, 206] on icon "button" at bounding box center [14, 205] width 8 height 8
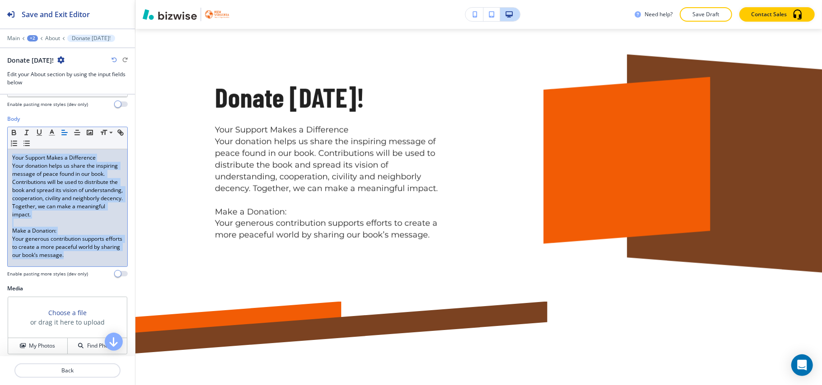
scroll to position [218, 0]
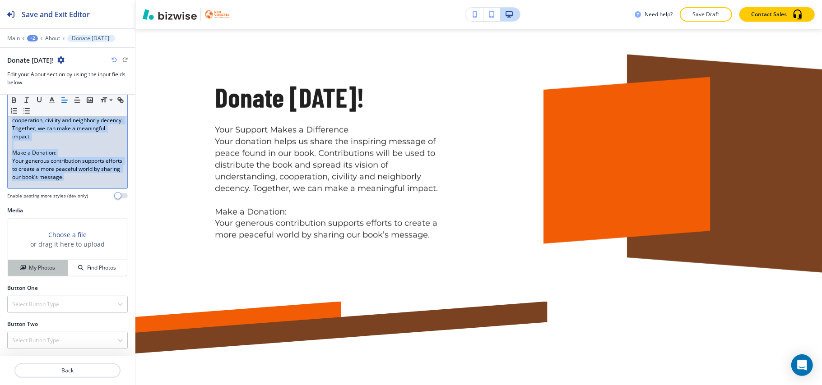
click at [33, 260] on button "My Photos" at bounding box center [38, 268] width 60 height 16
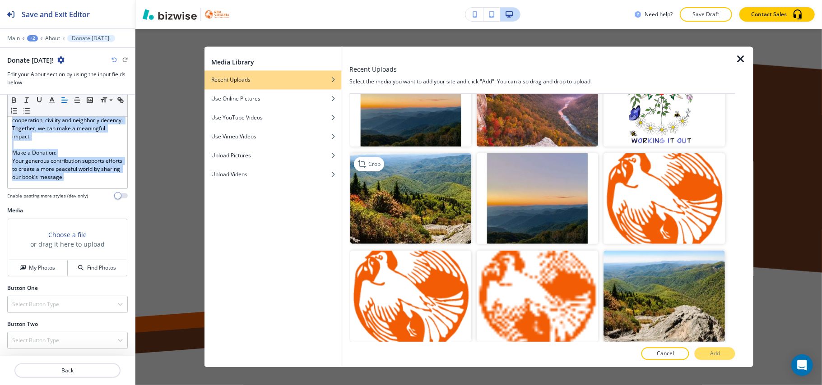
click at [448, 209] on img "button" at bounding box center [410, 198] width 121 height 91
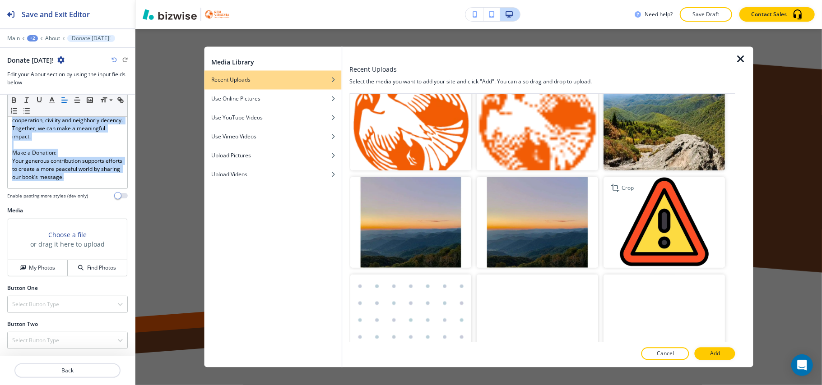
scroll to position [421, 0]
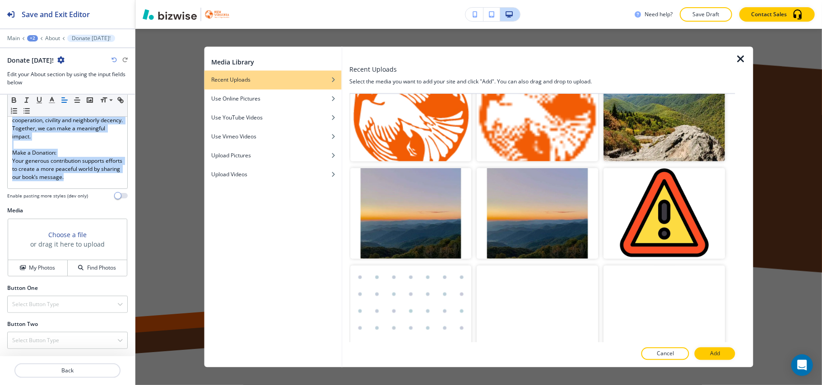
click at [646, 119] on img "button" at bounding box center [664, 115] width 121 height 91
click at [727, 354] on button "Add" at bounding box center [715, 354] width 41 height 13
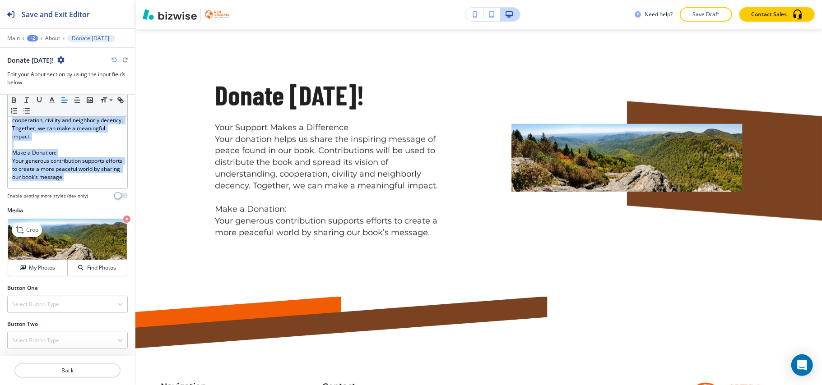
click at [123, 216] on icon "button" at bounding box center [126, 219] width 7 height 7
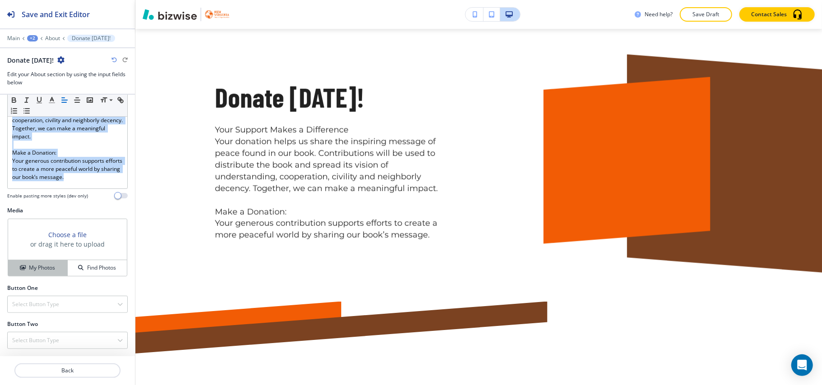
click at [41, 264] on h4 "My Photos" at bounding box center [42, 268] width 26 height 8
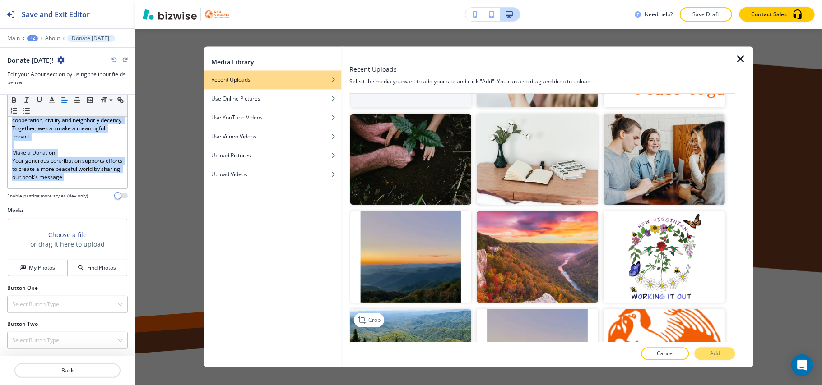
scroll to position [181, 0]
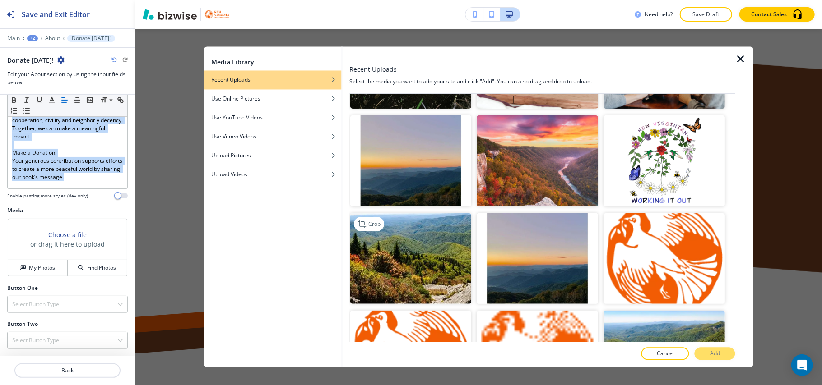
click at [419, 233] on img "button" at bounding box center [410, 258] width 121 height 91
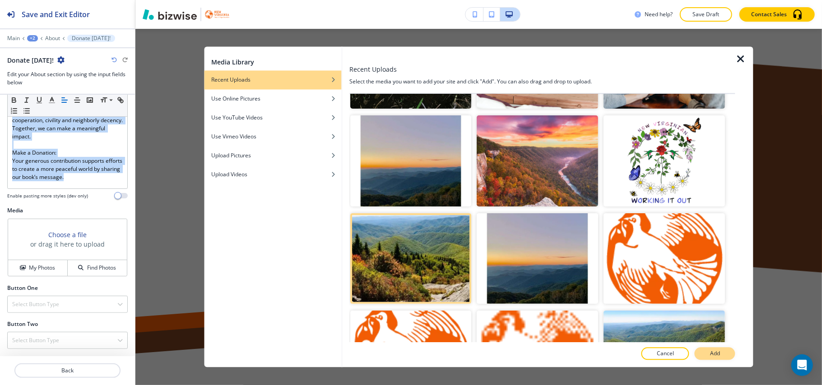
click at [714, 353] on p "Add" at bounding box center [715, 354] width 10 height 8
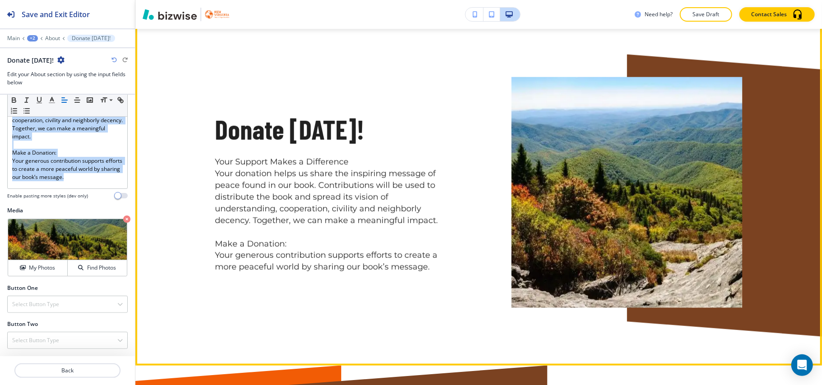
scroll to position [3268, 0]
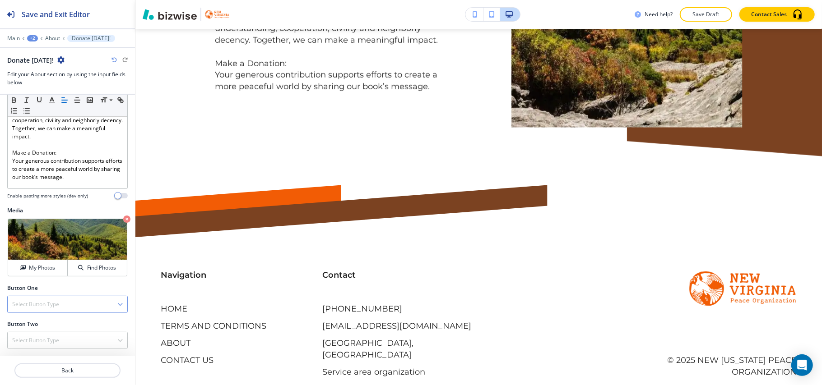
click at [56, 303] on h4 "Select Button Type" at bounding box center [35, 305] width 47 height 8
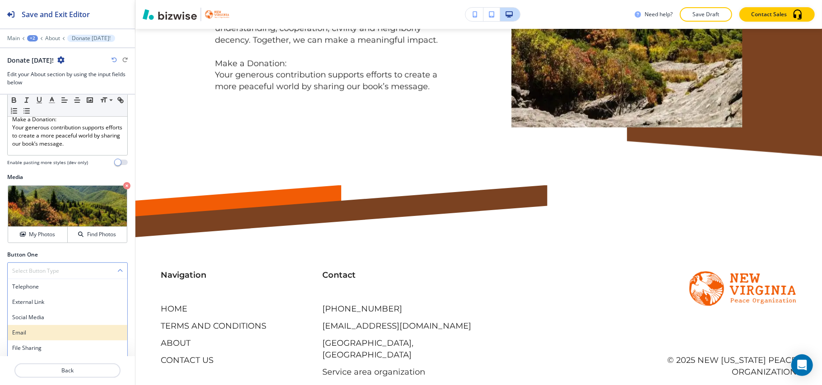
scroll to position [267, 0]
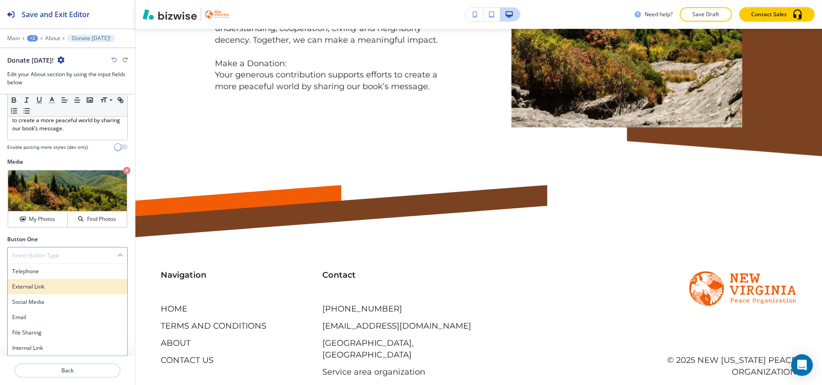
click at [56, 288] on h4 "External Link" at bounding box center [67, 287] width 111 height 8
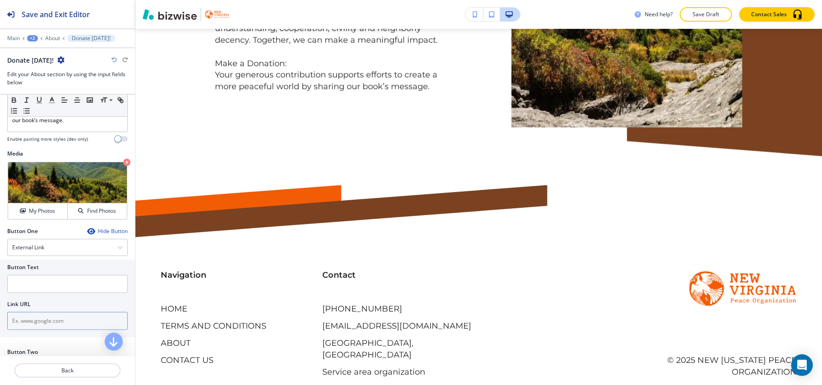
click at [49, 325] on input "text" at bounding box center [67, 321] width 121 height 18
paste input "https://www.paypal.com/cgi-bin/webscr"
type input "https://www.paypal.com/cgi-bin/webscr"
click at [45, 293] on input "text" at bounding box center [67, 284] width 121 height 18
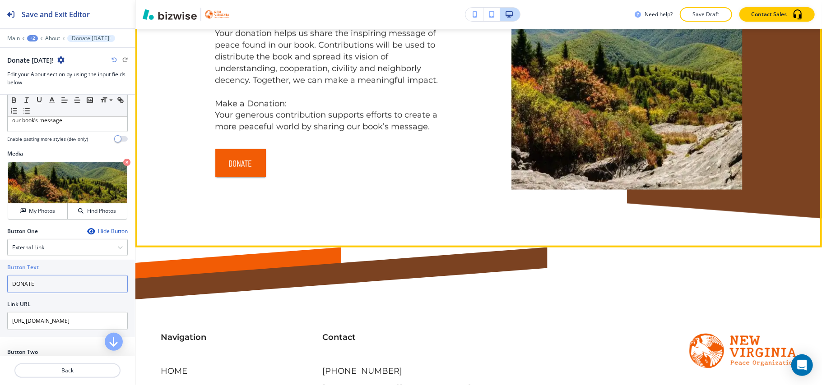
scroll to position [3147, 0]
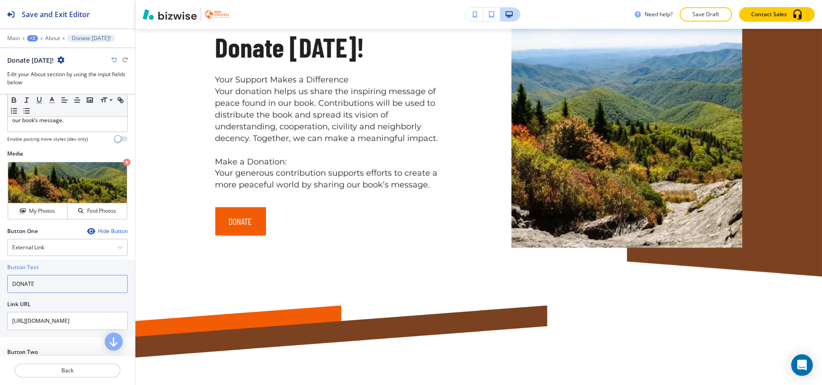
type input "DONATE"
click at [50, 37] on p "About" at bounding box center [52, 38] width 15 height 6
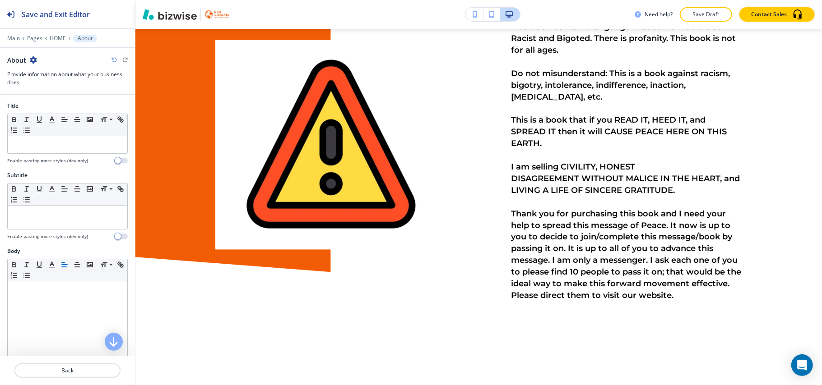
scroll to position [2705, 0]
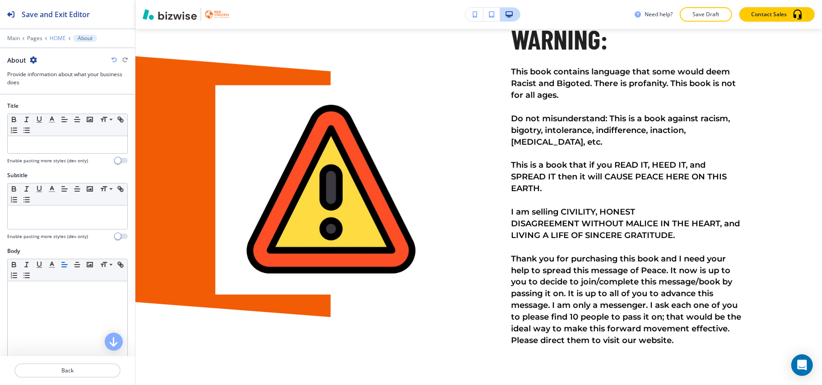
click at [59, 37] on p "HOME" at bounding box center [58, 38] width 16 height 6
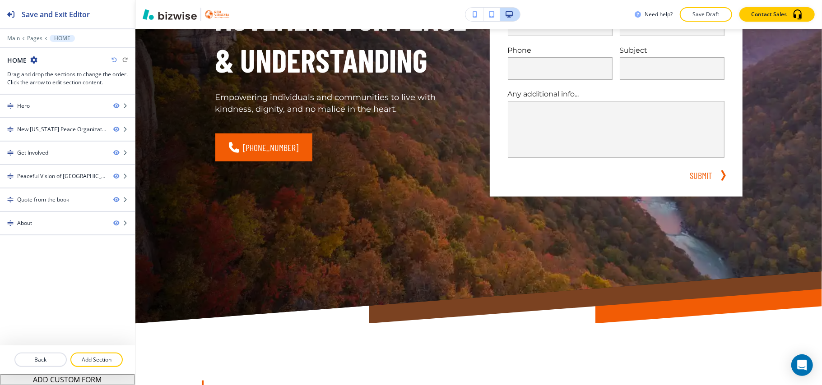
scroll to position [0, 0]
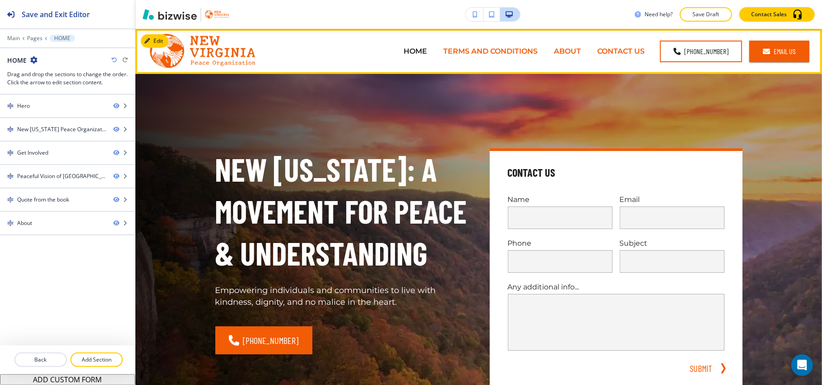
click at [493, 47] on p "TERMS AND CONDITIONS" at bounding box center [490, 51] width 94 height 10
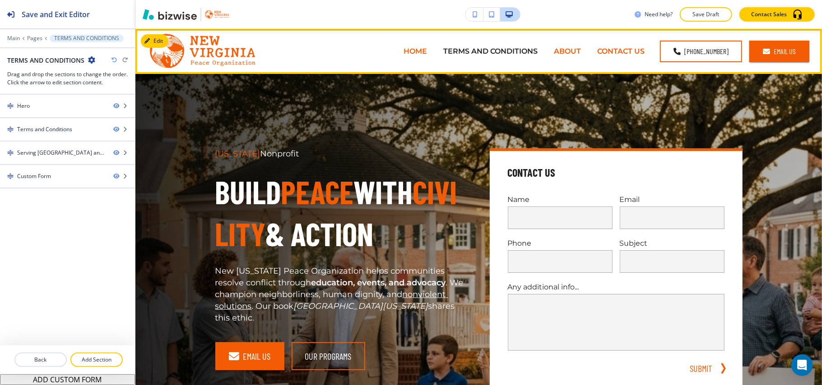
click at [571, 49] on p "ABOUT" at bounding box center [567, 51] width 27 height 10
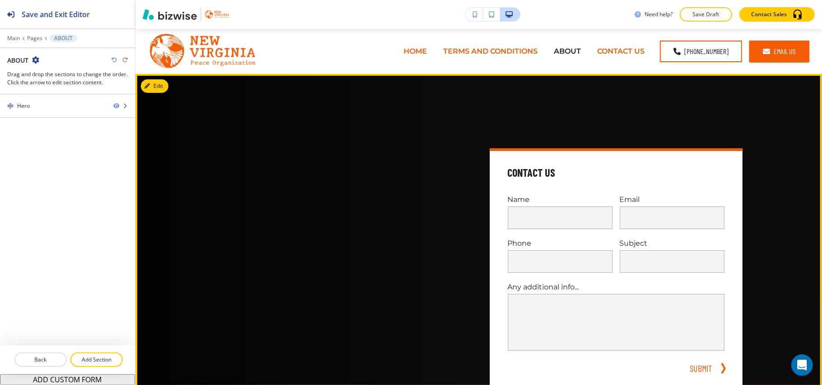
drag, startPoint x: 448, startPoint y: 250, endPoint x: 472, endPoint y: 251, distance: 24.0
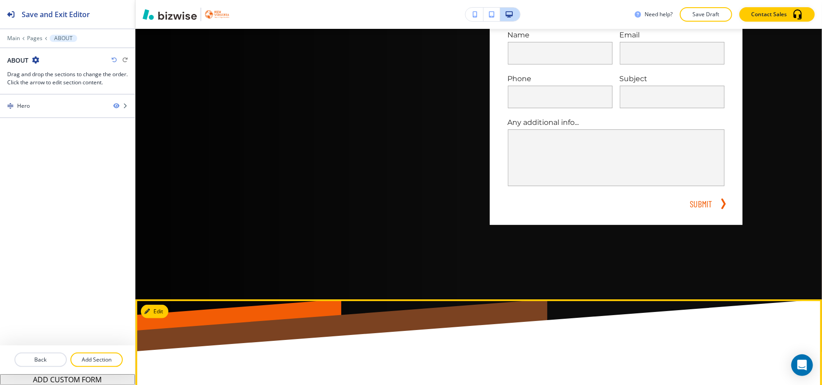
scroll to position [51, 0]
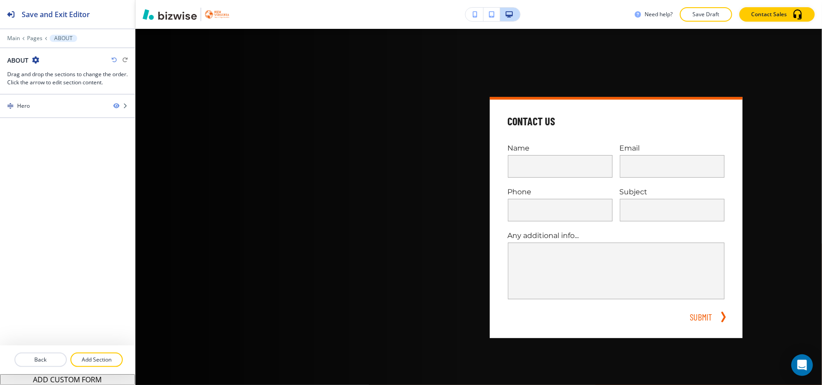
drag, startPoint x: 35, startPoint y: 57, endPoint x: 40, endPoint y: 64, distance: 8.4
click at [35, 57] on icon "button" at bounding box center [35, 59] width 7 height 7
click at [59, 75] on p "Edit Page Settings" at bounding box center [61, 76] width 46 height 8
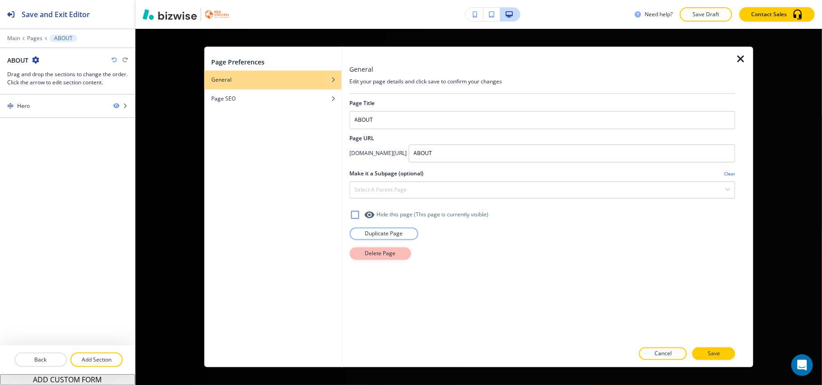
click at [396, 255] on button "Delete Page" at bounding box center [379, 254] width 61 height 13
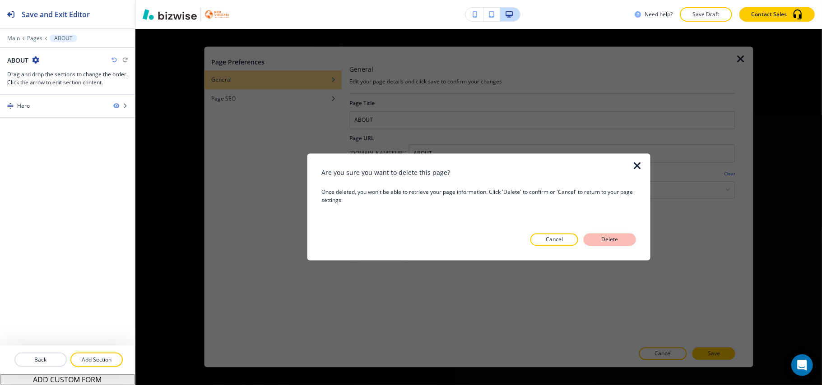
click at [611, 237] on p "Delete" at bounding box center [610, 240] width 22 height 8
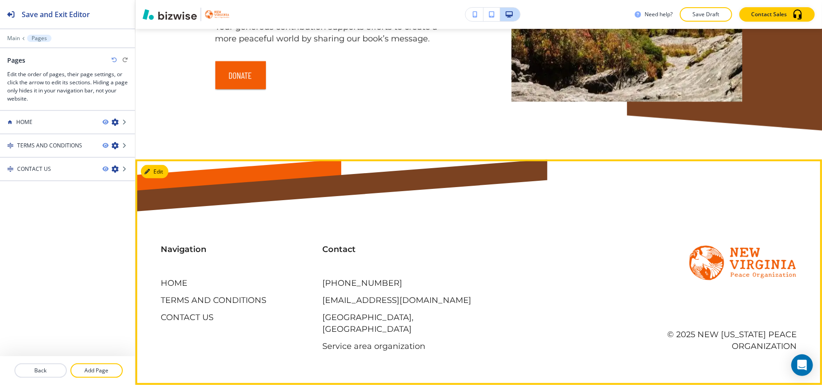
scroll to position [3316, 0]
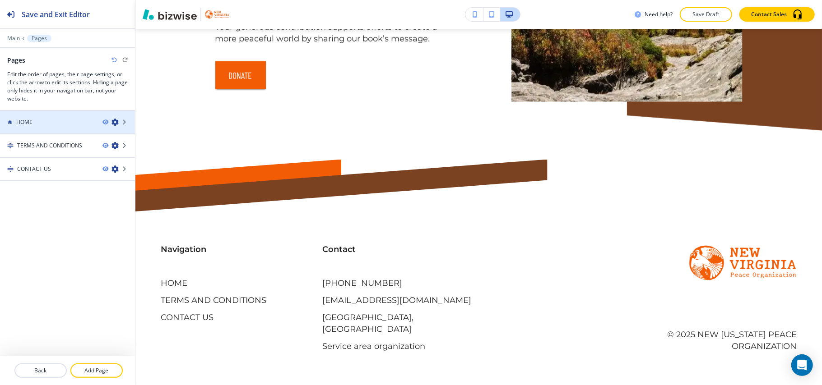
click at [56, 123] on div "HOME" at bounding box center [47, 122] width 95 height 8
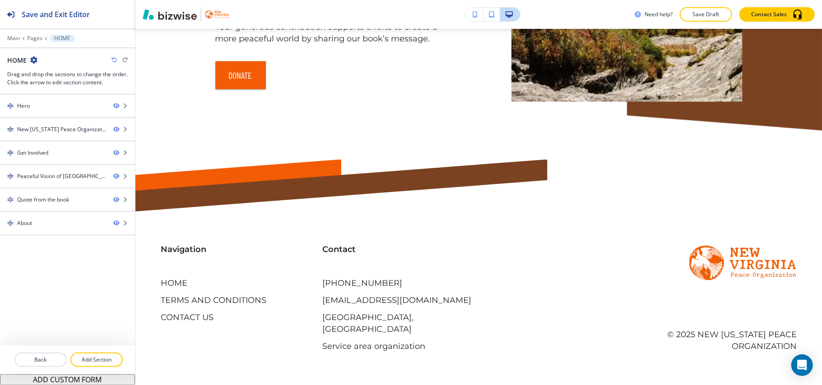
scroll to position [0, 0]
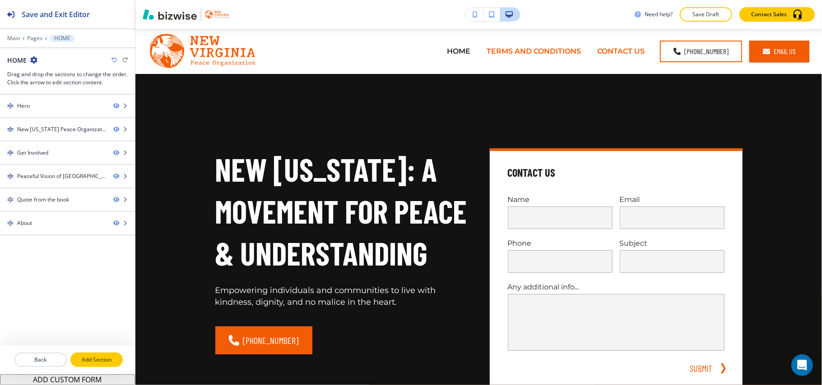
click at [99, 359] on p "Add Section" at bounding box center [96, 360] width 51 height 8
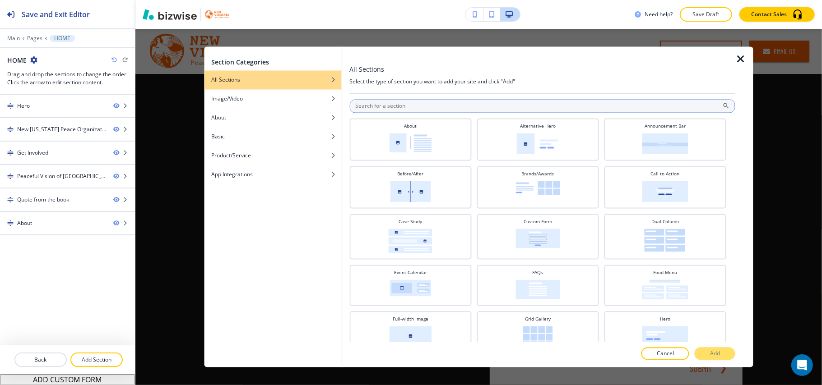
click at [410, 102] on input "text" at bounding box center [542, 107] width 386 height 14
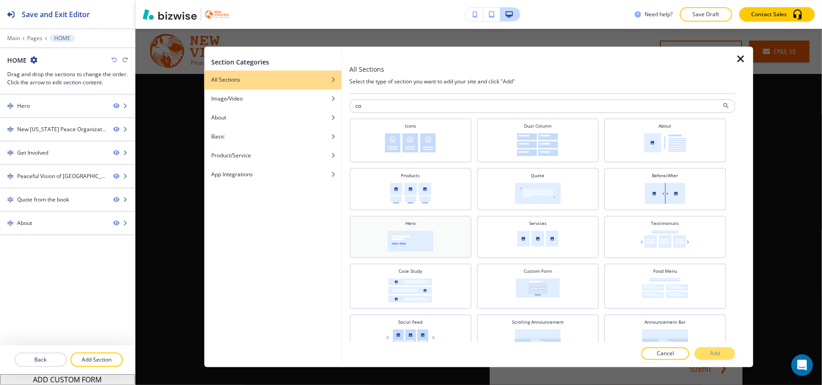
type input "c"
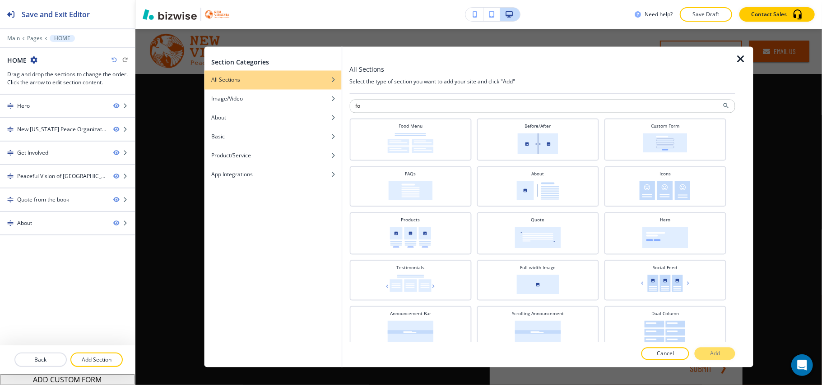
type input "fo"
click at [740, 59] on icon "button" at bounding box center [740, 59] width 11 height 11
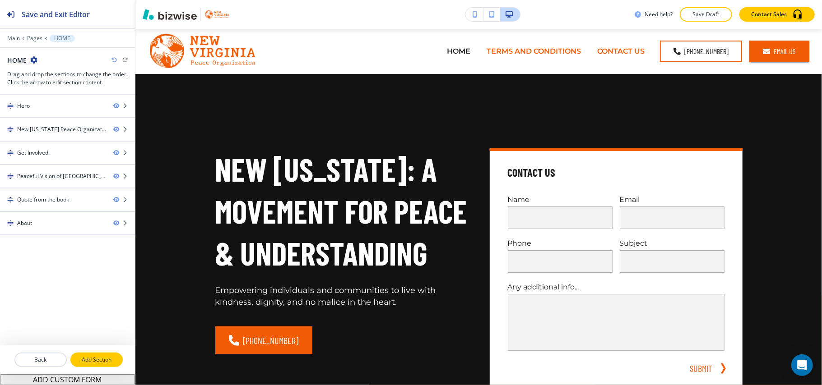
click at [96, 360] on p "Add Section" at bounding box center [96, 360] width 51 height 8
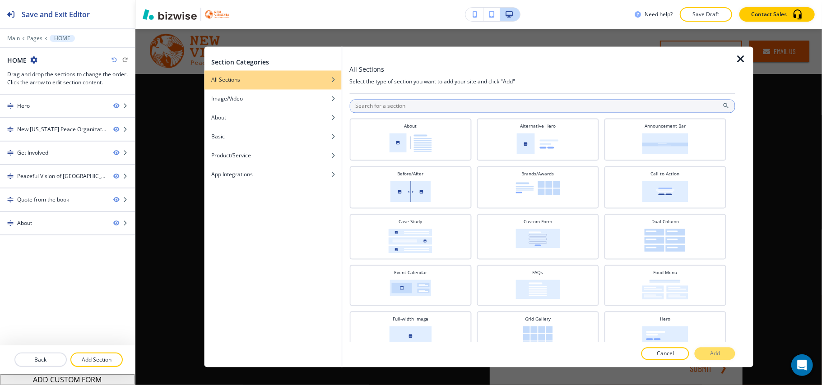
click at [481, 103] on input "text" at bounding box center [542, 107] width 386 height 14
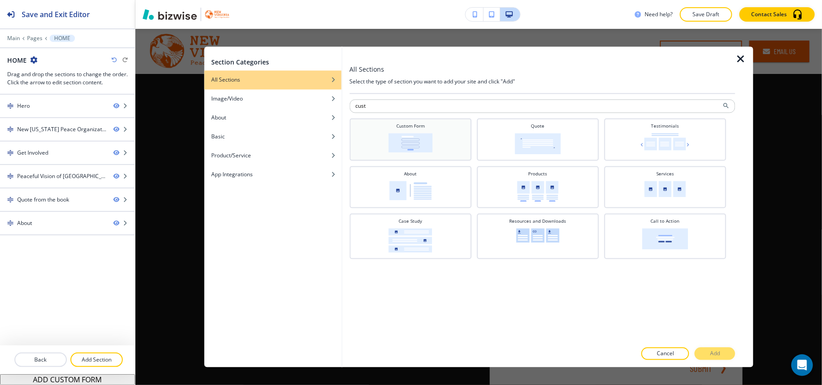
type input "cust"
click at [405, 145] on img at bounding box center [410, 143] width 44 height 19
click at [718, 351] on p "Add" at bounding box center [715, 354] width 10 height 8
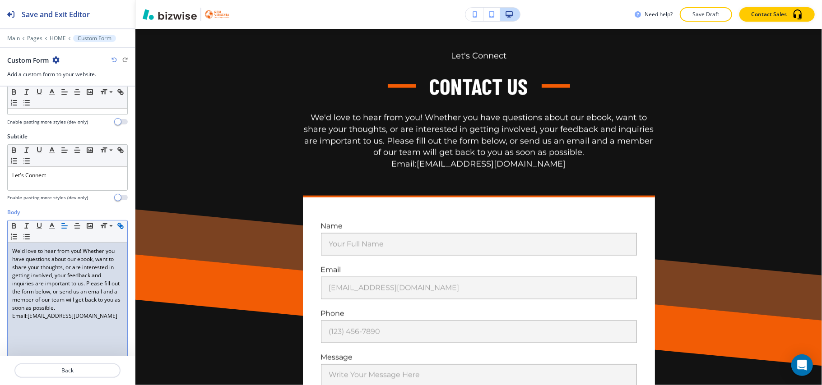
scroll to position [120, 0]
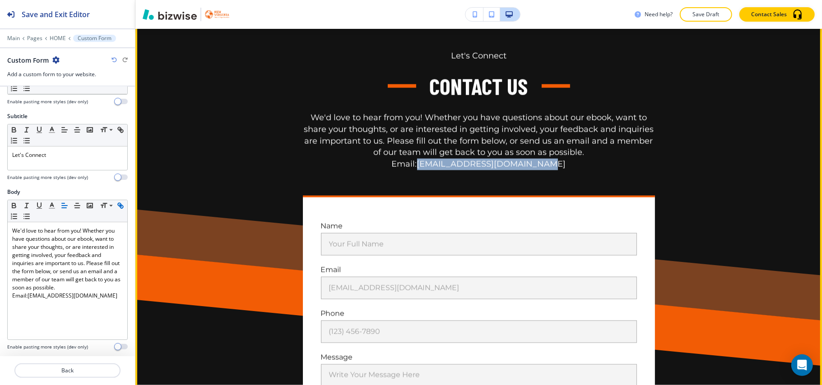
drag, startPoint x: 552, startPoint y: 202, endPoint x: 428, endPoint y: 201, distance: 123.7
click at [428, 171] on p "Email: Reace@NewVirginiapeace.org" at bounding box center [479, 165] width 352 height 12
copy link "Reace@NewVirginiapeace.org"
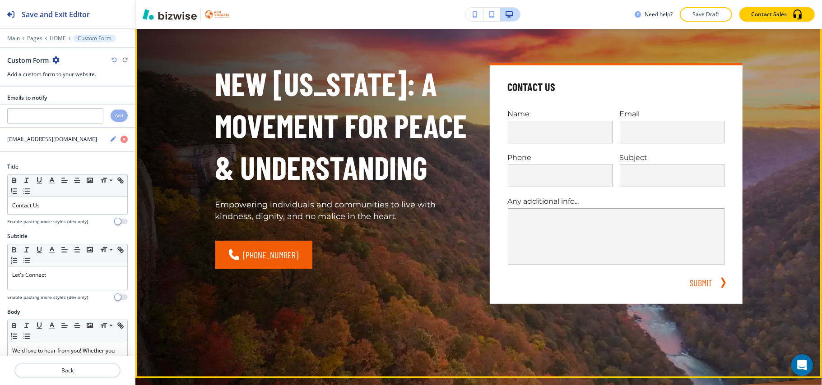
scroll to position [0, 0]
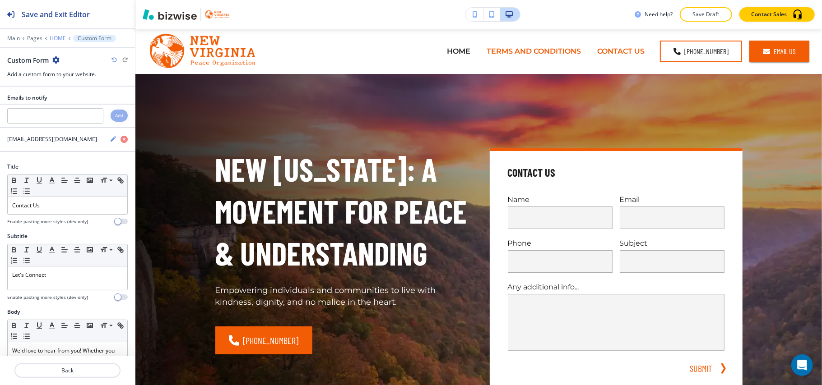
click at [52, 37] on p "HOME" at bounding box center [58, 38] width 16 height 6
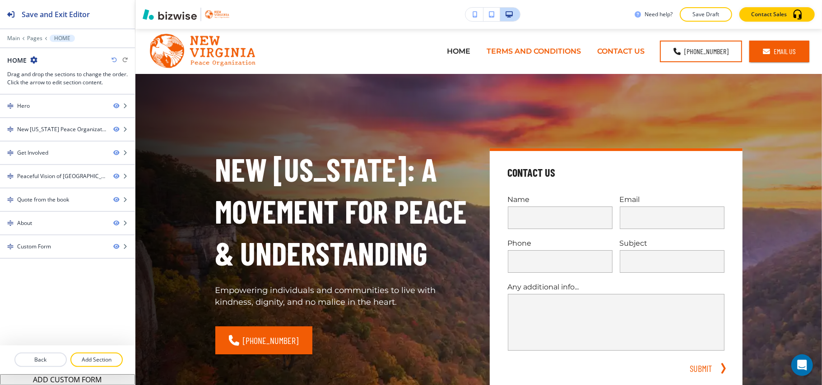
click at [35, 34] on div at bounding box center [67, 31] width 135 height 5
click at [32, 40] on p "Pages" at bounding box center [34, 38] width 15 height 6
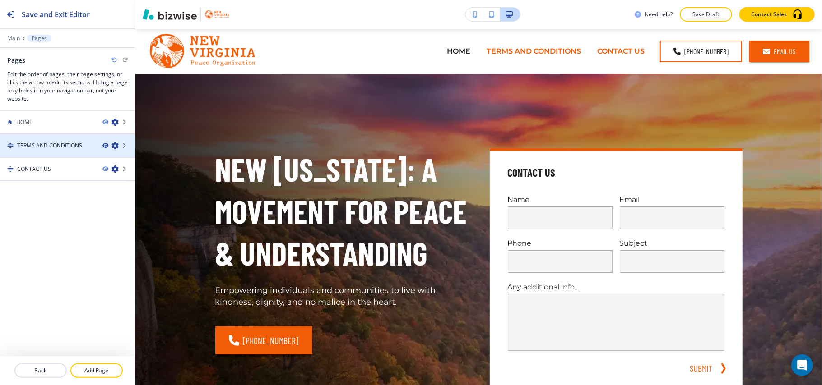
click at [106, 145] on icon "button" at bounding box center [104, 145] width 5 height 5
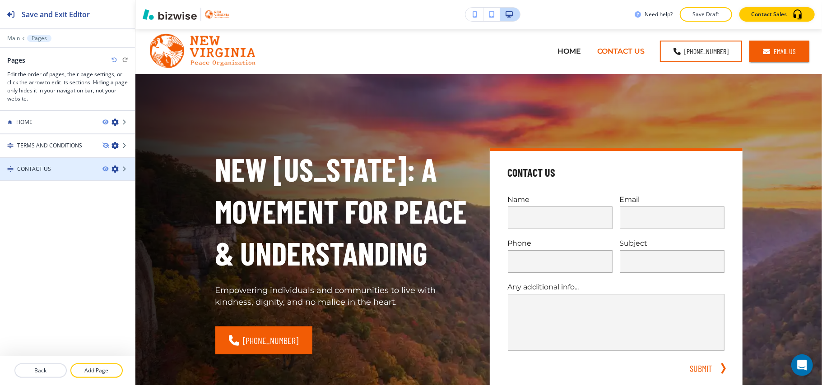
click at [55, 172] on div "CONTACT US" at bounding box center [47, 169] width 95 height 8
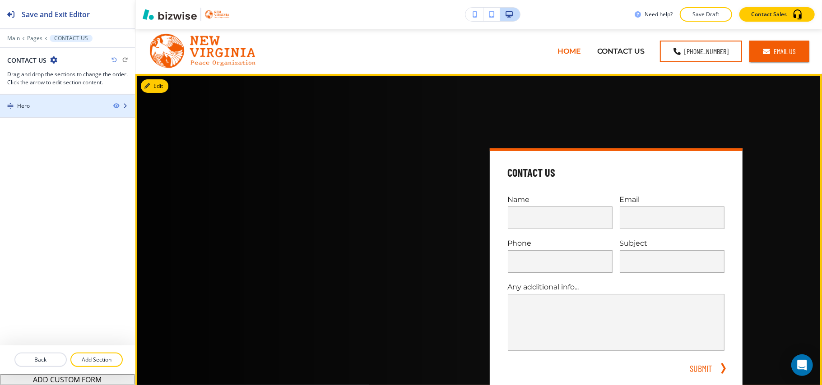
click at [82, 107] on div "Hero" at bounding box center [53, 106] width 106 height 8
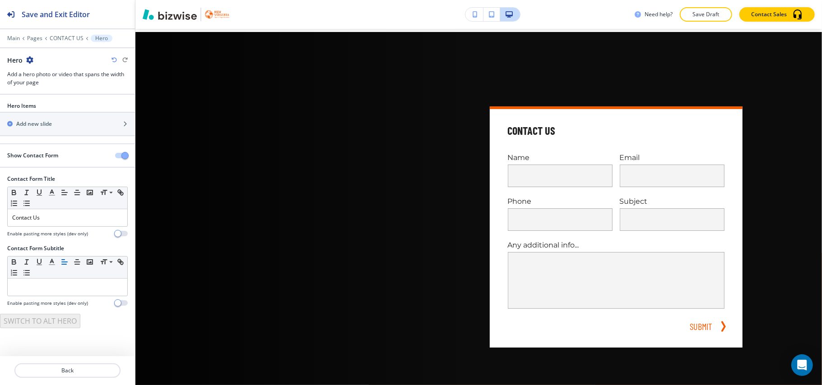
scroll to position [45, 0]
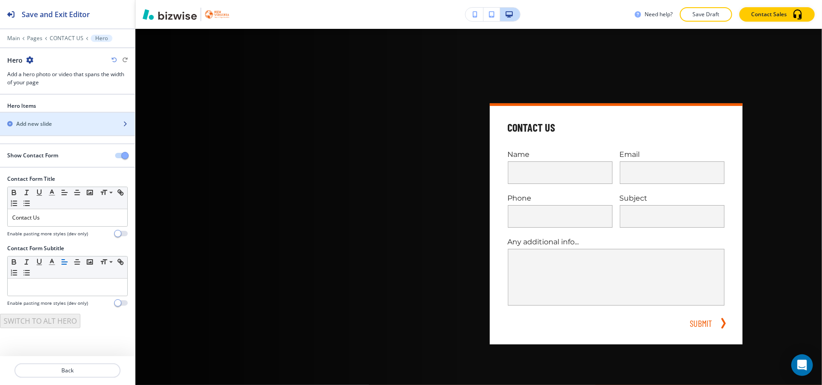
click at [56, 127] on div "Add new slide" at bounding box center [57, 124] width 115 height 8
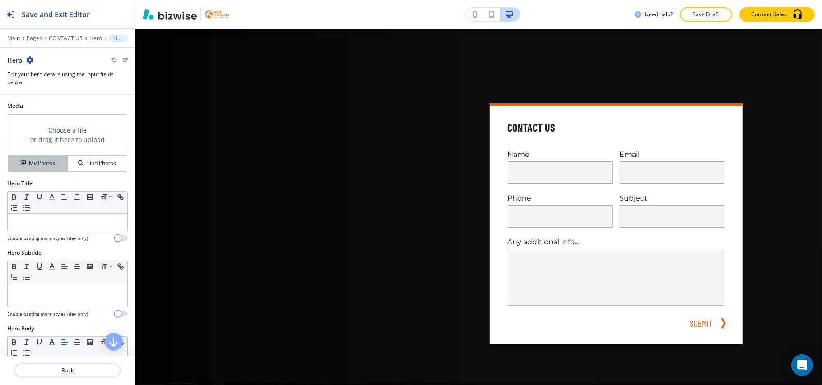
click at [35, 164] on h4 "My Photos" at bounding box center [42, 163] width 26 height 8
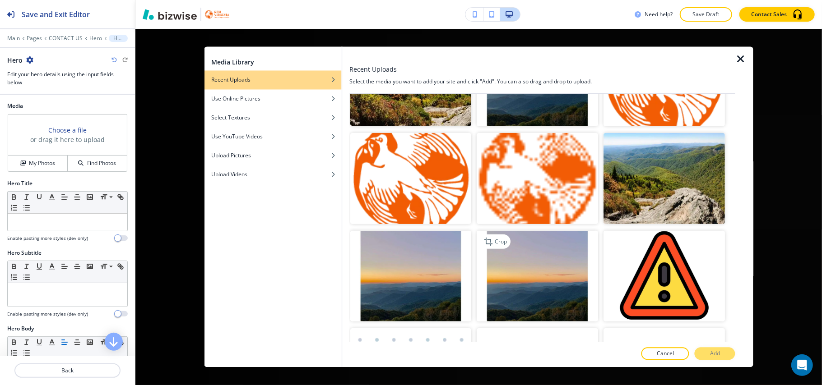
scroll to position [361, 0]
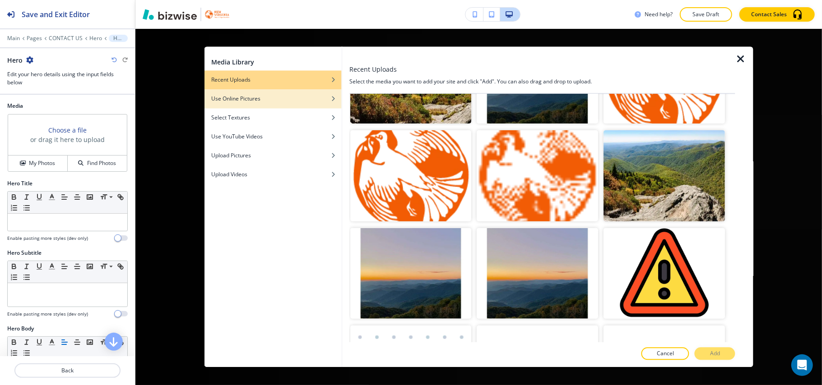
click at [250, 102] on h4 "Use Online Pictures" at bounding box center [235, 99] width 49 height 8
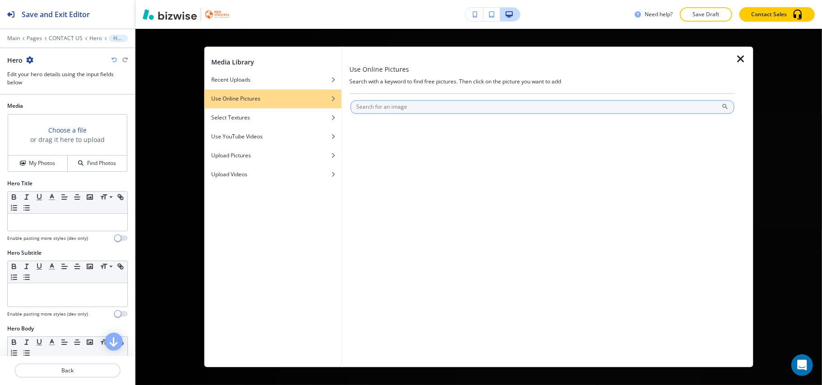
click at [441, 107] on input "text" at bounding box center [542, 108] width 384 height 14
type input "mountain view"
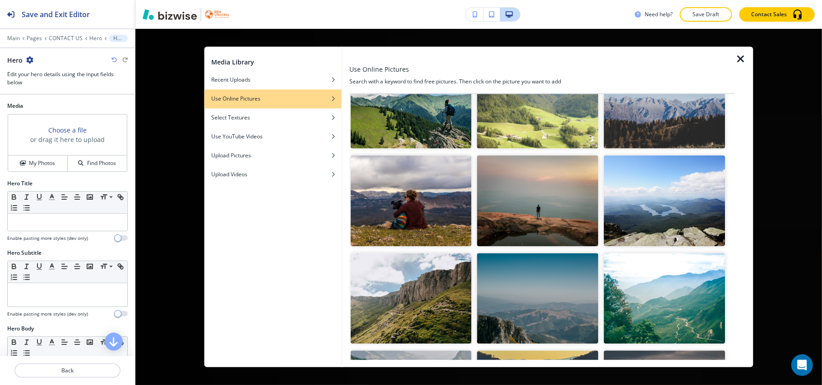
scroll to position [361, 0]
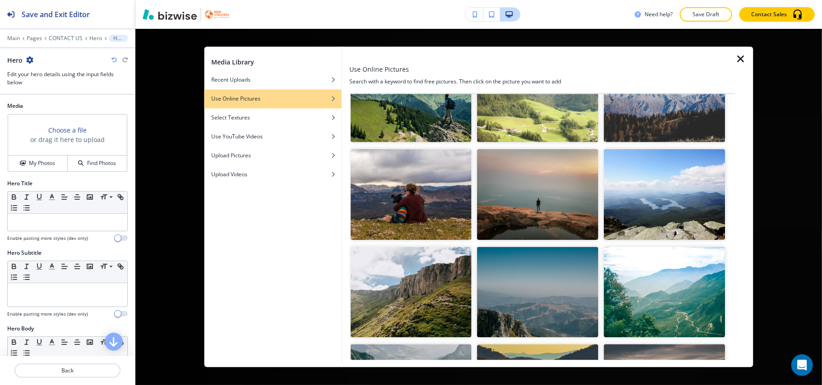
click at [424, 209] on img "button" at bounding box center [410, 194] width 121 height 91
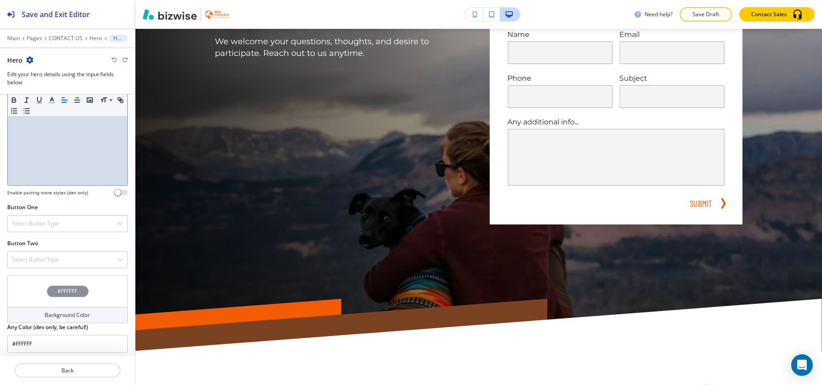
scroll to position [298, 0]
click at [42, 216] on h4 "Select Button Type" at bounding box center [35, 220] width 47 height 8
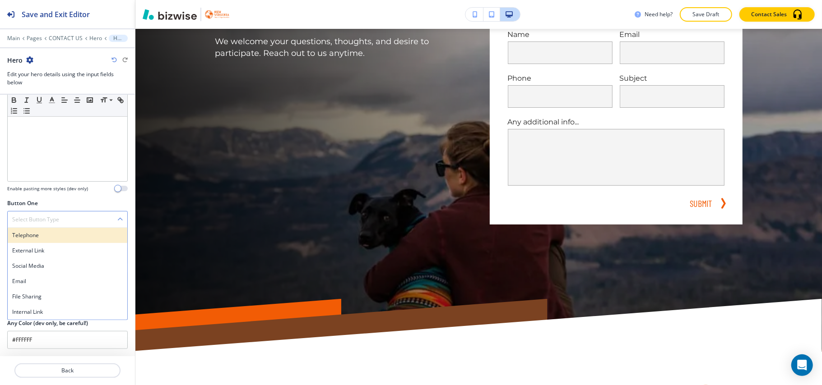
click at [40, 233] on h4 "Telephone" at bounding box center [67, 236] width 111 height 8
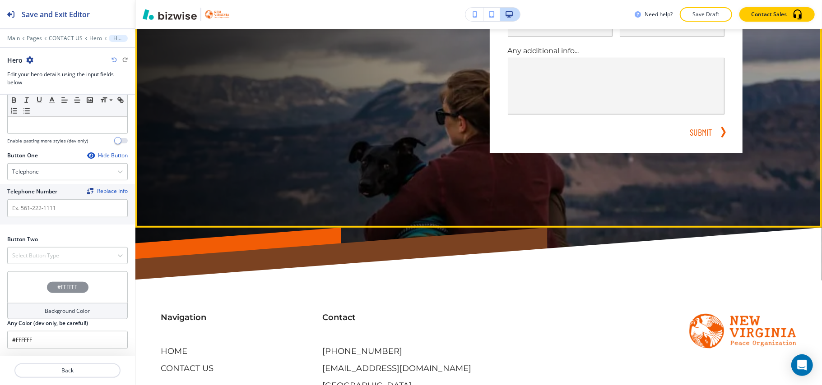
scroll to position [292, 0]
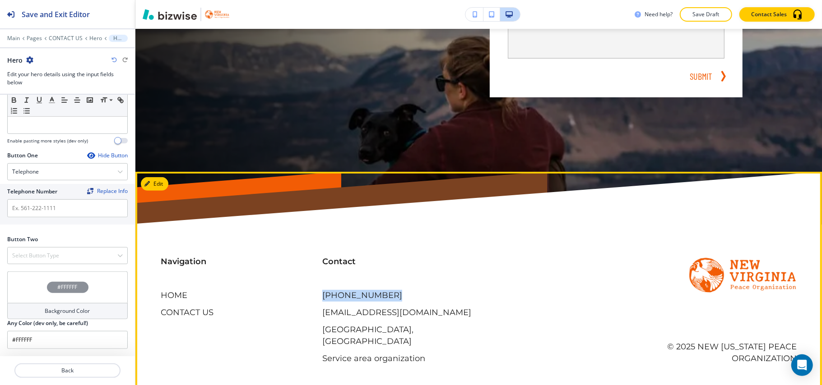
drag, startPoint x: 384, startPoint y: 295, endPoint x: 318, endPoint y: 296, distance: 65.9
click at [318, 296] on div "Contact (305) 893-8973 Reace@NewVirginiapeace.org Biscayne Park, FL 33161, USA …" at bounding box center [392, 301] width 162 height 126
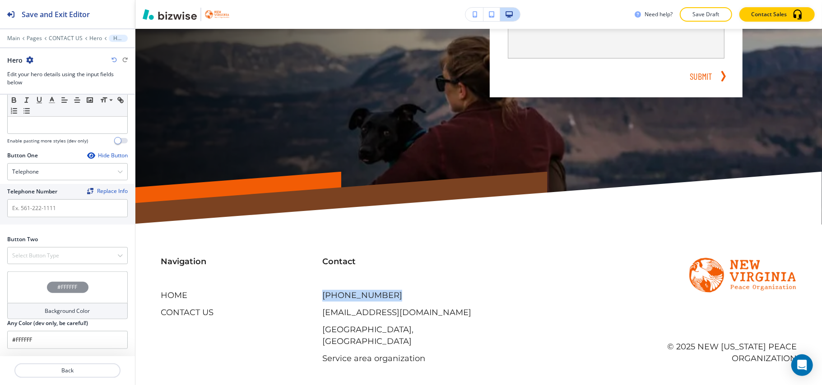
copy p "(305) 893-8973"
click at [40, 204] on input "text" at bounding box center [67, 209] width 121 height 18
paste input "(305) 893-8973"
type input "(305) 893-8973"
click at [37, 253] on h4 "Select Button Type" at bounding box center [35, 256] width 47 height 8
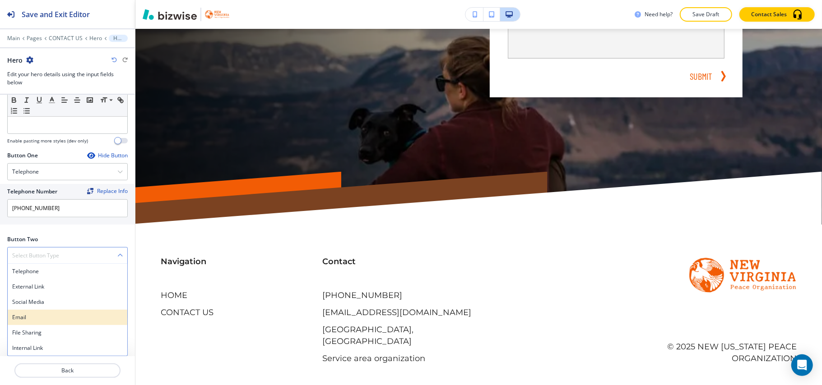
click at [37, 315] on h4 "Email" at bounding box center [67, 318] width 111 height 8
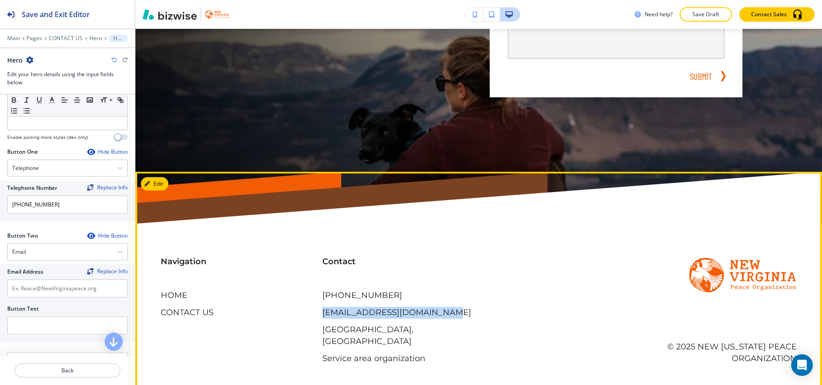
drag, startPoint x: 454, startPoint y: 313, endPoint x: 170, endPoint y: 311, distance: 283.9
click at [311, 310] on div "Contact (305) 893-8973 Reace@NewVirginiapeace.org Biscayne Park, FL 33161, USA …" at bounding box center [392, 301] width 162 height 126
copy p "Reace@NewVirginiapeace.org"
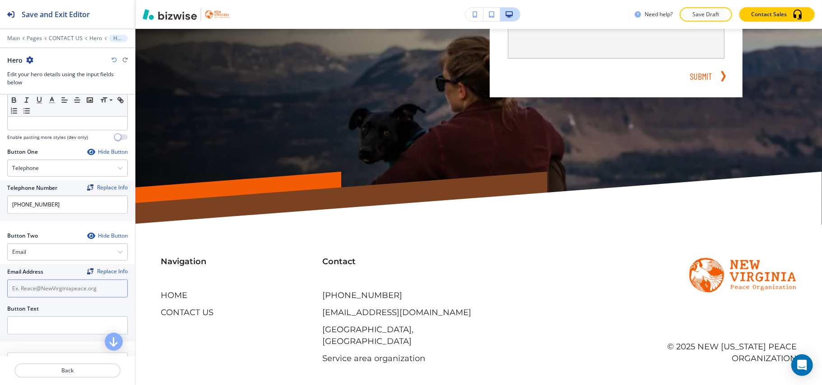
click at [41, 285] on input "text" at bounding box center [67, 289] width 121 height 18
paste input "Reace@NewVirginiapeace.org"
type input "Reace@NewVirginiapeace.org"
click at [35, 325] on input "text" at bounding box center [67, 326] width 121 height 18
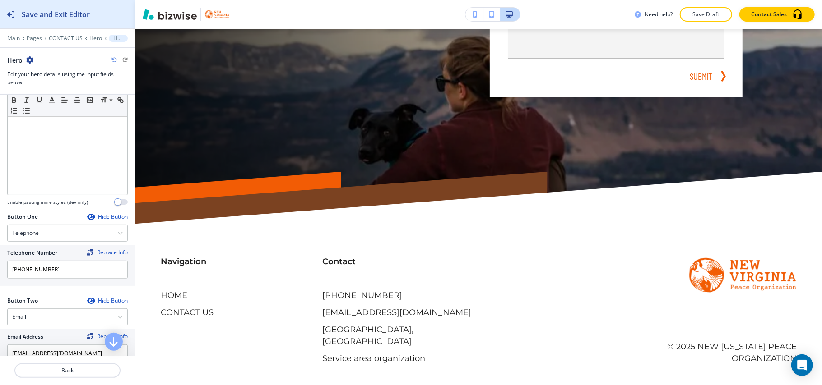
scroll to position [226, 0]
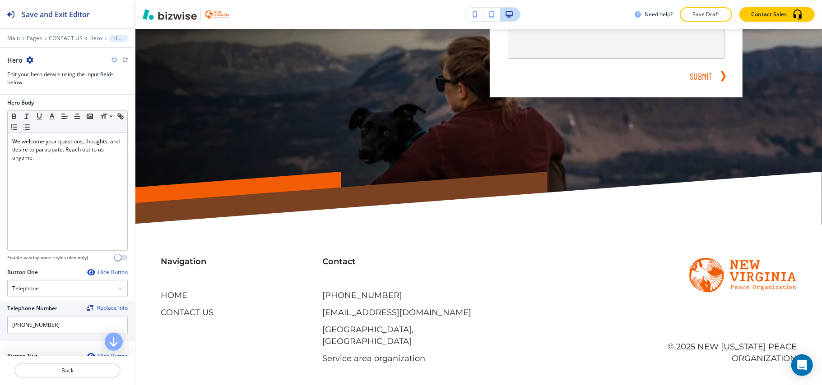
type input "Email"
click at [87, 35] on div "Main Pages CONTACT US Hero Hero" at bounding box center [67, 38] width 121 height 7
click at [90, 35] on div "Main Pages CONTACT US Hero Hero" at bounding box center [67, 38] width 121 height 7
click at [92, 41] on p "Hero" at bounding box center [95, 38] width 13 height 6
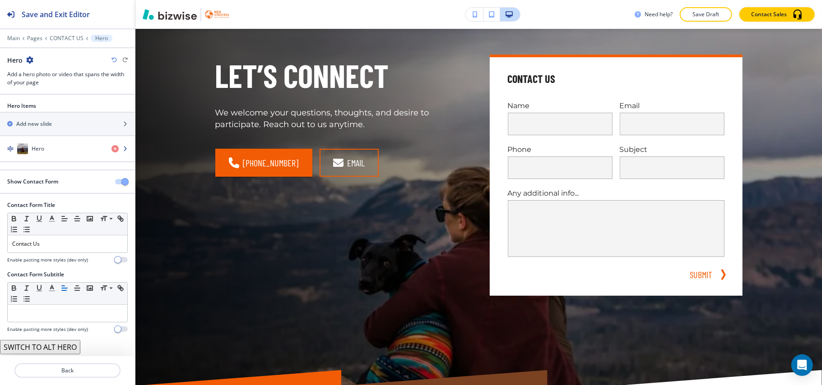
scroll to position [45, 0]
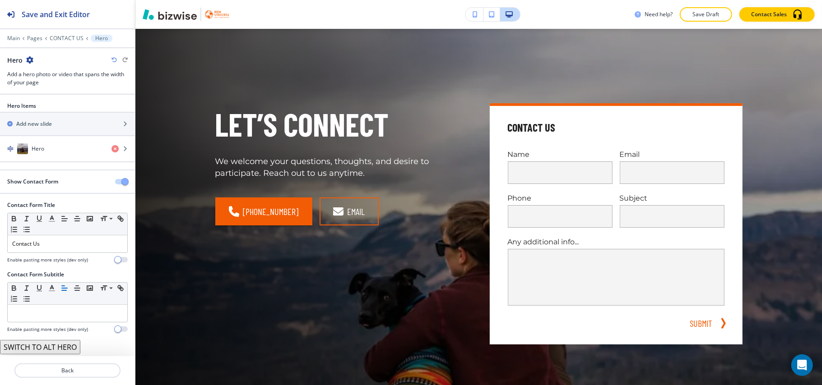
click at [115, 185] on button "button" at bounding box center [121, 181] width 13 height 5
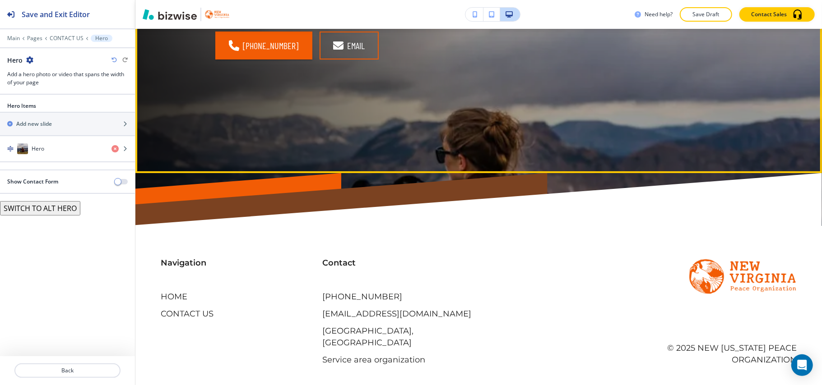
scroll to position [201, 0]
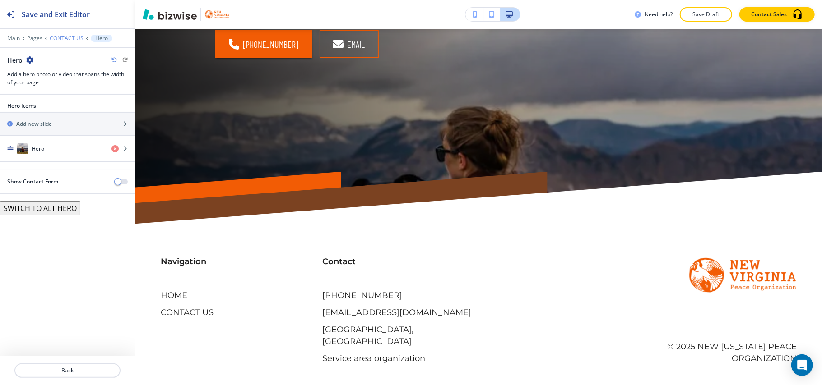
click at [64, 37] on p "CONTACT US" at bounding box center [67, 38] width 34 height 6
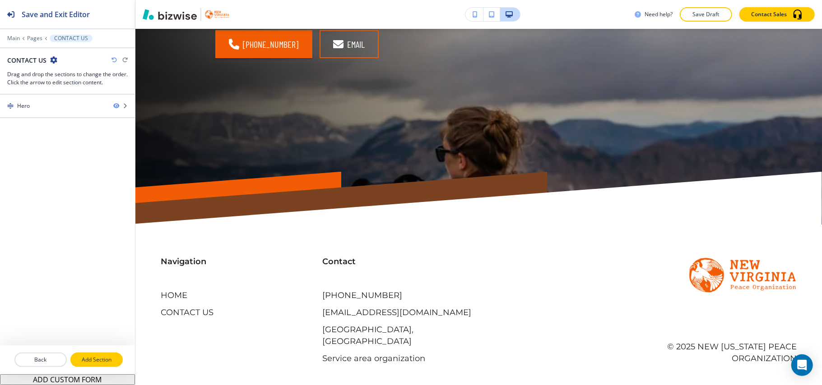
drag, startPoint x: 58, startPoint y: 378, endPoint x: 100, endPoint y: 358, distance: 46.2
click at [100, 358] on div "Save and Exit Editor Main Pages CONTACT US CONTACT US Drag and drop the section…" at bounding box center [67, 192] width 135 height 385
click at [100, 358] on p "Add Section" at bounding box center [96, 360] width 51 height 8
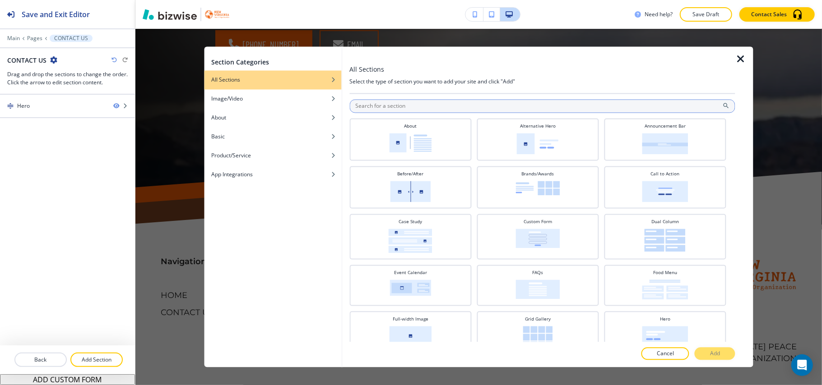
click at [423, 105] on input "text" at bounding box center [542, 107] width 386 height 14
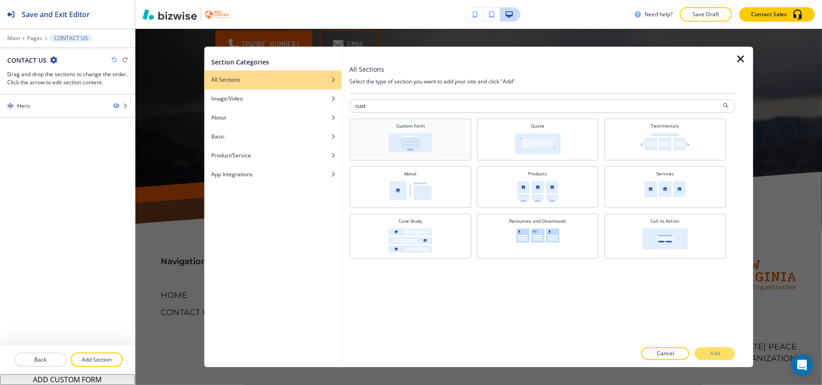
type input "cust"
click at [403, 147] on img at bounding box center [410, 143] width 44 height 19
click at [717, 354] on p "Add" at bounding box center [715, 354] width 10 height 8
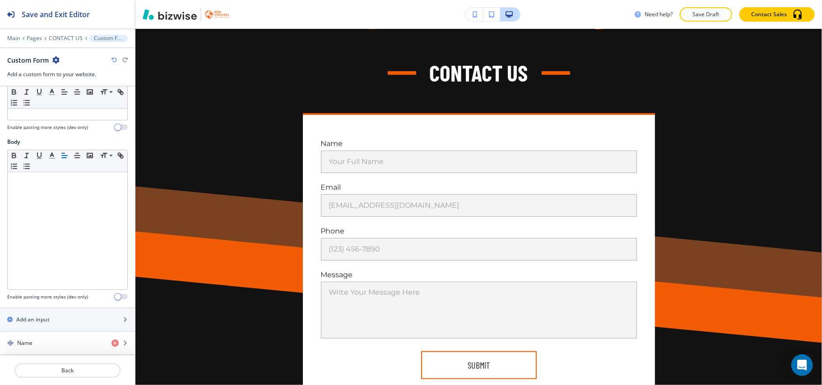
scroll to position [181, 0]
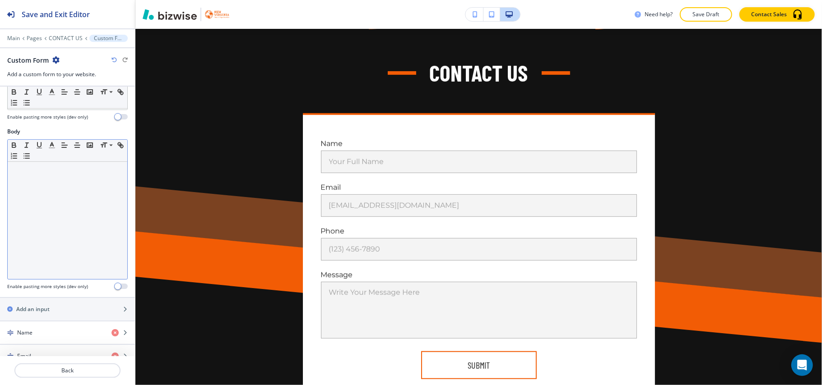
drag, startPoint x: 43, startPoint y: 295, endPoint x: 31, endPoint y: 233, distance: 63.1
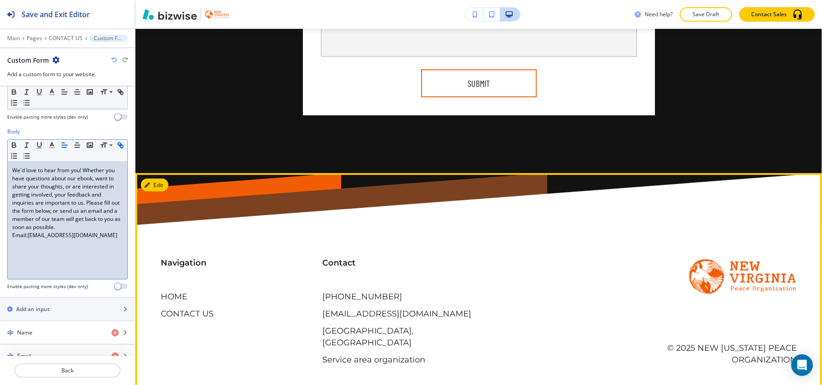
scroll to position [748, 0]
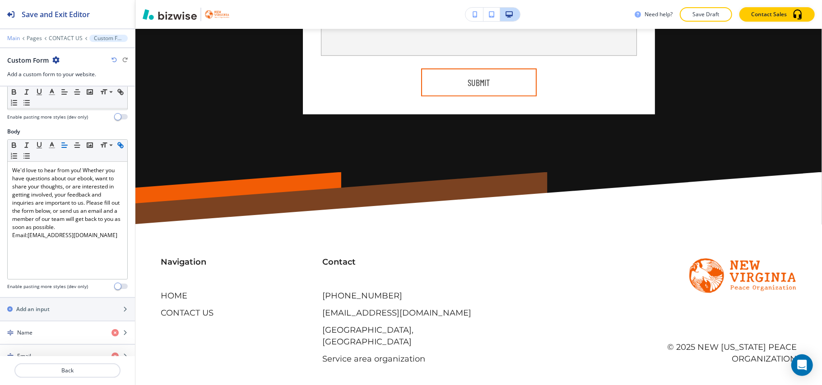
click at [9, 40] on p "Main" at bounding box center [13, 38] width 13 height 6
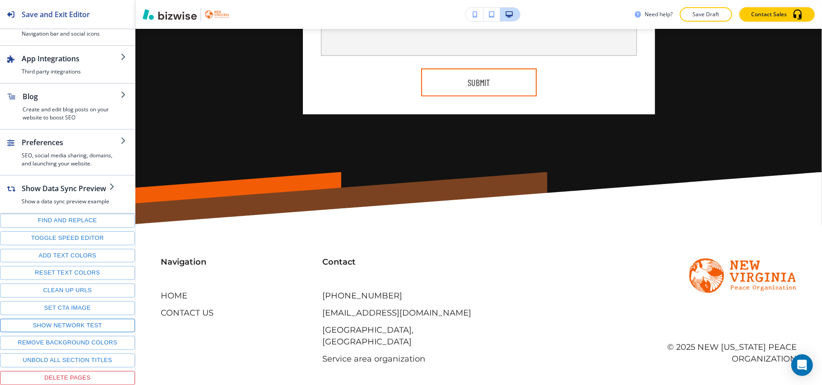
scroll to position [126, 0]
click at [62, 237] on button "Toggle speed editor" at bounding box center [67, 239] width 135 height 14
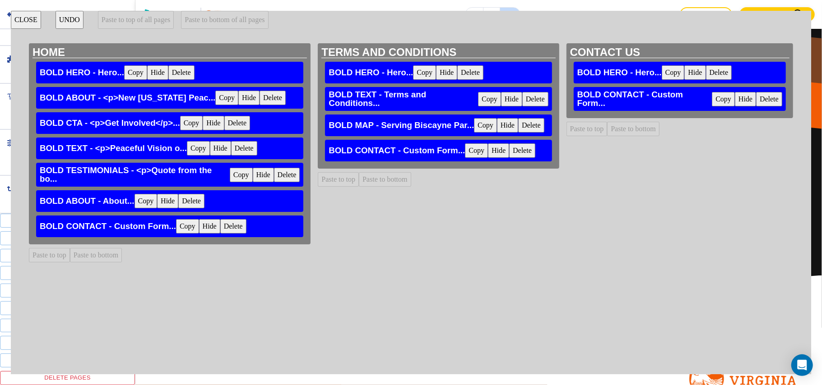
scroll to position [628, 0]
click at [192, 120] on button "Copy" at bounding box center [191, 123] width 23 height 14
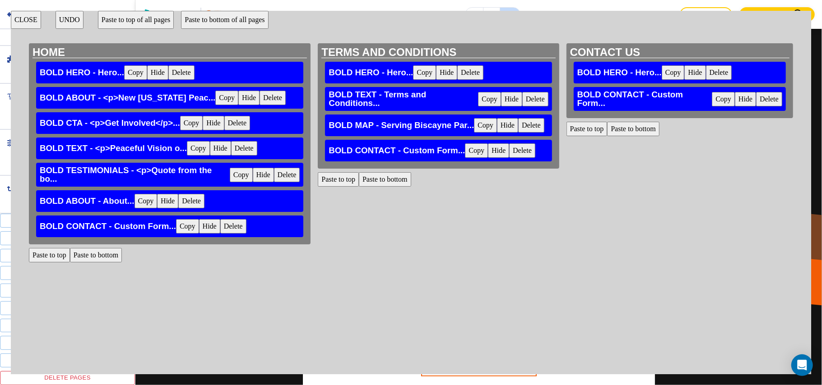
scroll to position [448, 0]
click at [618, 131] on button "Paste to bottom" at bounding box center [633, 129] width 52 height 14
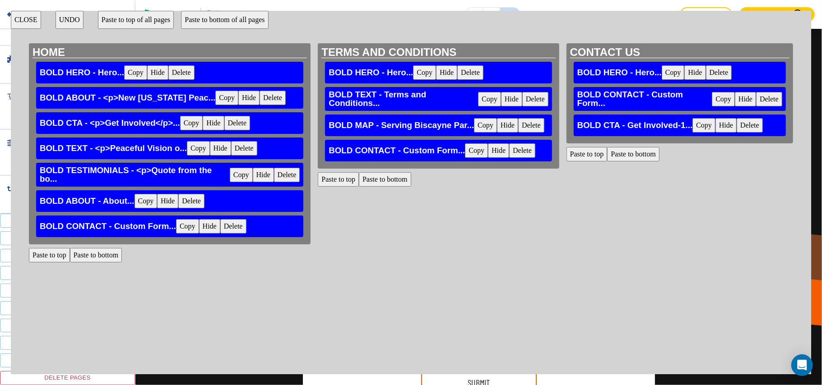
click at [27, 19] on button "CLOSE" at bounding box center [26, 20] width 30 height 18
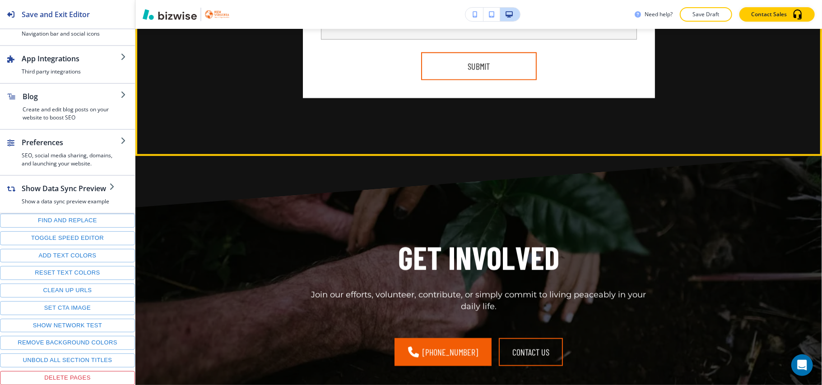
scroll to position [869, 0]
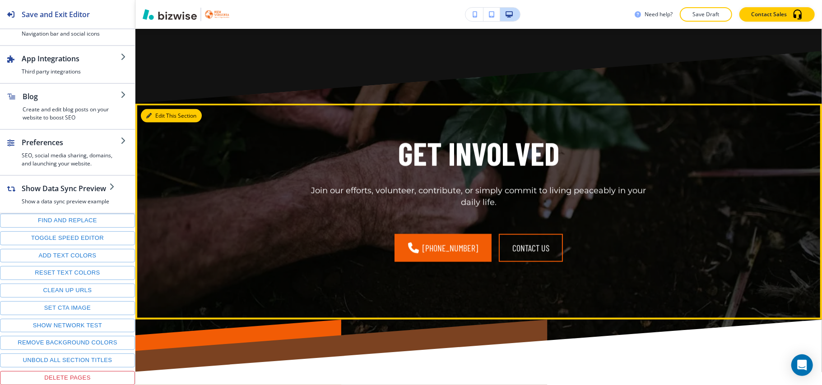
click at [158, 121] on button "Edit This Section" at bounding box center [171, 116] width 61 height 14
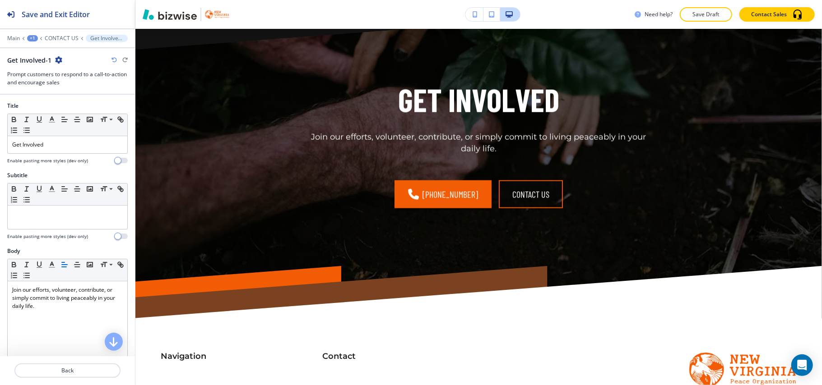
scroll to position [943, 0]
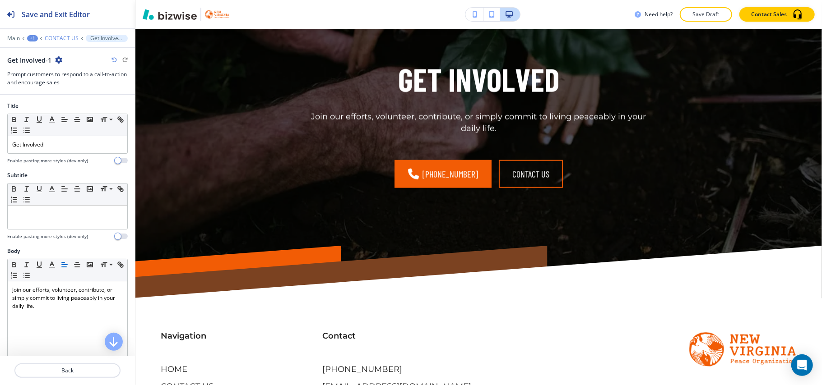
click at [61, 40] on p "CONTACT US" at bounding box center [62, 38] width 34 height 6
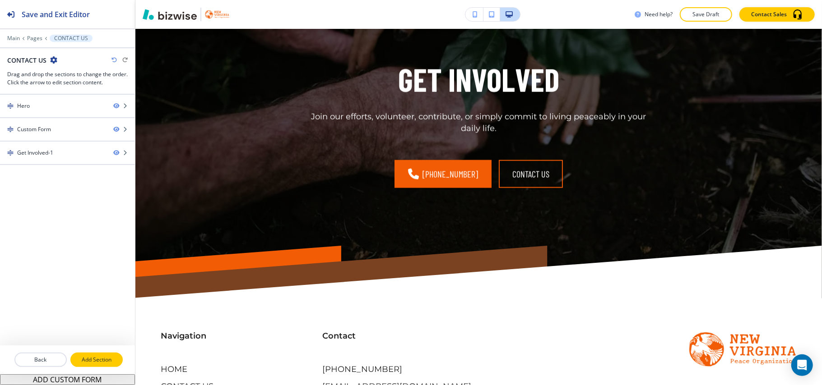
click at [104, 358] on p "Add Section" at bounding box center [96, 360] width 51 height 8
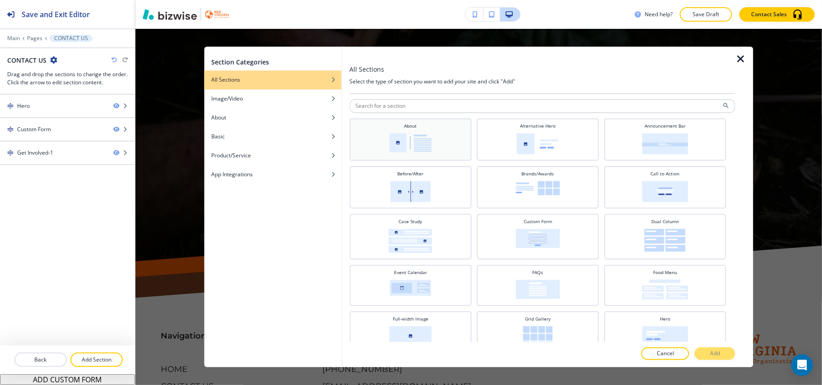
click at [413, 144] on img at bounding box center [410, 143] width 42 height 19
click at [712, 354] on p "Add" at bounding box center [715, 354] width 10 height 8
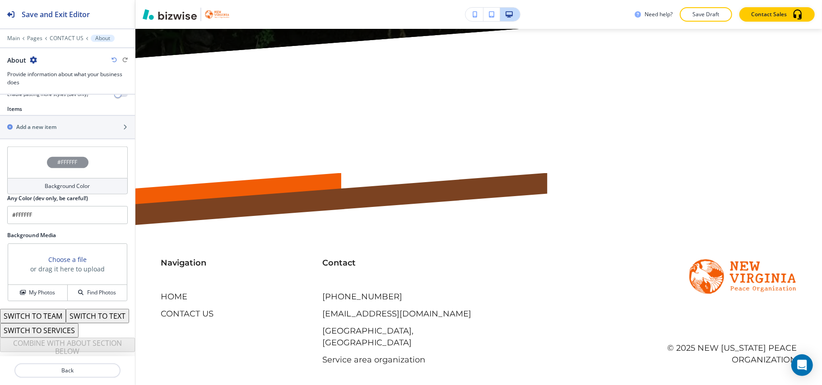
scroll to position [329, 0]
click at [38, 123] on h2 "Add a new item" at bounding box center [36, 127] width 40 height 8
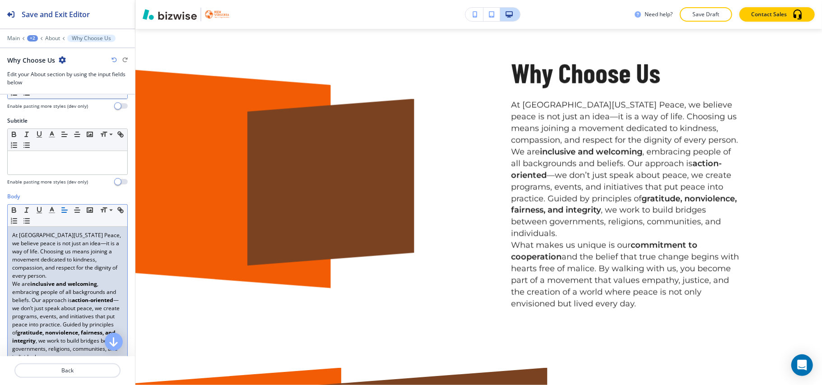
scroll to position [181, 0]
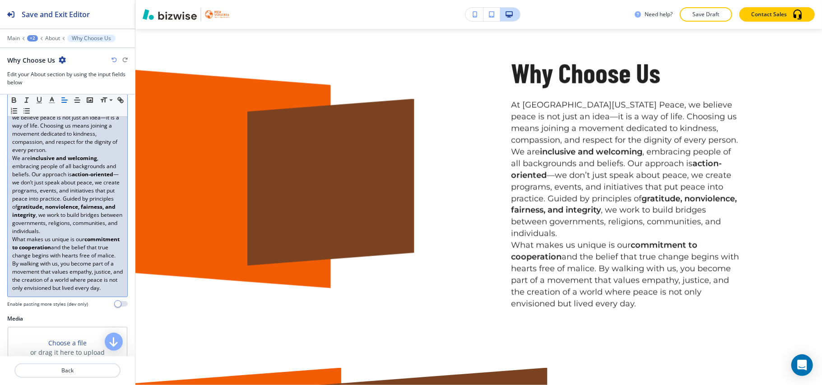
click at [64, 235] on p "We are inclusive and welcoming , embracing people of all backgrounds and belief…" at bounding box center [67, 194] width 111 height 81
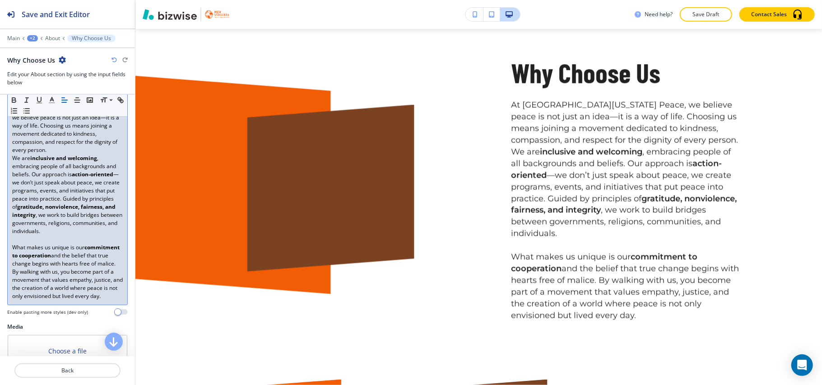
click at [104, 154] on p "We are inclusive and welcoming , embracing people of all backgrounds and belief…" at bounding box center [67, 194] width 111 height 81
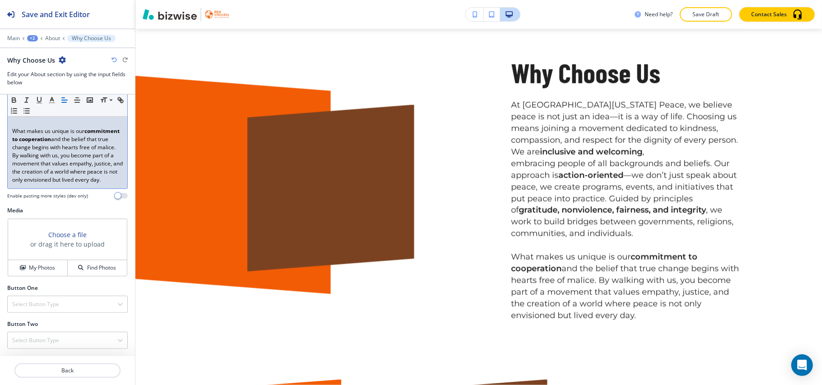
scroll to position [308, 0]
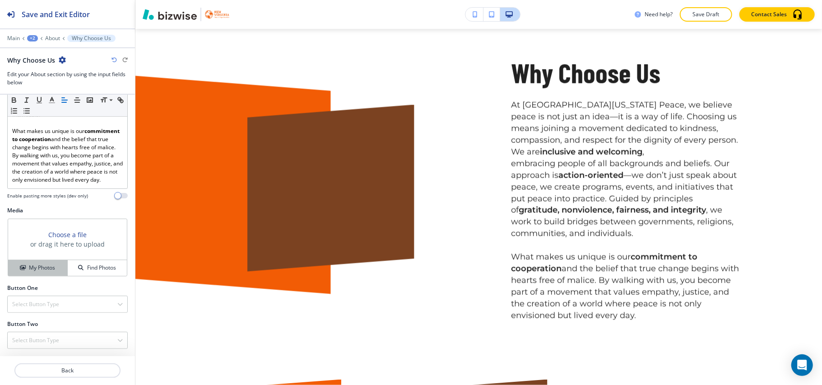
click at [44, 273] on button "My Photos" at bounding box center [38, 268] width 60 height 16
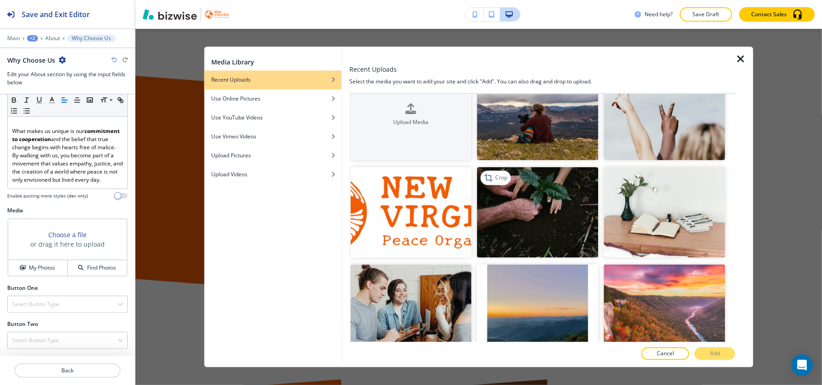
scroll to position [0, 0]
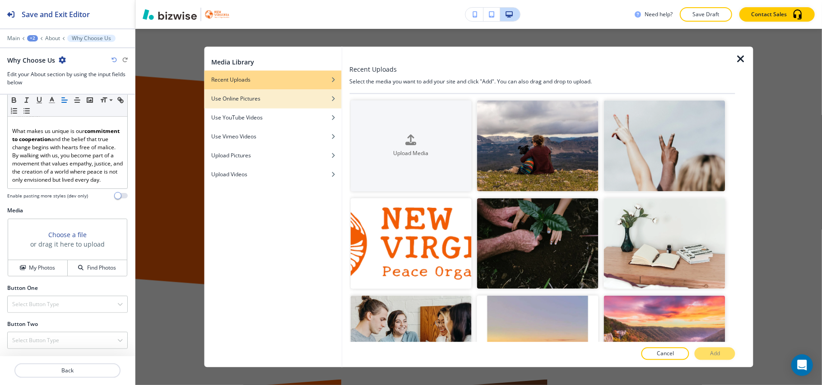
click at [260, 95] on h4 "Use Online Pictures" at bounding box center [235, 99] width 49 height 8
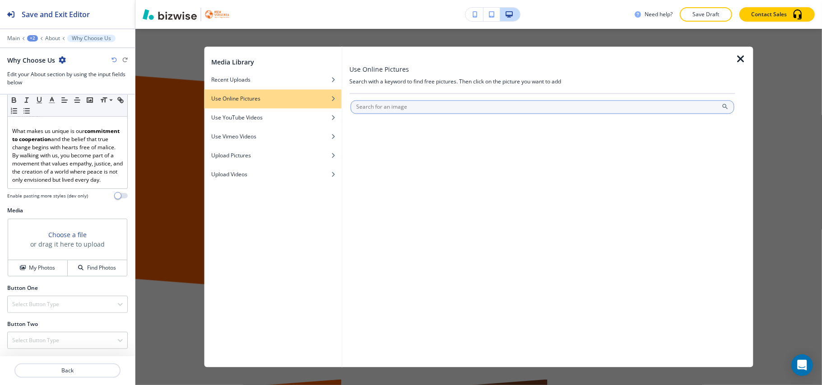
click at [387, 107] on input "text" at bounding box center [542, 108] width 384 height 14
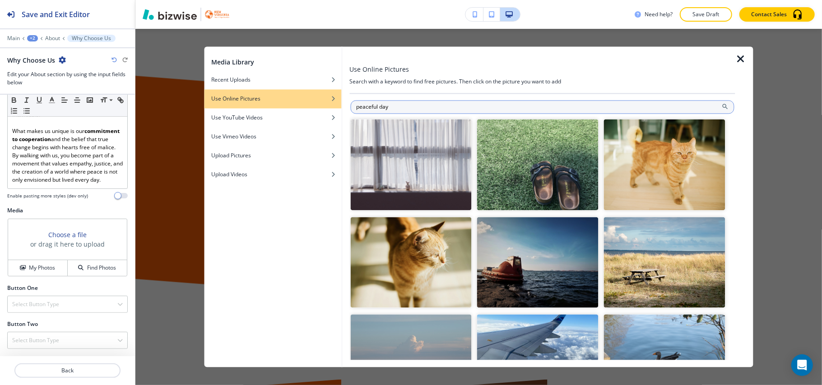
drag, startPoint x: 383, startPoint y: 107, endPoint x: 421, endPoint y: 107, distance: 37.9
click at [421, 107] on input "peaceful day" at bounding box center [542, 108] width 384 height 14
type input "peaceful living"
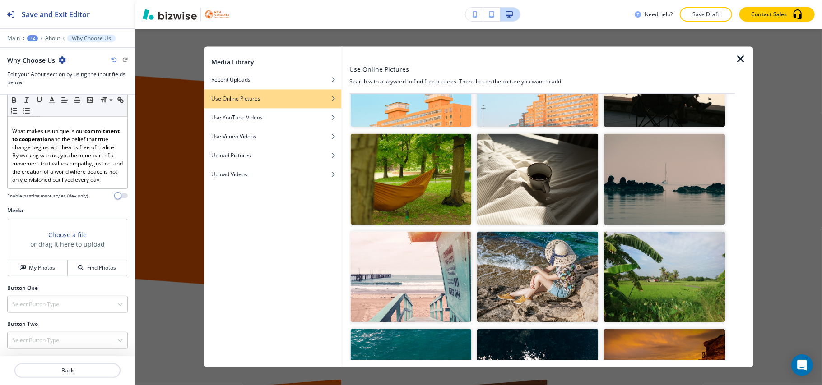
scroll to position [842, 0]
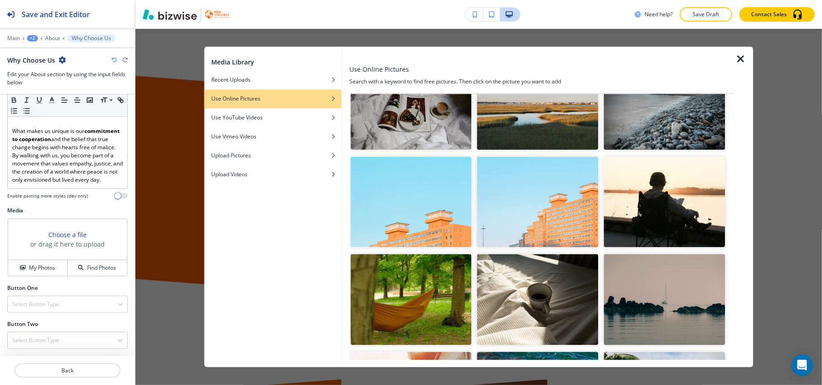
click at [654, 183] on img "button" at bounding box center [664, 202] width 121 height 91
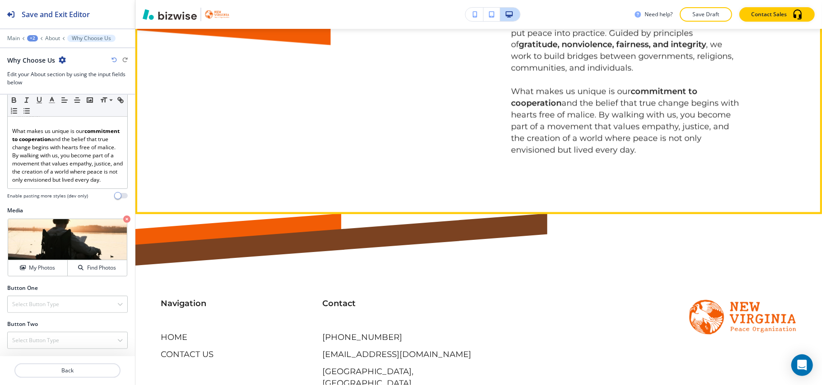
scroll to position [1530, 0]
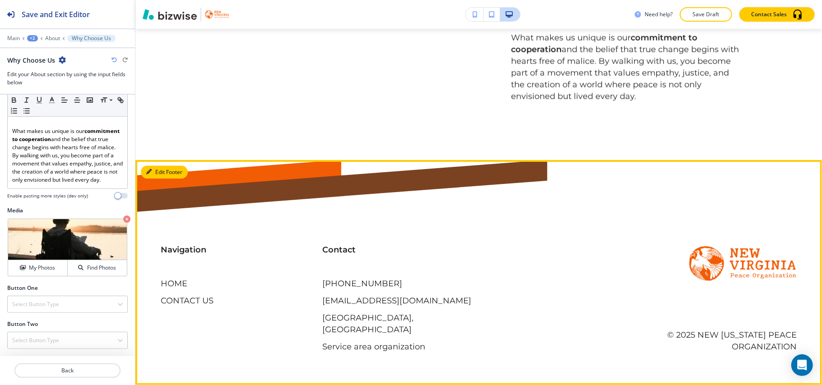
click at [163, 179] on button "Edit Footer" at bounding box center [164, 173] width 47 height 14
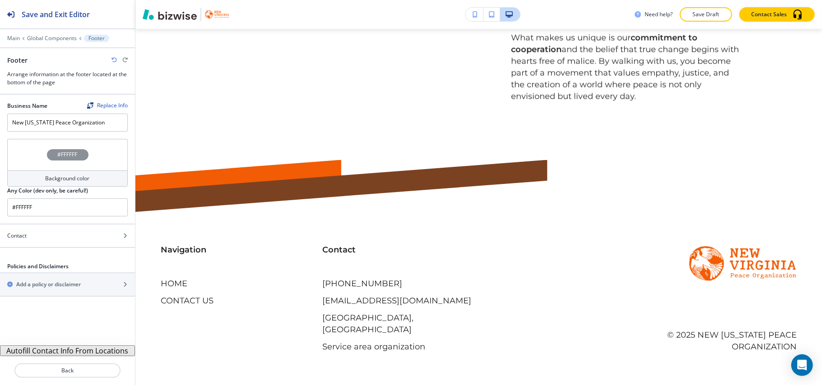
click at [24, 156] on div "#FFFFFF" at bounding box center [67, 155] width 121 height 32
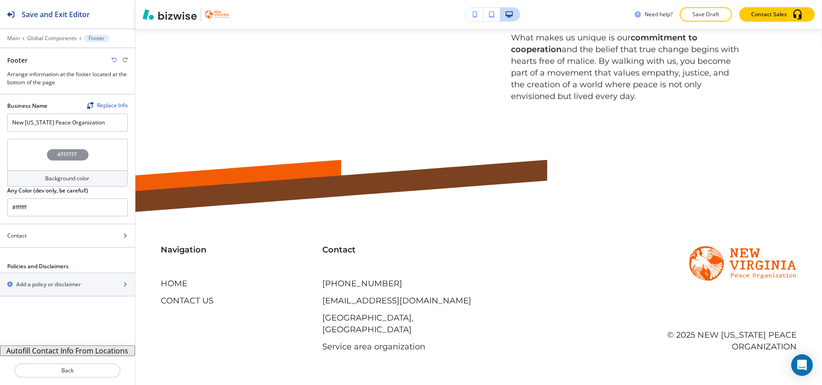
click at [7, 29] on img at bounding box center [3, 25] width 7 height 7
click at [43, 154] on div "#FFFFFF" at bounding box center [67, 155] width 121 height 32
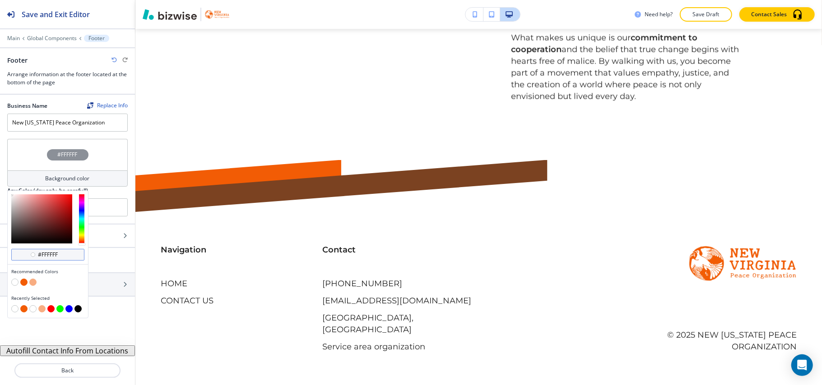
click at [66, 257] on input "#ffffff" at bounding box center [53, 254] width 32 height 7
click at [67, 256] on input "#ffffff" at bounding box center [53, 254] width 32 height 7
paste input "7b4221"
type input "#7b4221"
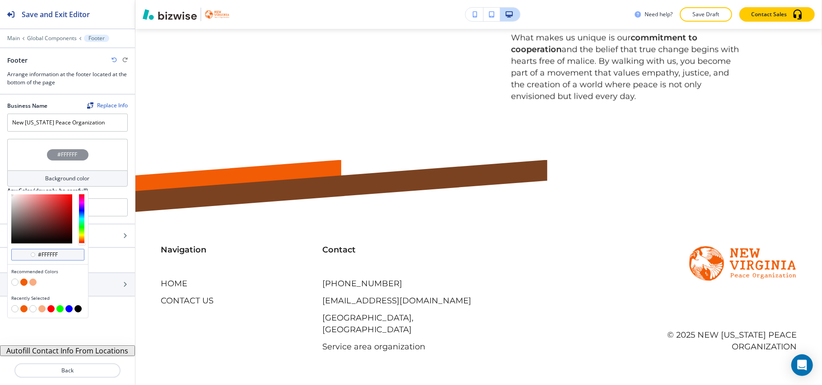
type input "#7b4221"
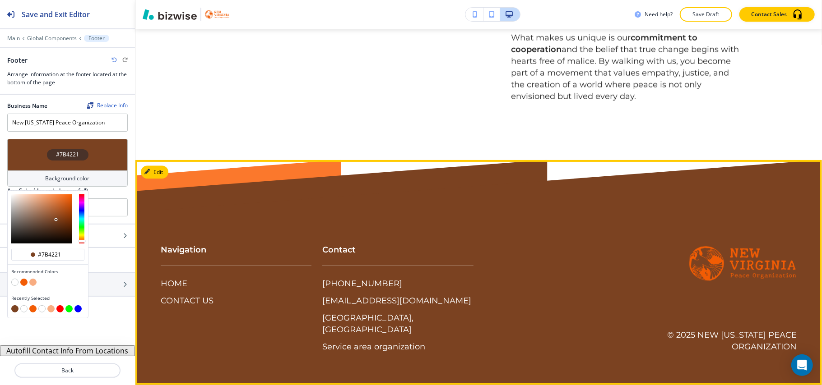
click at [560, 239] on div "Contact (305) 893-8973 Reace@NewVirginiapeace.org Biscayne Park, FL 33161, USA …" at bounding box center [473, 290] width 324 height 126
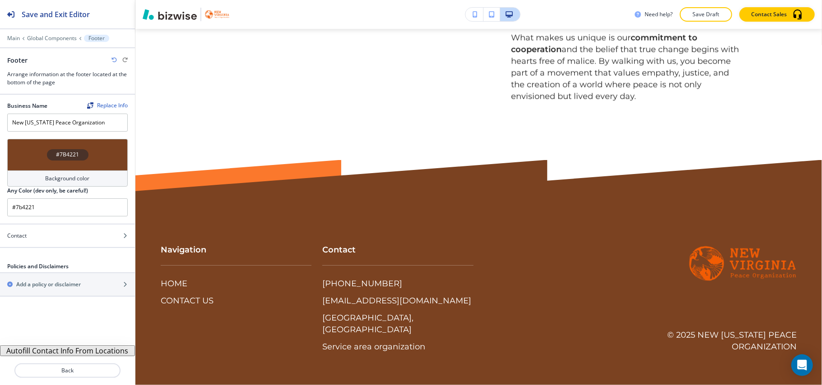
click at [13, 11] on button "X" at bounding box center [6, 5] width 13 height 11
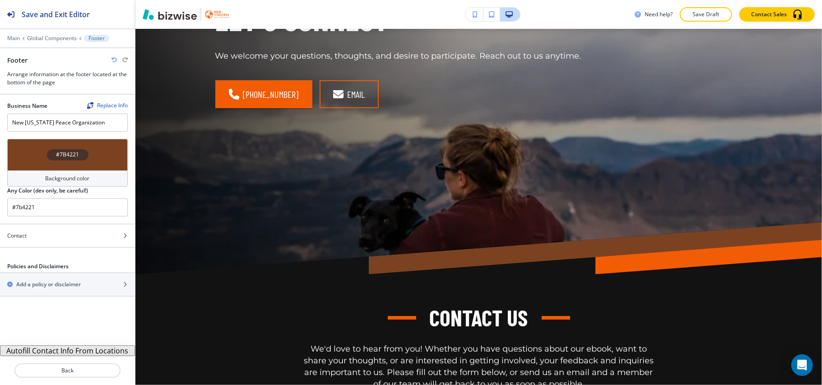
scroll to position [0, 0]
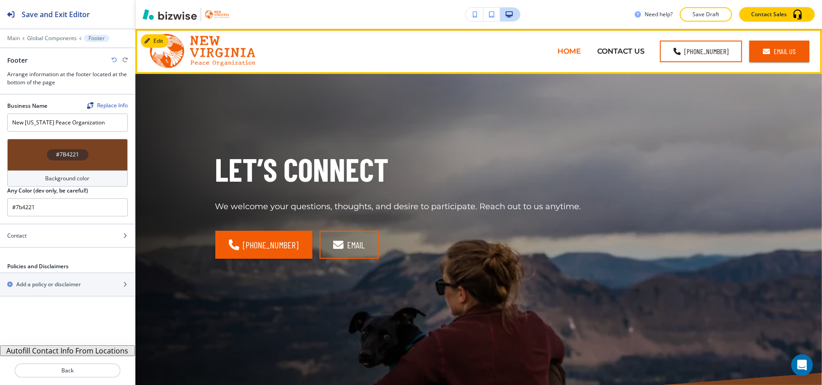
click at [567, 51] on p "HOME" at bounding box center [568, 51] width 23 height 10
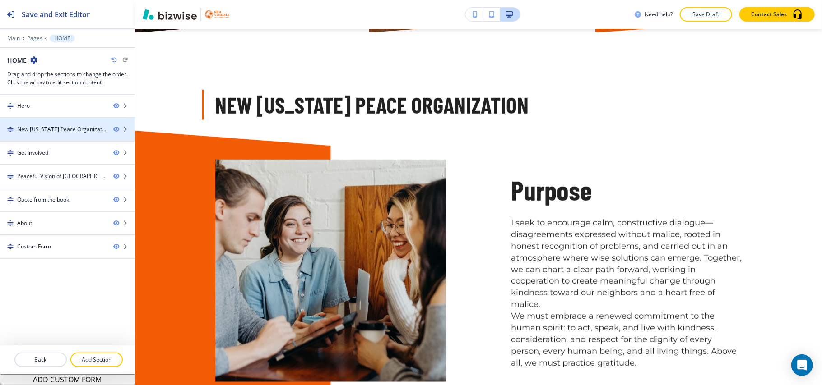
scroll to position [481, 0]
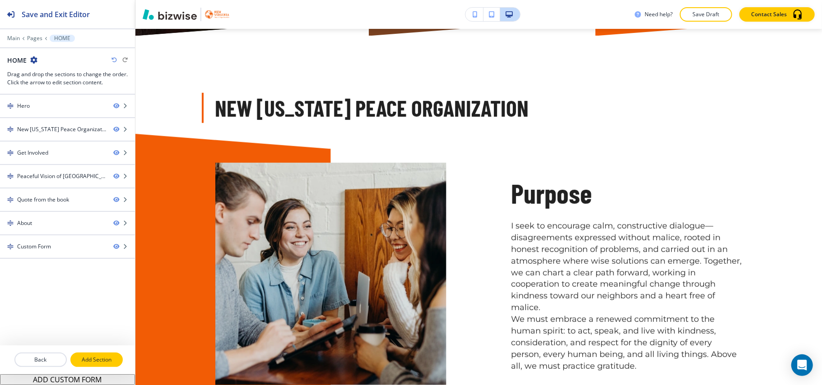
click at [97, 363] on p "Add Section" at bounding box center [96, 360] width 51 height 8
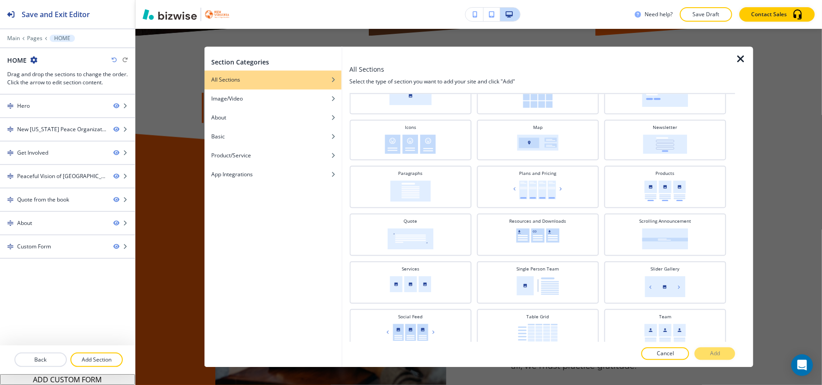
scroll to position [296, 0]
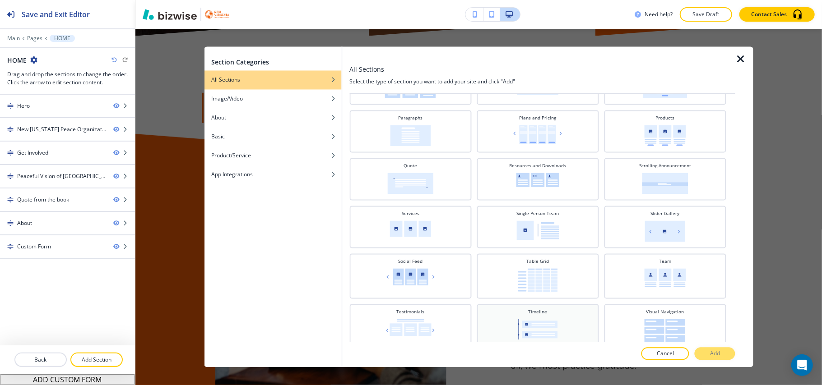
click at [539, 311] on div "Timeline" at bounding box center [537, 325] width 113 height 33
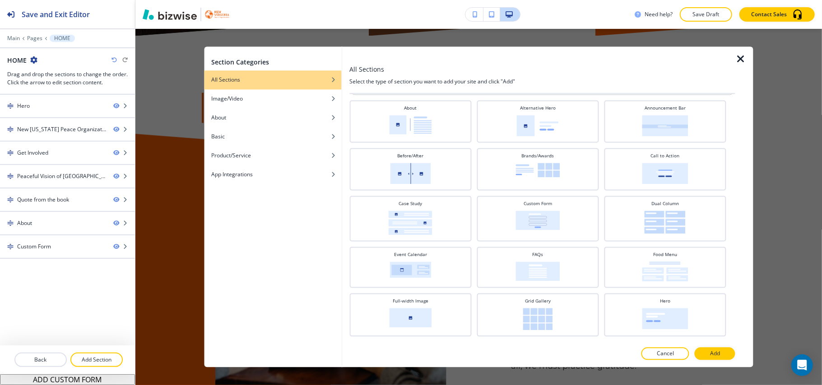
scroll to position [0, 0]
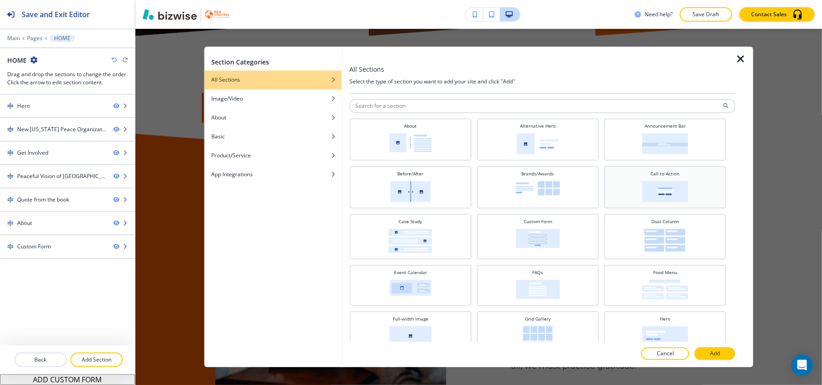
click at [673, 186] on img at bounding box center [665, 191] width 46 height 21
click at [709, 350] on button "Add" at bounding box center [715, 354] width 41 height 13
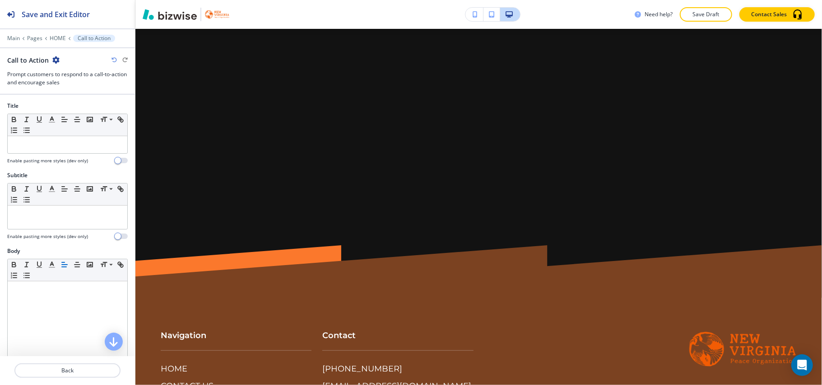
scroll to position [4081, 0]
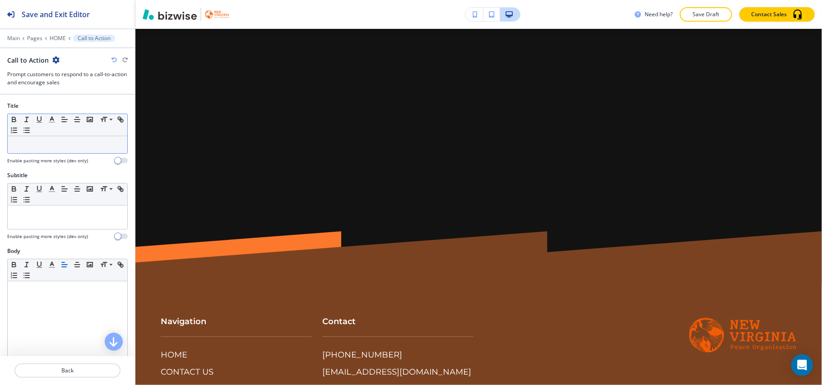
click at [27, 149] on p at bounding box center [67, 145] width 111 height 8
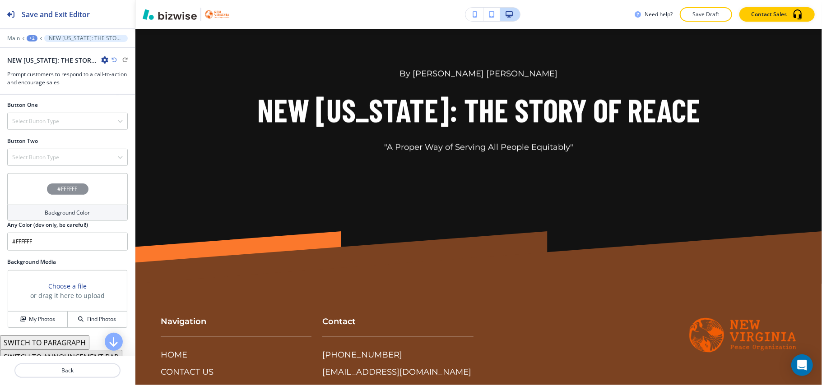
scroll to position [327, 0]
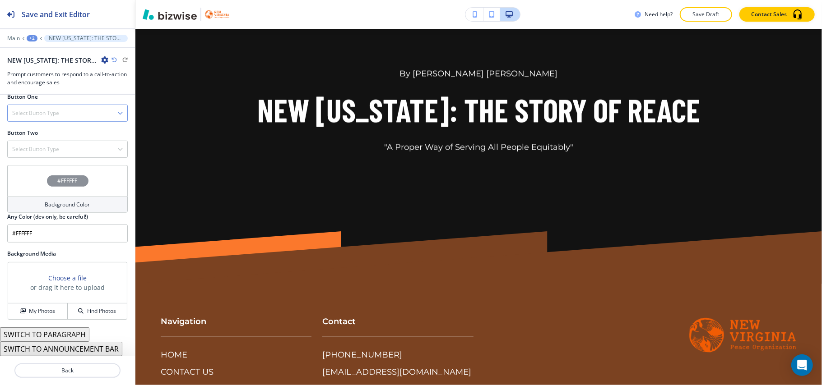
click at [44, 112] on h4 "Select Button Type" at bounding box center [35, 113] width 47 height 8
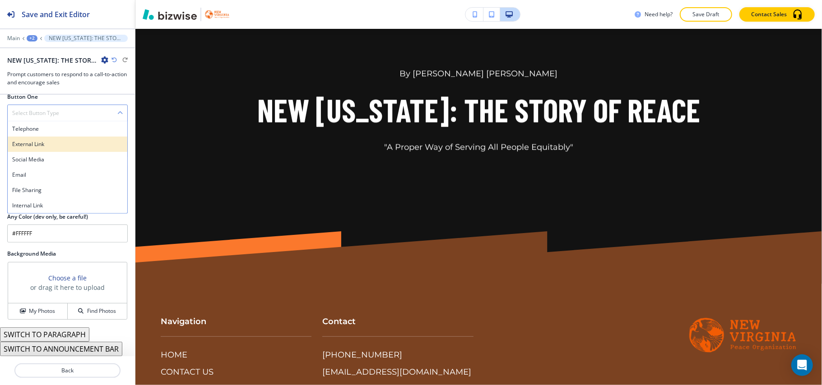
click at [39, 147] on h4 "External Link" at bounding box center [67, 144] width 111 height 8
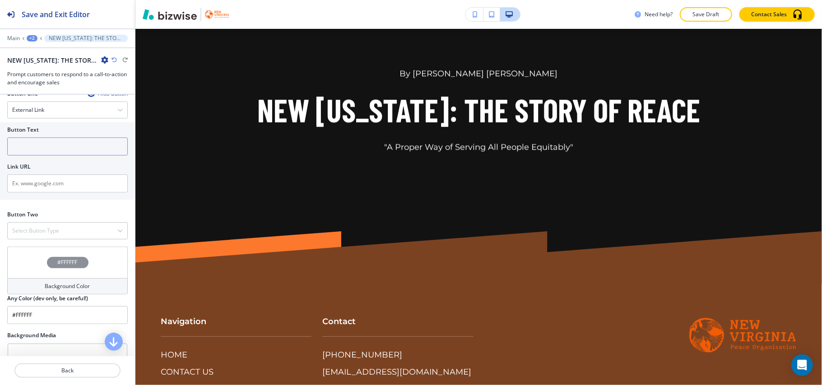
click at [46, 147] on input "text" at bounding box center [67, 147] width 121 height 18
paste input "Order Our Book Now"
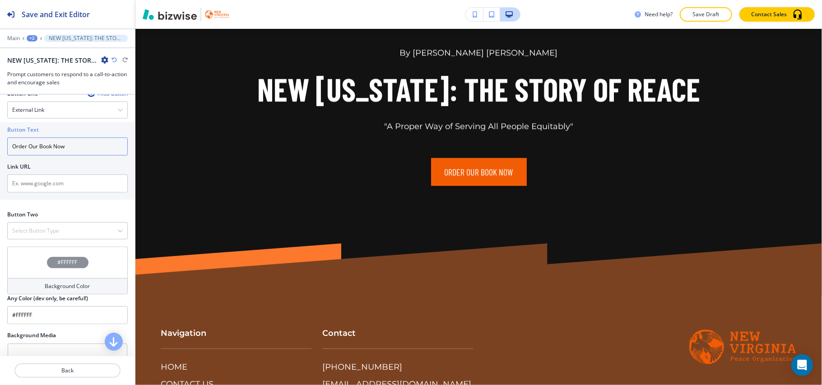
type input "Order Our Book Now"
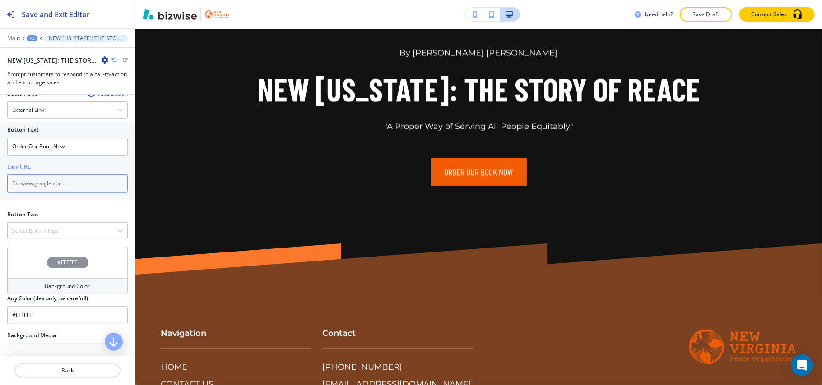
click at [40, 186] on input "text" at bounding box center [67, 184] width 121 height 18
paste input "https://www.newvirginiapeace.org/store/Books-c169244797"
type input "https://www.newvirginiapeace.org/store/Books-c169244797"
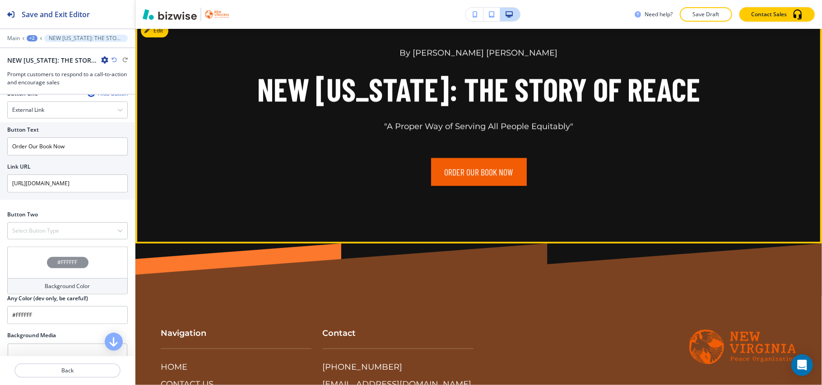
drag, startPoint x: 172, startPoint y: 47, endPoint x: 161, endPoint y: 37, distance: 14.4
click at [172, 47] on div "By Emerson Reace Franklin NEW VIRGINIA: THE STORY OF REACE "A Proper Way of Ser…" at bounding box center [478, 131] width 687 height 225
click at [162, 37] on button "Edit This Section" at bounding box center [171, 31] width 61 height 14
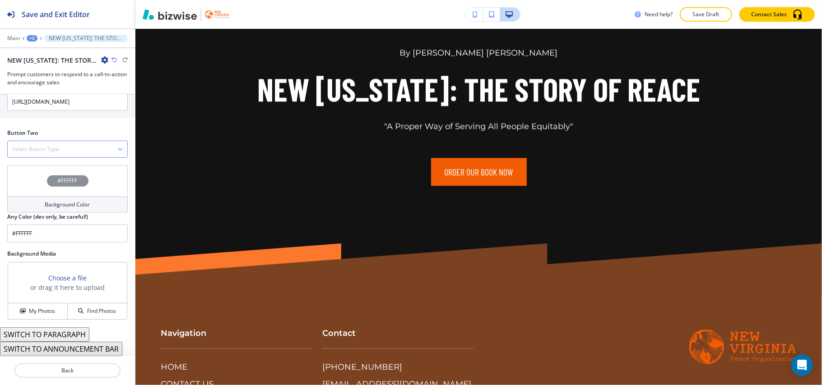
scroll to position [413, 0]
click at [43, 306] on button "My Photos" at bounding box center [38, 312] width 60 height 16
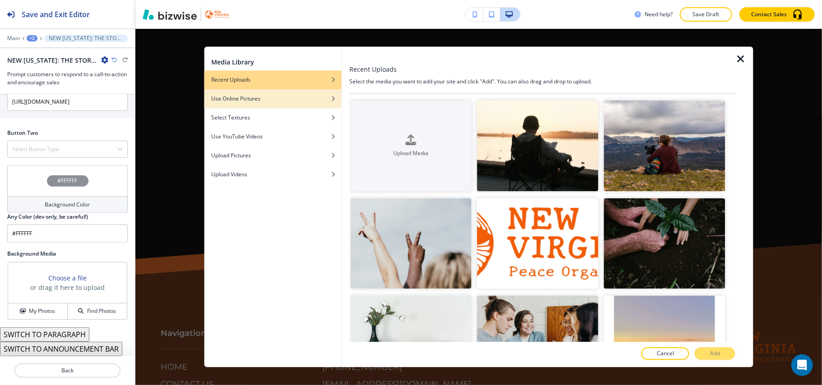
drag, startPoint x: 260, startPoint y: 105, endPoint x: 266, endPoint y: 103, distance: 6.0
click at [260, 105] on div "button" at bounding box center [272, 105] width 137 height 5
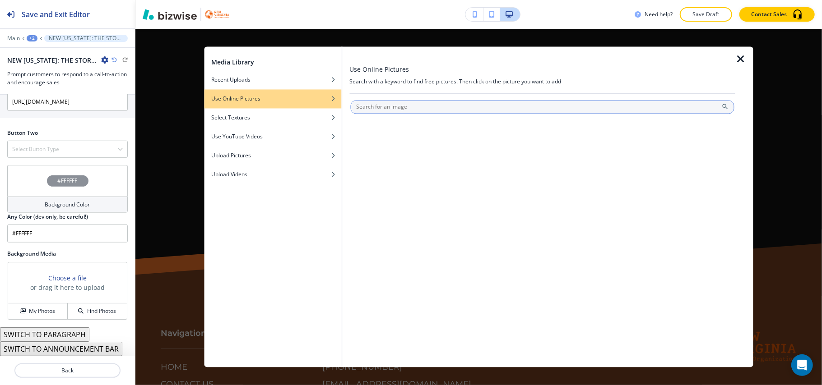
click at [385, 107] on input "text" at bounding box center [542, 108] width 384 height 14
type input "books"
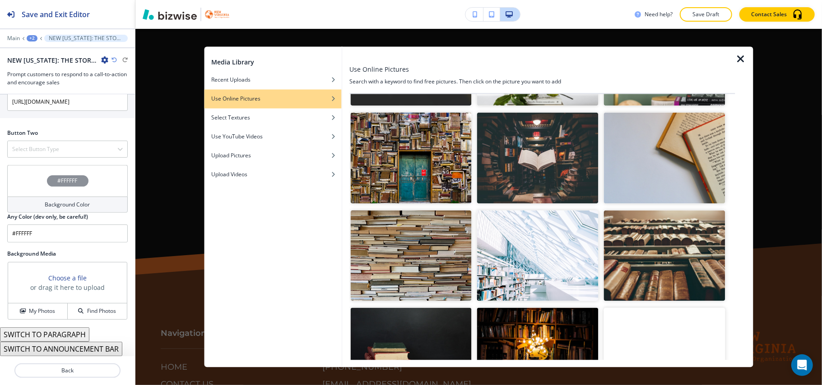
scroll to position [1392, 0]
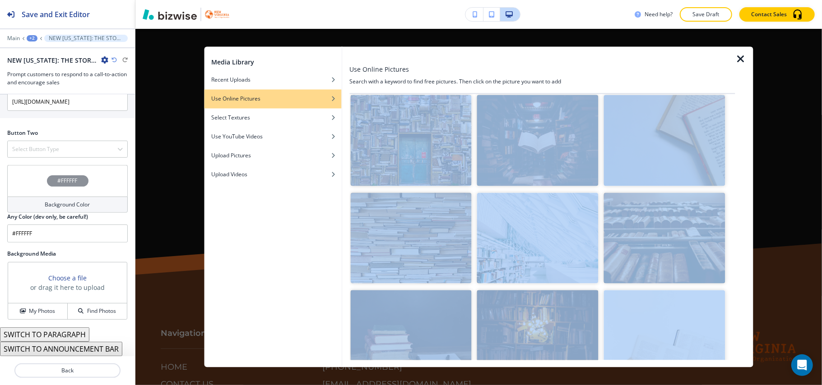
drag, startPoint x: 735, startPoint y: 265, endPoint x: 733, endPoint y: 305, distance: 39.8
click at [733, 305] on div "Use Online Pictures Search with a keyword to find free pictures. Then click on …" at bounding box center [547, 207] width 411 height 321
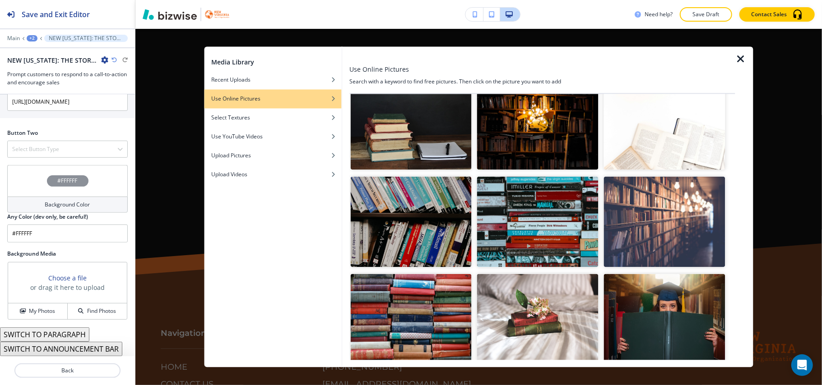
scroll to position [1564, 0]
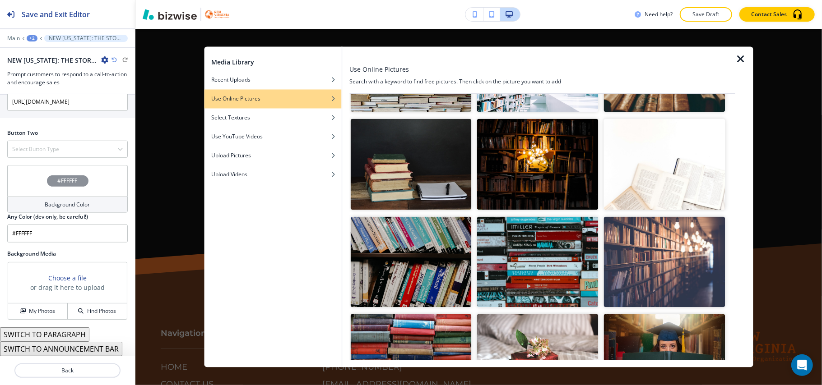
click at [537, 154] on img "button" at bounding box center [537, 164] width 121 height 91
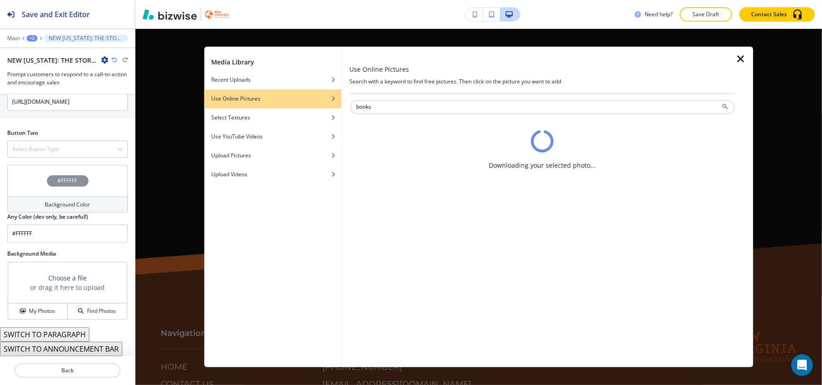
scroll to position [0, 0]
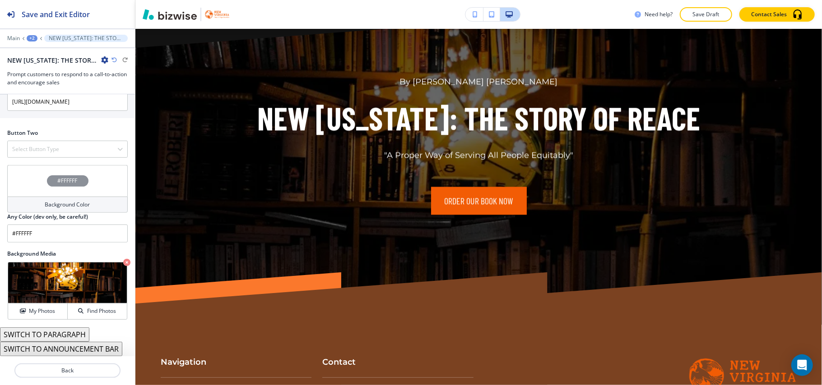
click at [33, 38] on div "+2" at bounding box center [32, 38] width 11 height 6
click at [46, 73] on p "HOME" at bounding box center [55, 69] width 46 height 8
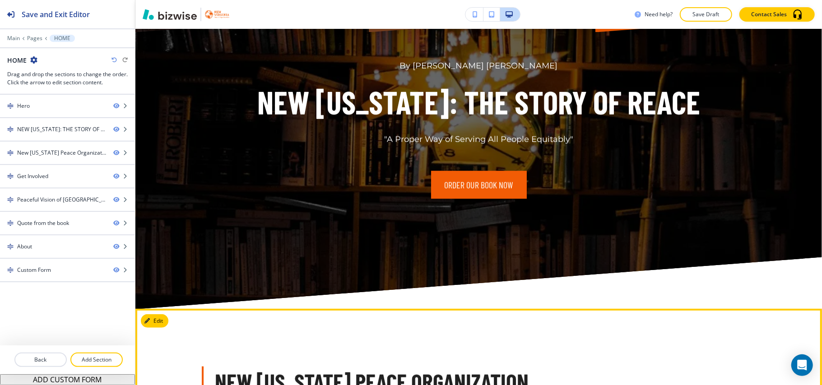
scroll to position [427, 0]
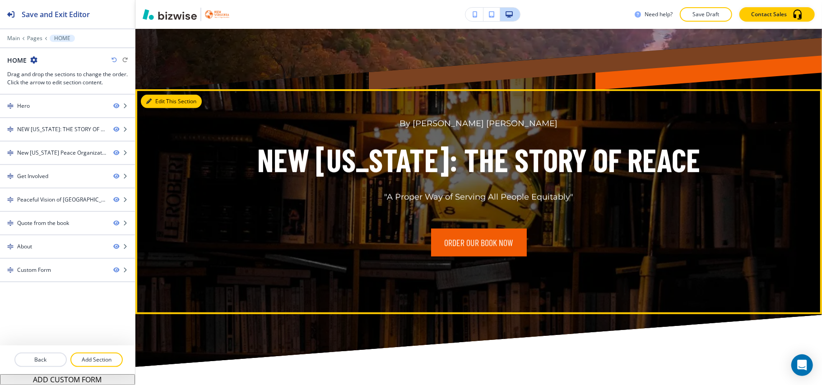
click at [163, 101] on button "Edit This Section" at bounding box center [171, 102] width 61 height 14
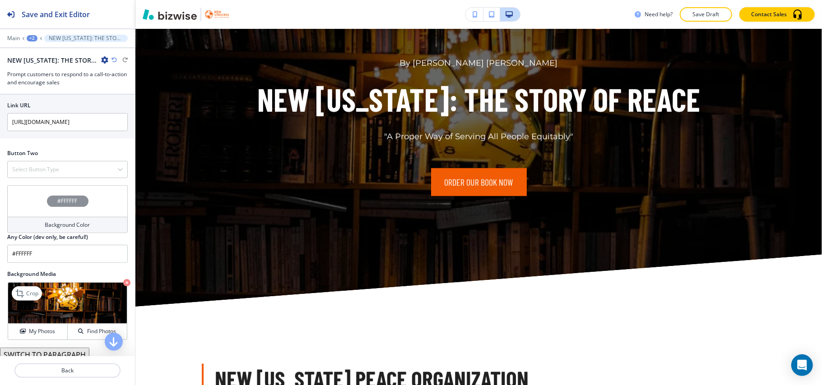
scroll to position [413, 0]
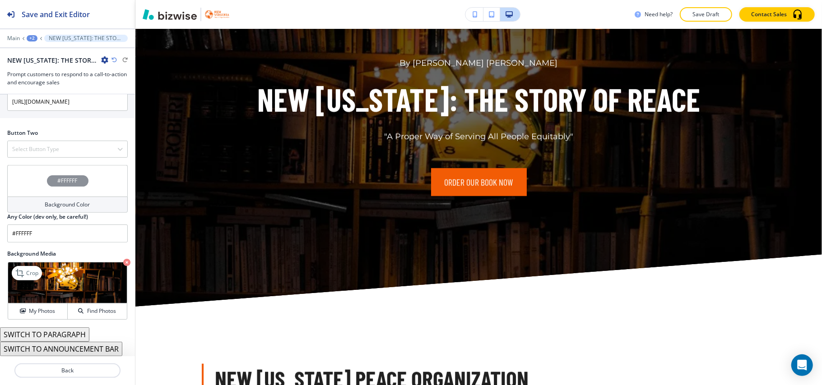
click at [123, 264] on icon "button" at bounding box center [126, 262] width 7 height 7
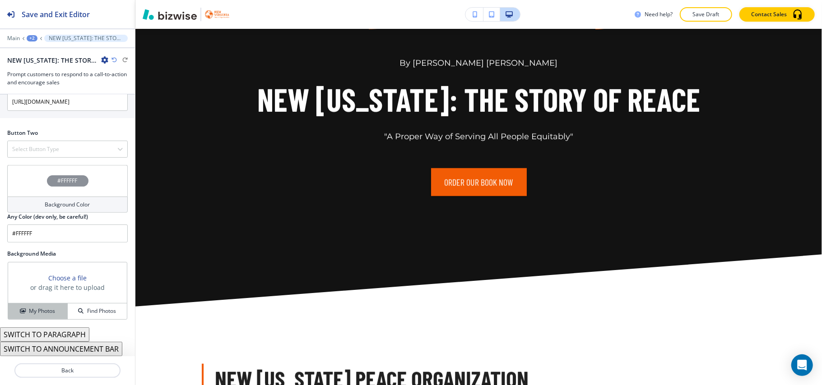
click at [29, 309] on h4 "My Photos" at bounding box center [42, 311] width 26 height 8
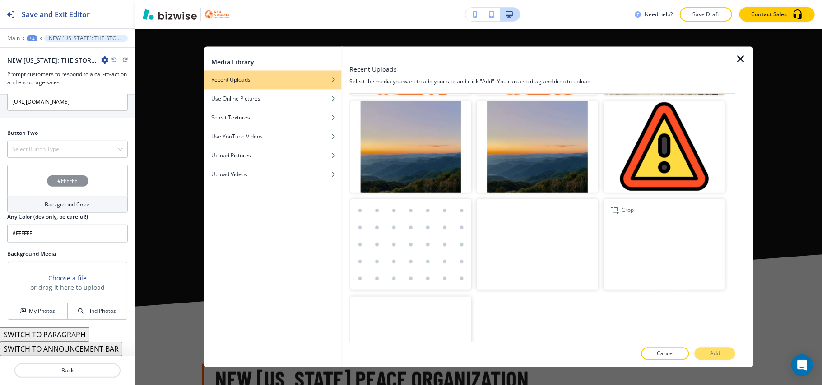
scroll to position [617, 0]
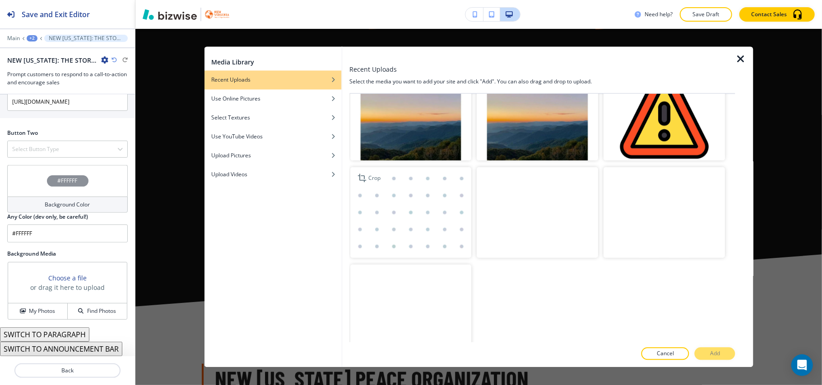
click at [354, 208] on img "button" at bounding box center [410, 212] width 121 height 91
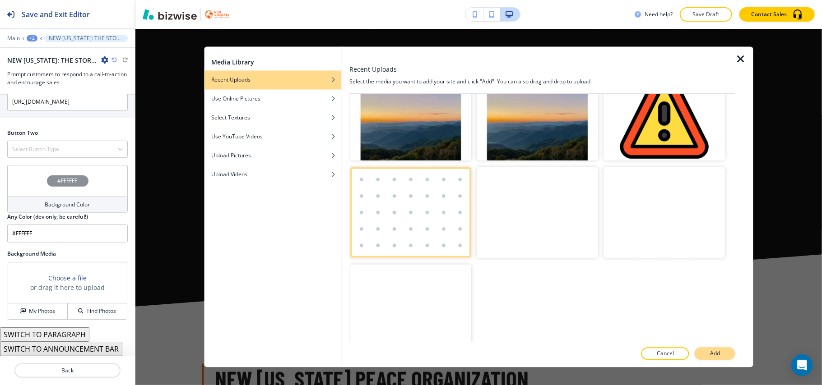
click at [714, 357] on p "Add" at bounding box center [715, 354] width 10 height 8
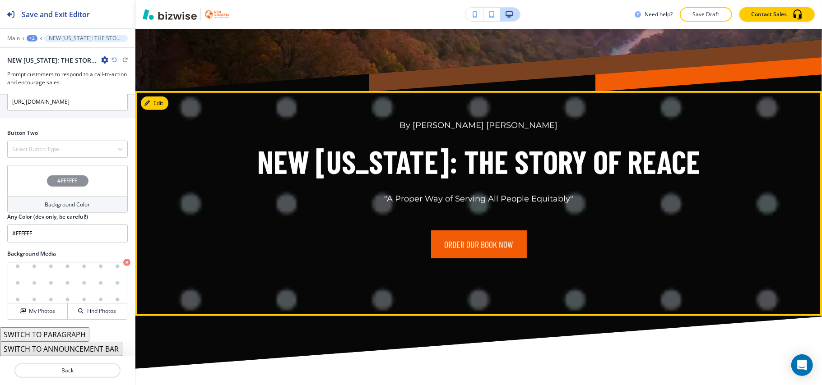
scroll to position [367, 0]
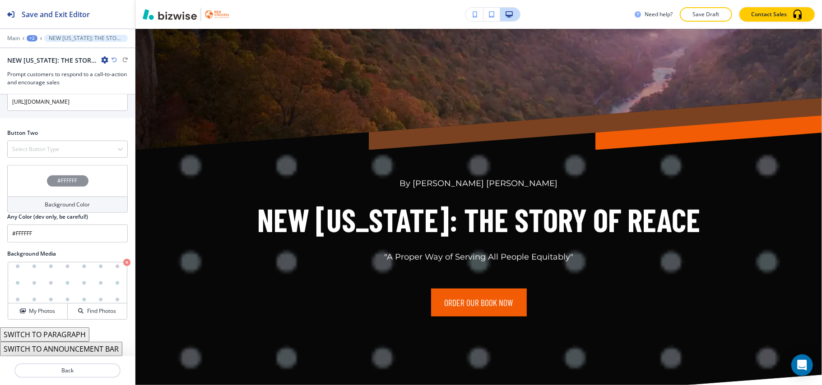
click at [25, 175] on div "#FFFFFF" at bounding box center [67, 181] width 121 height 32
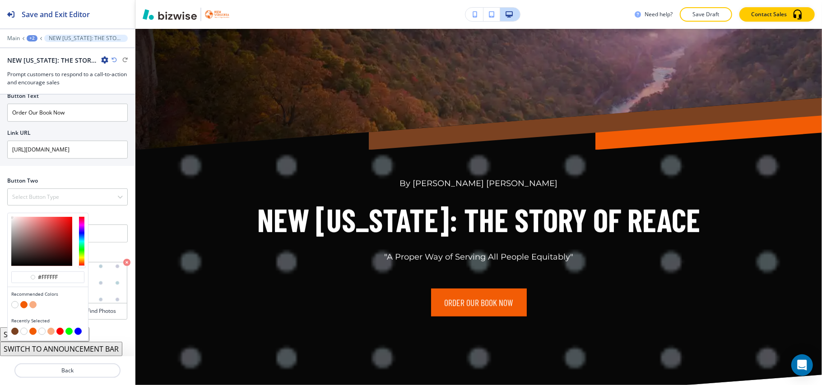
scroll to position [365, 0]
click at [16, 303] on button "button" at bounding box center [14, 305] width 7 height 7
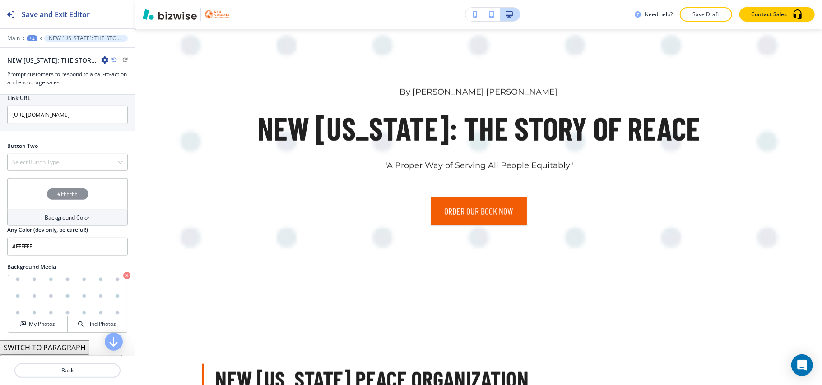
scroll to position [413, 0]
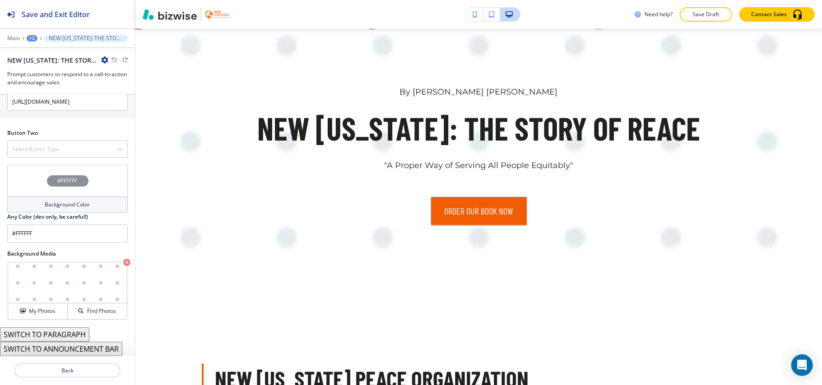
click at [123, 263] on icon "button" at bounding box center [126, 262] width 7 height 7
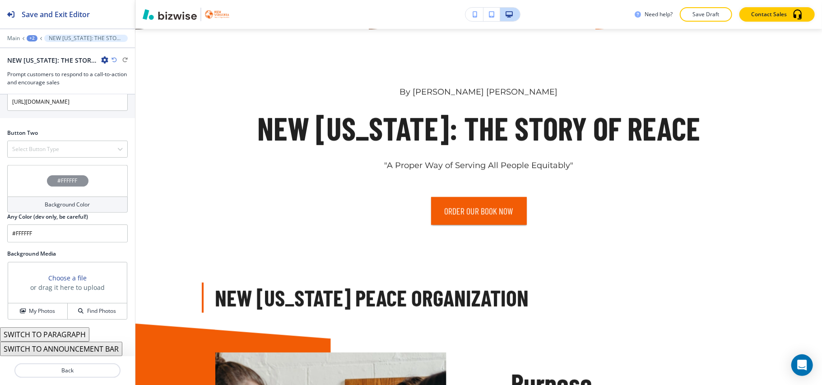
click at [26, 172] on div "#FFFFFF" at bounding box center [67, 181] width 121 height 32
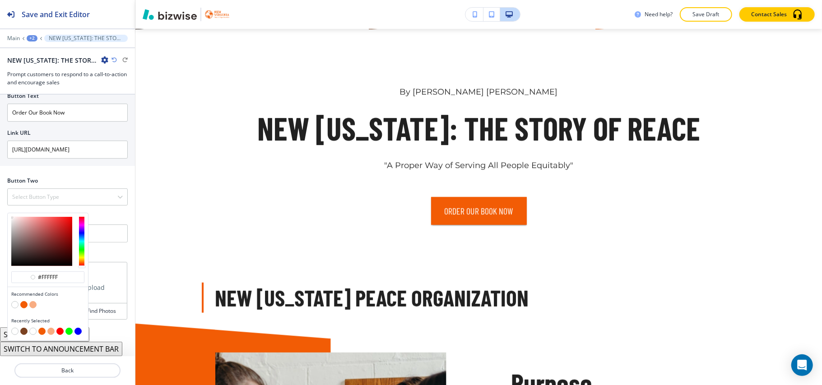
scroll to position [365, 0]
click at [32, 304] on button "button" at bounding box center [32, 305] width 7 height 7
type input "#f8ad82"
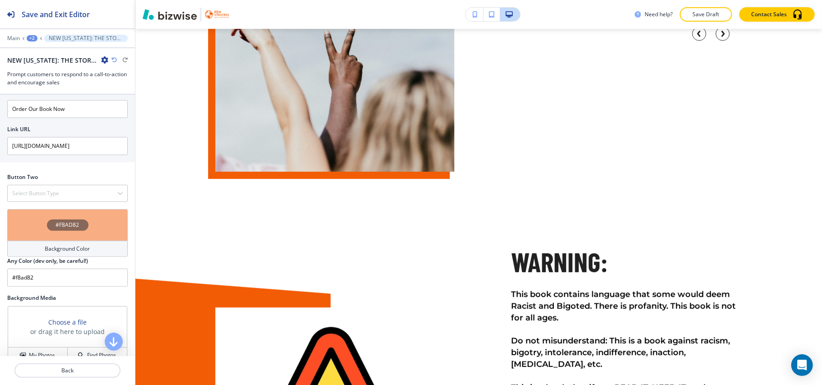
scroll to position [2887, 0]
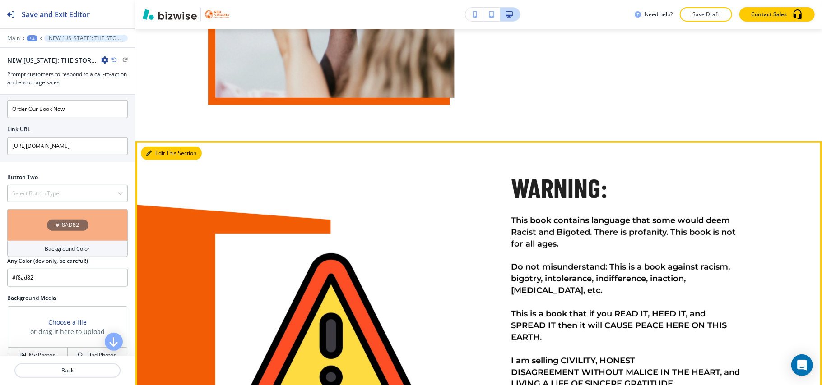
click at [162, 160] on button "Edit This Section" at bounding box center [171, 154] width 61 height 14
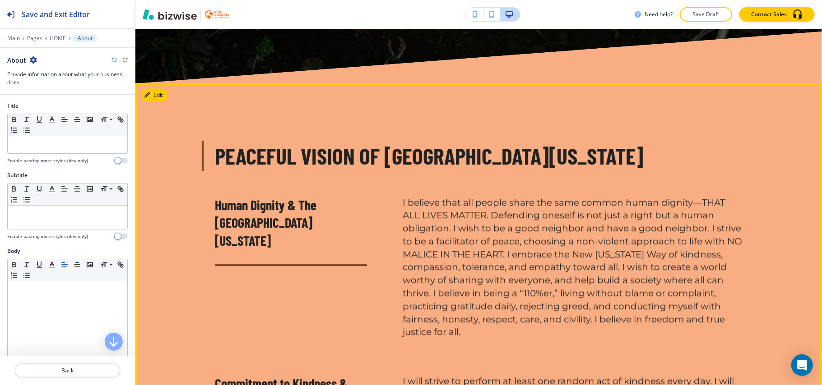
scroll to position [1900, 0]
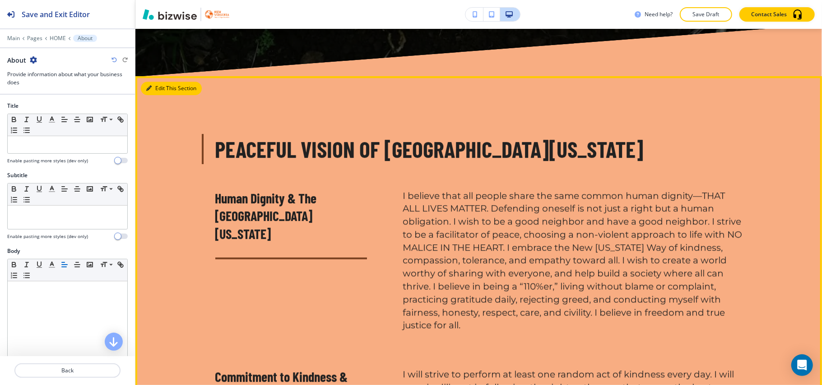
click at [157, 95] on button "Edit This Section" at bounding box center [171, 89] width 61 height 14
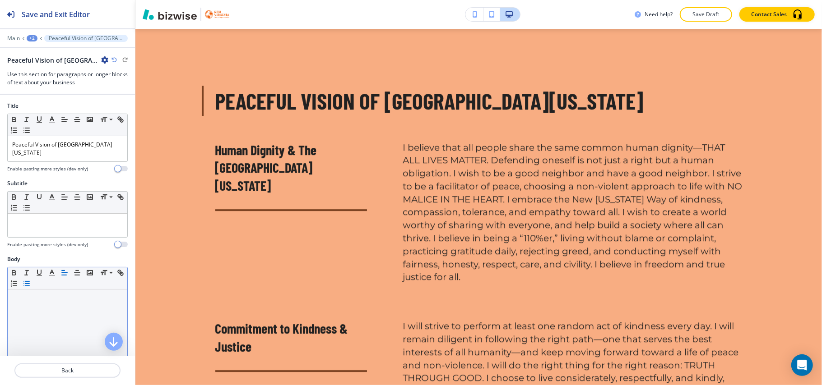
scroll to position [1958, 0]
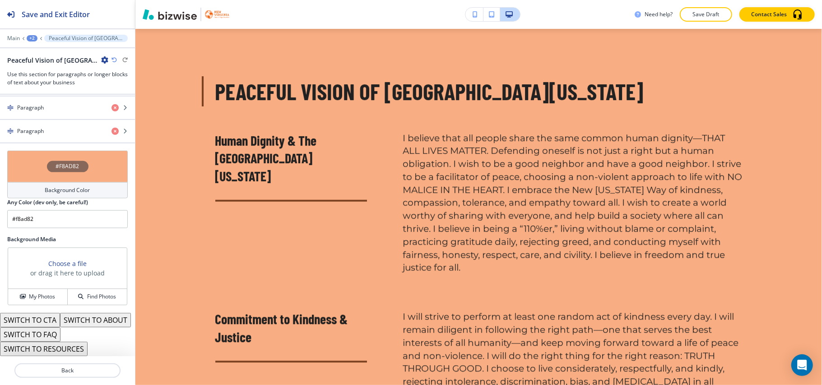
click at [22, 151] on div "#F8AD82" at bounding box center [67, 167] width 121 height 32
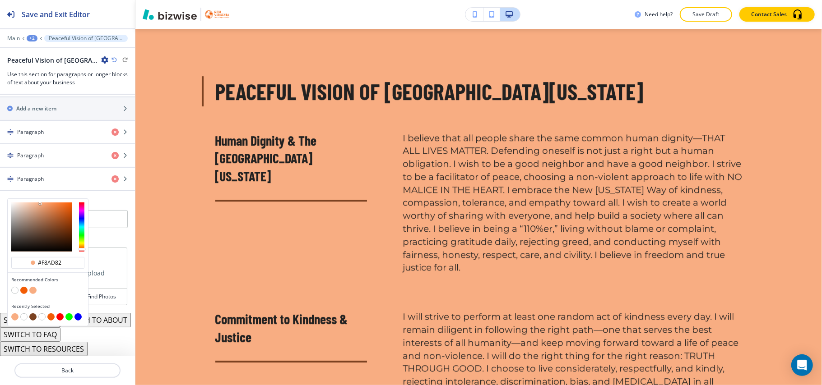
click at [16, 287] on button "button" at bounding box center [14, 290] width 7 height 7
type input "#FFFFFF"
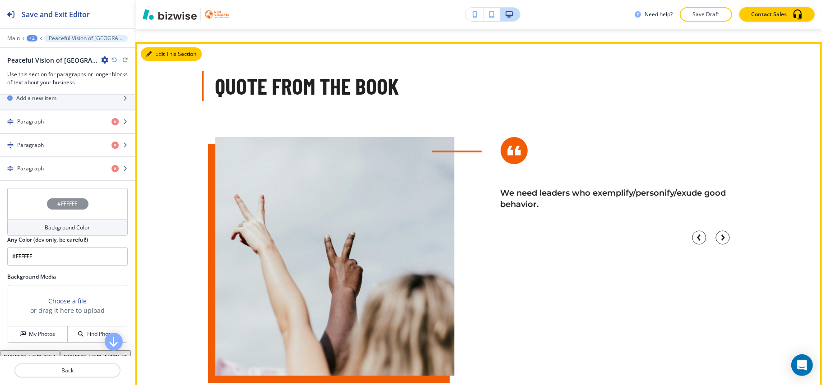
click at [156, 61] on button "Edit This Section" at bounding box center [171, 54] width 61 height 14
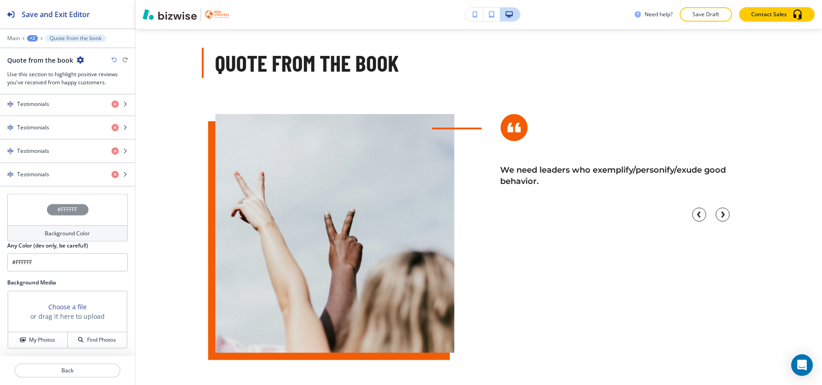
click at [38, 208] on div "#FFFFFF" at bounding box center [67, 210] width 121 height 32
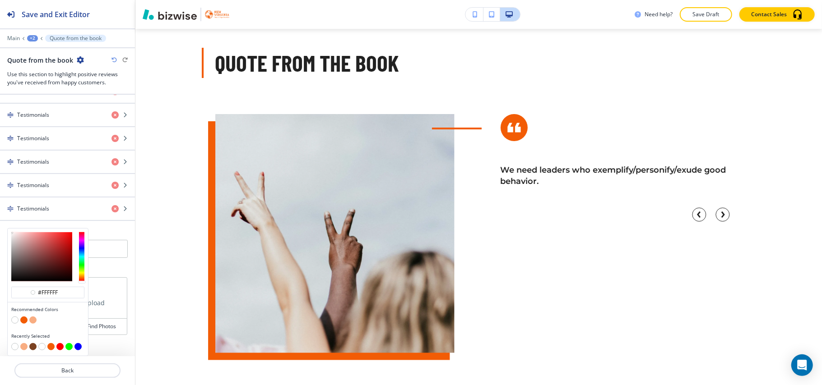
scroll to position [562, 0]
click at [33, 322] on button "button" at bounding box center [32, 320] width 7 height 7
type input "#f8ad82"
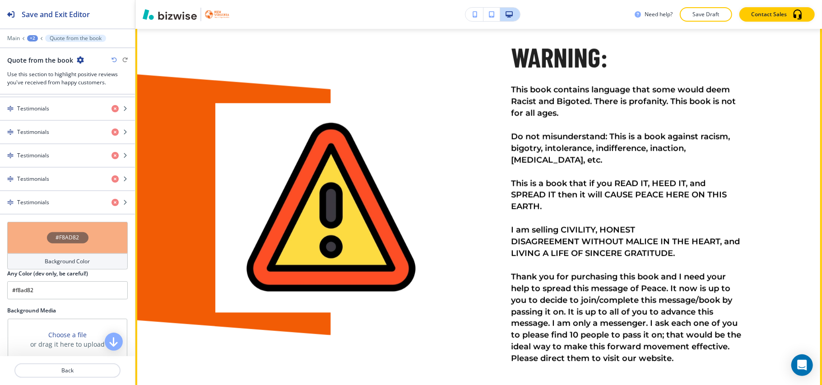
scroll to position [3064, 0]
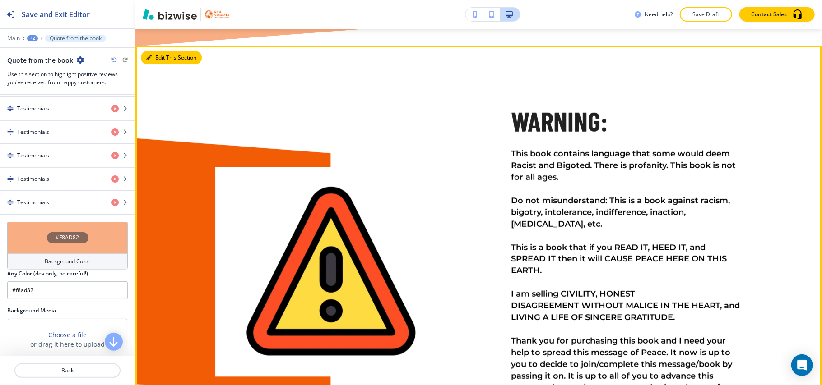
click at [163, 65] on button "Edit This Section" at bounding box center [171, 58] width 61 height 14
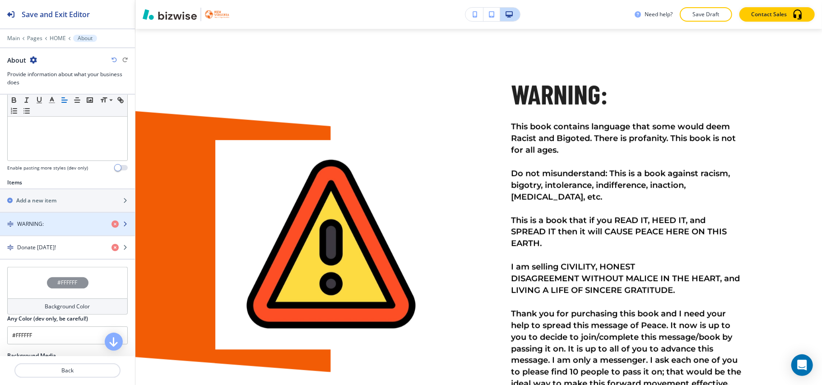
scroll to position [301, 0]
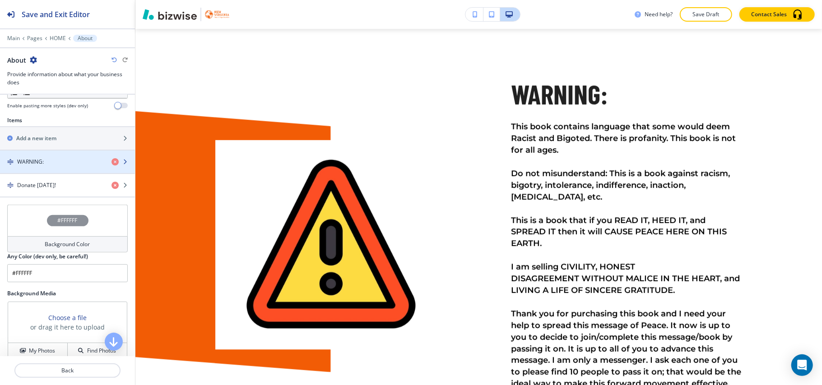
click at [51, 165] on div "WARNING:" at bounding box center [52, 162] width 104 height 8
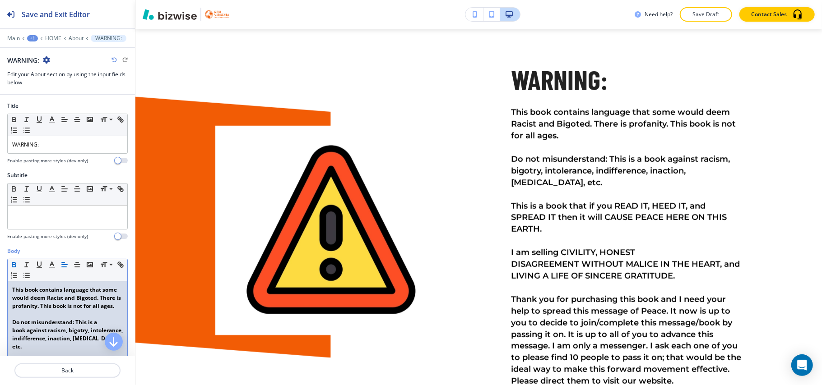
click at [70, 302] on strong "This book contains language that some would deem Racist and Bigoted. There is p…" at bounding box center [67, 298] width 110 height 24
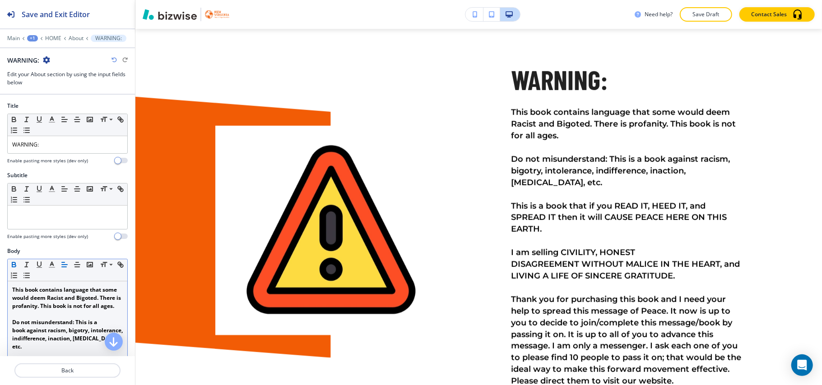
click at [13, 263] on icon "button" at bounding box center [14, 265] width 8 height 8
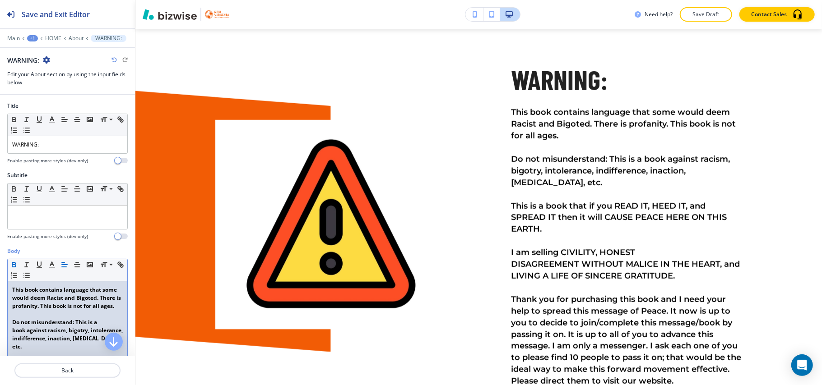
click at [12, 267] on icon "button" at bounding box center [14, 266] width 4 height 2
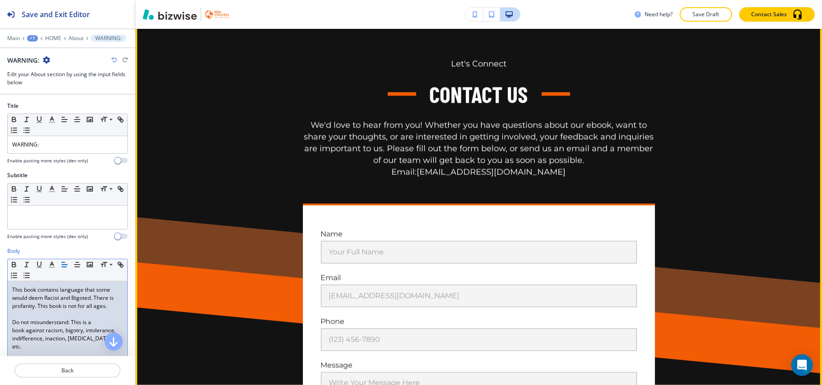
scroll to position [3911, 0]
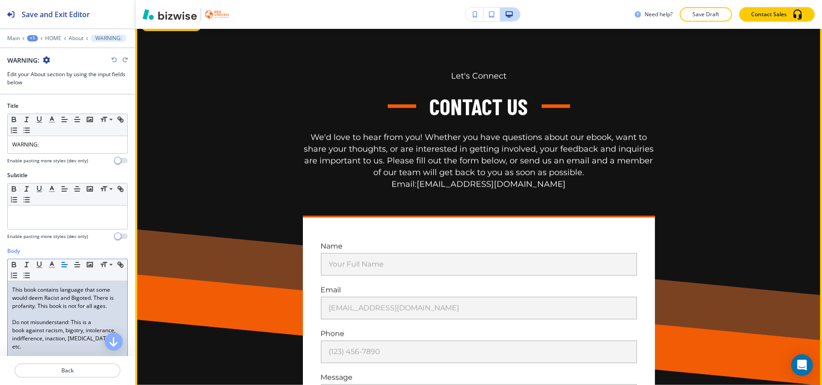
click at [160, 32] on button "Edit This Section" at bounding box center [171, 25] width 61 height 14
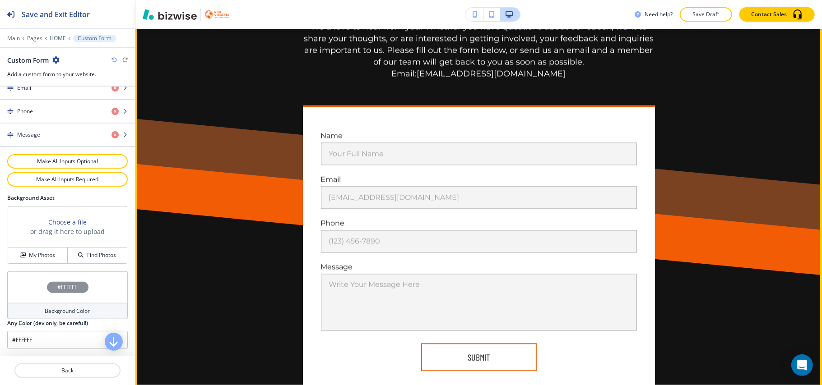
scroll to position [4146, 0]
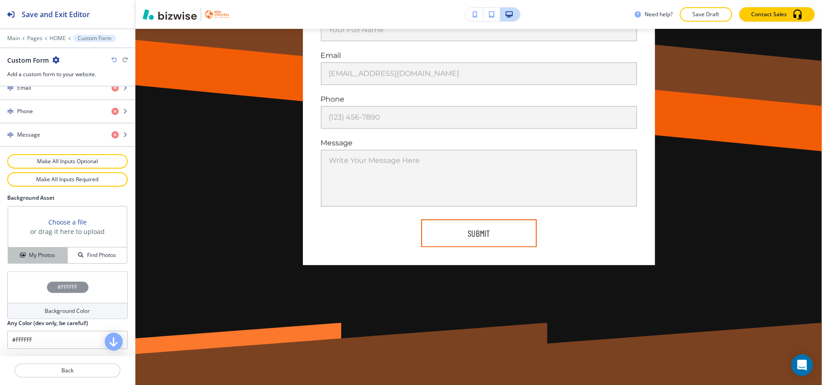
click at [37, 250] on button "My Photos" at bounding box center [38, 256] width 60 height 16
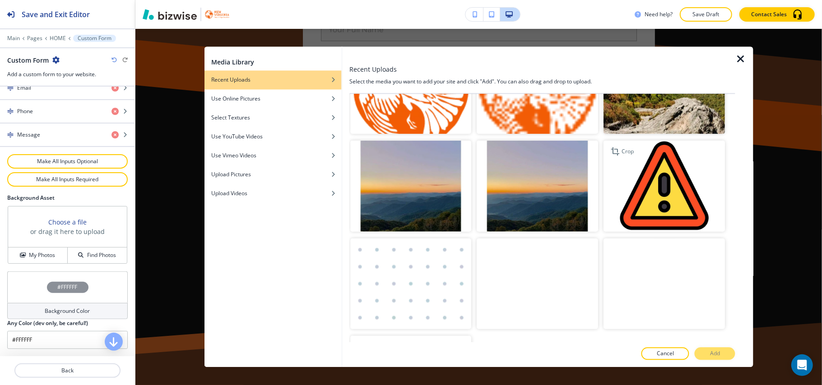
scroll to position [617, 0]
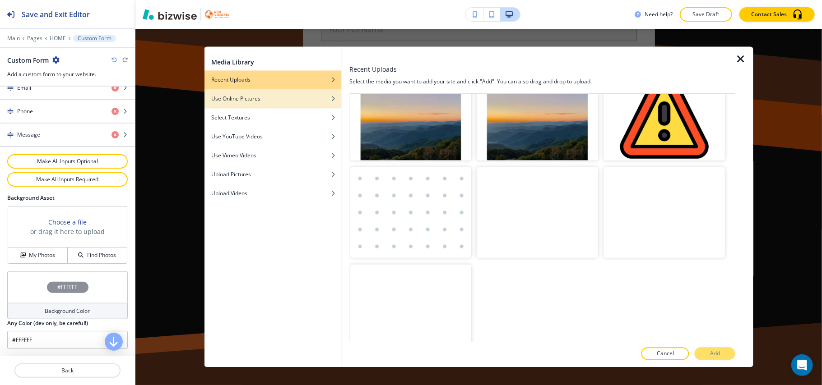
click at [264, 104] on div "button" at bounding box center [272, 105] width 137 height 5
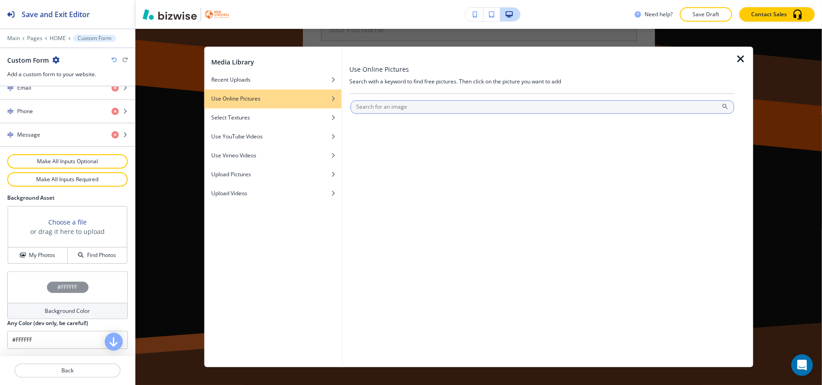
click at [402, 108] on input "text" at bounding box center [542, 108] width 384 height 14
type input "mountain view"
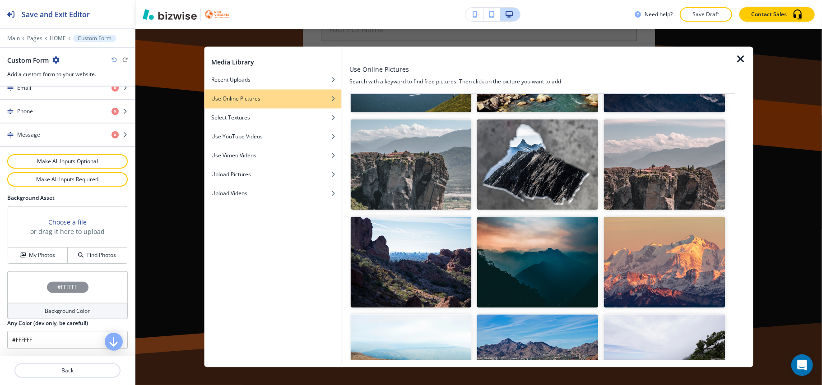
scroll to position [1154, 0]
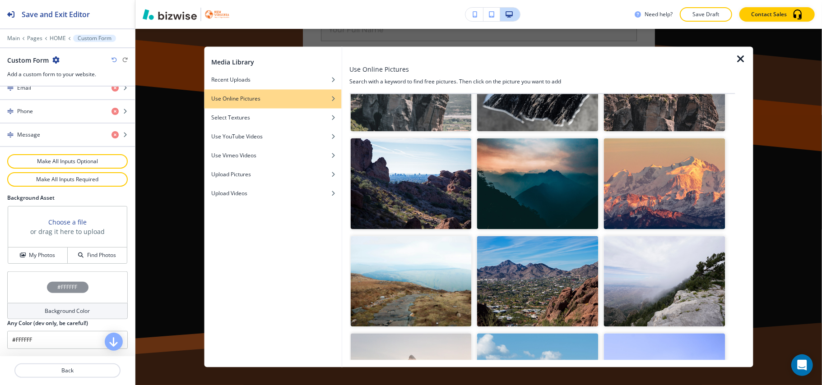
click at [667, 172] on img "button" at bounding box center [664, 184] width 121 height 91
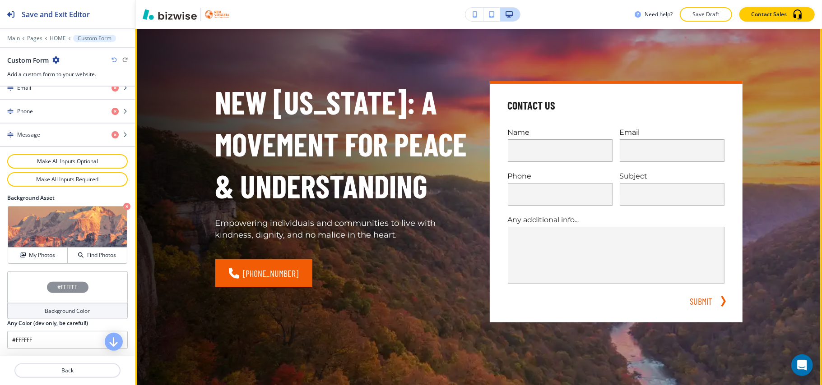
scroll to position [0, 0]
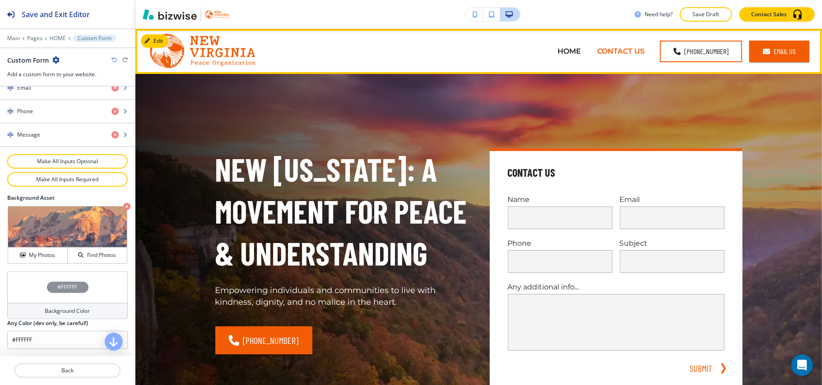
click at [625, 49] on p "CONTACT US" at bounding box center [620, 51] width 47 height 10
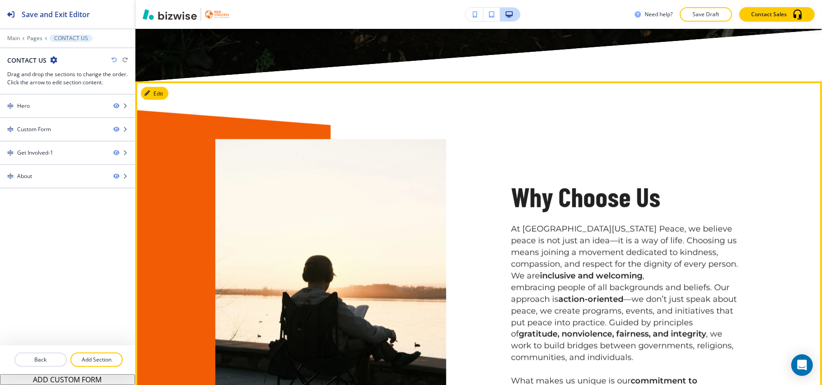
scroll to position [1159, 0]
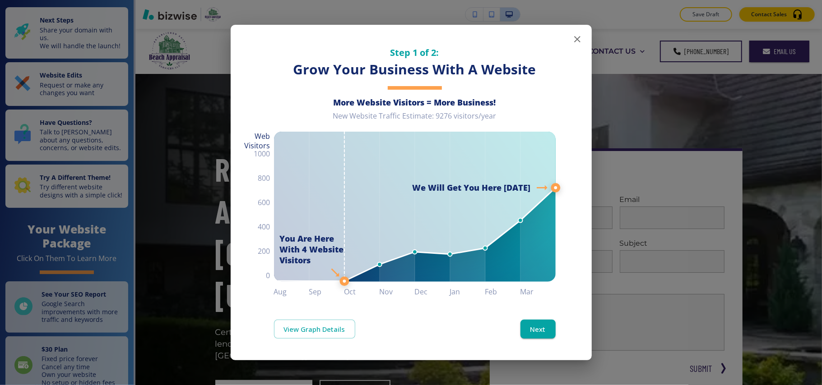
click at [574, 39] on icon "button" at bounding box center [577, 39] width 11 height 11
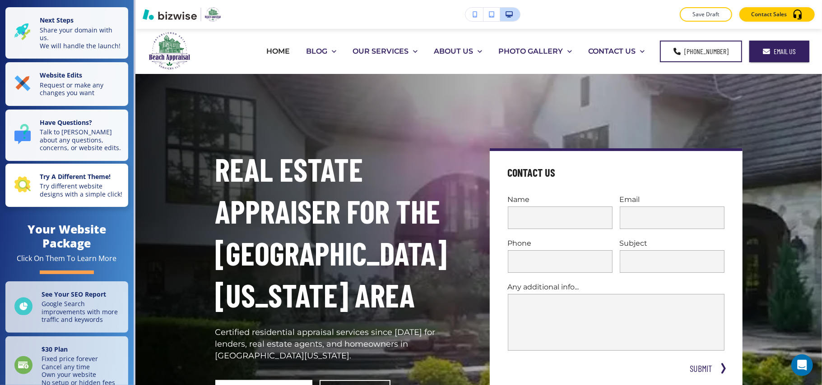
click at [47, 198] on p "Try different website designs with a simple click!" at bounding box center [81, 190] width 83 height 16
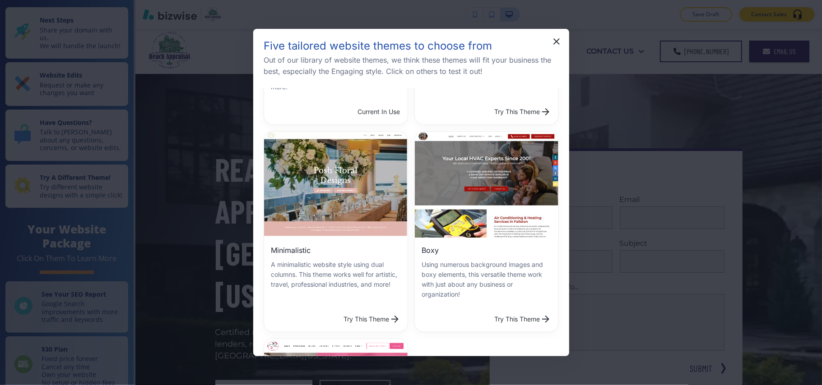
scroll to position [241, 0]
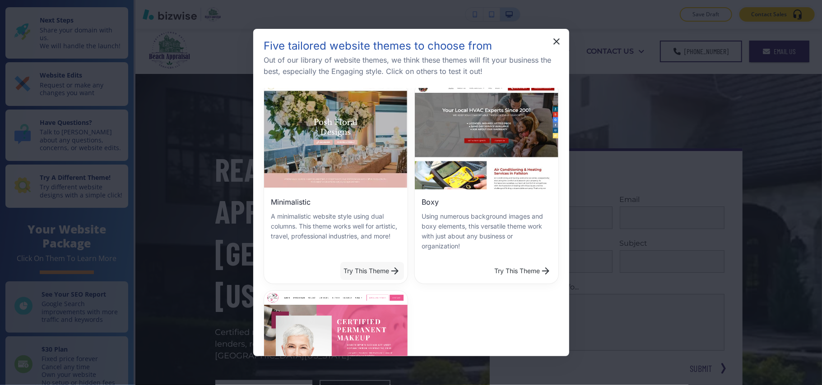
click at [371, 266] on button "Try This Theme" at bounding box center [372, 271] width 64 height 18
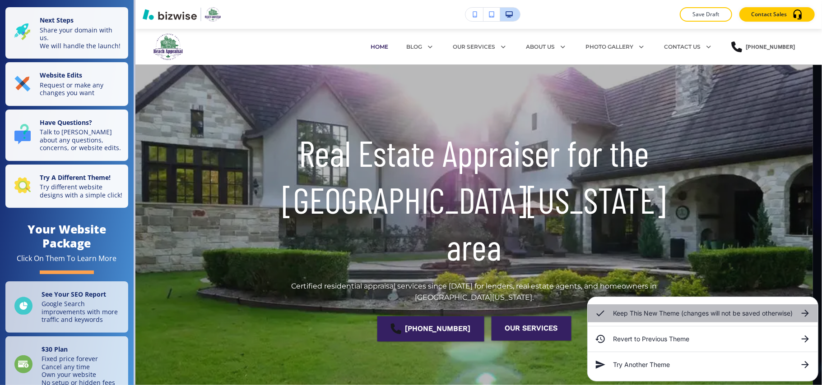
click at [810, 311] on icon at bounding box center [805, 313] width 11 height 11
